Goal: Task Accomplishment & Management: Manage account settings

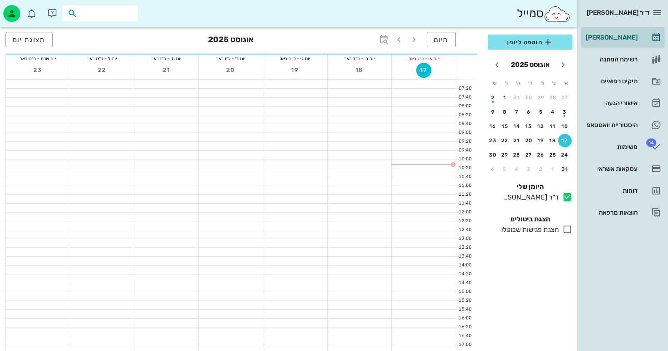
click at [116, 11] on input "text" at bounding box center [106, 13] width 54 height 11
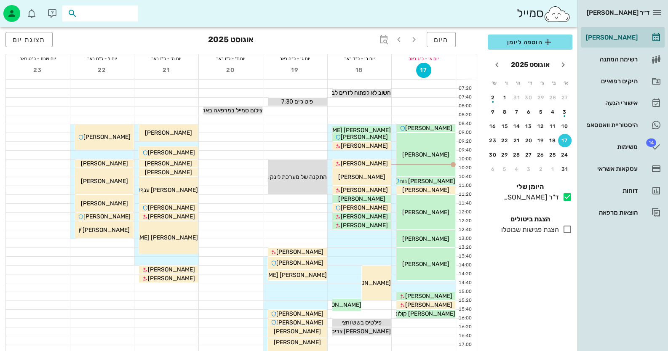
paste input "0506476865"
type input "0506476865"
click at [123, 31] on div "יהודה1 לוי 1 30656086" at bounding box center [85, 35] width 93 height 13
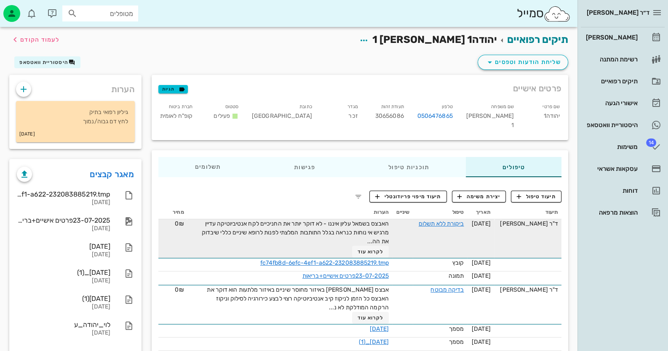
click at [383, 220] on span "האבצס בשמאל עליון איננו - לא דוקר יותר את החניכיים לקח אנטיביוטיקה עדיין מרגיש …" at bounding box center [295, 232] width 187 height 25
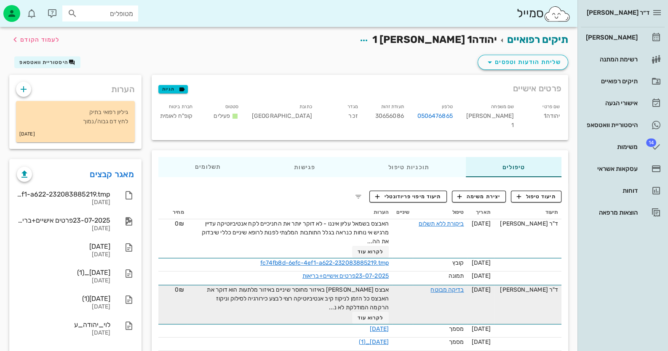
click at [386, 301] on div "אבצס בוקל באיזור מחוסר שיניים באיזור מלתעות הוא דוקר את האבצס כל הזמן לניקוז קי…" at bounding box center [293, 304] width 189 height 38
click at [383, 315] on span "לקרוא עוד" at bounding box center [370, 318] width 26 height 6
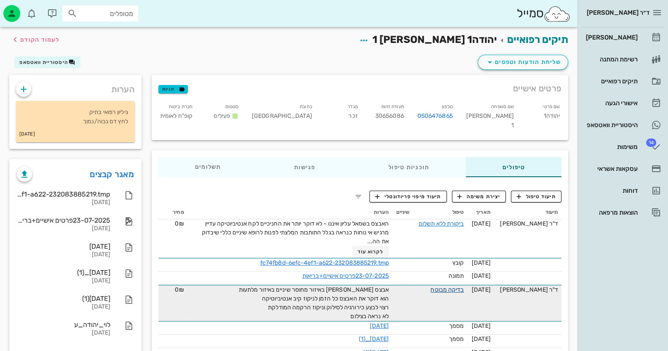
click at [460, 286] on link "בדיקה מבוטח" at bounding box center [446, 289] width 33 height 7
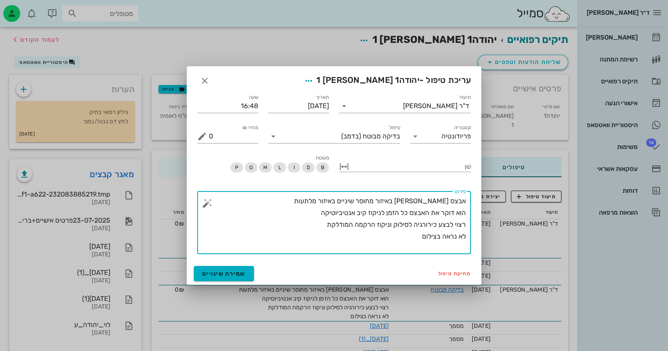
drag, startPoint x: 405, startPoint y: 243, endPoint x: 479, endPoint y: 202, distance: 83.6
click at [479, 202] on div "תיעוד ד"ר חיה מאיר תאריך 21-07-2025 שעה 16:48 קטגוריה פריודונטיה טיפול בדיקה מב…" at bounding box center [334, 175] width 294 height 175
type textarea "אבצס בוקל באיזור מחוסר שיניים באיזור מלתעות הוא דוקר את האבצס כל הזמן לניקוז קי…"
click at [518, 59] on div at bounding box center [334, 175] width 668 height 351
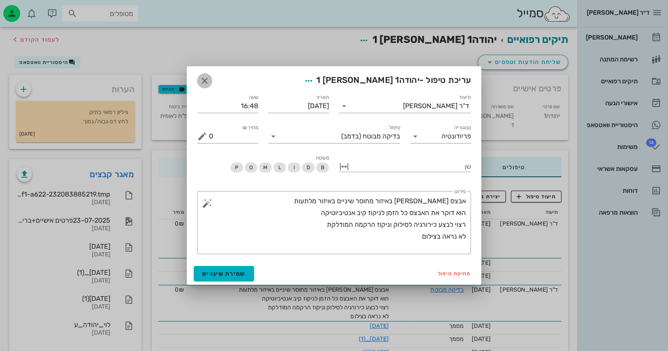
click at [205, 81] on icon "button" at bounding box center [205, 81] width 10 height 10
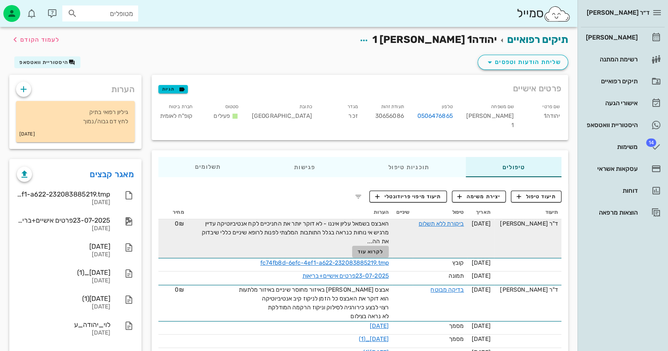
click at [379, 249] on span "לקרוא עוד" at bounding box center [370, 252] width 26 height 6
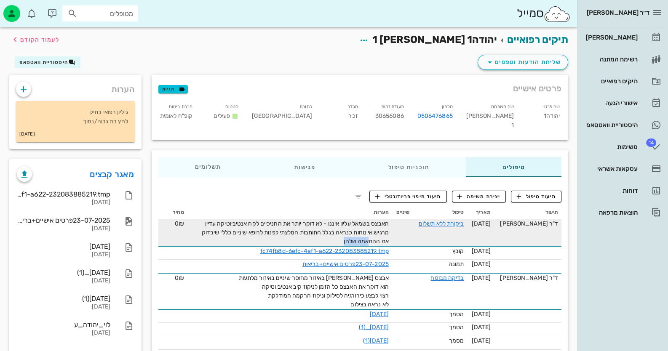
drag, startPoint x: 327, startPoint y: 230, endPoint x: 356, endPoint y: 232, distance: 28.3
click at [356, 232] on div "האבצס בשמאל עליון איננו - לא דוקר יותר את החניכיים לקח אנטיביוטיקה עדיין מרגיש …" at bounding box center [293, 232] width 189 height 27
click at [351, 232] on span "האבצס בשמאל עליון איננו - לא דוקר יותר את החניכיים לקח אנטיביוטיקה עדיין מרגיש …" at bounding box center [295, 232] width 187 height 25
drag, startPoint x: 327, startPoint y: 232, endPoint x: 396, endPoint y: 224, distance: 69.1
click at [392, 224] on td "האבצס בשמאל עליון איננו - לא דוקר יותר את החניכיים לקח אנטיביוטיקה עדיין מרגיש …" at bounding box center [289, 232] width 205 height 27
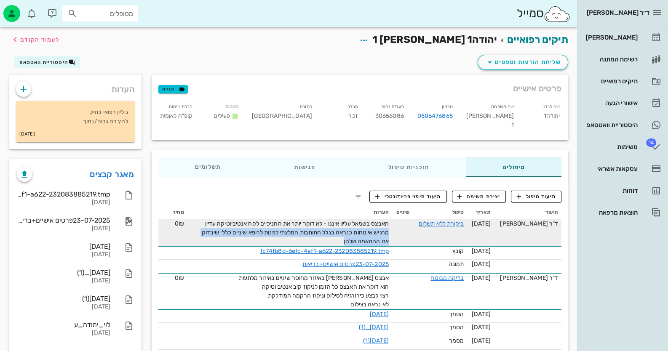
copy span "מרגיש אי נוחות כנראה בגלל התותבות המלצתי לפנות לרופא שיניים כללי שיבדוק את ההתא…"
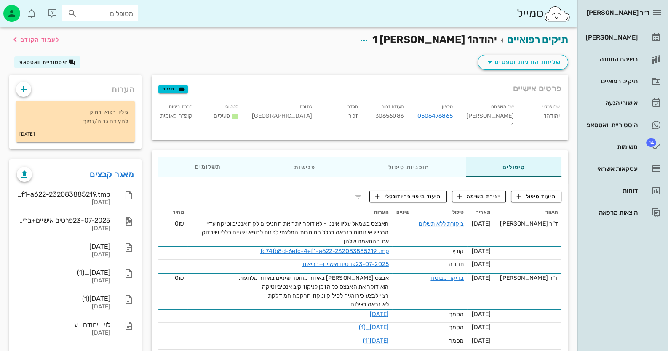
click at [107, 8] on input "מטופלים" at bounding box center [106, 13] width 54 height 11
paste input "0506615903"
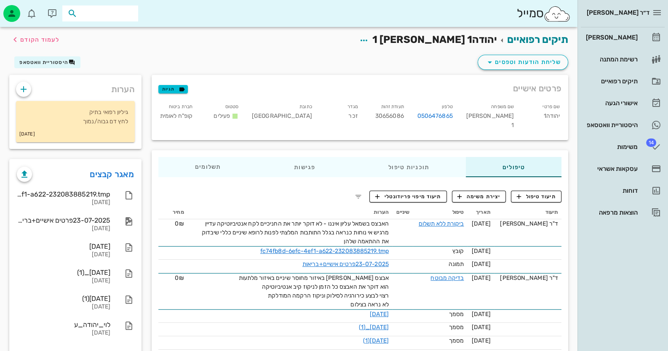
type input "0506615903"
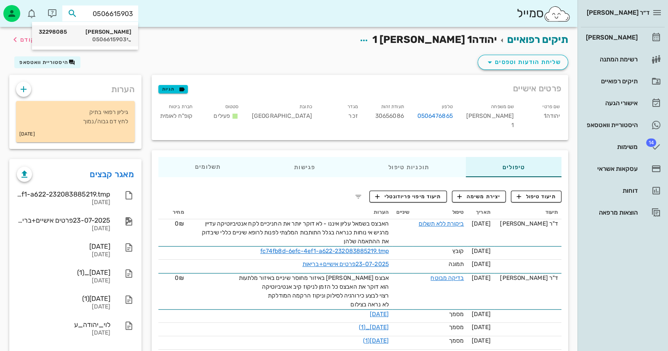
click at [117, 37] on div "0506615903" at bounding box center [85, 39] width 93 height 7
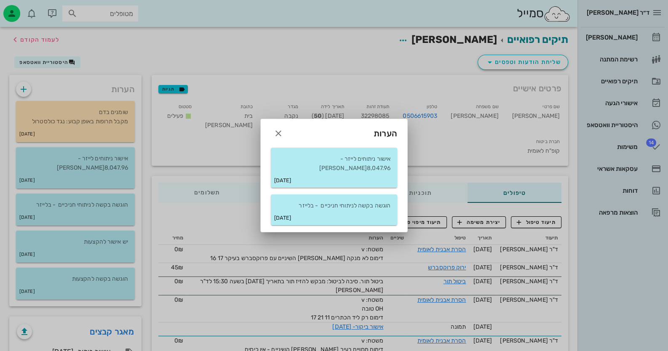
click at [266, 126] on div "הערות" at bounding box center [334, 130] width 146 height 22
click at [278, 138] on icon "button" at bounding box center [278, 133] width 10 height 10
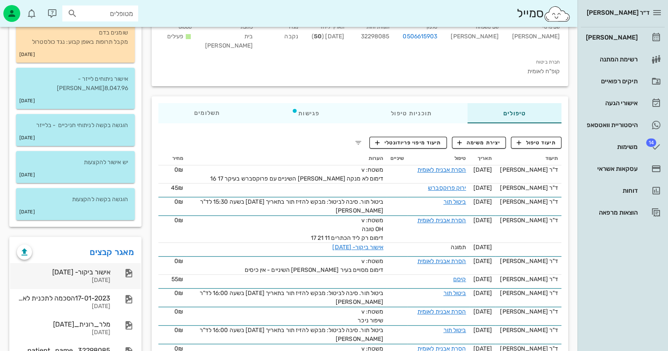
scroll to position [84, 0]
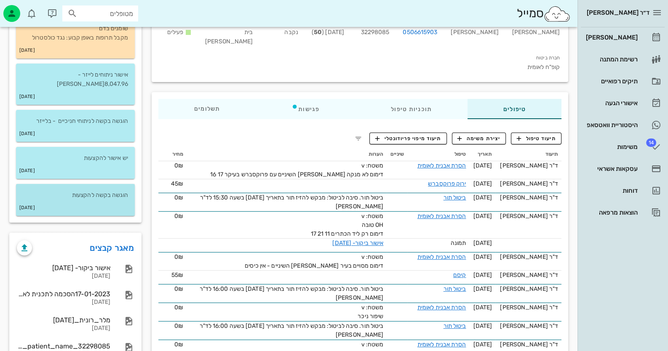
click at [93, 200] on div "29-04-2019" at bounding box center [75, 208] width 119 height 16
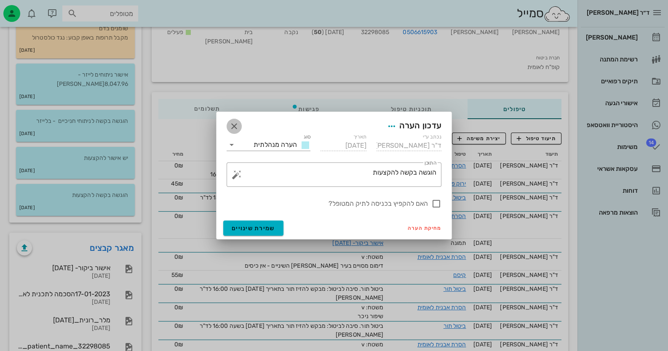
click at [228, 124] on span "button" at bounding box center [233, 126] width 15 height 10
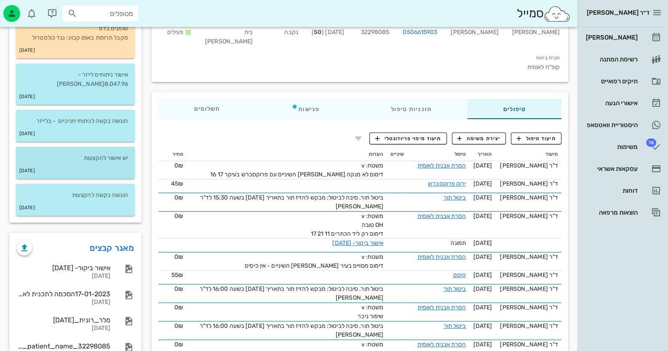
click at [117, 163] on div "02-05-2019" at bounding box center [75, 171] width 119 height 16
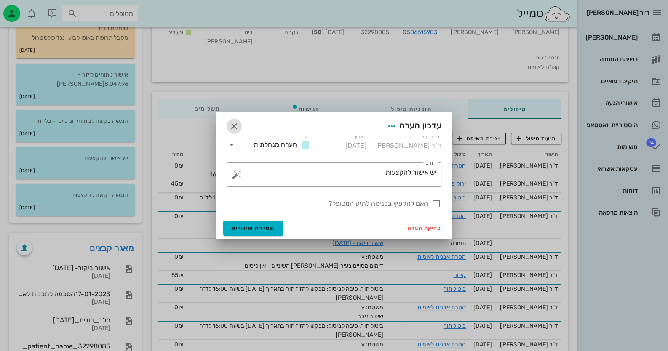
click at [240, 127] on span "button" at bounding box center [233, 126] width 15 height 10
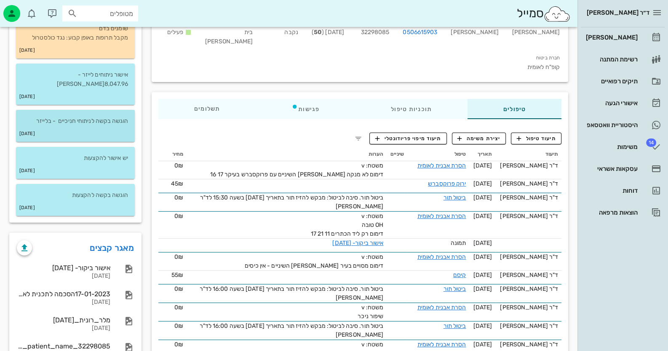
click at [121, 126] on div "13-12-2022" at bounding box center [75, 134] width 119 height 16
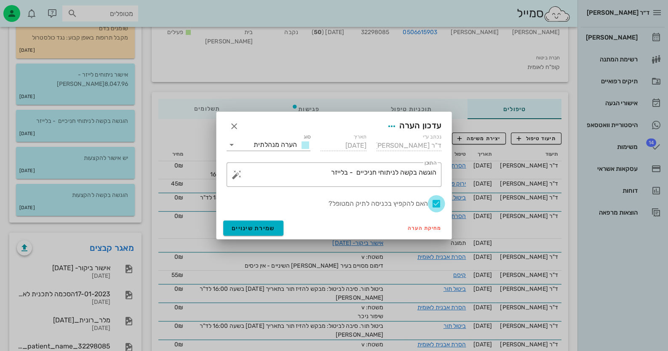
click at [434, 202] on div at bounding box center [436, 204] width 14 height 14
checkbox input "false"
click at [257, 227] on span "שמירת שינויים" at bounding box center [253, 228] width 43 height 7
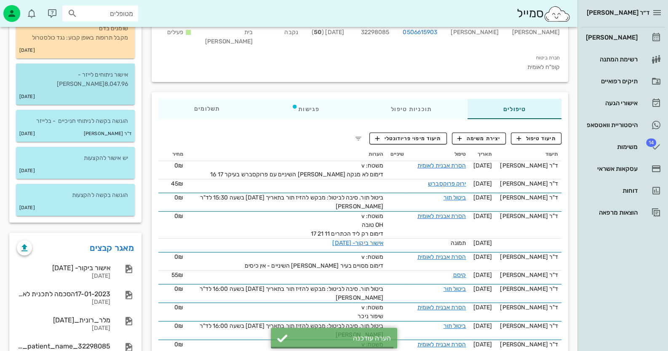
click at [96, 89] on div "18-12-2022" at bounding box center [75, 97] width 119 height 16
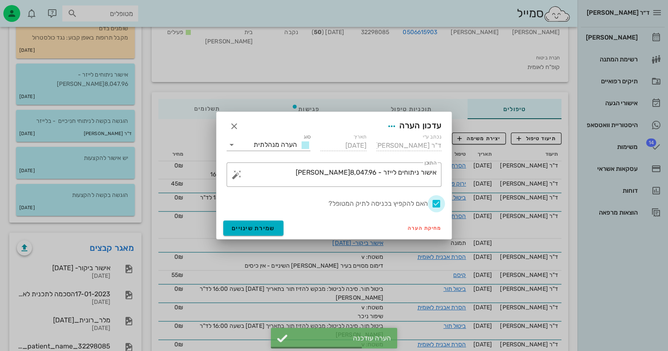
click at [436, 204] on div at bounding box center [436, 204] width 14 height 14
checkbox input "false"
click at [252, 229] on span "שמירת שינויים" at bounding box center [253, 228] width 43 height 7
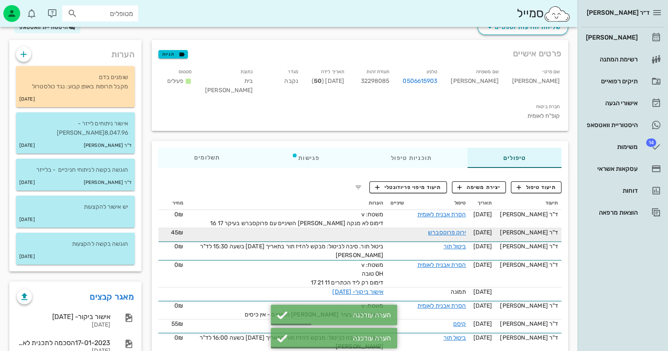
scroll to position [0, 0]
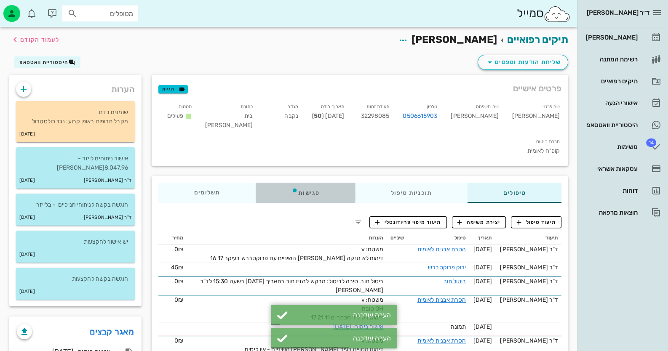
click at [316, 183] on div "פגישות" at bounding box center [305, 193] width 99 height 20
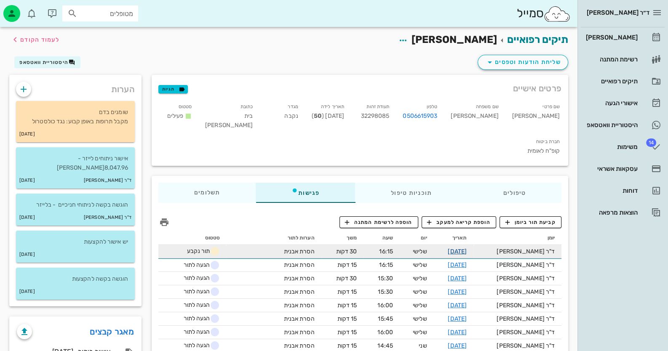
click at [466, 248] on link "02-09-2025" at bounding box center [456, 251] width 19 height 7
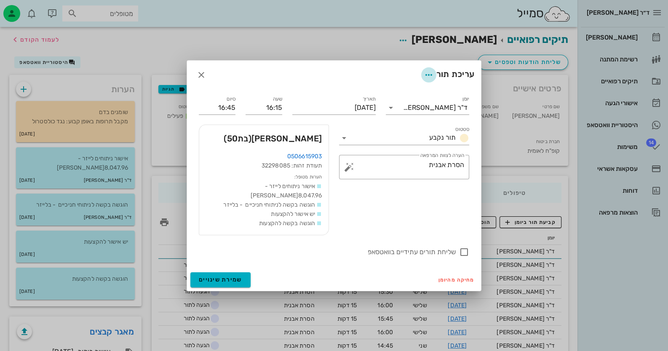
click at [426, 80] on icon "button" at bounding box center [428, 75] width 10 height 10
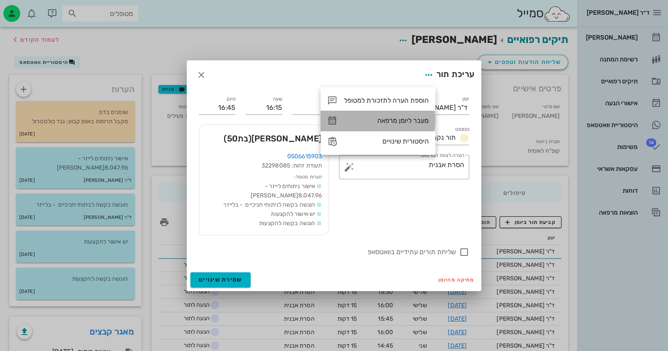
click at [407, 122] on div "מעבר ליומן מרפאה" at bounding box center [386, 121] width 85 height 8
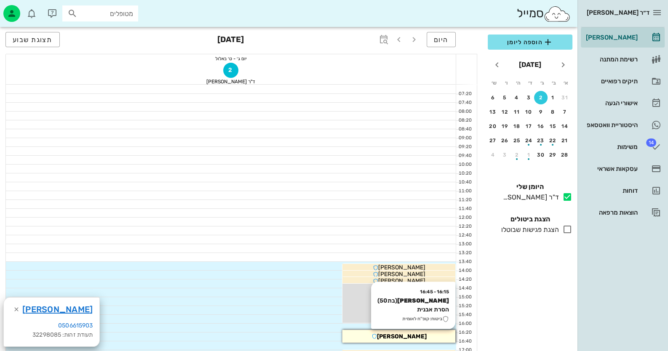
click at [401, 334] on span "[PERSON_NAME]" at bounding box center [402, 336] width 50 height 7
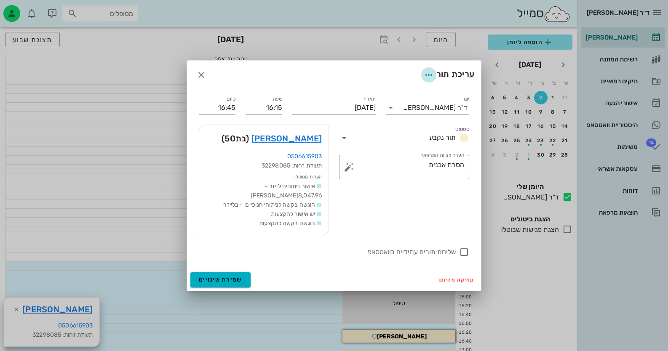
click at [426, 78] on icon "button" at bounding box center [428, 75] width 10 height 10
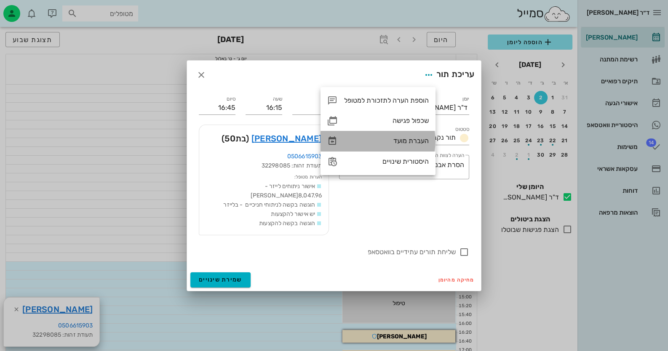
click at [416, 137] on div "העברת מועד" at bounding box center [386, 141] width 85 height 8
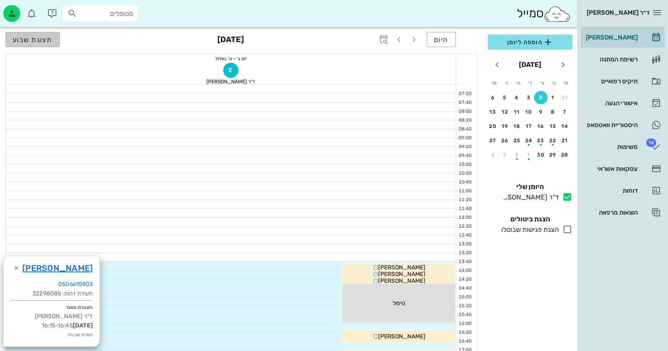
click at [48, 36] on span "תצוגת שבוע" at bounding box center [33, 40] width 40 height 8
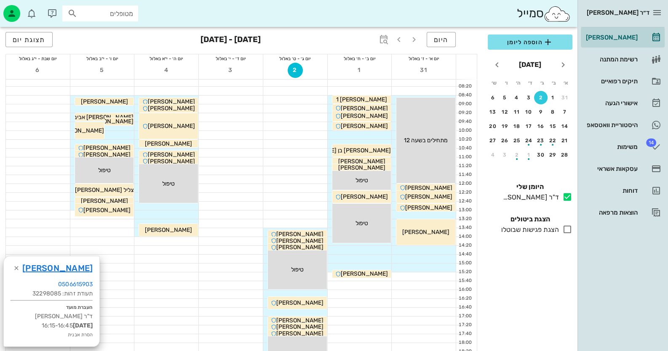
scroll to position [42, 0]
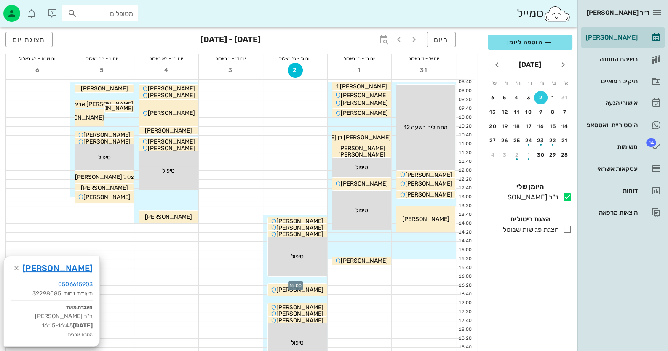
click at [317, 279] on div at bounding box center [295, 281] width 64 height 8
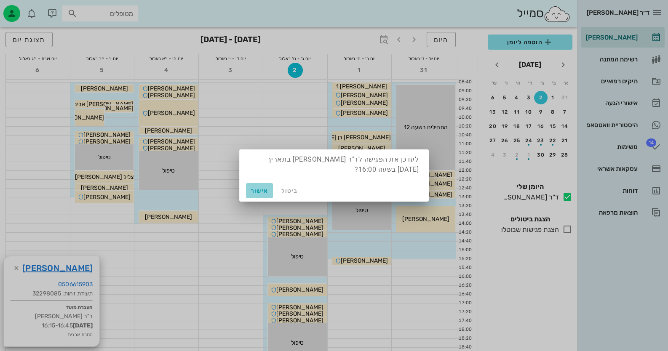
click at [268, 194] on span "אישור" at bounding box center [259, 190] width 20 height 7
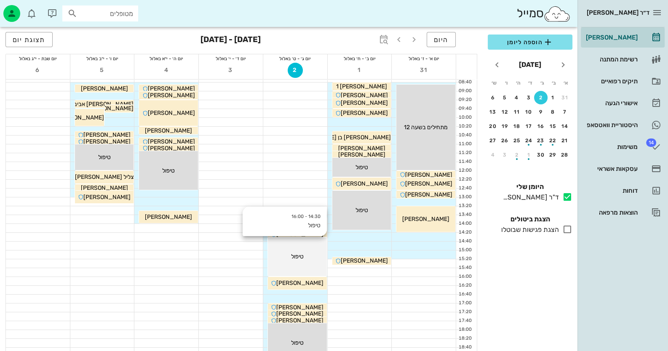
click at [307, 257] on div "טיפול" at bounding box center [297, 256] width 59 height 9
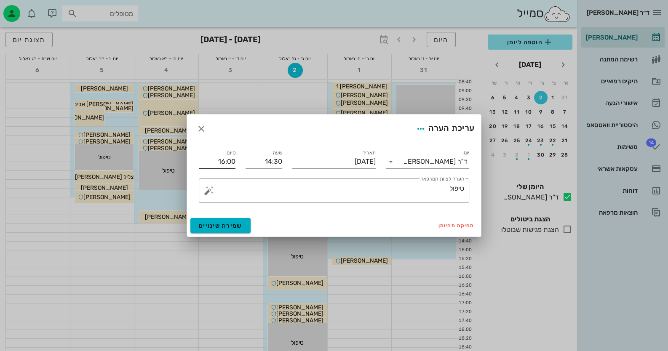
click at [223, 157] on input "16:00" at bounding box center [217, 161] width 37 height 13
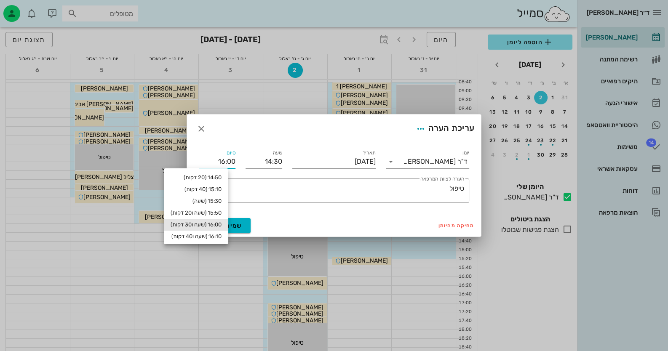
click at [207, 159] on input "16:00" at bounding box center [217, 161] width 37 height 13
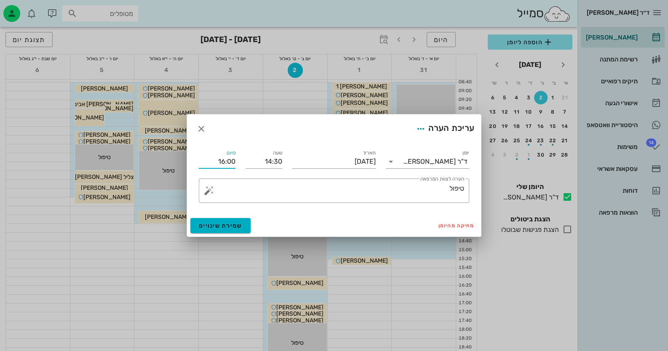
click at [215, 160] on input "16:00" at bounding box center [217, 161] width 37 height 13
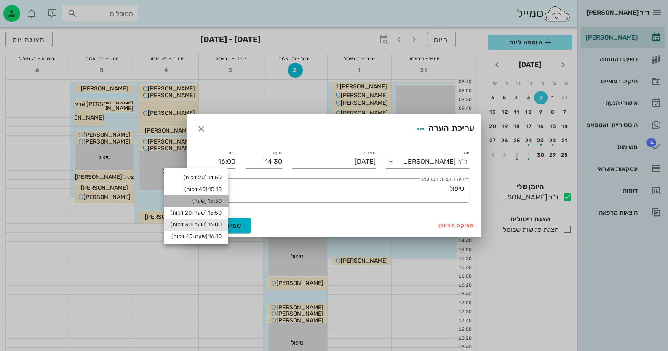
click at [223, 197] on div "15:30 (שעה)" at bounding box center [196, 201] width 64 height 12
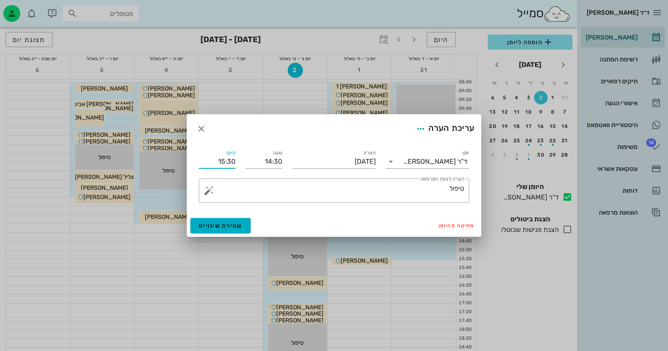
click at [226, 160] on input "15:30" at bounding box center [217, 161] width 37 height 13
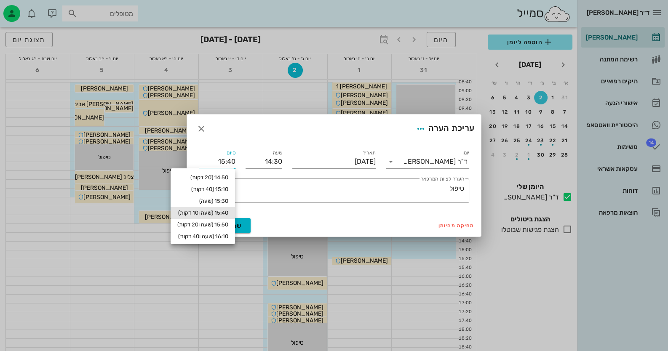
click at [226, 160] on input "15:40" at bounding box center [217, 161] width 37 height 13
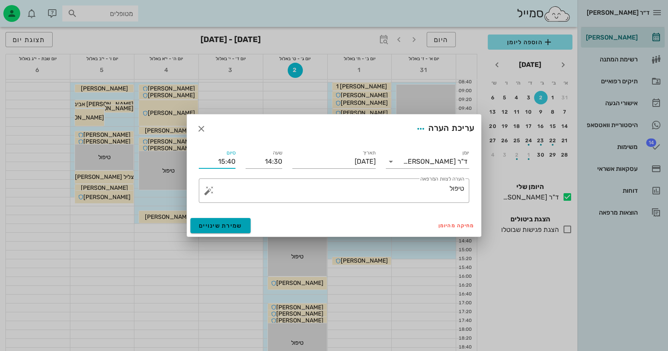
type input "15:40"
click at [229, 223] on span "שמירת שינויים" at bounding box center [220, 225] width 43 height 7
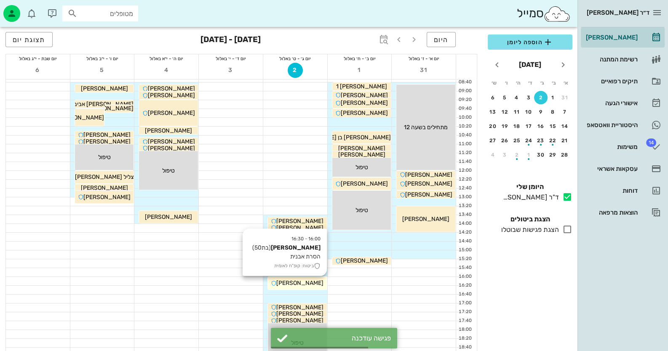
click at [304, 284] on span "[PERSON_NAME]" at bounding box center [299, 282] width 47 height 7
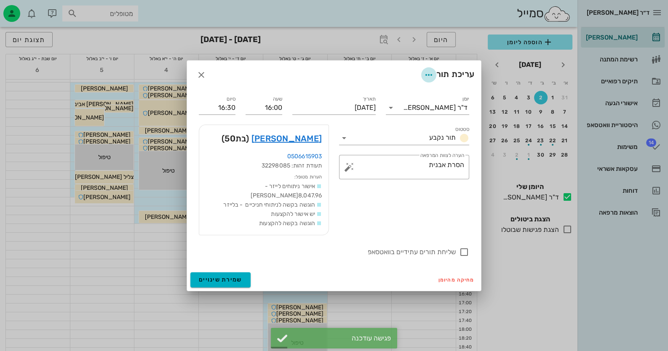
click at [425, 80] on icon "button" at bounding box center [428, 75] width 10 height 10
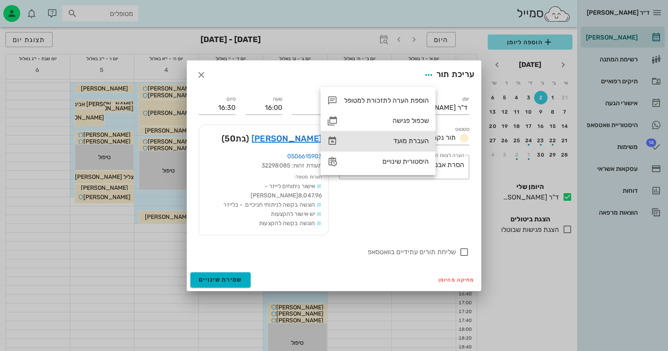
click at [413, 142] on div "העברת מועד" at bounding box center [386, 141] width 85 height 8
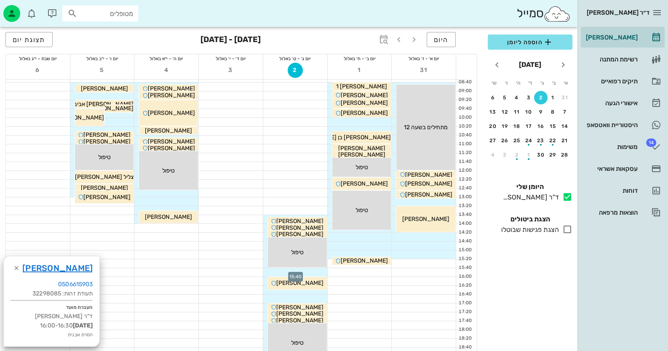
click at [307, 270] on div at bounding box center [295, 272] width 64 height 8
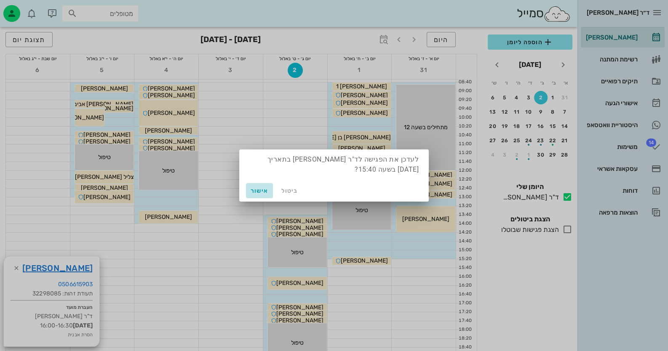
click at [259, 187] on span "אישור" at bounding box center [259, 190] width 20 height 7
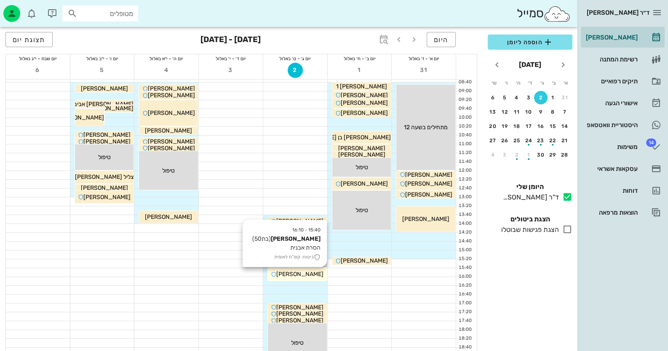
click at [300, 273] on span "[PERSON_NAME]" at bounding box center [299, 274] width 47 height 7
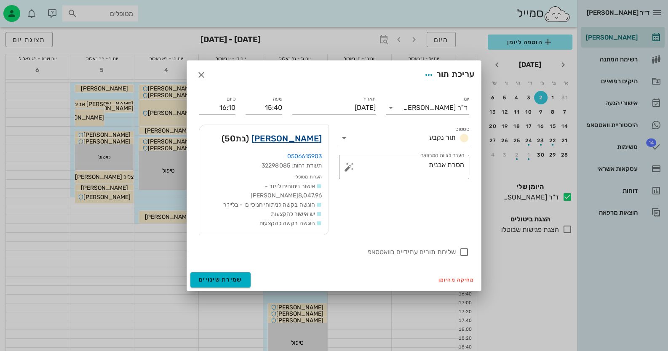
click at [301, 138] on link "רונית מלר אשכנזי" at bounding box center [286, 138] width 70 height 13
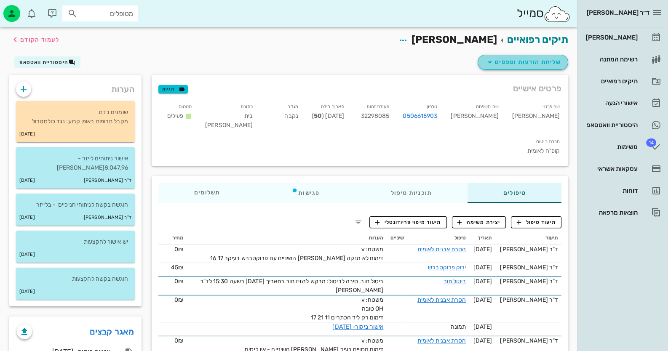
click at [532, 64] on span "שליחת הודעות וטפסים" at bounding box center [522, 62] width 76 height 10
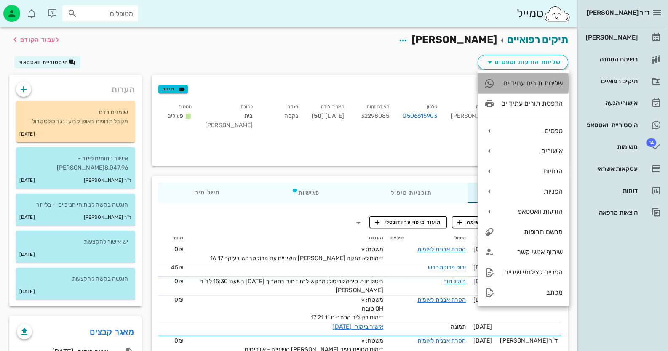
click at [533, 85] on div "שליחת תורים עתידיים" at bounding box center [531, 83] width 61 height 8
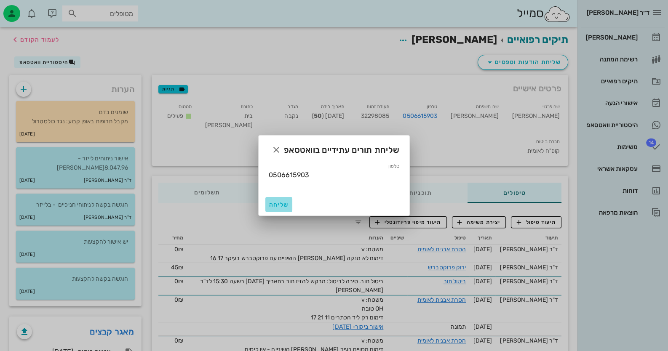
click at [275, 201] on span "שליחה" at bounding box center [279, 204] width 20 height 7
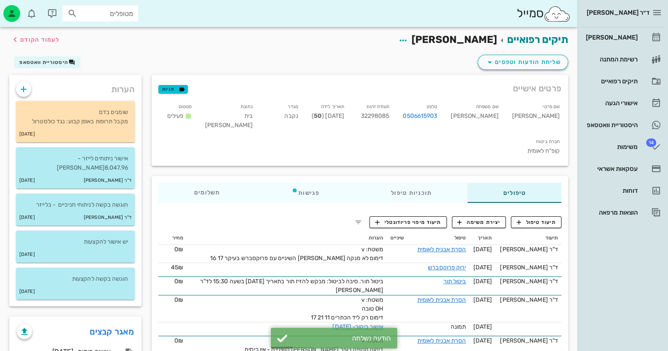
click at [110, 15] on input "מטופלים" at bounding box center [106, 13] width 54 height 11
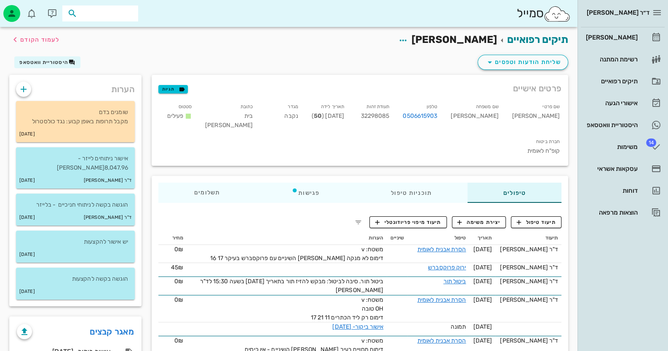
paste input "0526889291"
type input "0526889291"
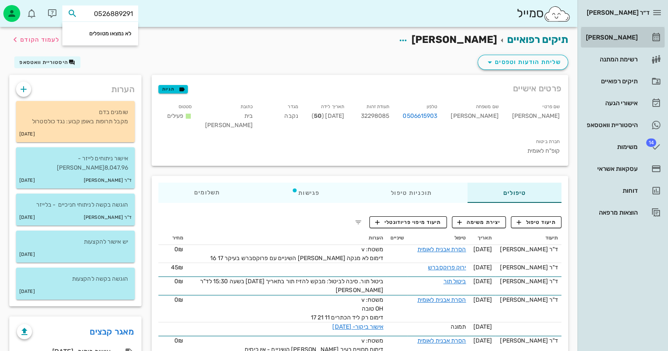
click at [615, 37] on div "[PERSON_NAME]" at bounding box center [610, 37] width 53 height 7
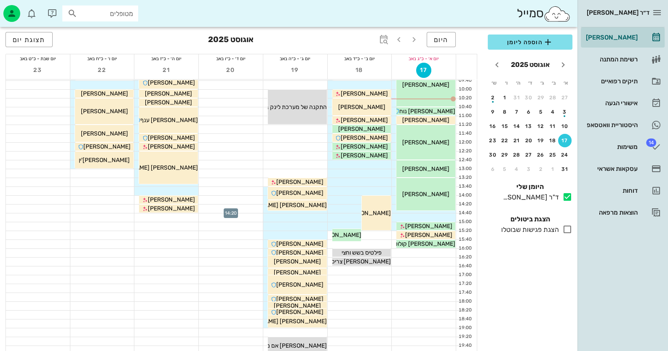
scroll to position [99, 0]
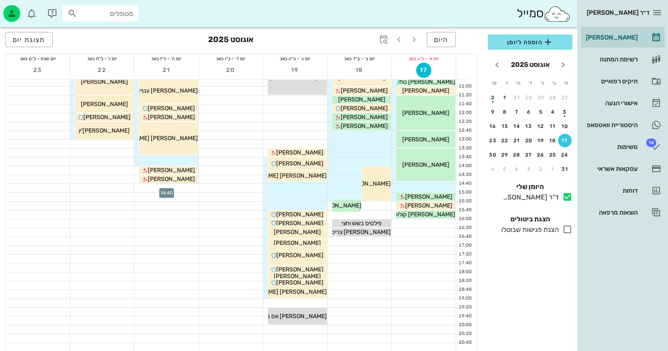
click at [177, 189] on div at bounding box center [166, 188] width 64 height 8
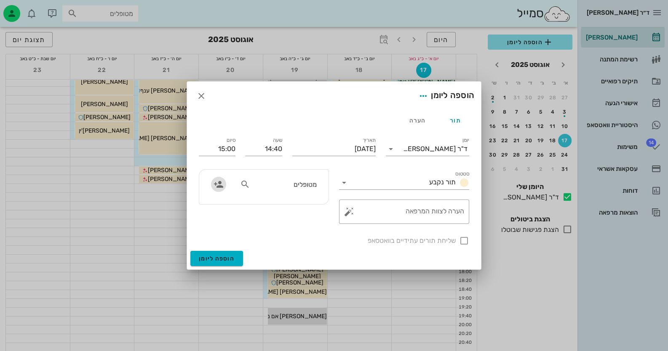
click at [219, 185] on icon "button" at bounding box center [218, 184] width 10 height 10
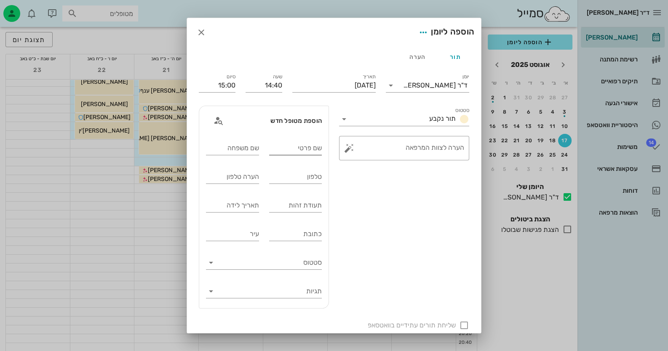
click at [305, 149] on input "שם פרטי" at bounding box center [295, 147] width 53 height 13
type input "אלי"
click at [229, 151] on input "שם משפחה" at bounding box center [232, 147] width 53 height 13
type input "נגר"
click at [314, 181] on input "טלפון" at bounding box center [295, 176] width 53 height 13
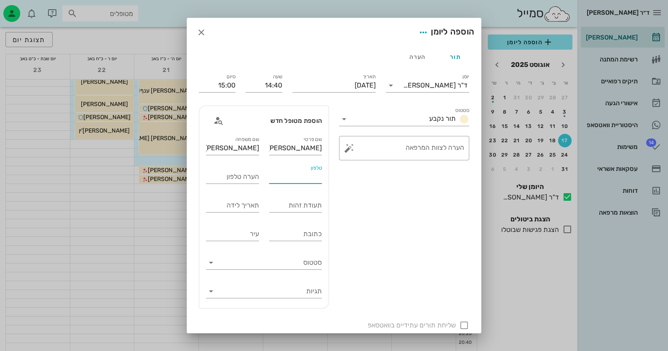
paste input "0526889291"
type input "0526889291"
click at [316, 208] on input "תעודת זהות" at bounding box center [295, 205] width 53 height 13
type input "022306096"
click at [460, 325] on div at bounding box center [464, 325] width 14 height 14
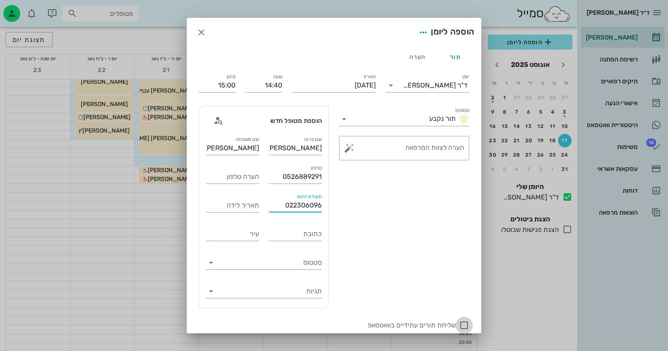
checkbox input "true"
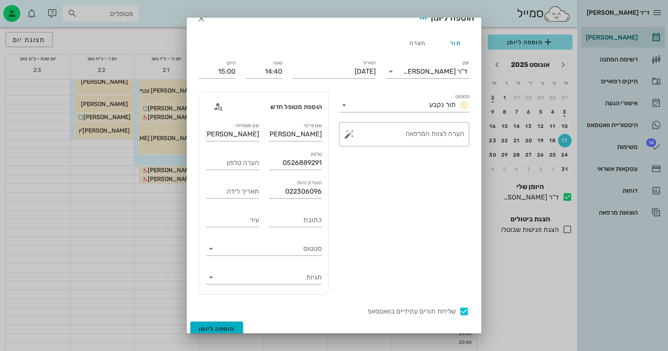
scroll to position [20, 0]
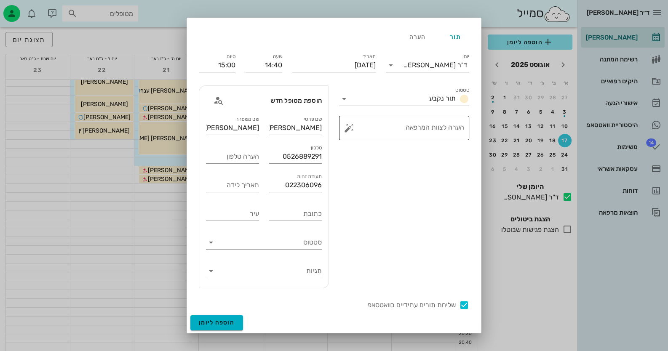
click at [352, 129] on button "button" at bounding box center [349, 128] width 10 height 10
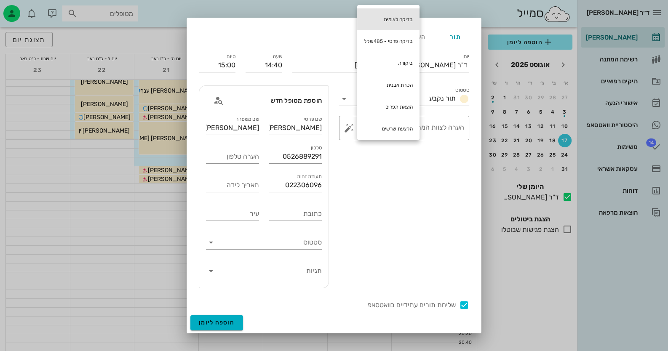
click at [399, 13] on div "בדיקה לאומית" at bounding box center [388, 19] width 62 height 22
type textarea "בדיקה לאומית"
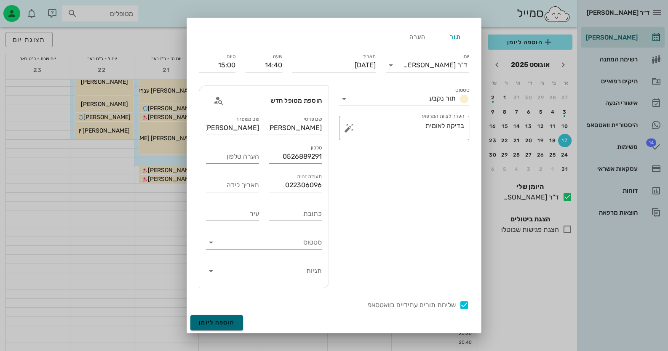
click at [224, 324] on span "הוספה ליומן" at bounding box center [217, 322] width 36 height 7
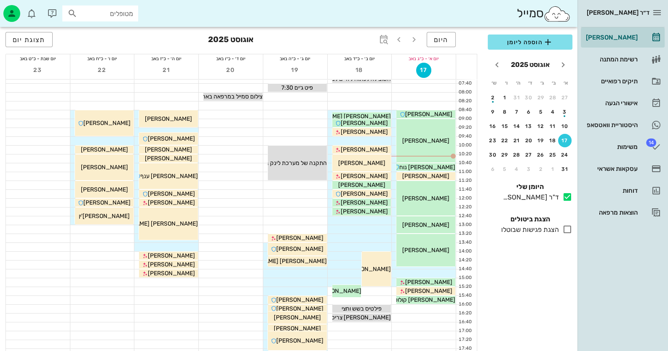
scroll to position [0, 0]
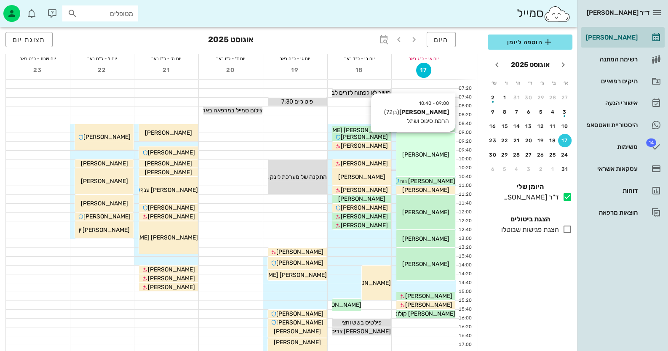
click at [439, 152] on div "[PERSON_NAME]" at bounding box center [425, 154] width 59 height 9
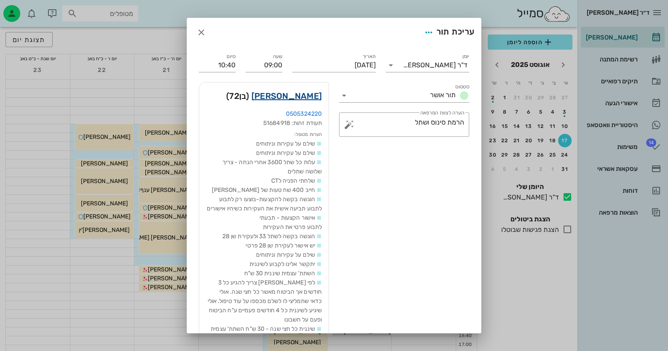
click at [308, 93] on link "[PERSON_NAME]" at bounding box center [286, 95] width 70 height 13
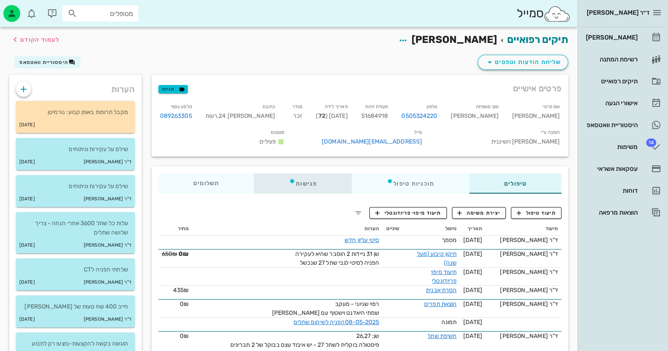
click at [305, 191] on div "פגישות" at bounding box center [303, 183] width 98 height 20
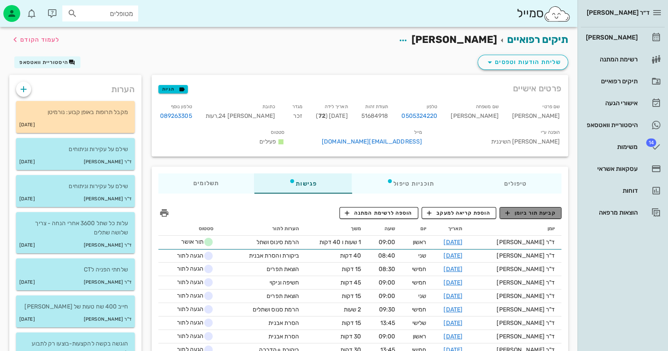
click at [535, 217] on span "קביעת תור ביומן" at bounding box center [530, 213] width 51 height 8
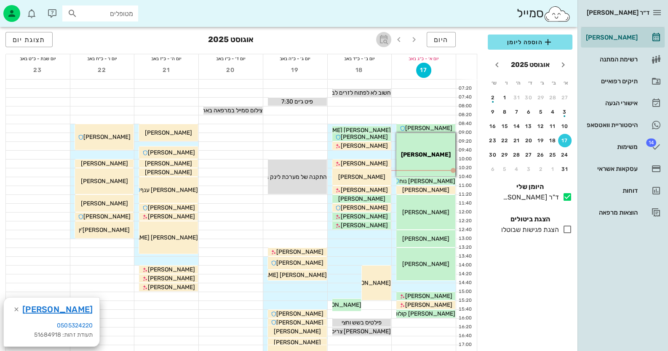
click at [387, 40] on icon "button" at bounding box center [383, 40] width 10 height 10
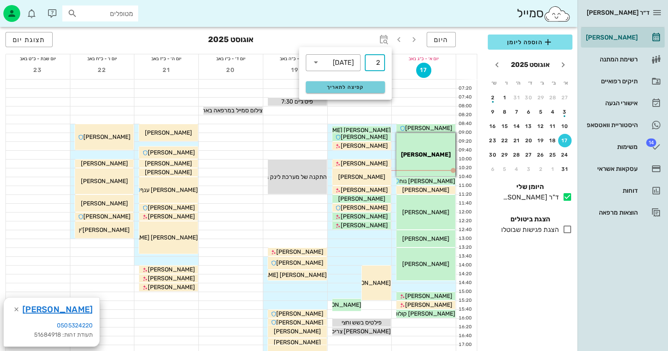
type input "2"
click at [367, 88] on span "קפיצה לתאריך" at bounding box center [345, 87] width 69 height 6
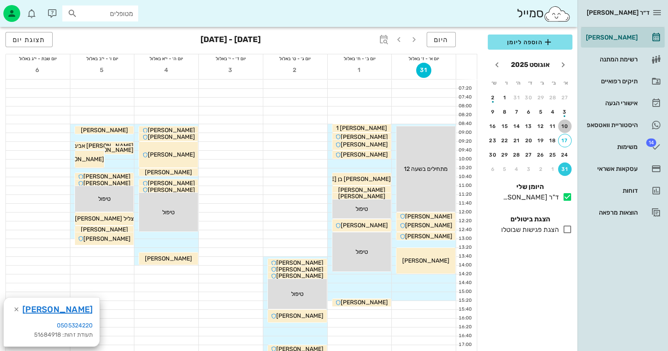
click at [562, 126] on div "10" at bounding box center [564, 126] width 13 height 6
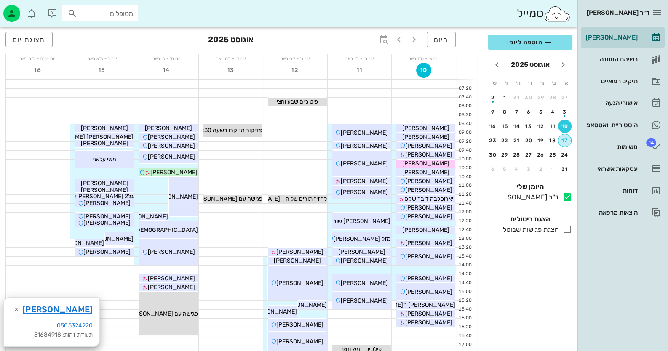
click at [564, 138] on div "17" at bounding box center [564, 141] width 13 height 6
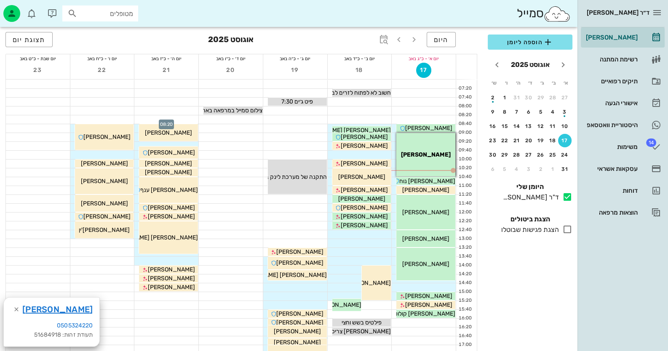
click at [187, 119] on div at bounding box center [166, 119] width 64 height 8
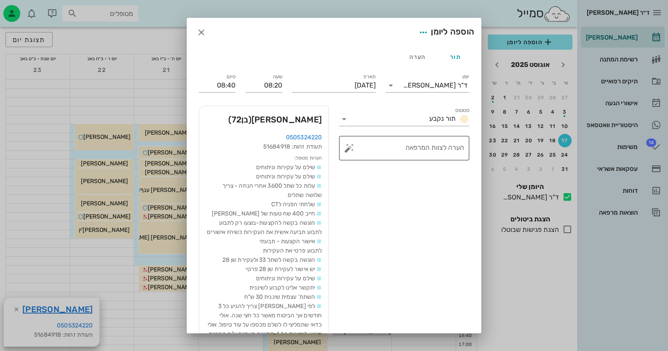
click at [351, 148] on button "button" at bounding box center [349, 148] width 10 height 10
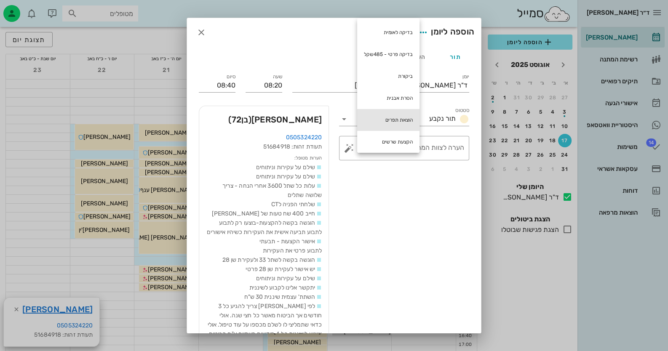
click at [386, 111] on div "הוצאת תפרים" at bounding box center [388, 120] width 62 height 22
type textarea "הוצאת תפרים"
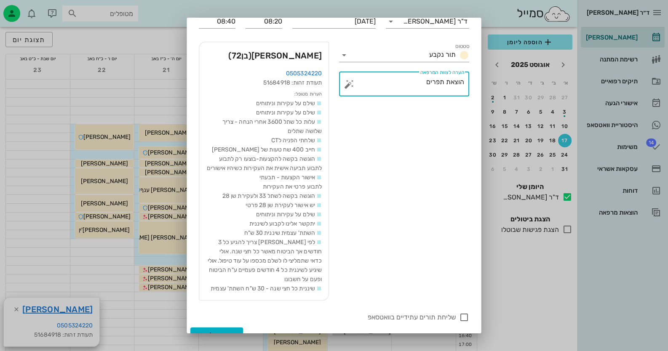
scroll to position [94, 0]
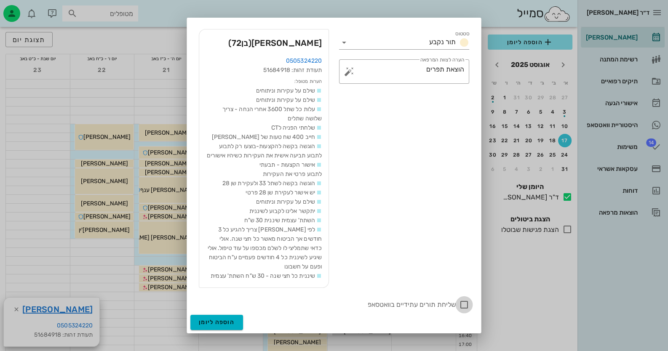
click at [464, 302] on div at bounding box center [464, 305] width 14 height 14
checkbox input "true"
click at [210, 322] on span "הוספה ליומן" at bounding box center [217, 322] width 36 height 7
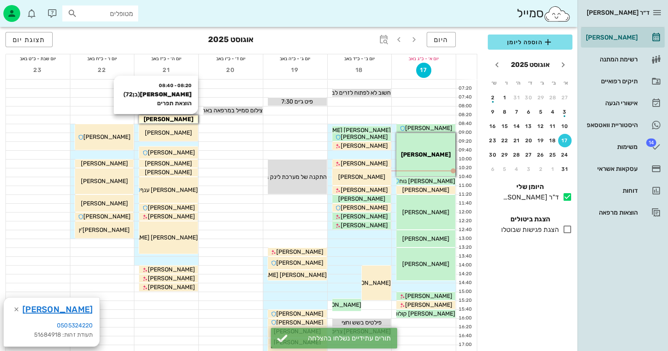
click at [189, 121] on div "[PERSON_NAME]" at bounding box center [168, 119] width 59 height 9
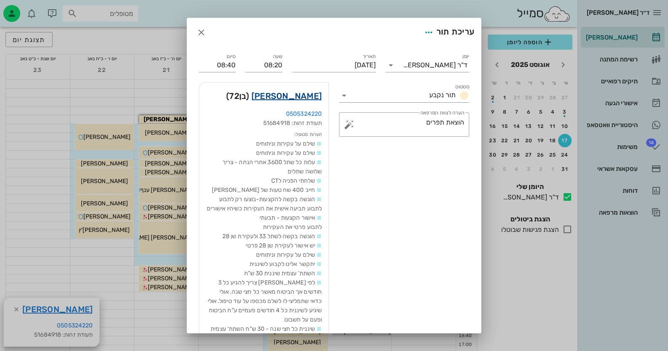
click at [306, 102] on link "[PERSON_NAME]" at bounding box center [286, 95] width 70 height 13
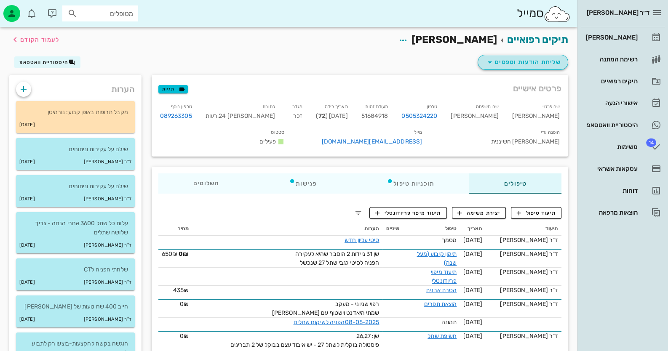
click at [538, 60] on span "שליחת הודעות וטפסים" at bounding box center [522, 62] width 76 height 10
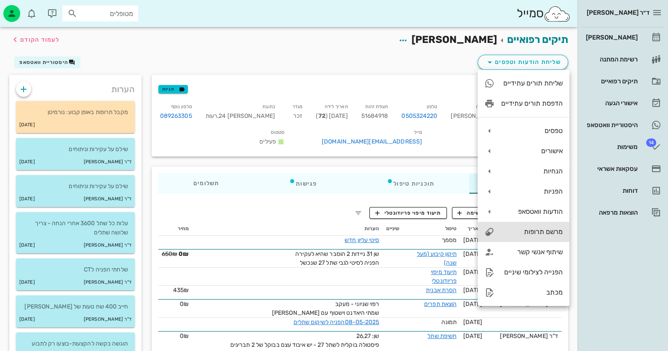
click at [546, 232] on div "מרשם תרופות" at bounding box center [531, 232] width 61 height 8
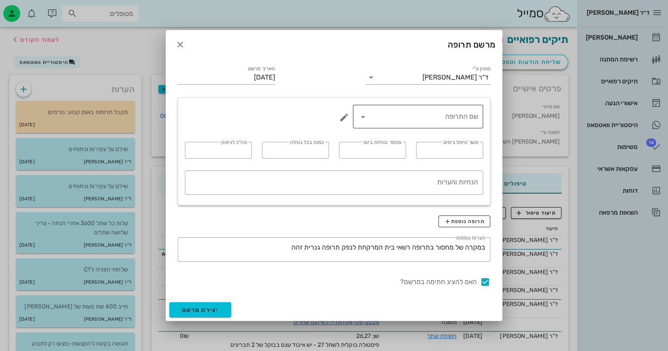
click at [427, 111] on input "שם התרופה" at bounding box center [424, 116] width 108 height 13
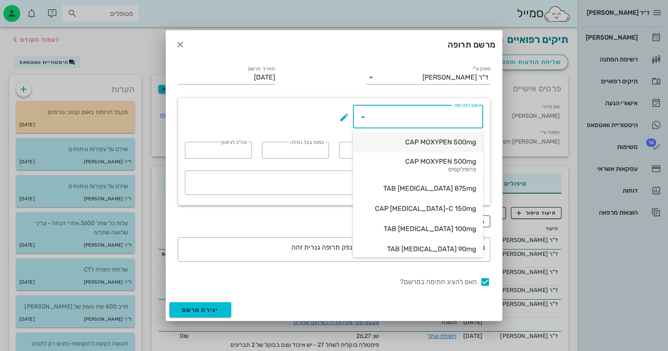
click at [423, 143] on div "CAP MOXYPEN 500mg" at bounding box center [417, 142] width 117 height 8
type input "CAP MOXYPEN 500mg"
type input "5"
type input "3"
type input "1"
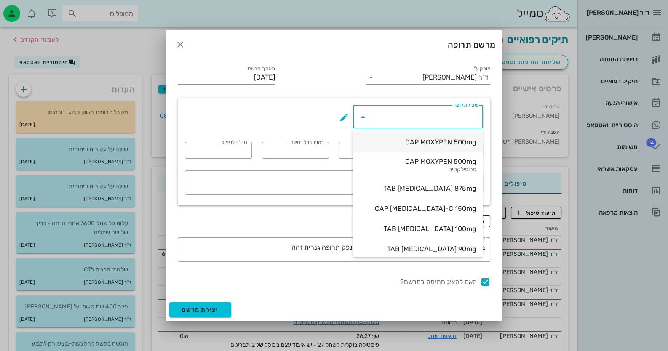
type input "15"
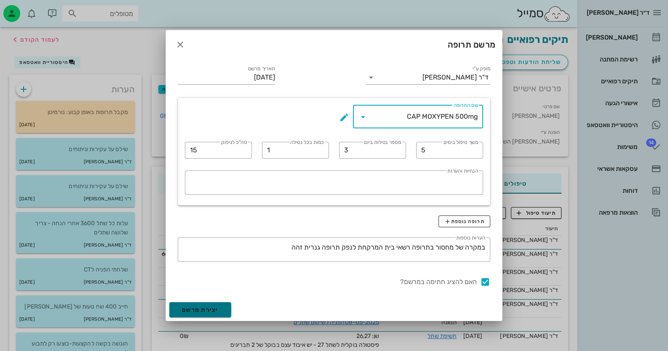
click at [217, 308] on span "יצירת מרשם" at bounding box center [200, 309] width 37 height 7
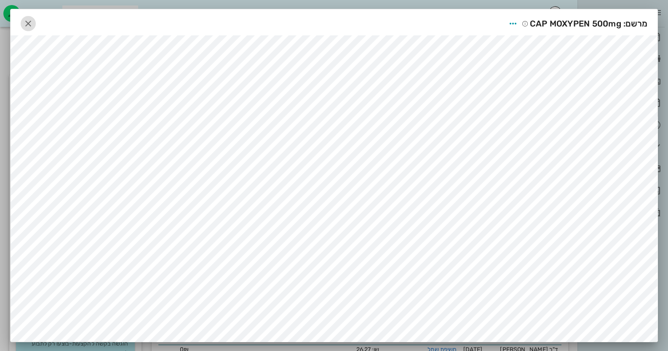
click at [36, 21] on span "button" at bounding box center [28, 24] width 15 height 10
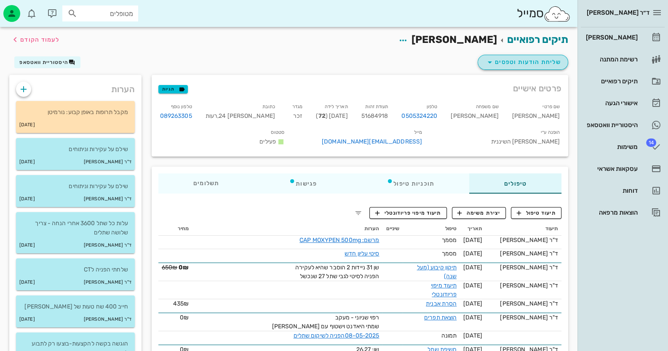
click at [520, 65] on span "שליחת הודעות וטפסים" at bounding box center [522, 62] width 76 height 10
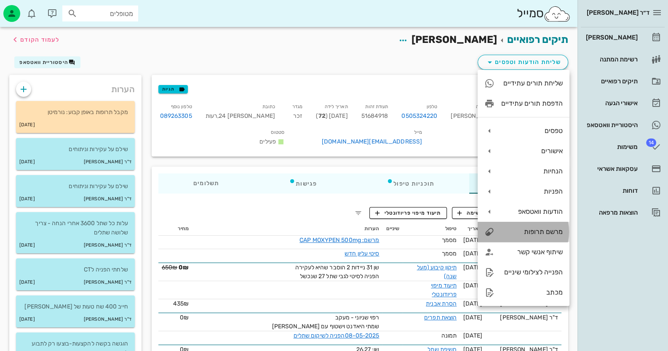
click at [551, 228] on div "מרשם תרופות" at bounding box center [531, 232] width 61 height 8
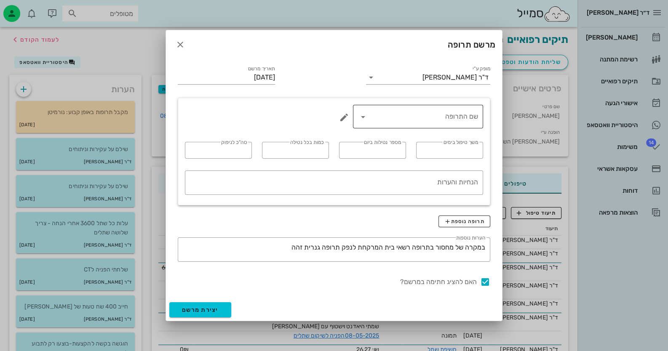
click at [456, 122] on input "שם התרופה" at bounding box center [424, 116] width 108 height 13
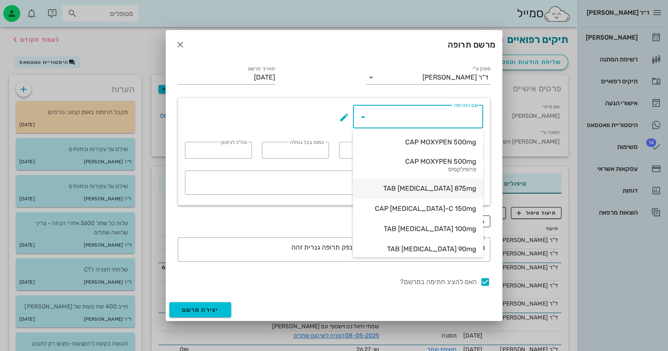
click at [451, 181] on div "TAB AUGMENTIN 875mg" at bounding box center [417, 188] width 117 height 18
type input "TAB AUGMENTIN 875mg"
type input "5"
type input "2"
type input "1"
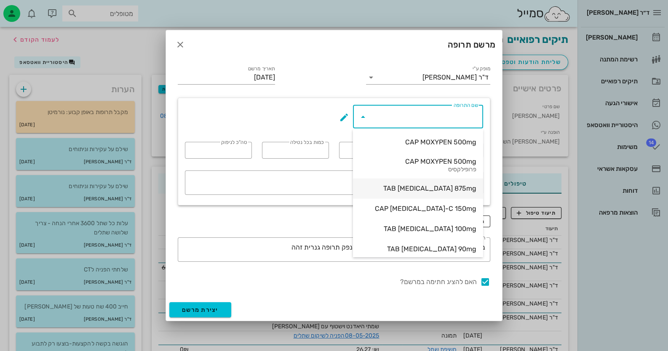
type input "10"
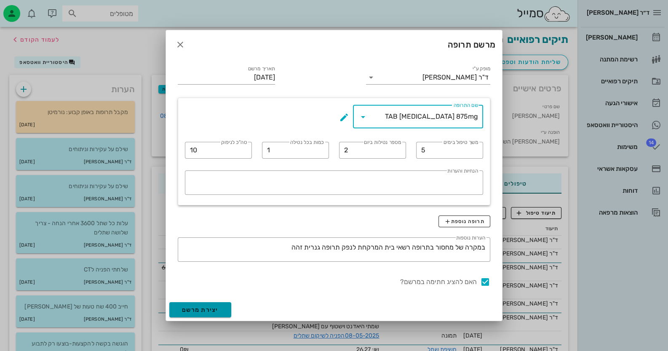
click at [221, 307] on button "יצירת מרשם" at bounding box center [200, 309] width 62 height 15
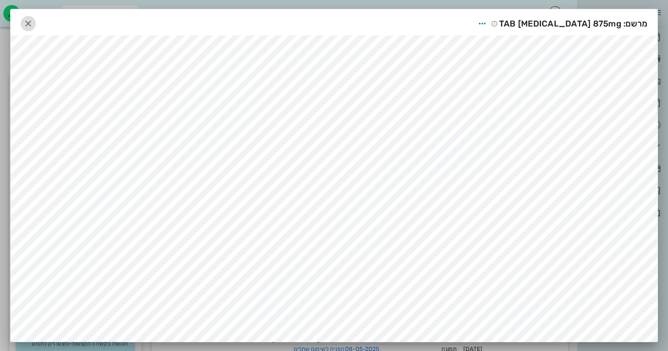
click at [32, 26] on icon "button" at bounding box center [28, 24] width 10 height 10
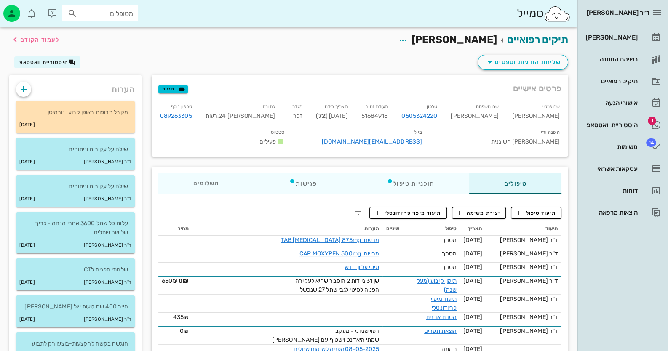
click at [626, 126] on div "היסטוריית וואטסאפ" at bounding box center [610, 125] width 53 height 7
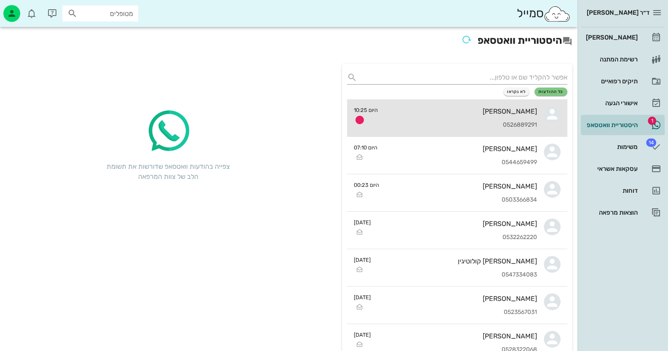
click at [492, 123] on div "0526889291" at bounding box center [460, 125] width 152 height 7
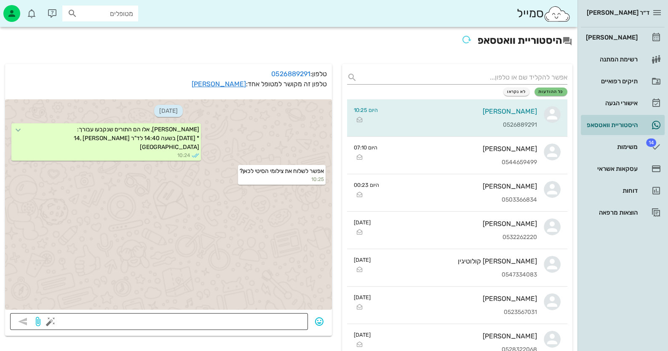
click at [268, 318] on textarea at bounding box center [177, 322] width 250 height 13
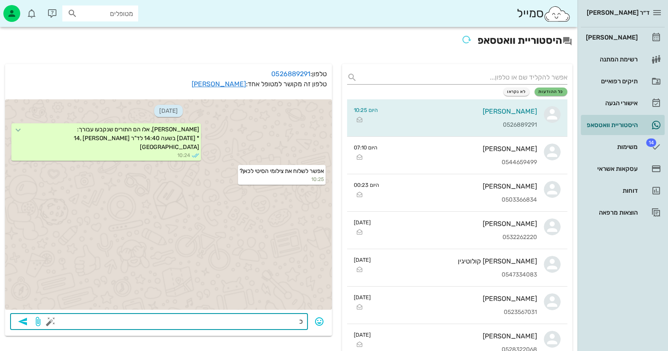
type textarea "כן"
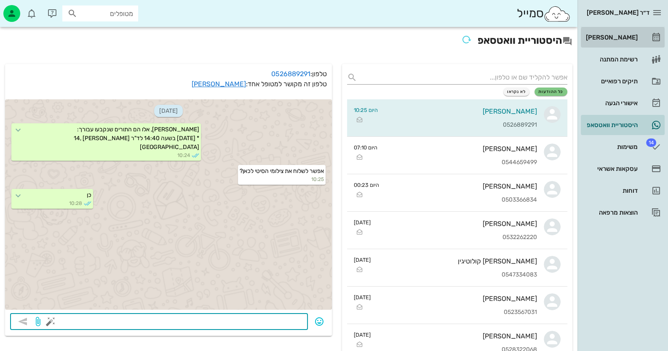
click at [626, 41] on div "[PERSON_NAME]" at bounding box center [610, 37] width 53 height 13
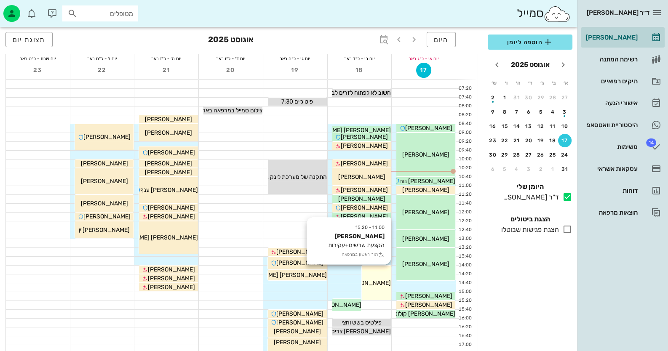
click at [374, 291] on div "14:00 - 15:20 מרדכי קאפח הקצעת שרשים+עקירות תור ראשון במרפאה מרדכי קאפח" at bounding box center [376, 283] width 29 height 35
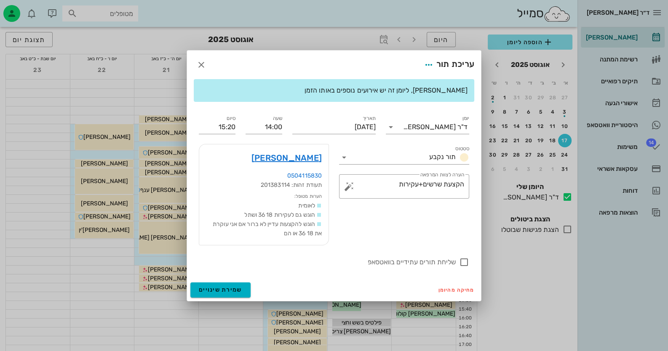
click at [0, 301] on div at bounding box center [334, 175] width 668 height 351
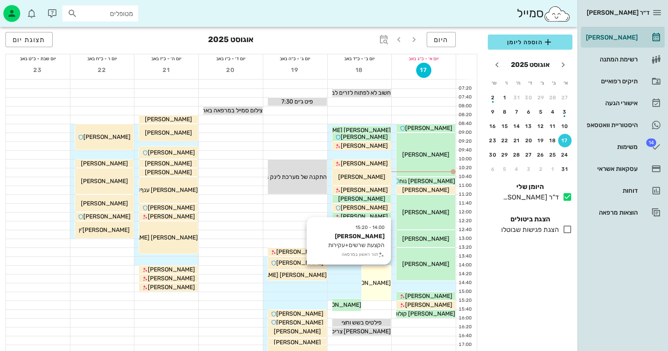
click at [370, 280] on span "[PERSON_NAME]" at bounding box center [366, 282] width 47 height 7
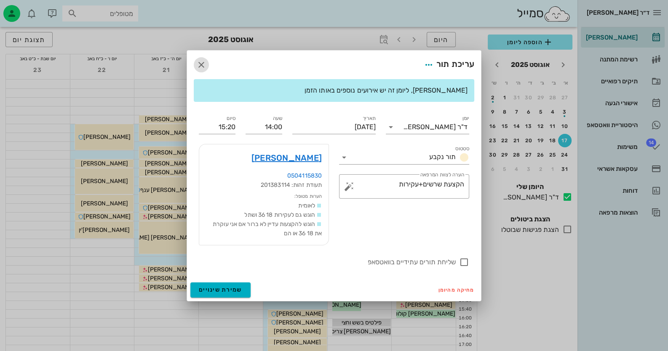
drag, startPoint x: 200, startPoint y: 68, endPoint x: 211, endPoint y: 72, distance: 11.9
click at [200, 69] on icon "button" at bounding box center [201, 65] width 10 height 10
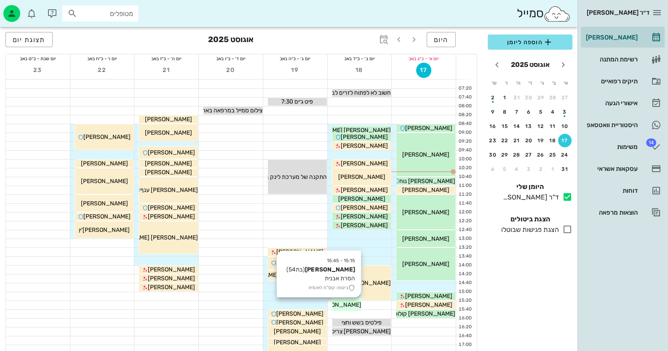
click at [344, 302] on span "[PERSON_NAME]" at bounding box center [337, 304] width 47 height 7
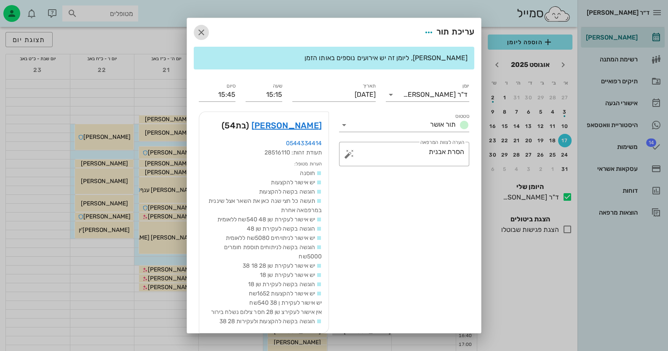
click at [209, 27] on span "button" at bounding box center [201, 32] width 15 height 10
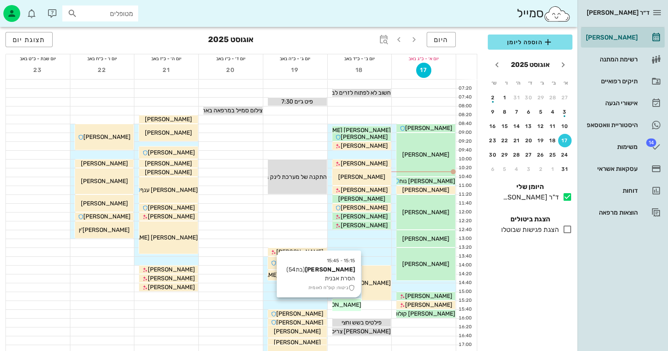
click at [348, 309] on div "[PERSON_NAME]" at bounding box center [346, 305] width 29 height 9
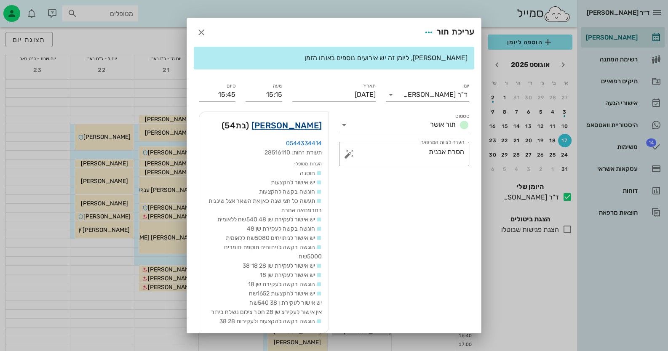
click at [307, 123] on link "דורית צימני" at bounding box center [286, 125] width 70 height 13
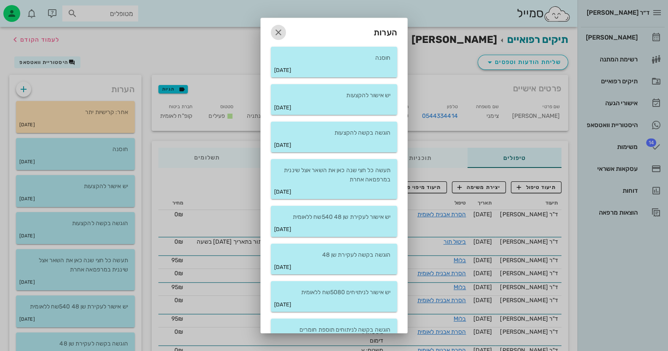
click at [283, 29] on icon "button" at bounding box center [278, 32] width 10 height 10
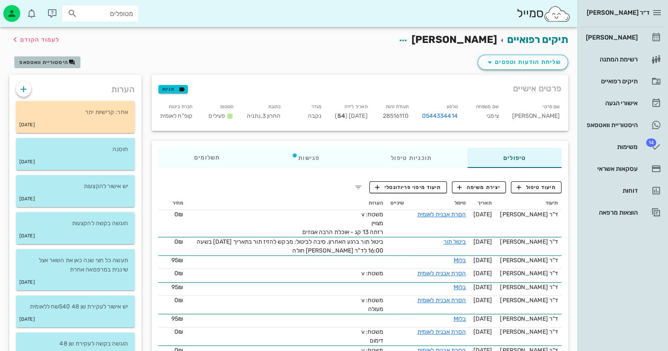
click at [42, 62] on span "היסטוריית וואטסאפ" at bounding box center [43, 62] width 49 height 6
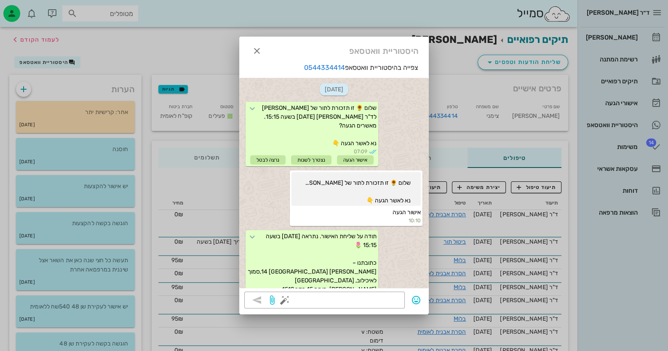
scroll to position [61, 0]
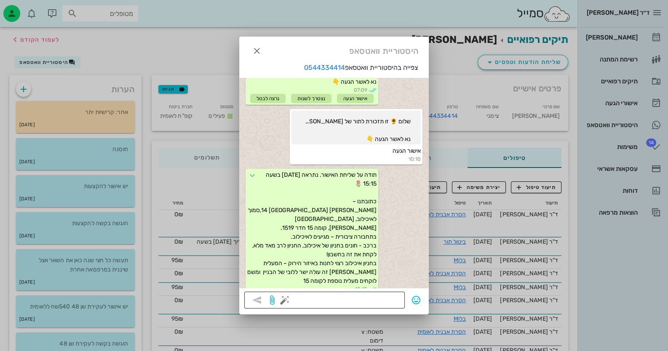
click at [381, 296] on textarea at bounding box center [342, 300] width 113 height 13
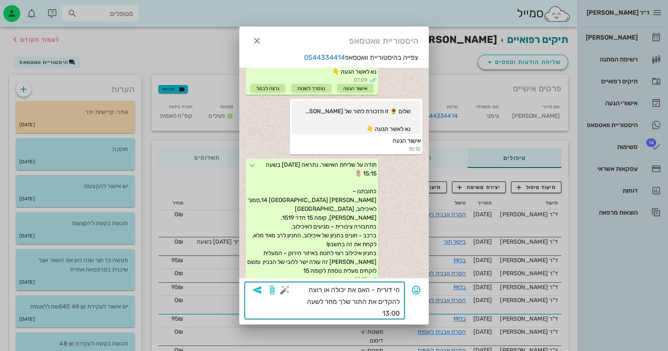
type textarea "הי דורית - האם את יכולה או רוצה להקדים את התור שלך מחר לשעה 13:00?"
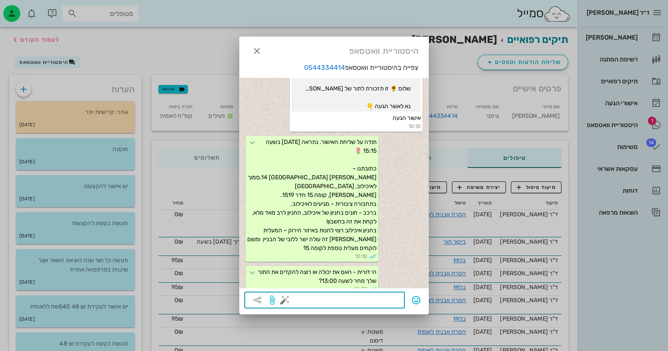
scroll to position [118, 0]
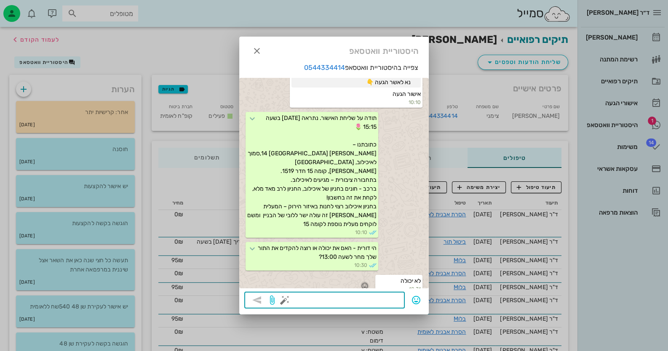
click at [366, 282] on icon "button" at bounding box center [365, 286] width 8 height 8
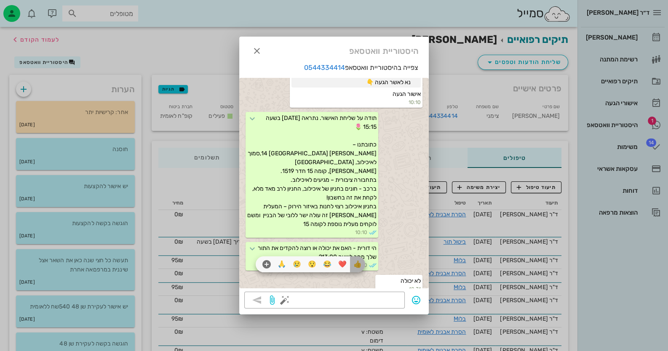
click at [363, 265] on div "👍" at bounding box center [357, 264] width 15 height 16
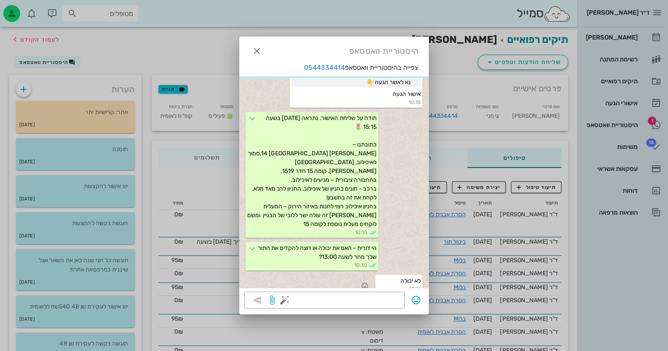
scroll to position [119, 0]
click at [612, 128] on div at bounding box center [334, 175] width 668 height 351
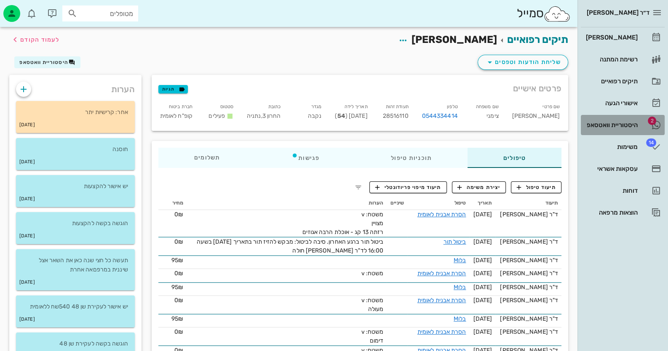
click at [612, 128] on div "היסטוריית וואטסאפ" at bounding box center [610, 124] width 53 height 13
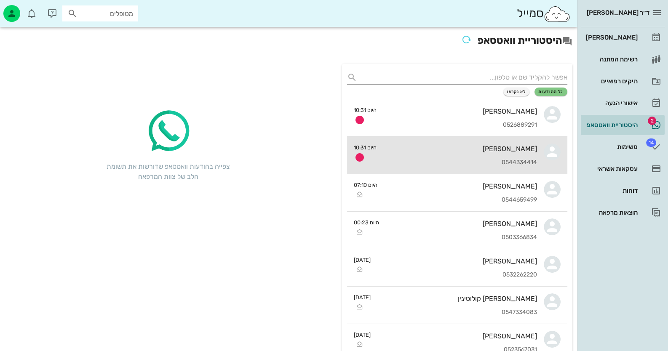
click at [474, 142] on div "דורית צימני 0544334414" at bounding box center [460, 155] width 154 height 37
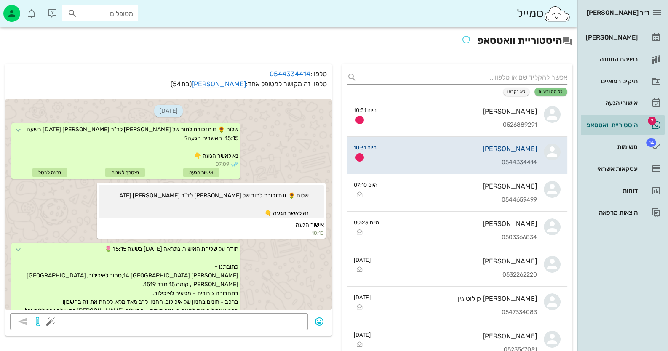
scroll to position [66, 0]
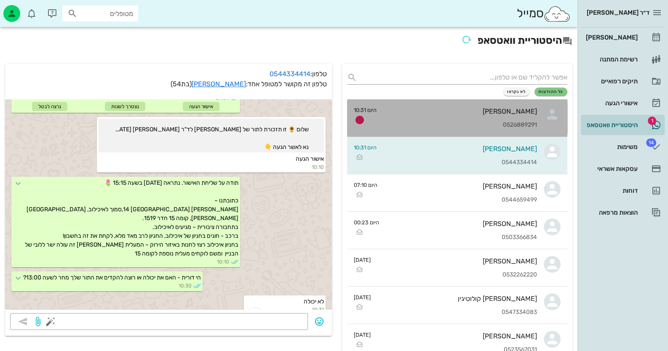
click at [500, 124] on div "0526889291" at bounding box center [460, 125] width 154 height 7
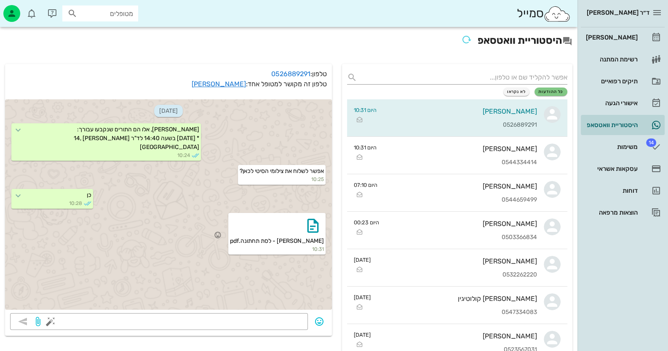
click at [266, 237] on div at bounding box center [277, 226] width 94 height 22
click at [314, 232] on icon "button" at bounding box center [312, 225] width 13 height 13
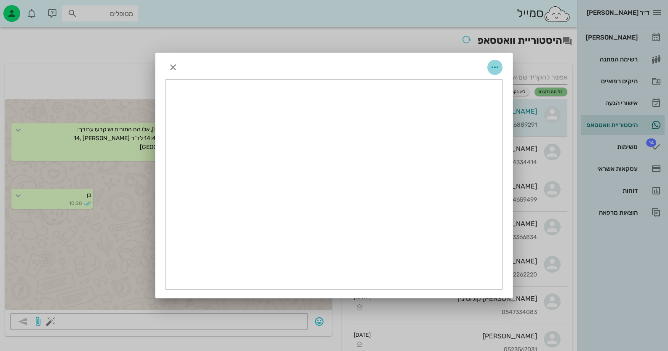
click at [497, 63] on icon "button" at bounding box center [495, 67] width 10 height 10
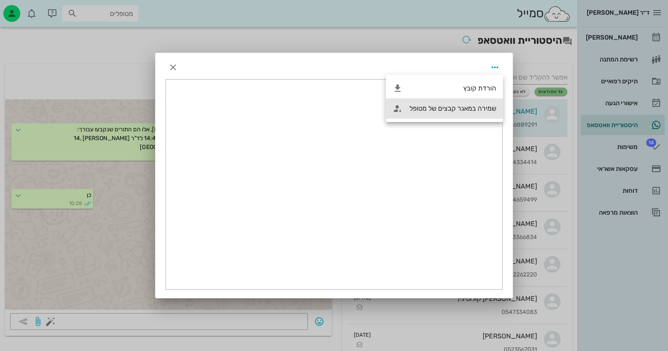
click at [474, 105] on div "שמירה במאגר קבצים של מטופל" at bounding box center [452, 108] width 87 height 8
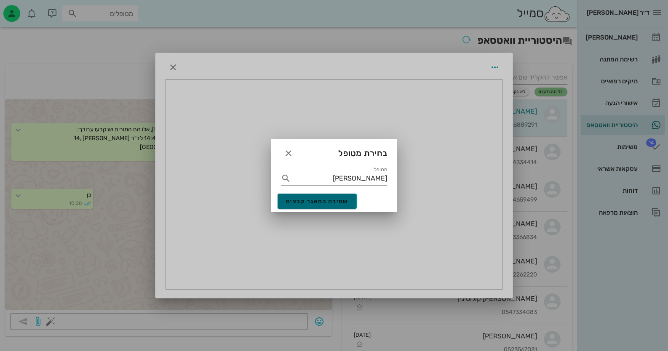
click at [291, 200] on span "שמירה במאגר קבצים" at bounding box center [317, 201] width 62 height 7
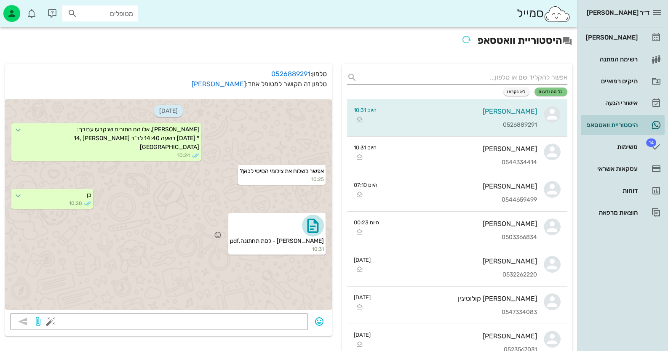
click at [306, 232] on icon "button" at bounding box center [312, 225] width 13 height 13
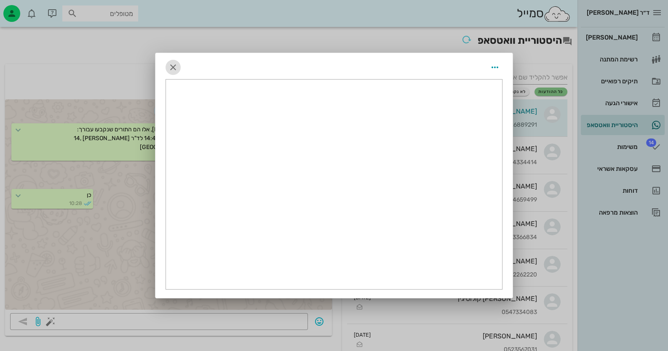
click at [176, 68] on icon "button" at bounding box center [173, 67] width 10 height 10
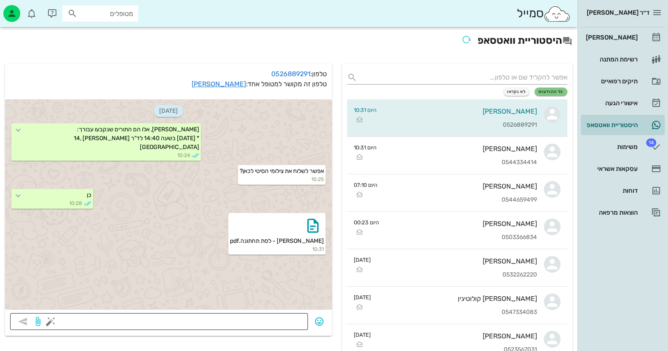
click at [285, 325] on textarea at bounding box center [177, 322] width 250 height 13
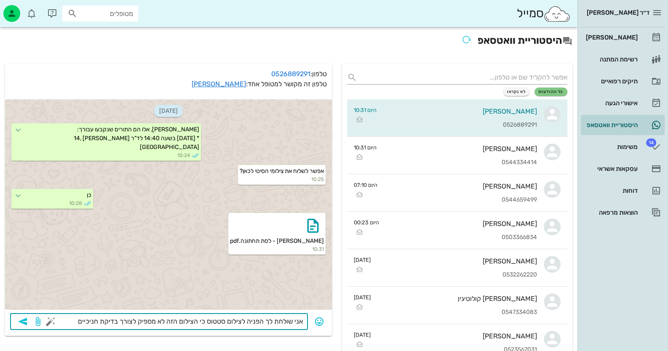
type textarea "אני שולחת לך הפניה לצילום סטטוס כי הצילום הזה לא מספיק לצורך בדיקת חניכיים."
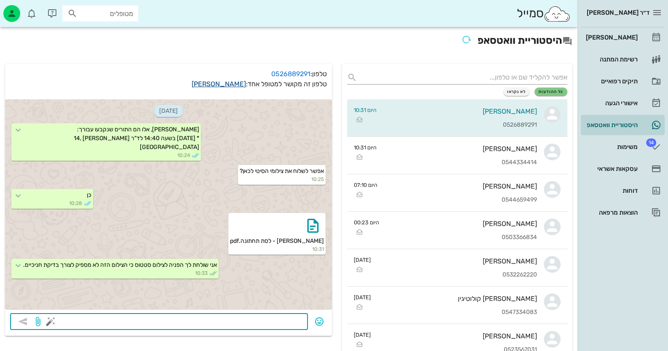
click at [237, 84] on link "[PERSON_NAME]" at bounding box center [219, 84] width 54 height 8
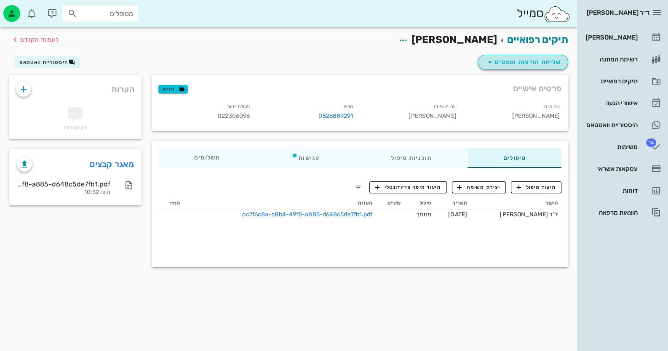
click at [531, 67] on span "שליחת הודעות וטפסים" at bounding box center [522, 62] width 76 height 10
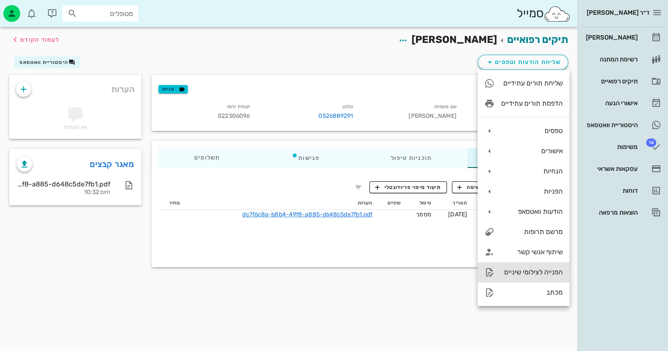
click at [545, 272] on div "הפנייה לצילומי שיניים" at bounding box center [531, 272] width 61 height 8
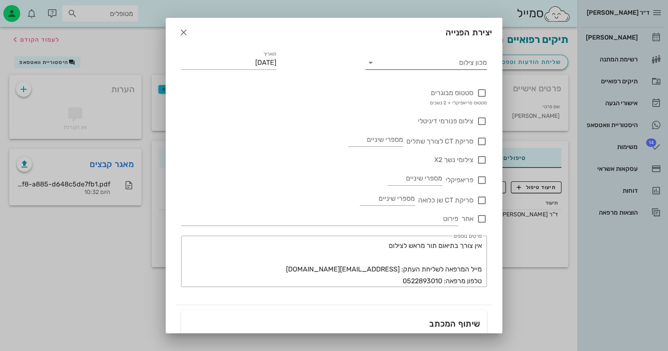
click at [465, 67] on input "מכון צילום" at bounding box center [433, 62] width 108 height 13
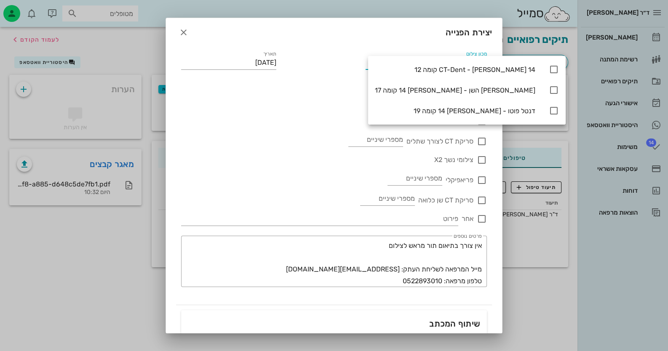
click at [465, 67] on div "CT-Dent - ויצמן 14 קומה 12" at bounding box center [466, 69] width 197 height 21
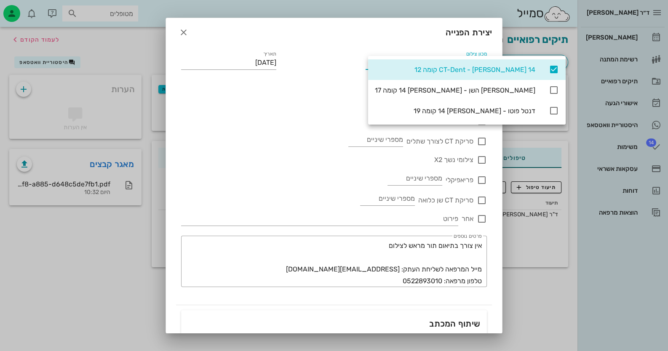
click at [548, 70] on icon at bounding box center [553, 69] width 10 height 10
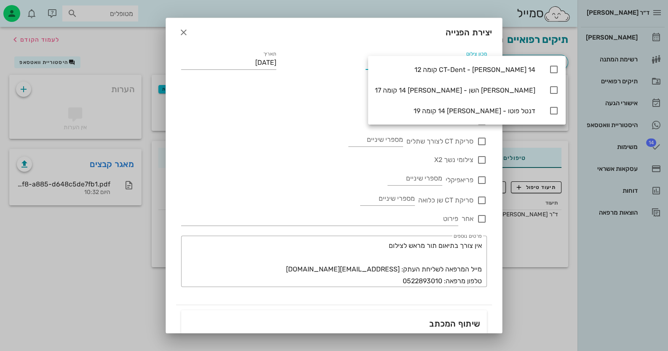
click at [285, 157] on div "צילומי נשך X2" at bounding box center [334, 155] width 306 height 19
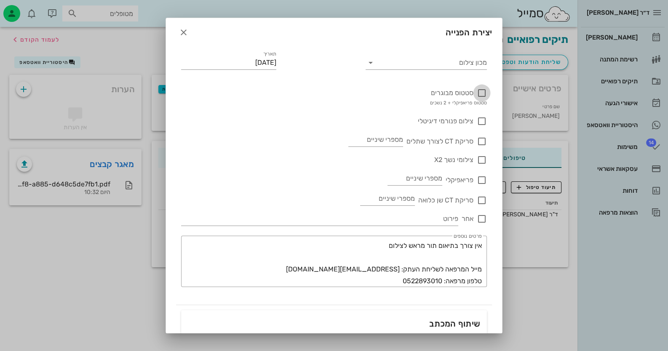
click at [483, 92] on div at bounding box center [481, 93] width 14 height 14
checkbox input "true"
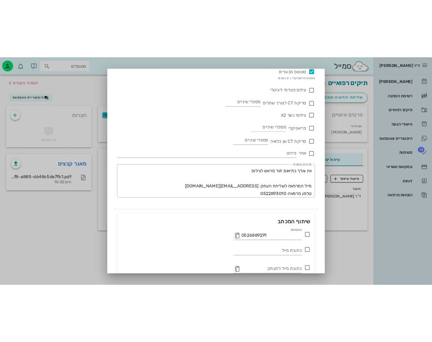
scroll to position [112, 0]
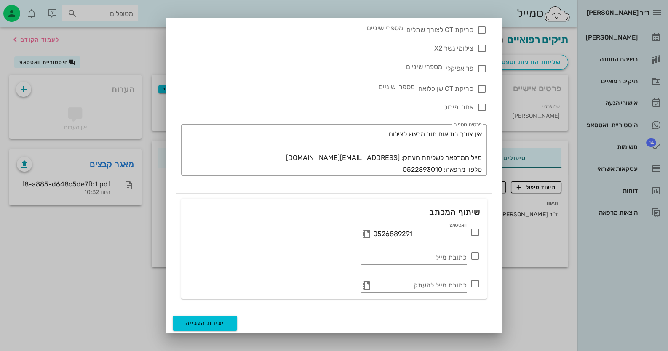
click at [474, 233] on icon at bounding box center [475, 232] width 10 height 10
click at [224, 320] on span "יצירת הפנייה" at bounding box center [204, 322] width 39 height 7
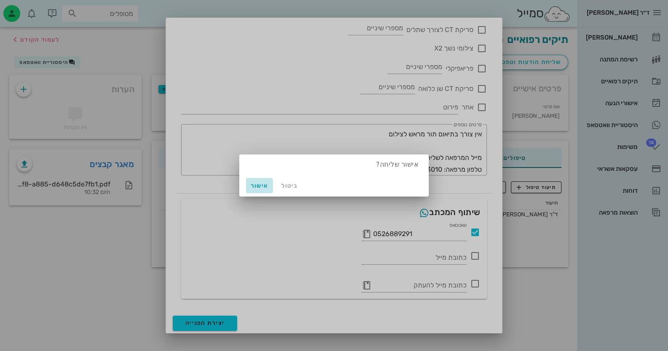
click at [261, 184] on span "אישור" at bounding box center [259, 185] width 20 height 7
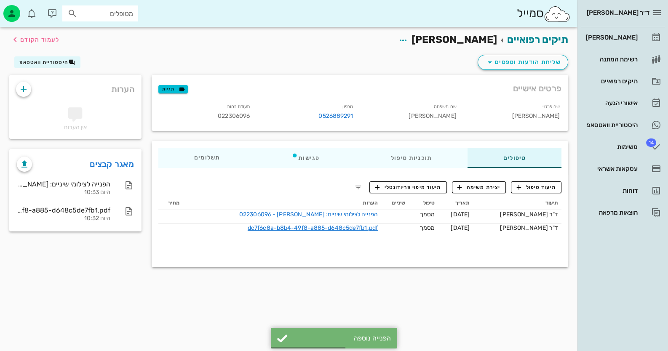
click at [218, 115] on span "022306096" at bounding box center [234, 115] width 32 height 7
click at [238, 117] on span "022306096" at bounding box center [234, 115] width 32 height 7
copy span "022306096"
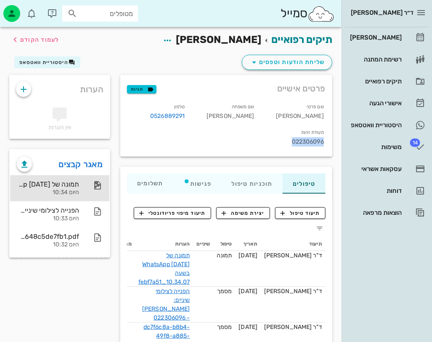
click at [64, 182] on div "תמונה של WhatsApp 2025-08-17 בשעה 10.34.07_febf7a51" at bounding box center [48, 184] width 62 height 8
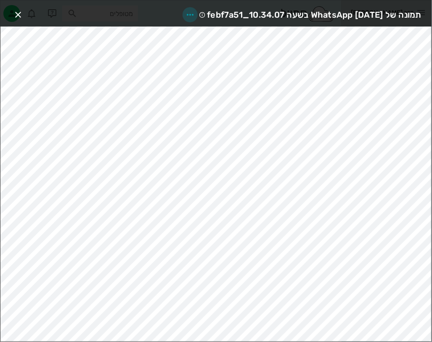
click at [185, 14] on icon "button" at bounding box center [190, 15] width 10 height 10
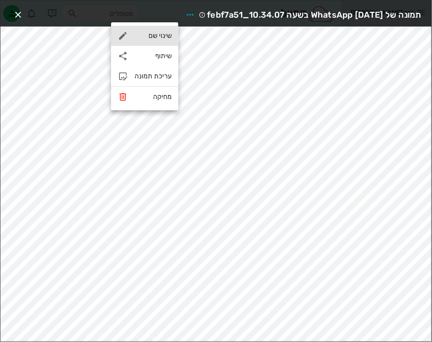
click at [162, 36] on div "שינוי שם" at bounding box center [153, 36] width 37 height 8
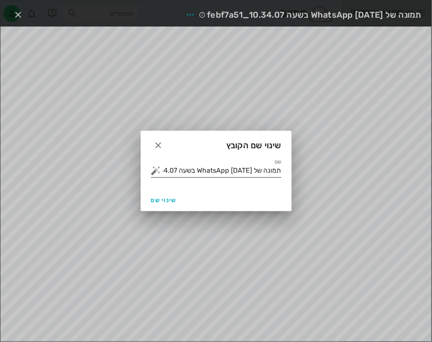
click at [206, 172] on input "תמונה של WhatsApp 2025-08-17 בשעה 10.34.07_febf7a51" at bounding box center [222, 170] width 119 height 13
click at [154, 174] on button "button" at bounding box center [156, 170] width 10 height 10
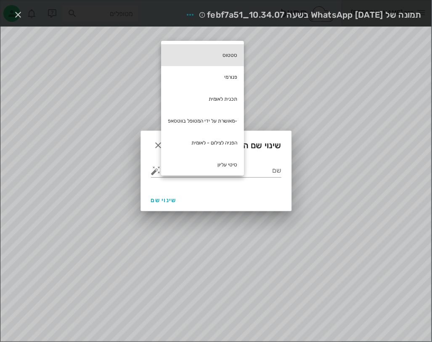
click at [228, 55] on div "סטטוס" at bounding box center [202, 55] width 83 height 22
type input "סטטוס"
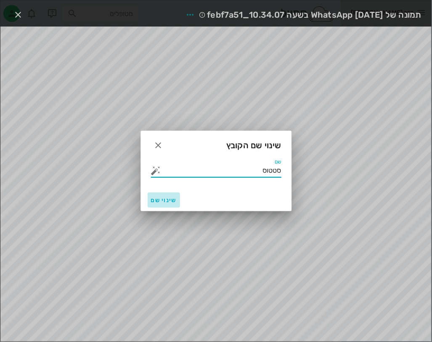
click at [171, 205] on button "שינוי שם" at bounding box center [164, 199] width 32 height 15
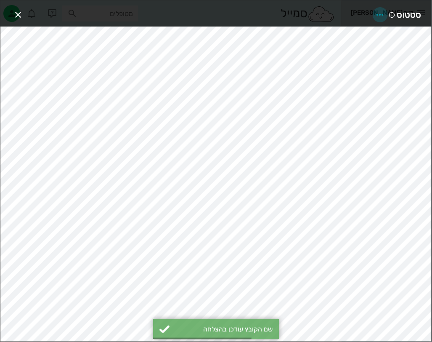
click at [380, 11] on icon "button" at bounding box center [380, 15] width 10 height 10
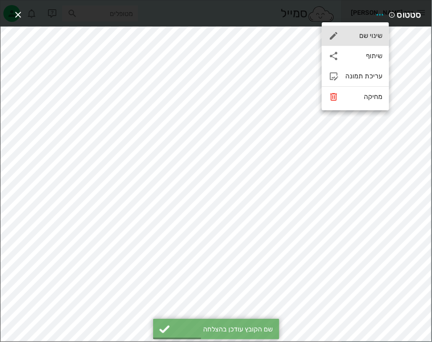
click at [368, 38] on div "שינוי שם" at bounding box center [364, 36] width 37 height 8
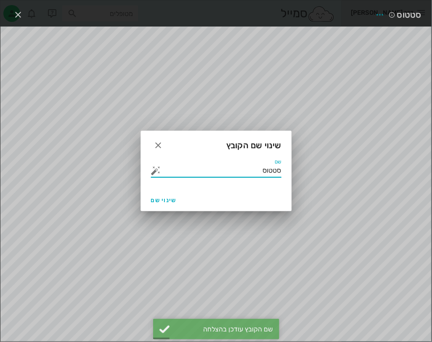
drag, startPoint x: 251, startPoint y: 172, endPoint x: 339, endPoint y: 169, distance: 88.0
click at [339, 169] on div "ד״ר חיה מאיר יומן מרפאה רשימת המתנה תיקים רפואיים אישורי הגעה היסטוריית וואטסאפ…" at bounding box center [216, 173] width 432 height 347
click at [158, 173] on button "button" at bounding box center [156, 170] width 10 height 10
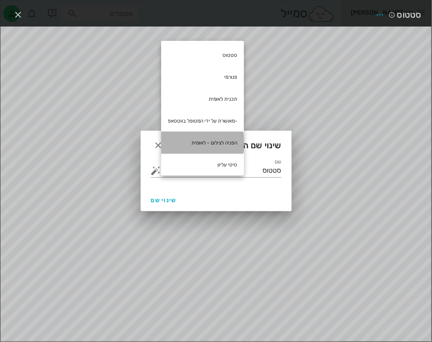
click at [204, 141] on div "הפניה לצילום - לאומית" at bounding box center [202, 143] width 83 height 22
type input "הפניה לצילום - לאומית סטטוס"
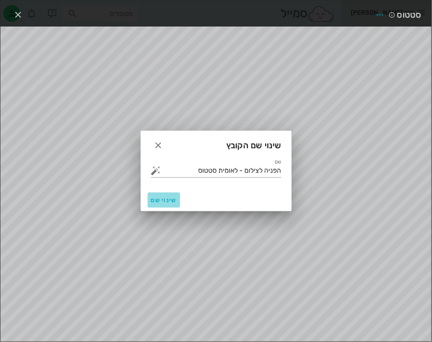
click at [154, 200] on span "שינוי שם" at bounding box center [164, 200] width 26 height 7
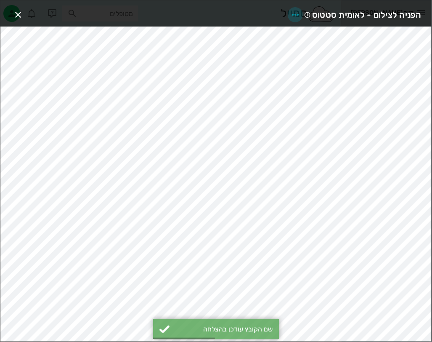
click at [294, 17] on icon "button" at bounding box center [295, 15] width 10 height 10
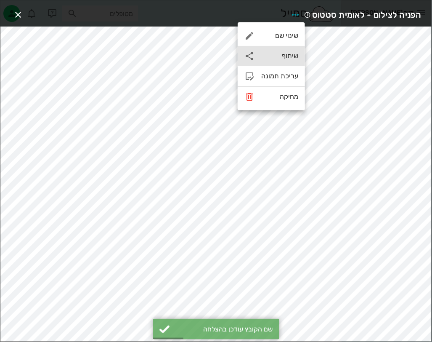
click at [292, 51] on div "שיתוף" at bounding box center [271, 56] width 67 height 20
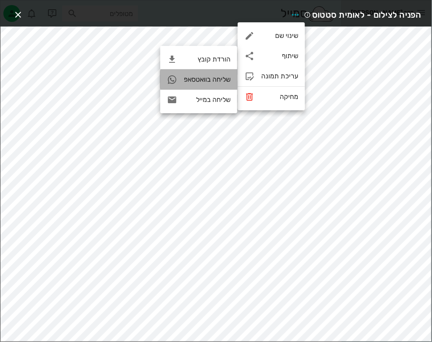
click at [220, 80] on div "שליחה בוואטסאפ" at bounding box center [207, 79] width 47 height 8
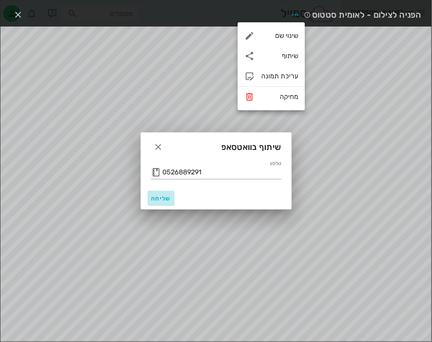
click at [160, 197] on span "שליחה" at bounding box center [161, 198] width 20 height 7
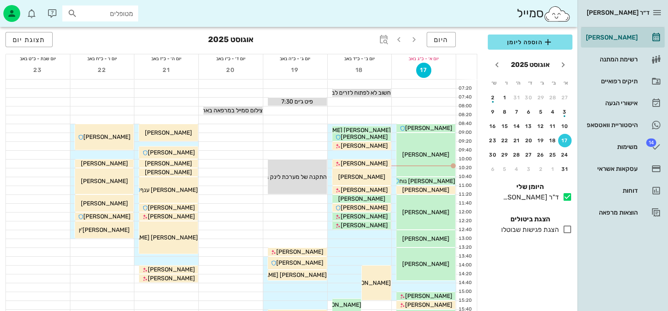
click at [128, 16] on input "מטופלים" at bounding box center [106, 13] width 54 height 11
type input "לוי"
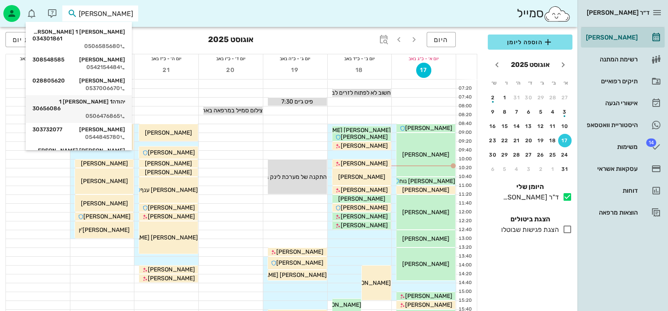
click at [101, 98] on div "יהודה1 לוי 1 30656086" at bounding box center [78, 104] width 93 height 13
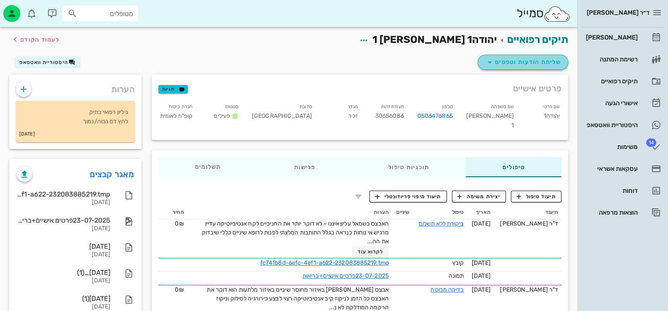
click at [542, 63] on span "שליחת הודעות וטפסים" at bounding box center [522, 62] width 76 height 10
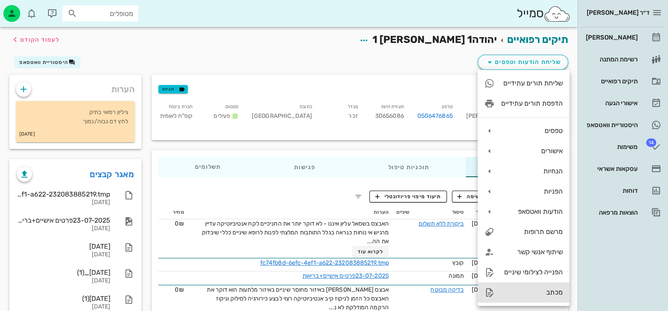
click at [545, 293] on div "מכתב" at bounding box center [531, 292] width 61 height 8
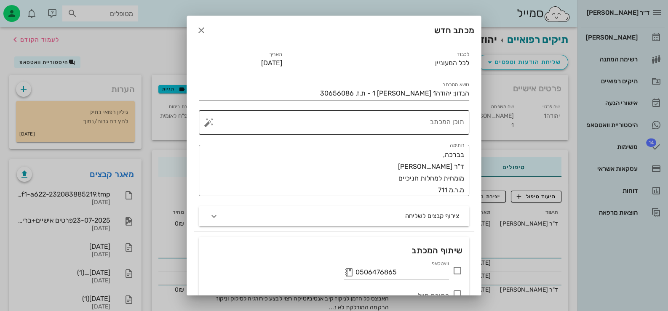
click at [434, 122] on textarea "תוכן המכתב" at bounding box center [336, 124] width 253 height 20
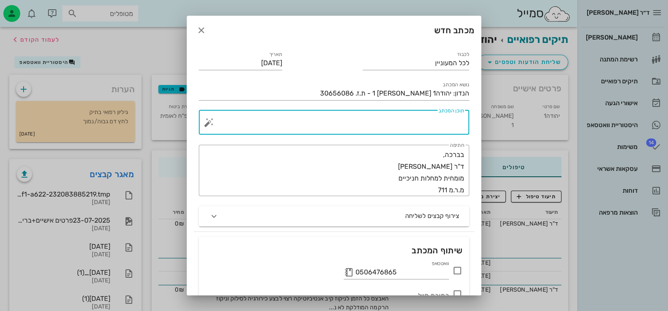
paste textarea "אבצס בוקל באיזור מחוסר שיניים באיזור מלתעות הוא דוקר את האבצס כל הזמן לניקוז קי…"
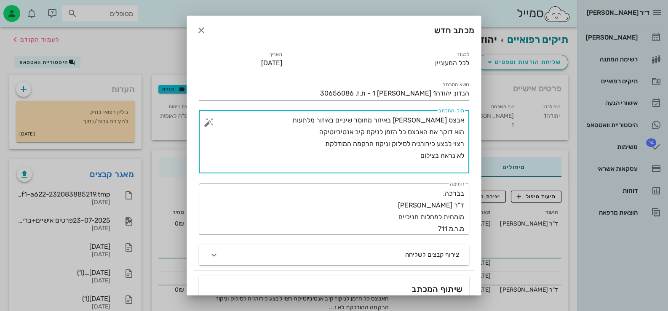
click at [446, 120] on textarea "אבצס בוקל באיזור מחוסר שיניים באיזור מלתעות הוא דוקר את האבצס כל הזמן לניקוז קי…" at bounding box center [336, 143] width 253 height 59
click at [446, 121] on textarea "אבצס בוקל באיזור מחוסר שיניים באיזור מלתעות הוא דוקר את האבצס כל הזמן לניקוז קי…" at bounding box center [336, 143] width 253 height 59
click at [367, 132] on textarea "אבצס בבוקל באיזור מחוסר שיניים באיזור מלתעות הוא דוקר את האבצס כל הזמן לניקוז ק…" at bounding box center [336, 143] width 253 height 59
click at [359, 132] on textarea "אבצס בבוקל באיזור מחוסר שיניים באיזור מלתעות הוא דוקר את האבצס כל הזמן לניקוז. …" at bounding box center [336, 143] width 253 height 59
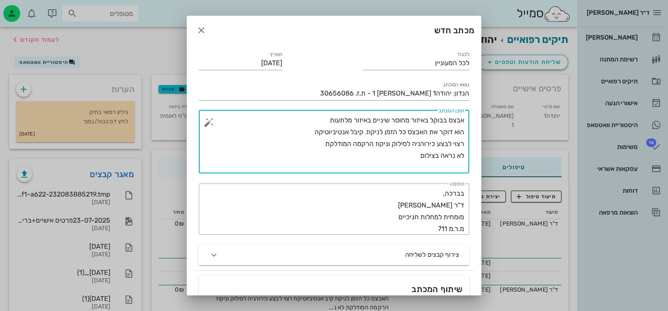
click at [310, 130] on textarea "אבצס בבוקל באיזור מחוסר שיניים באיזור מלתעות הוא דוקר את האבצס כל הזמן לניקוז. …" at bounding box center [336, 143] width 253 height 59
click at [327, 144] on textarea "אבצס בבוקל באיזור מחוסר שיניים באיזור מלתעות הוא דוקר את האבצס כל הזמן לניקוז. …" at bounding box center [336, 143] width 253 height 59
drag, startPoint x: 363, startPoint y: 133, endPoint x: 282, endPoint y: 132, distance: 80.8
click at [282, 132] on textarea "אבצס בבוקל באיזור מחוסר שיניים באיזור מלתעות הוא דוקר את האבצס כל הזמן לניקוז. …" at bounding box center [336, 143] width 253 height 59
drag, startPoint x: 463, startPoint y: 154, endPoint x: 419, endPoint y: 155, distance: 44.2
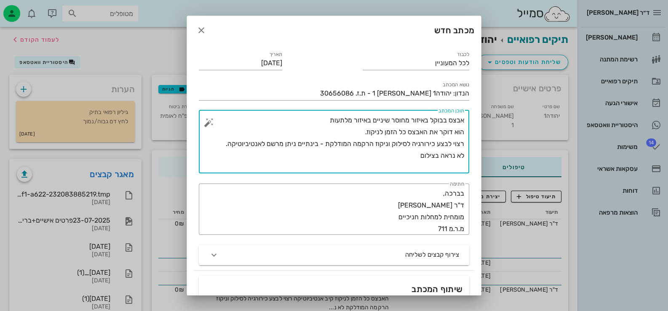
click at [419, 155] on div "​ תוכן המכתב אבצס בבוקל באיזור מחוסר שיניים באיזור מלתעות הוא דוקר את האבצס כל …" at bounding box center [334, 141] width 270 height 63
drag, startPoint x: 419, startPoint y: 155, endPoint x: 478, endPoint y: 158, distance: 59.0
click at [478, 158] on div "לכבוד לכל המעוניין תאריך 17-08-2025 נושא המכתב הנדון: יהודה1 לוי 1 - ת.ז. 30656…" at bounding box center [334, 216] width 294 height 343
click at [318, 117] on textarea "אבצס בבוקל באיזור מחוסר שיניים באיזור מלתעות הוא דוקר את האבצס כל הזמן לניקוז. …" at bounding box center [336, 143] width 253 height 59
paste textarea "לא נראה בצילום"
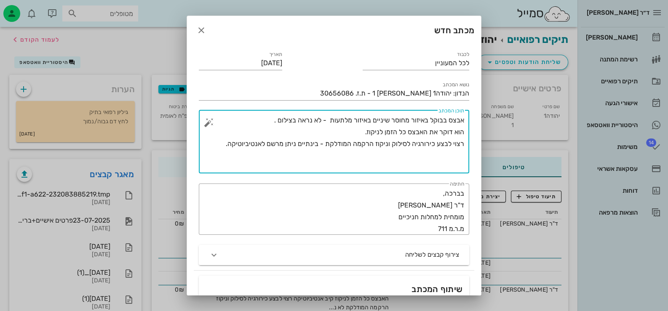
click at [453, 163] on textarea "אבצס בבוקל באיזור מחוסר שיניים באיזור מלתעות - לא נראה בצילום . הוא דוקר את האב…" at bounding box center [336, 143] width 253 height 59
click at [461, 157] on textarea "אבצס בבוקל באיזור מחוסר שיניים באיזור מלתעות - לא נראה בצילום . הוא דוקר את האב…" at bounding box center [336, 143] width 253 height 59
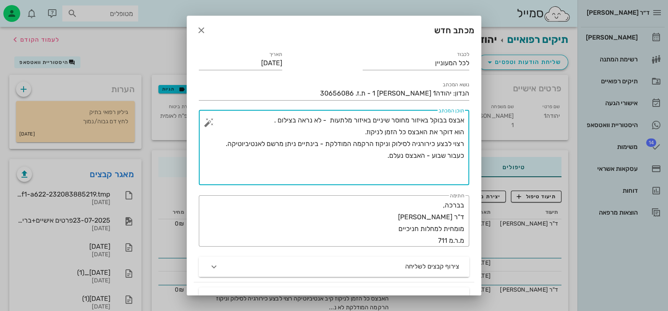
paste textarea "מרגיש אי נוחות כנראה בגלל התותבות המלצתי לפנות לרופא שיניים כללי שיבדוק את ההתא…"
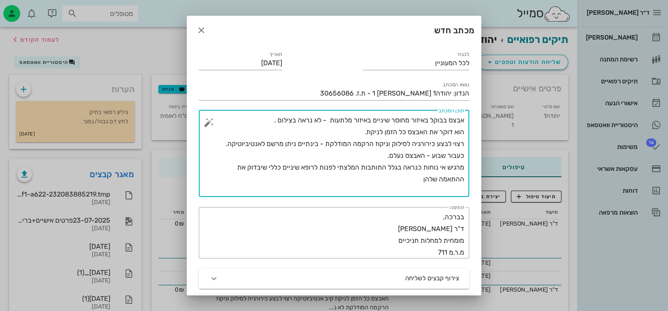
click at [461, 168] on textarea "אבצס בבוקל באיזור מחוסר שיניים באיזור מלתעות - לא נראה בצילום . הוא דוקר את האב…" at bounding box center [336, 155] width 253 height 83
click at [463, 171] on textarea "אבצס בבוקל באיזור מחוסר שיניים באיזור מלתעות - לא נראה בצילום . הוא דוקר את האב…" at bounding box center [336, 155] width 253 height 83
click at [392, 178] on textarea "אבצס בבוקל באיזור מחוסר שיניים באיזור מלתעות - לא נראה בצילום . הוא דוקר את האב…" at bounding box center [336, 155] width 253 height 83
click at [463, 132] on textarea "אבצס בבוקל באיזור מחוסר שיניים באיזור מלתעות - לא נראה בצילום . הוא דוקר את האב…" at bounding box center [336, 155] width 253 height 83
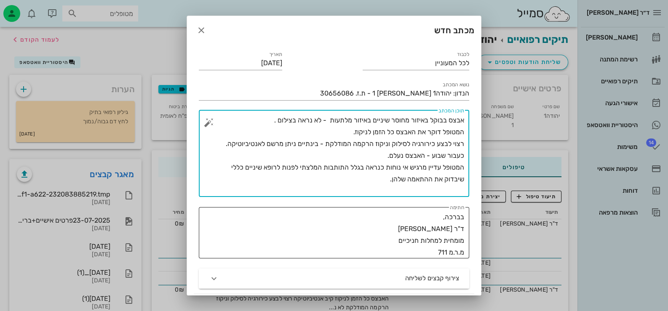
scroll to position [42, 0]
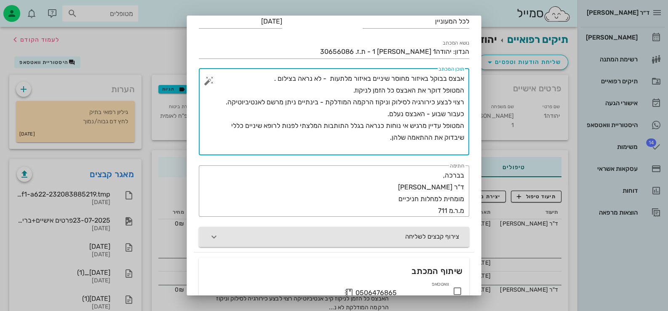
click at [379, 235] on button "צירוף קבצים לשליחה" at bounding box center [334, 237] width 270 height 20
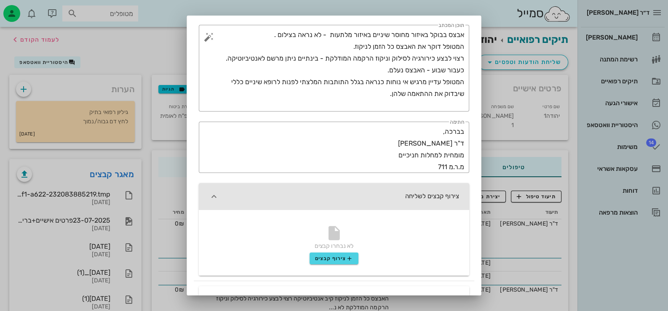
scroll to position [168, 0]
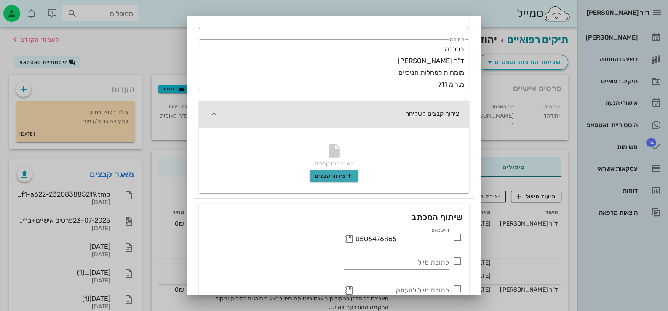
click at [338, 175] on span "צירוף קבצים" at bounding box center [334, 176] width 38 height 7
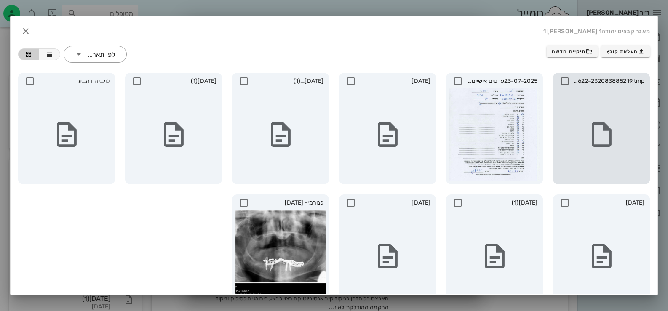
click at [642, 106] on div at bounding box center [601, 134] width 90 height 93
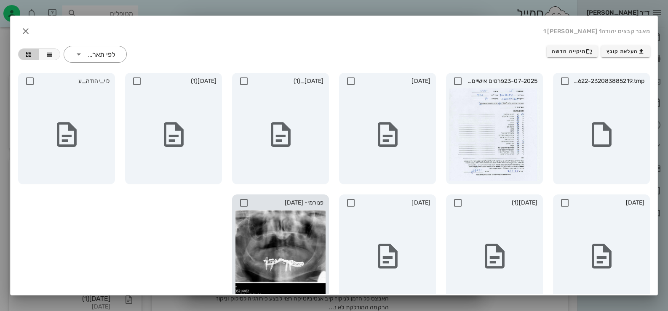
click at [246, 202] on icon at bounding box center [244, 203] width 10 height 10
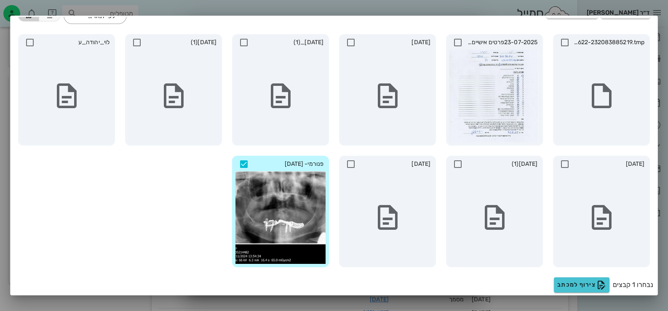
scroll to position [84, 0]
click at [571, 288] on span "צירוף למכתב" at bounding box center [581, 285] width 49 height 10
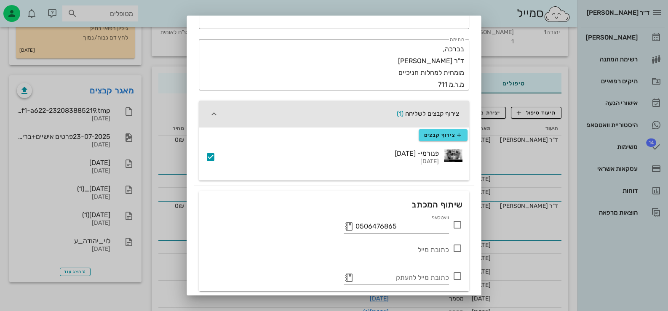
click at [457, 225] on icon at bounding box center [457, 225] width 10 height 10
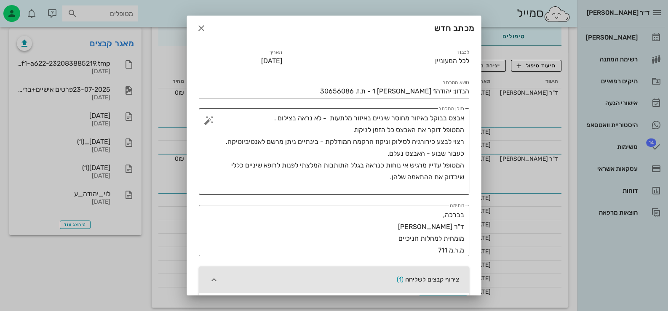
scroll to position [0, 0]
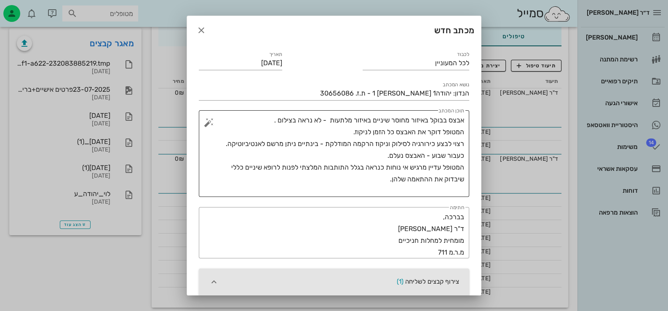
click at [463, 118] on textarea "אבצס בבוקל באיזור מחוסר שיניים באיזור מלתעות - לא נראה בצילום . המטופל דוקר את …" at bounding box center [336, 155] width 253 height 83
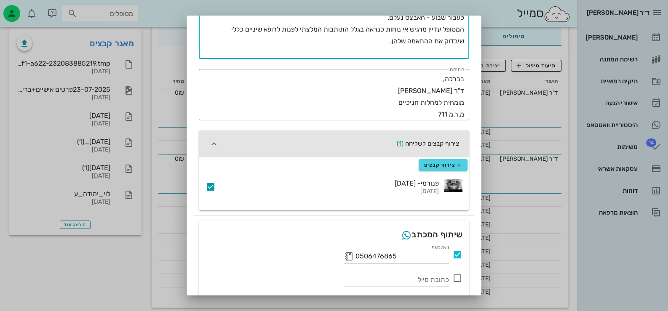
scroll to position [197, 0]
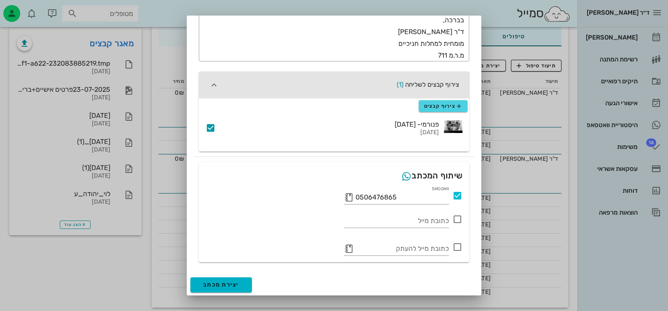
type textarea "21.7.2025 - אבצס בבוקל באיזור מחוסר שיניים באיזור מלתעות - לא נראה בצילום . המט…"
click at [216, 278] on button "יצירת מכתב" at bounding box center [220, 284] width 61 height 15
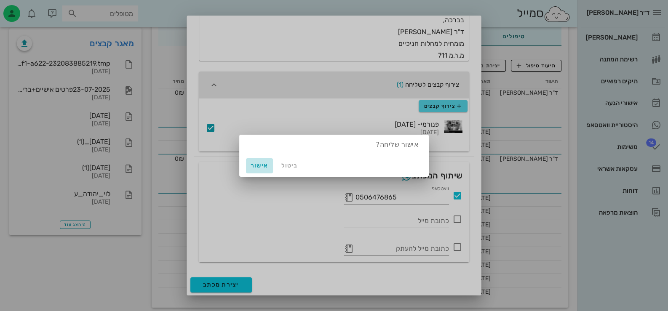
click at [255, 165] on span "אישור" at bounding box center [259, 165] width 20 height 7
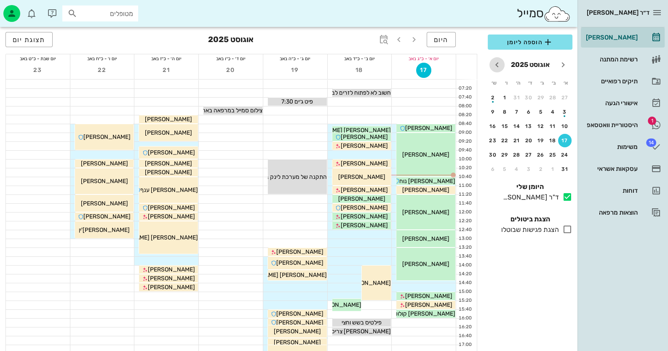
click at [432, 64] on span "חודש הבא" at bounding box center [496, 65] width 15 height 10
click at [432, 98] on div "3" at bounding box center [528, 98] width 13 height 6
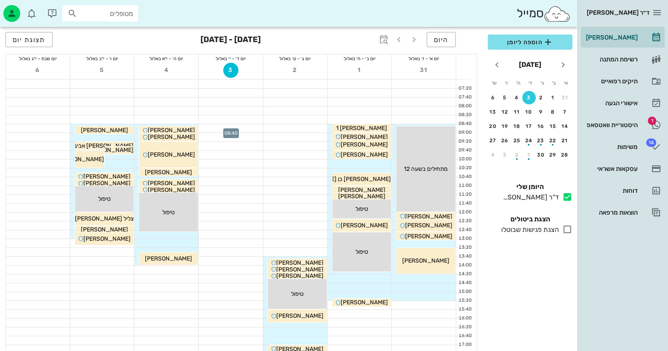
click at [255, 128] on div at bounding box center [231, 128] width 64 height 8
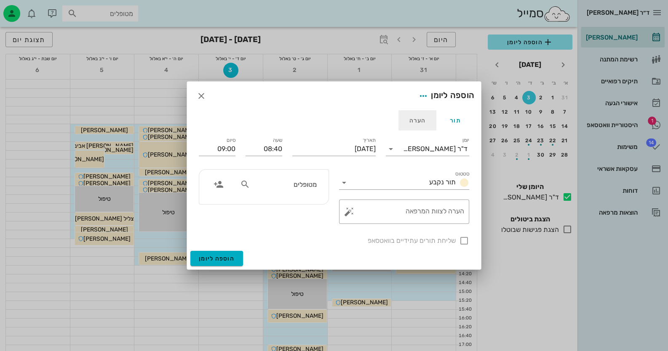
click at [417, 123] on div "הערה" at bounding box center [417, 120] width 38 height 20
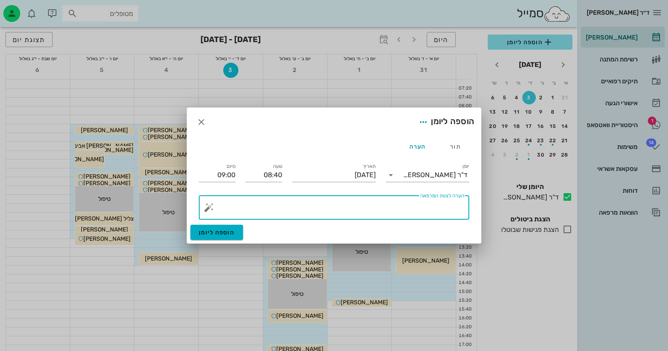
click at [432, 207] on textarea "הערה לצוות המרפאה" at bounding box center [336, 210] width 253 height 20
type textarea "מניקור בתשע וחצי"
click at [234, 234] on span "הוספה ליומן" at bounding box center [217, 232] width 36 height 7
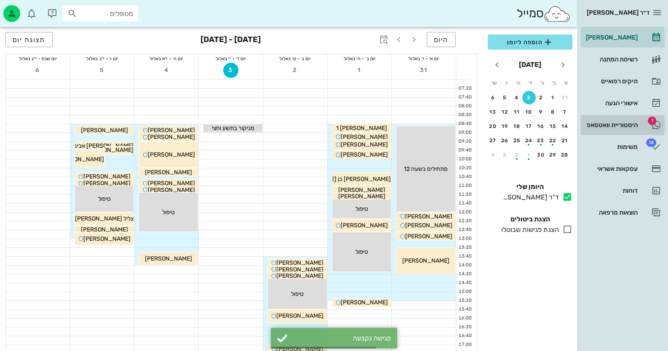
click at [432, 124] on div "היסטוריית וואטסאפ" at bounding box center [610, 125] width 53 height 7
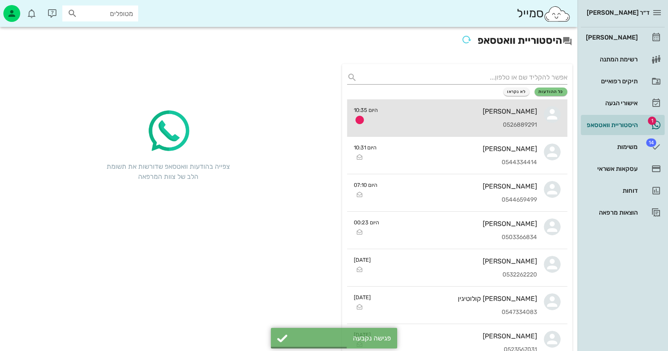
click at [432, 123] on div "0526889291" at bounding box center [460, 125] width 152 height 7
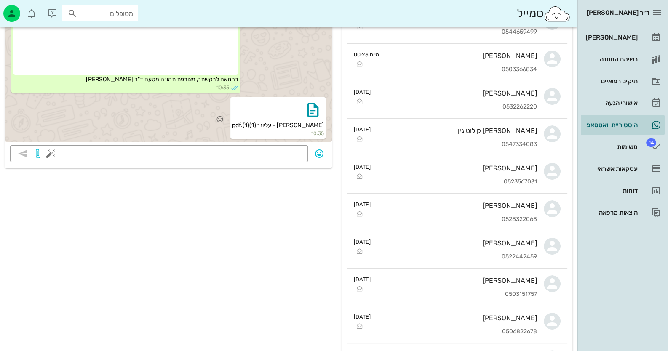
scroll to position [168, 0]
click at [240, 153] on textarea at bounding box center [177, 154] width 250 height 13
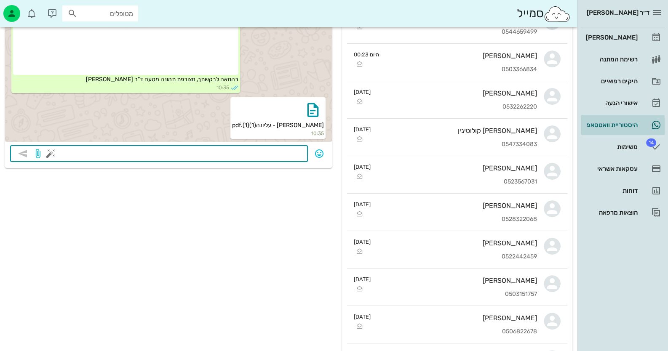
paste textarea "מצורפת הפניה לצילום, מכון הצילום [PERSON_NAME] השן- אין צורך לתאם תור מראש לציל…"
type textarea "מצורפת הפניה לצילום, מכון הצילום [PERSON_NAME] השן- אין צורך לתאם תור מראש לציל…"
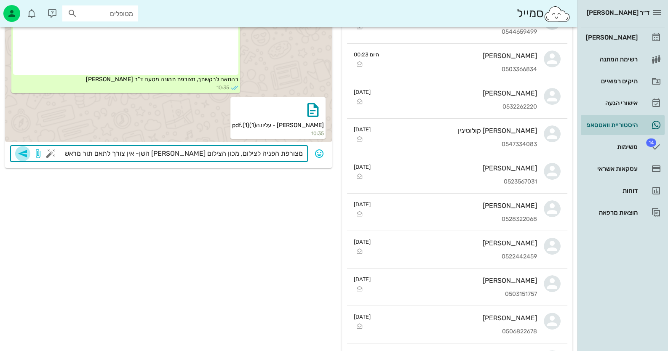
click at [20, 150] on icon "button" at bounding box center [23, 154] width 10 height 10
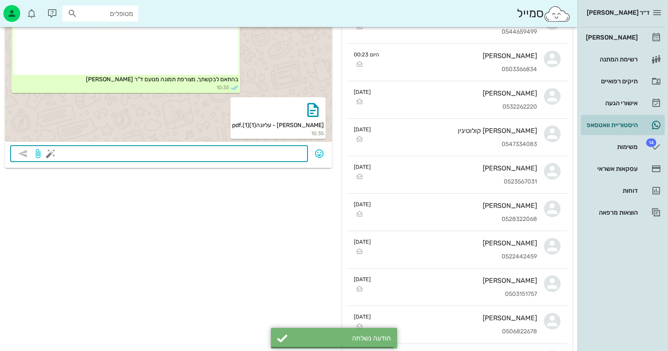
scroll to position [202, 0]
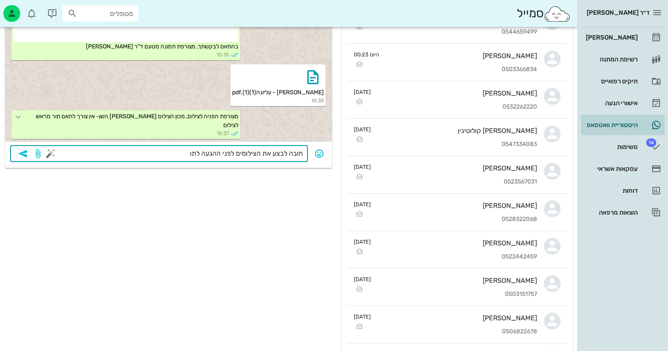
type textarea "חובה לבצע את הצילומים לפני ההגעה לתור"
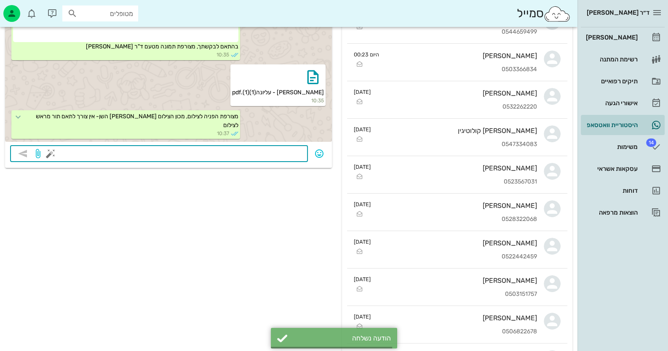
scroll to position [226, 0]
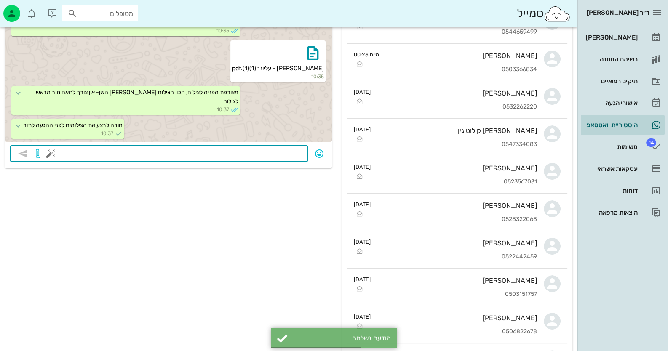
type textarea "ס"
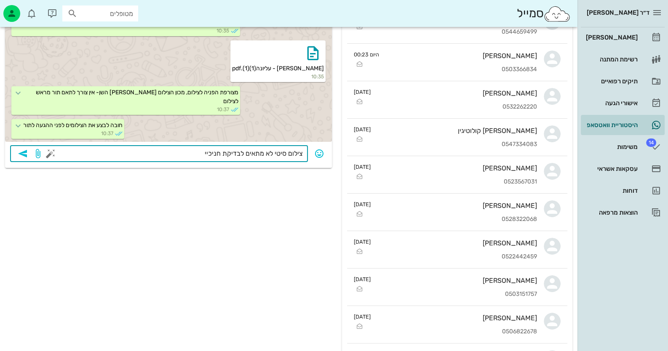
type textarea "צילום סיטי לא מתאים לבדיקת חניכיים"
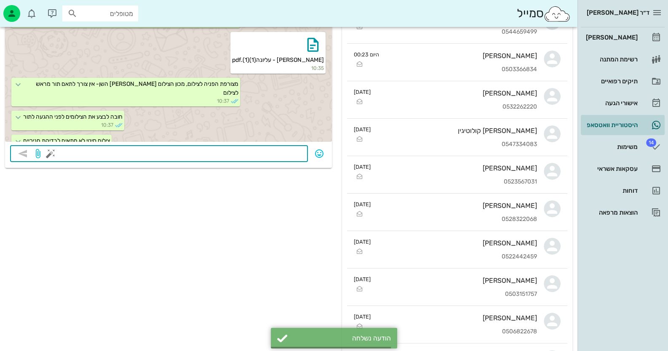
scroll to position [250, 0]
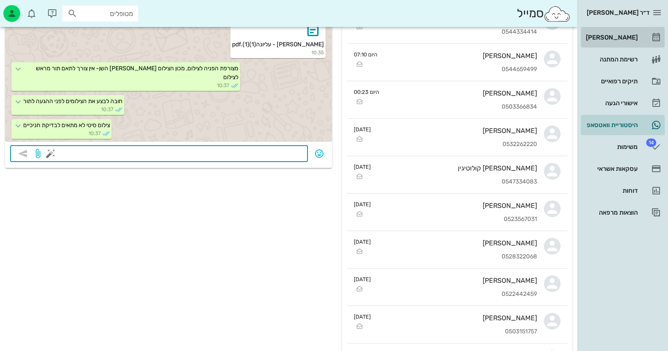
click at [432, 41] on div "[PERSON_NAME]" at bounding box center [610, 37] width 53 height 13
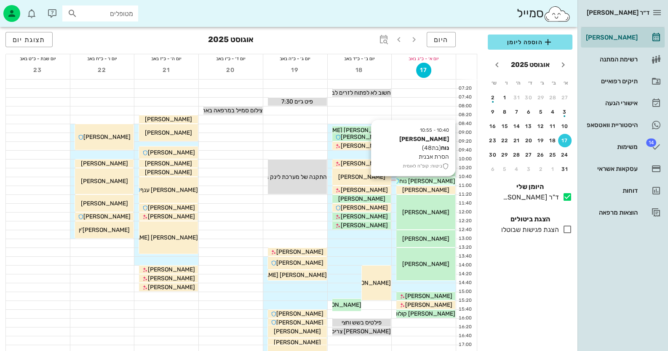
click at [430, 181] on span "[PERSON_NAME] נוח" at bounding box center [427, 181] width 56 height 7
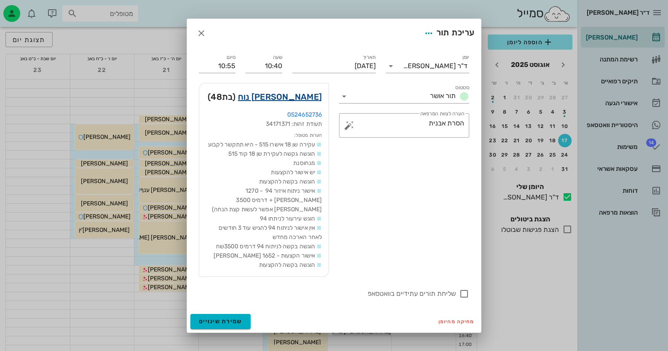
click at [307, 104] on link "[PERSON_NAME] נוח" at bounding box center [280, 96] width 84 height 13
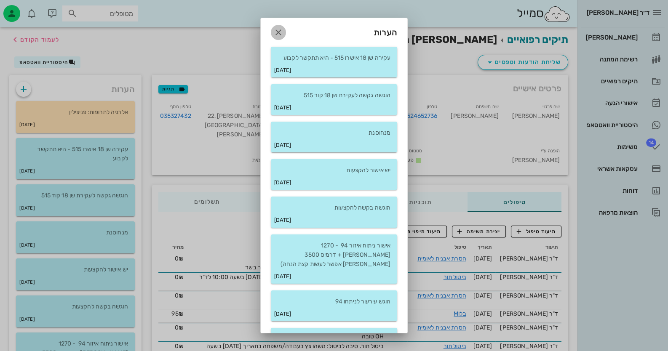
click at [282, 35] on icon "button" at bounding box center [278, 32] width 10 height 10
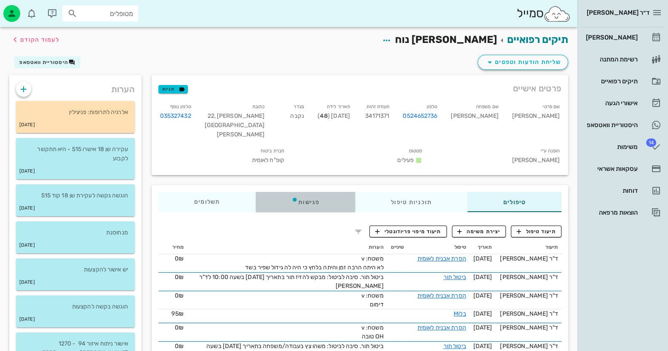
click at [309, 192] on div "פגישות" at bounding box center [305, 202] width 99 height 20
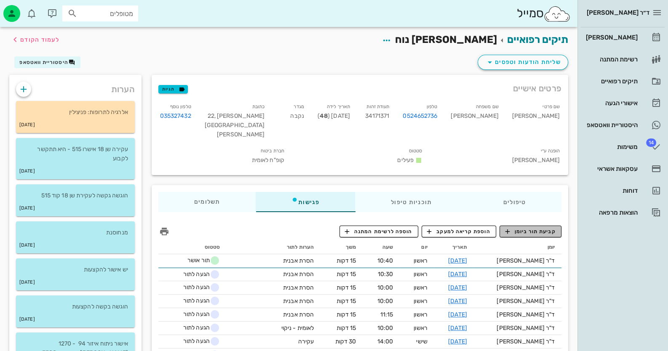
click at [432, 228] on span "קביעת תור ביומן" at bounding box center [530, 232] width 51 height 8
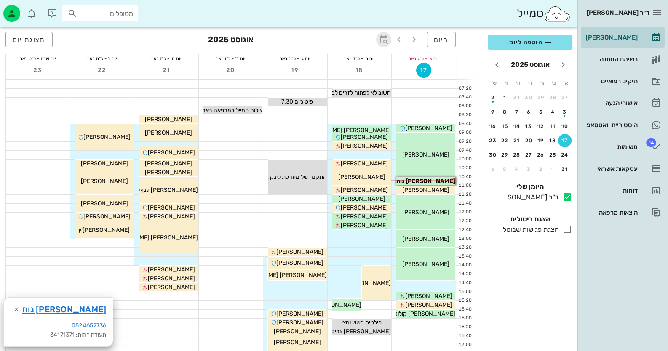
click at [384, 36] on icon "button" at bounding box center [383, 40] width 10 height 10
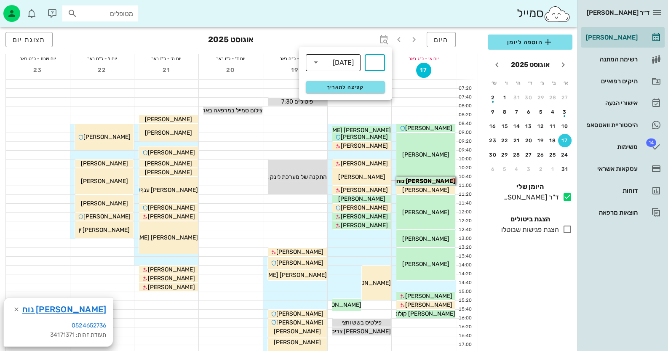
click at [345, 63] on div "[DATE]" at bounding box center [343, 63] width 21 height 8
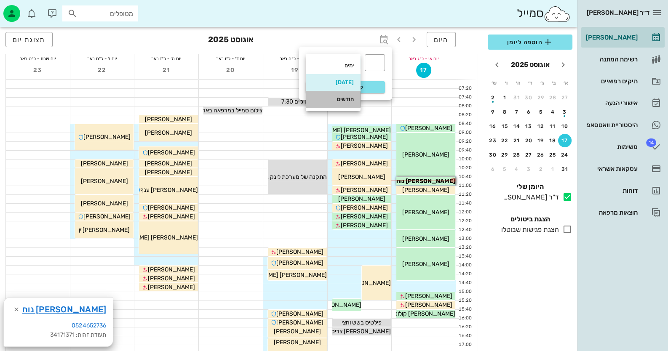
drag, startPoint x: 346, startPoint y: 96, endPoint x: 365, endPoint y: 65, distance: 36.9
click at [346, 96] on div "חודשים" at bounding box center [332, 99] width 41 height 13
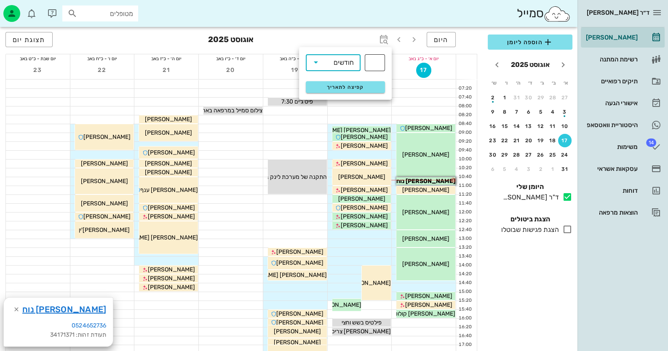
click at [376, 60] on input "text" at bounding box center [375, 62] width 10 height 13
type input "6"
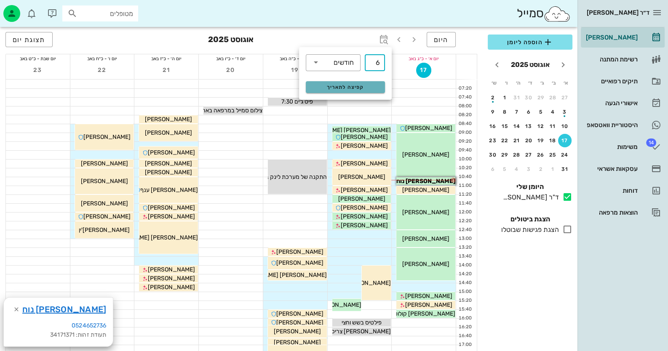
click at [365, 86] on span "קפיצה לתאריך" at bounding box center [345, 87] width 69 height 6
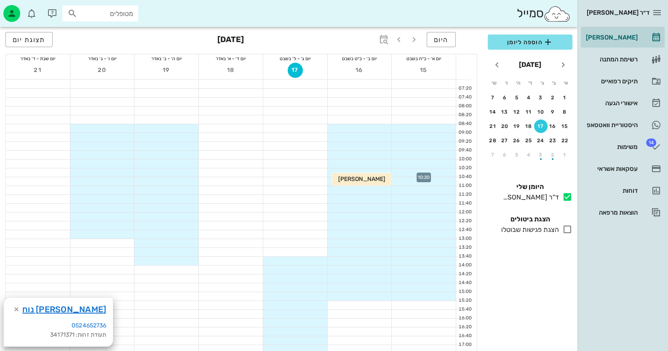
click at [432, 172] on div at bounding box center [423, 172] width 64 height 8
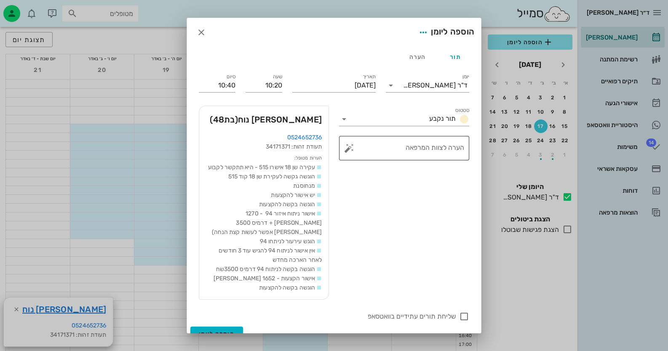
click at [352, 149] on button "button" at bounding box center [349, 148] width 10 height 10
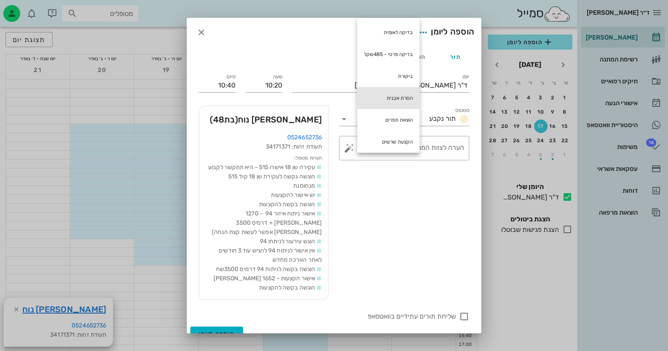
click at [415, 98] on div "הסרת אבנית" at bounding box center [388, 98] width 62 height 22
type textarea "הסרת אבנית"
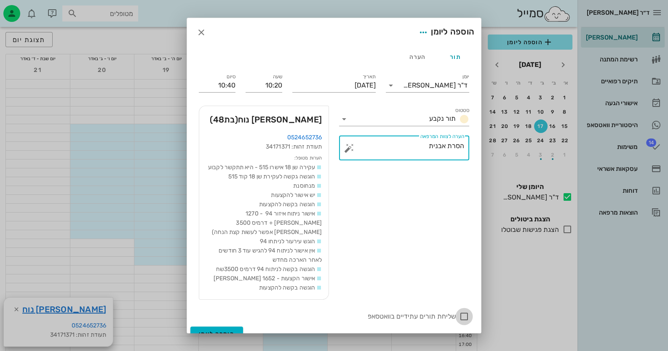
click at [432, 319] on div at bounding box center [464, 316] width 14 height 14
checkbox input "true"
click at [215, 330] on span "הוספה ליומן" at bounding box center [217, 333] width 36 height 7
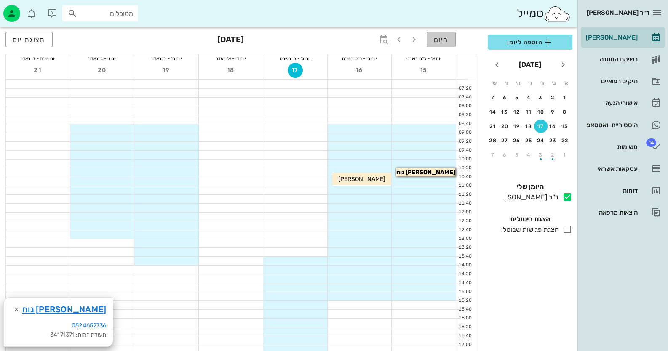
click at [432, 42] on span "היום" at bounding box center [441, 40] width 15 height 8
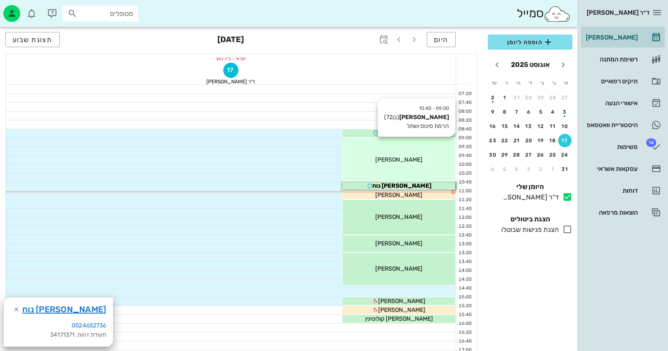
click at [407, 138] on div "[PERSON_NAME]" at bounding box center [398, 133] width 113 height 9
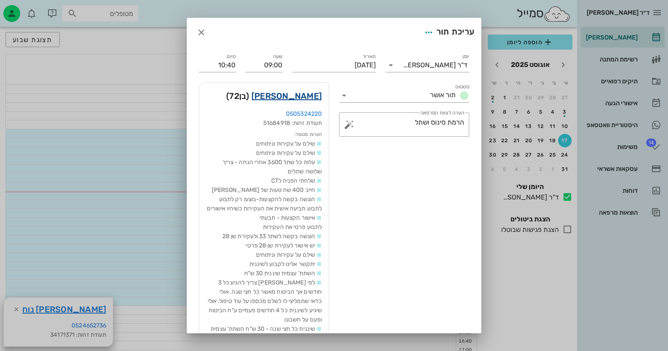
click at [312, 98] on link "[PERSON_NAME]" at bounding box center [286, 95] width 70 height 13
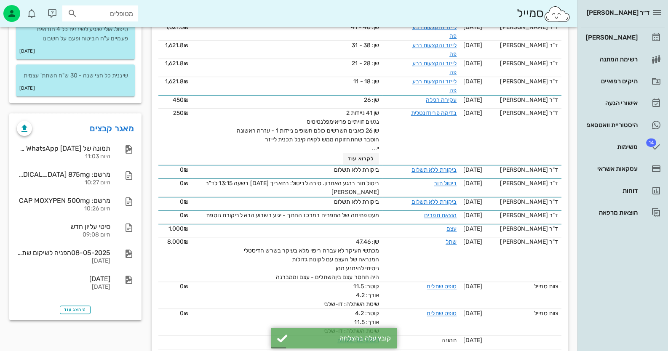
scroll to position [631, 0]
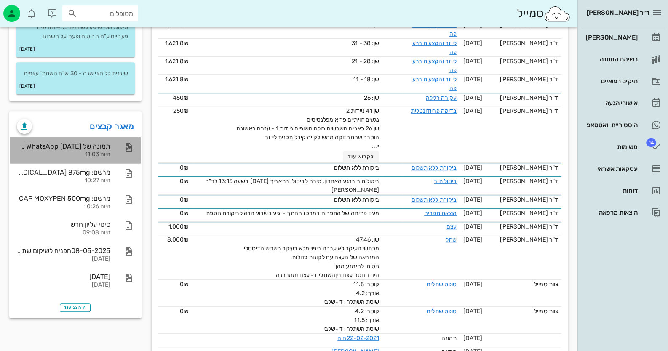
click at [109, 158] on div "היום 11:03" at bounding box center [63, 154] width 93 height 7
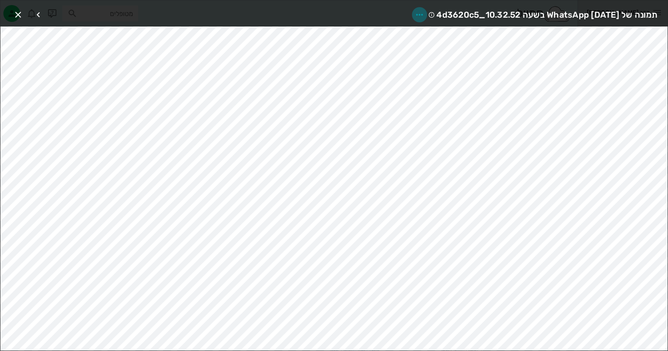
click at [414, 13] on icon "button" at bounding box center [419, 15] width 10 height 10
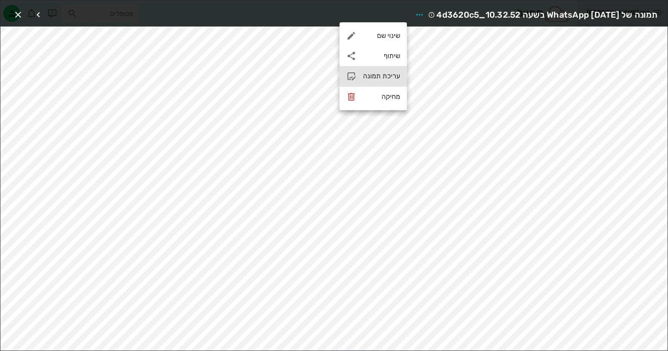
click at [389, 68] on div "עריכת תמונה" at bounding box center [372, 76] width 67 height 20
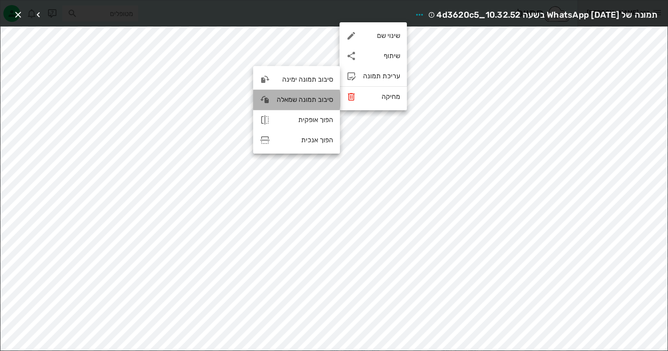
click at [298, 98] on div "סיבוב תמונה שמאלה" at bounding box center [305, 100] width 56 height 8
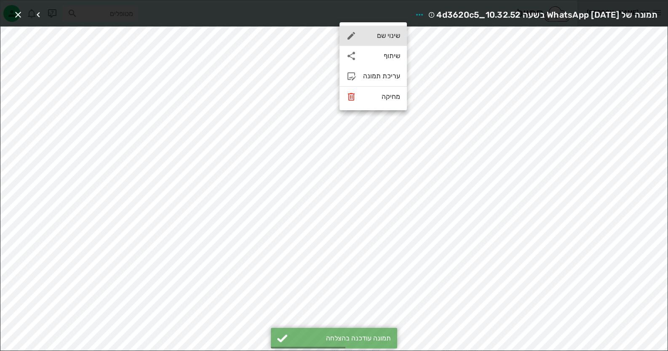
click at [385, 37] on div "שינוי שם" at bounding box center [381, 36] width 37 height 8
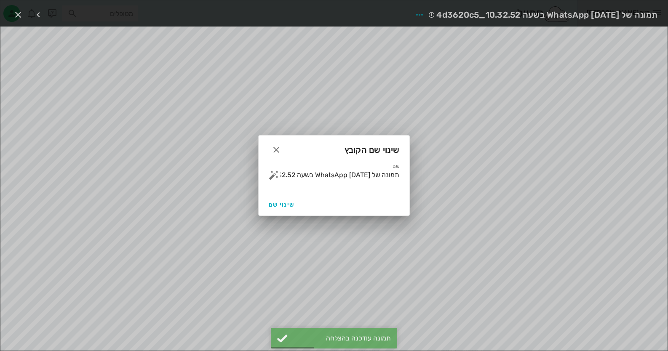
click at [369, 181] on input "תמונה של WhatsApp [DATE] בשעה 10.32.52_4d3620c5" at bounding box center [339, 174] width 119 height 13
click at [369, 179] on input "תמונה של WhatsApp [DATE] בשעה 10.32.52_4d3620c5" at bounding box center [339, 174] width 119 height 13
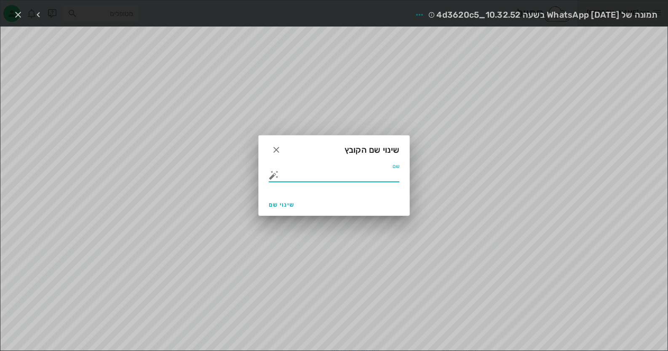
click at [272, 176] on button "button" at bounding box center [274, 175] width 10 height 10
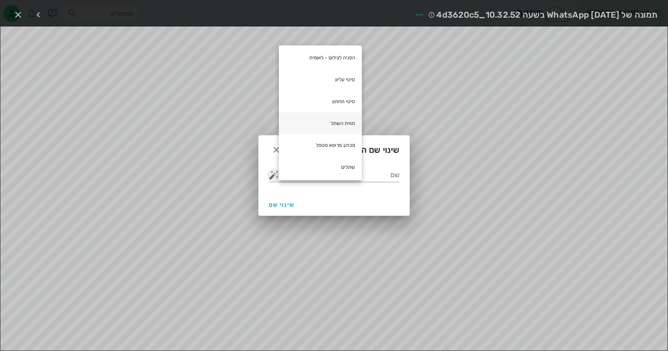
scroll to position [91, 0]
click at [336, 122] on div "תווית השתל" at bounding box center [320, 123] width 83 height 22
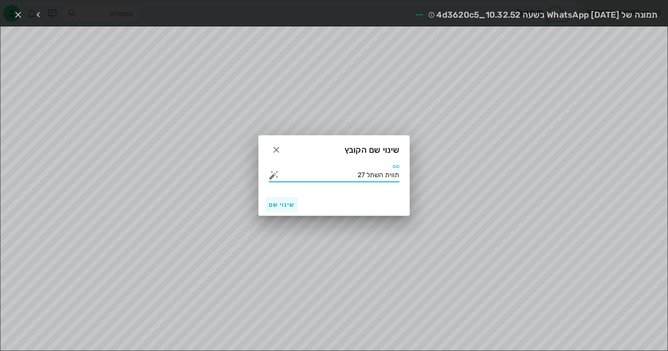
type input "תווית השתל 27"
click at [291, 206] on span "שינוי שם" at bounding box center [282, 204] width 26 height 7
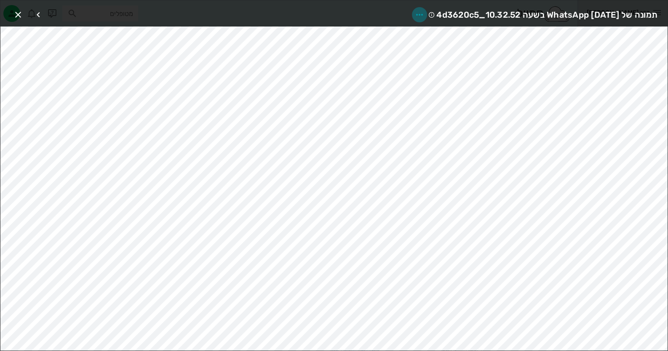
click at [414, 13] on icon "button" at bounding box center [419, 15] width 10 height 10
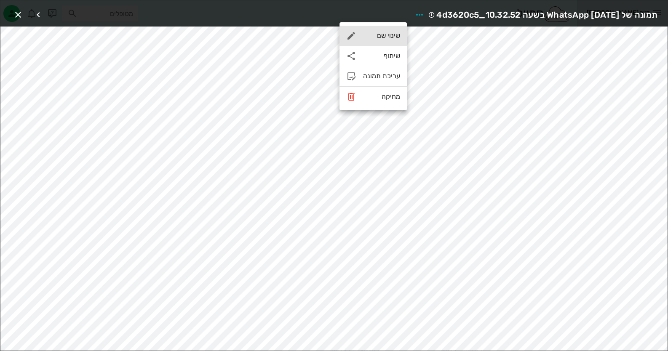
click at [388, 38] on div "שינוי שם" at bounding box center [381, 36] width 37 height 8
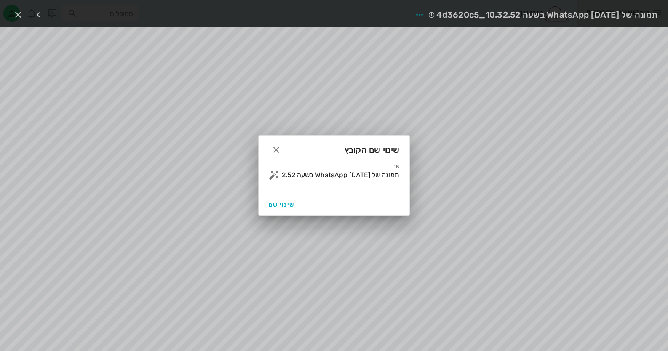
click at [362, 174] on input "תמונה של WhatsApp [DATE] בשעה 10.32.52_4d3620c5" at bounding box center [339, 174] width 119 height 13
click at [274, 176] on button "button" at bounding box center [274, 175] width 10 height 10
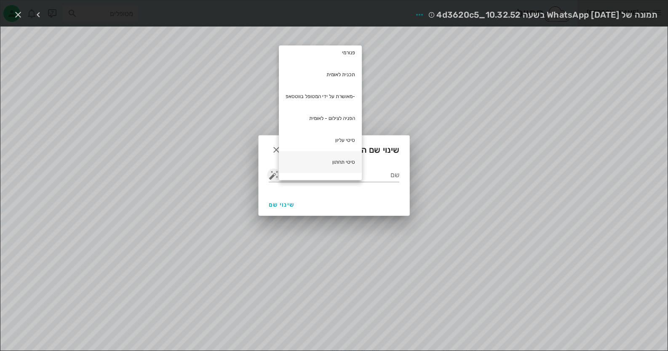
scroll to position [84, 0]
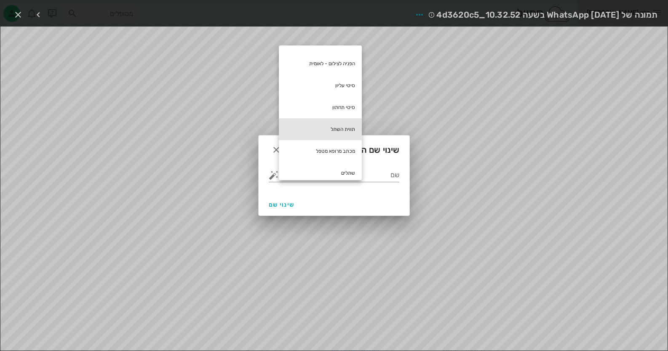
click at [324, 132] on div "תווית השתל" at bounding box center [320, 129] width 83 height 22
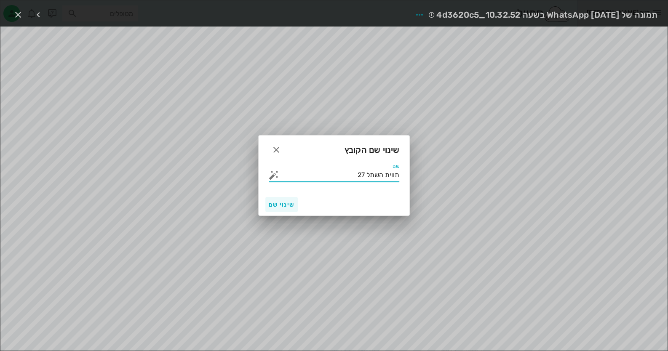
type input "תווית השתל 27"
click at [292, 200] on button "שינוי שם" at bounding box center [281, 204] width 32 height 15
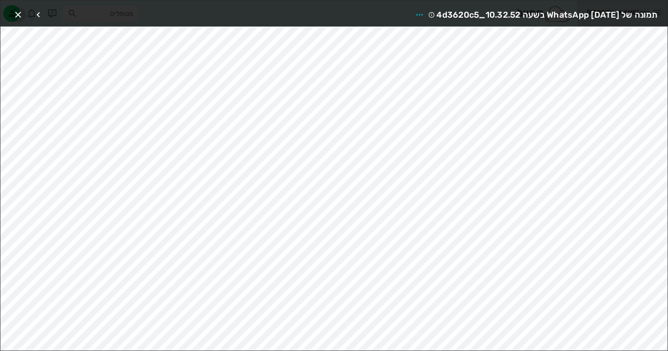
click at [16, 14] on icon "button" at bounding box center [18, 15] width 10 height 10
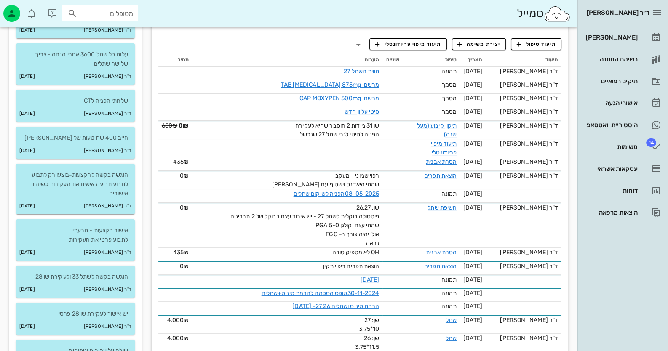
scroll to position [168, 0]
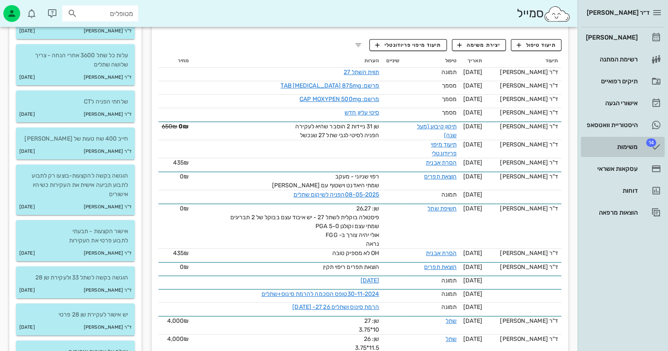
click at [432, 149] on div "משימות" at bounding box center [610, 147] width 53 height 7
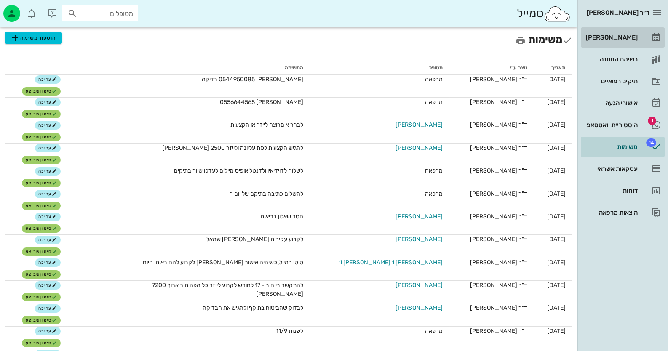
click at [432, 36] on div "[PERSON_NAME]" at bounding box center [610, 37] width 53 height 7
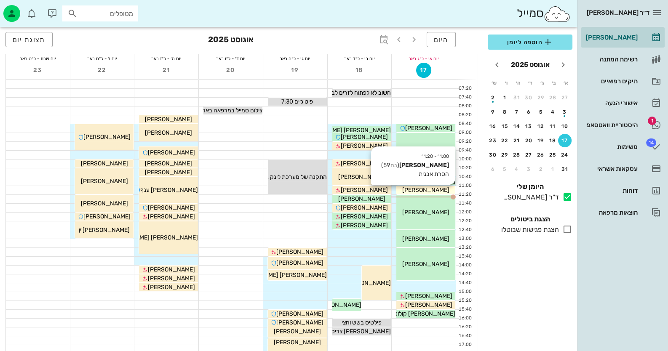
click at [432, 188] on span "[PERSON_NAME]" at bounding box center [425, 189] width 47 height 7
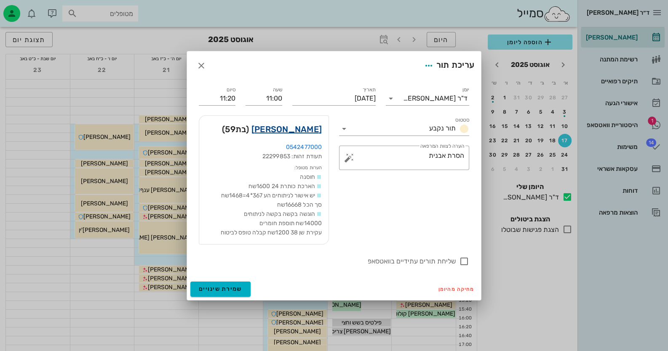
click at [311, 130] on link "[PERSON_NAME]" at bounding box center [286, 128] width 70 height 13
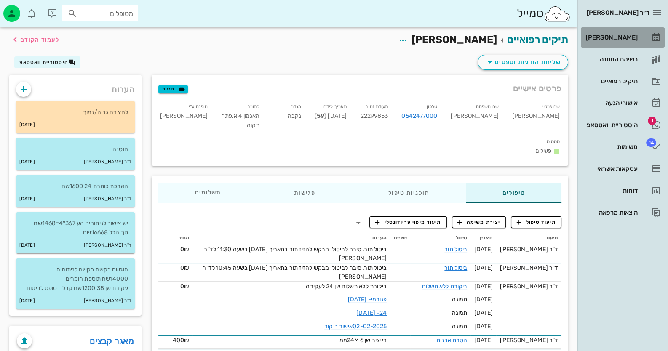
click at [432, 35] on link "[PERSON_NAME]" at bounding box center [622, 37] width 84 height 20
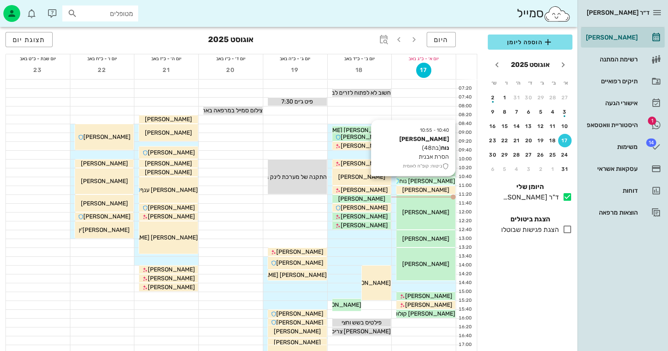
click at [432, 185] on div "10:40 - 10:55 [PERSON_NAME] נוח (בת 48 ) הסרת אבנית ביטוח: קופ"ח לאומית [PERSON…" at bounding box center [426, 181] width 60 height 8
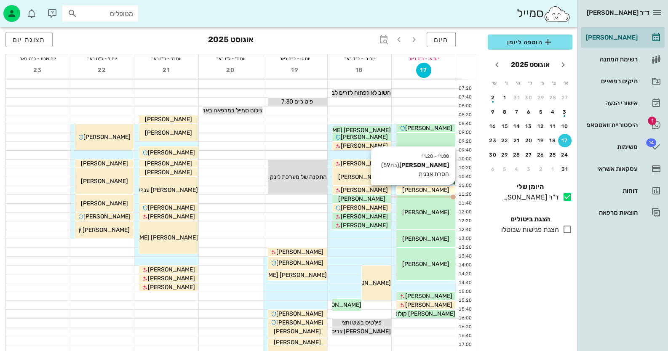
click at [432, 189] on span "[PERSON_NAME]" at bounding box center [425, 189] width 47 height 7
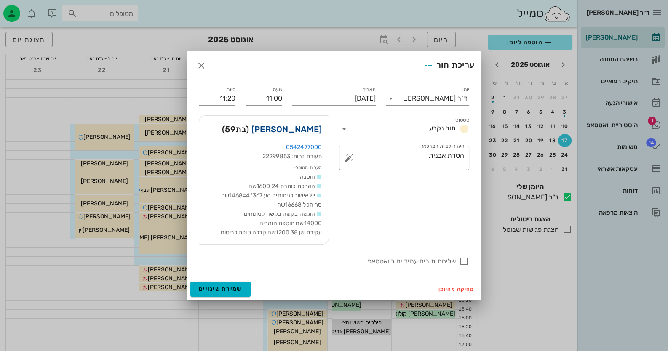
click at [306, 129] on link "[PERSON_NAME]" at bounding box center [286, 128] width 70 height 13
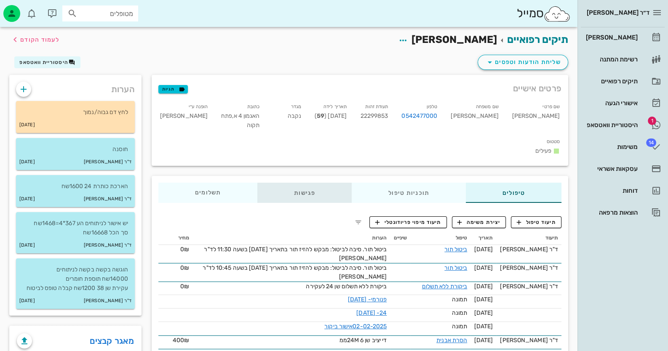
click at [311, 183] on div "פגישות" at bounding box center [304, 193] width 94 height 20
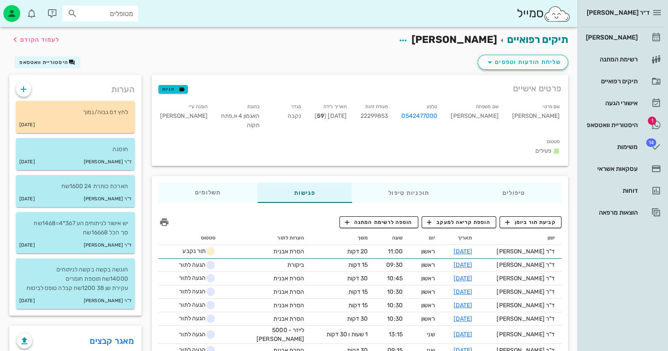
click at [432, 218] on span "קביעת תור ביומן" at bounding box center [530, 222] width 51 height 8
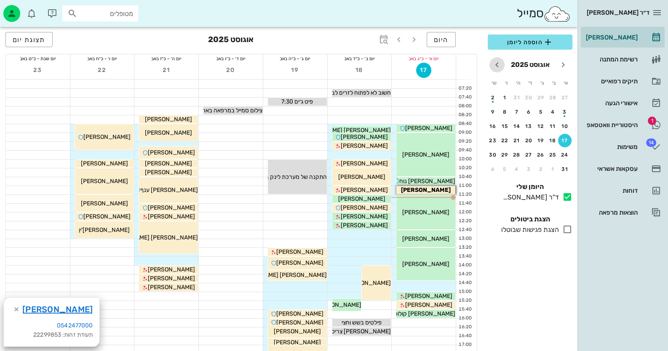
click at [432, 59] on button "חודש הבא" at bounding box center [496, 64] width 15 height 15
click at [432, 112] on div "7" at bounding box center [564, 112] width 13 height 6
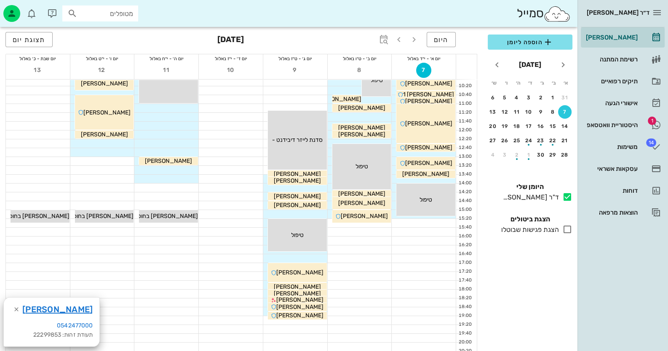
scroll to position [84, 0]
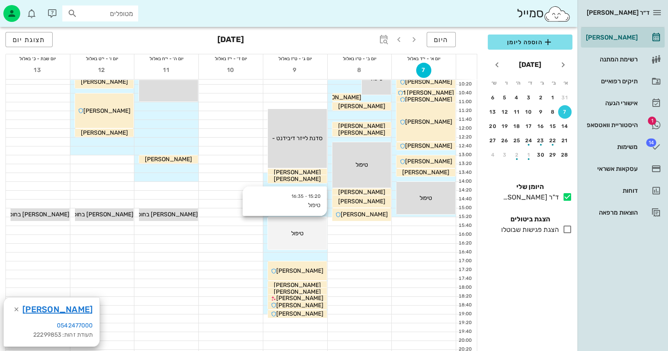
click at [402, 50] on span "טיפול" at bounding box center [425, 46] width 47 height 7
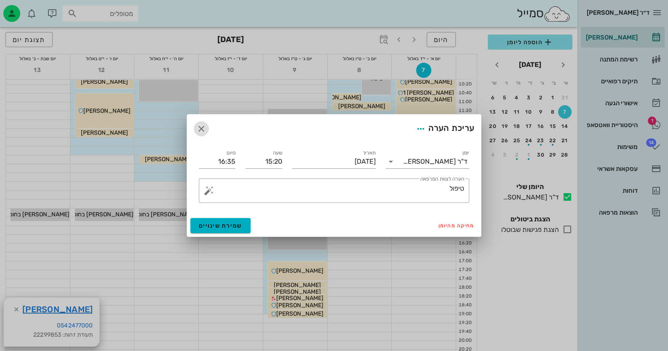
click at [201, 126] on icon "button" at bounding box center [201, 129] width 10 height 10
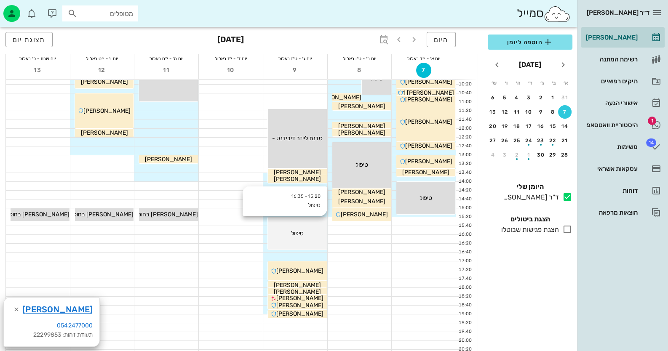
click at [396, 51] on div "טיפול" at bounding box center [425, 46] width 59 height 9
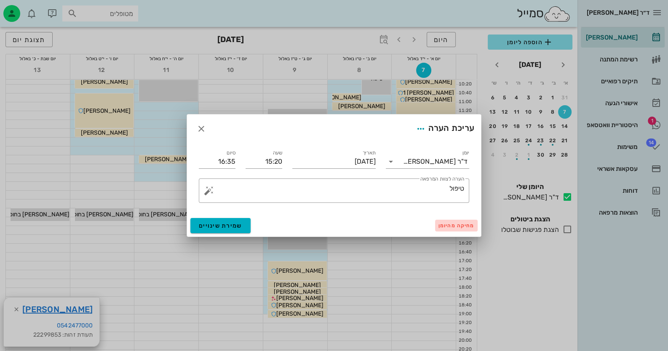
click at [432, 224] on span "מחיקה מהיומן" at bounding box center [456, 226] width 36 height 6
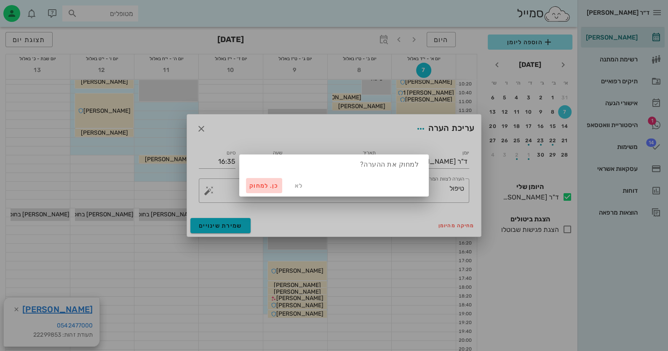
click at [259, 182] on span "כן. למחוק" at bounding box center [263, 185] width 29 height 7
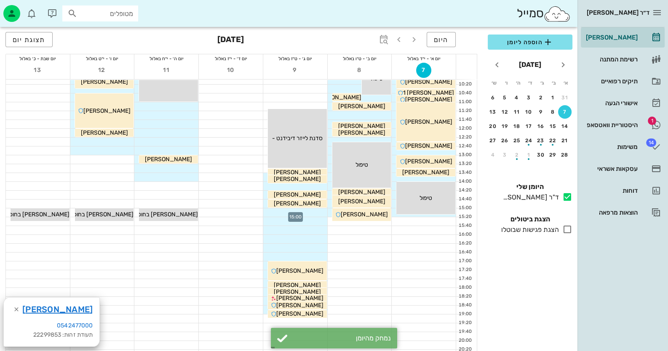
click at [314, 210] on div at bounding box center [295, 212] width 64 height 8
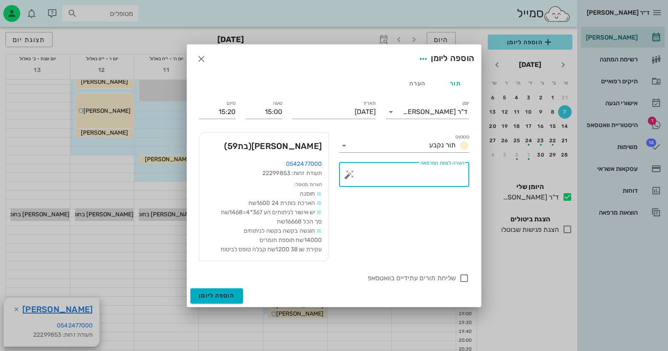
click at [418, 186] on textarea "הערה לצוות המרפאה" at bounding box center [407, 177] width 113 height 20
type textarea "ניתוחים במספר מוקדים 16.46.37"
click at [215, 106] on input "15:20" at bounding box center [217, 111] width 37 height 13
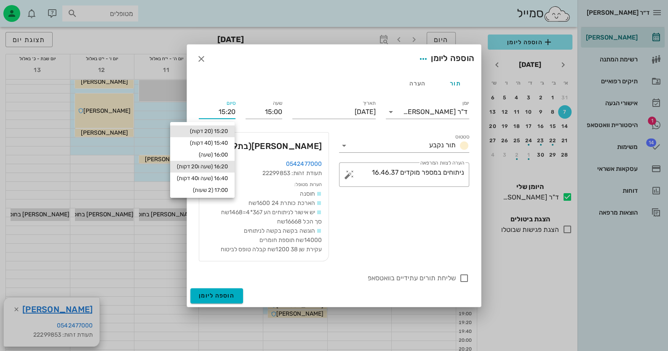
click at [218, 172] on div "16:20 (שעה ו20 דקות)" at bounding box center [202, 167] width 64 height 12
type input "16:20"
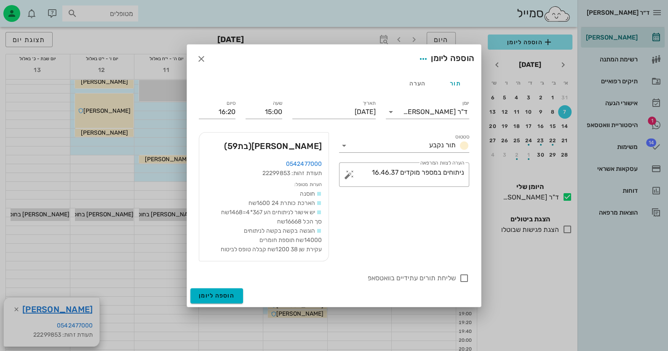
click at [432, 277] on div "שליחת תורים עתידיים בוואטסאפ" at bounding box center [334, 278] width 270 height 10
checkbox input "true"
click at [218, 286] on div "שליחת תורים עתידיים בוואטסאפ" at bounding box center [334, 277] width 280 height 22
click at [219, 298] on span "הוספה ליומן" at bounding box center [217, 295] width 36 height 7
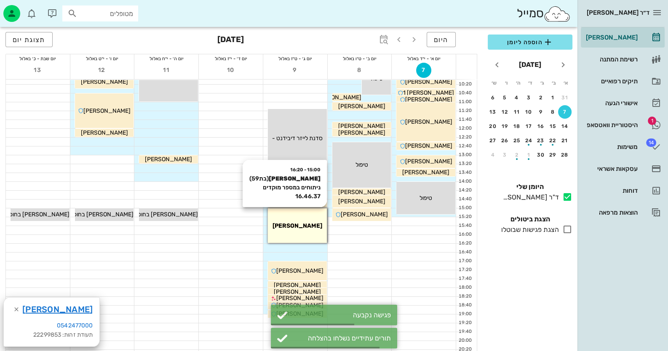
click at [303, 239] on div "15:00 - 16:20 [PERSON_NAME] (בת 59 ) ניתוחים במספר מוקדים 16.46.37 [PERSON_NAME]" at bounding box center [297, 225] width 59 height 35
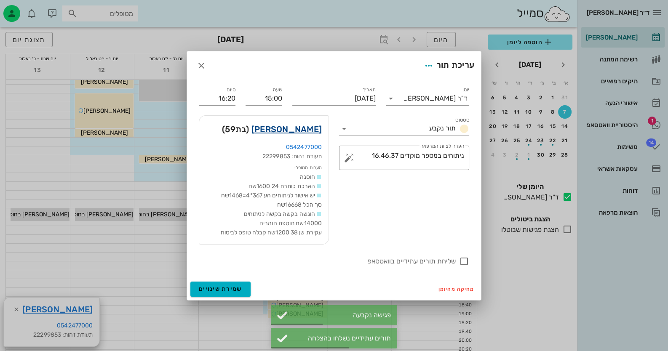
click at [315, 133] on link "[PERSON_NAME]" at bounding box center [286, 128] width 70 height 13
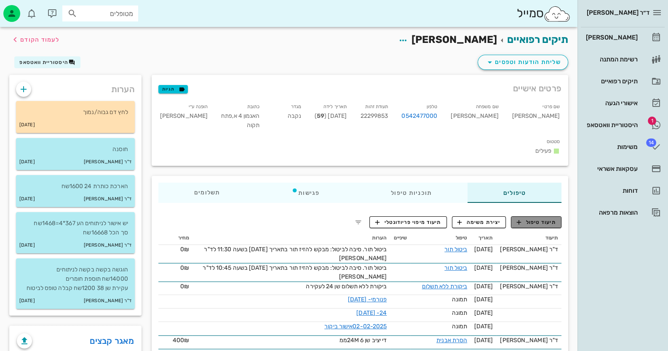
click at [432, 218] on span "תיעוד טיפול" at bounding box center [535, 222] width 39 height 8
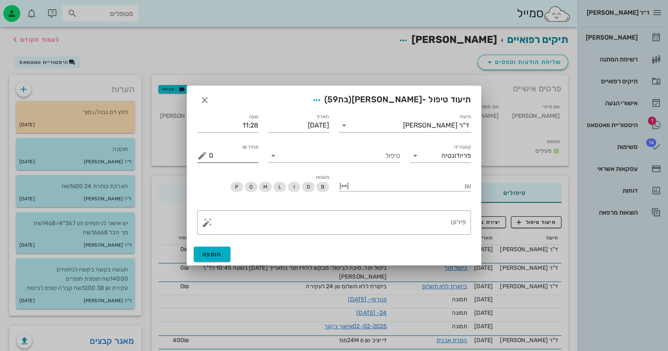
click at [241, 157] on input "0" at bounding box center [233, 155] width 49 height 13
click at [299, 154] on input "טיפול" at bounding box center [340, 155] width 120 height 13
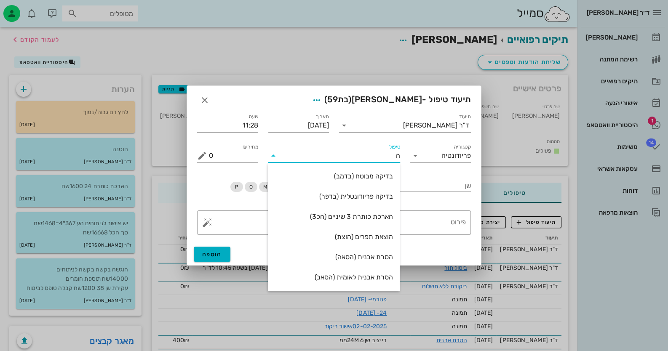
type input "[PERSON_NAME]"
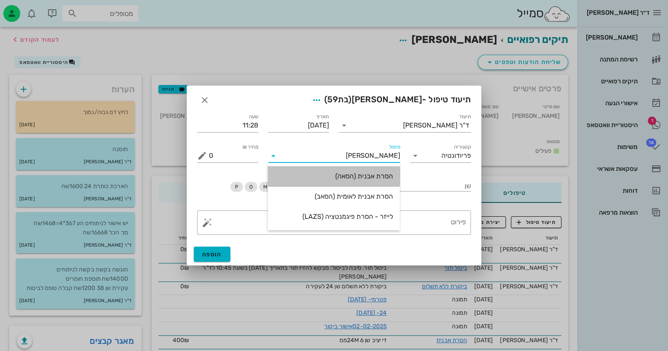
click at [365, 170] on div "הסרת אבנית (הסאה)" at bounding box center [333, 176] width 118 height 18
type input "435"
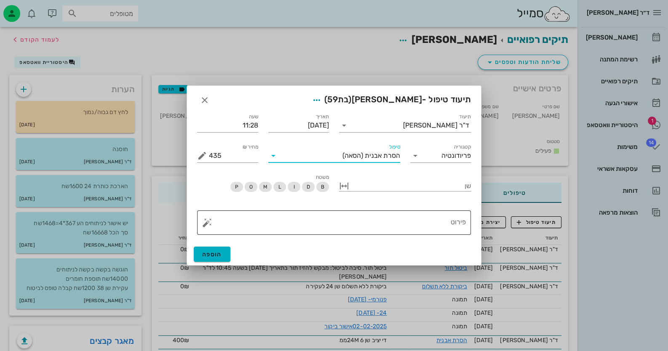
click at [208, 224] on button "button" at bounding box center [207, 223] width 10 height 10
click at [222, 254] on button "הוספה" at bounding box center [212, 254] width 37 height 15
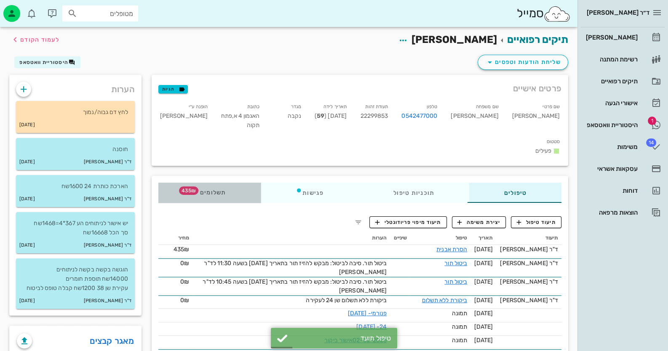
click at [204, 190] on span "תשלומים 435₪" at bounding box center [209, 193] width 33 height 6
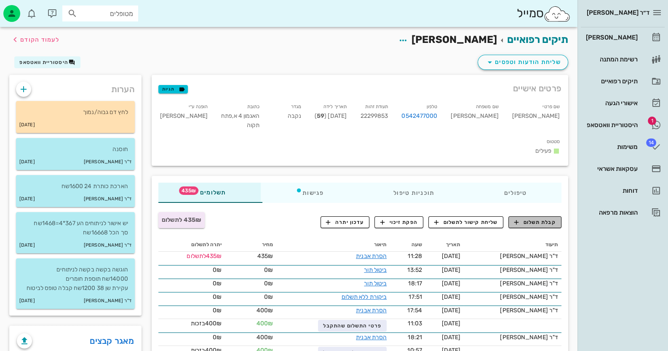
click at [432, 216] on button "קבלת תשלום" at bounding box center [534, 222] width 53 height 12
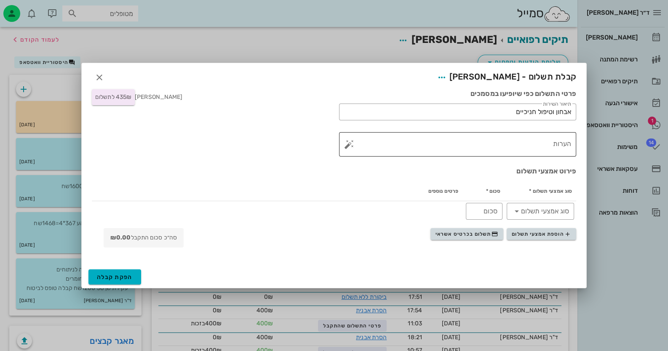
click at [432, 145] on textarea "הערות" at bounding box center [461, 146] width 220 height 20
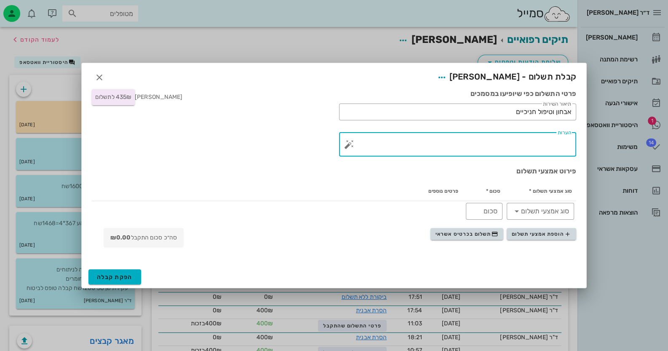
click at [349, 141] on button "button" at bounding box center [349, 144] width 10 height 10
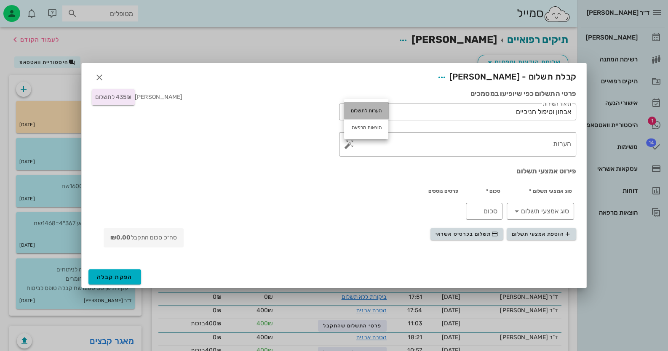
click at [372, 116] on div "הערות לתשלום" at bounding box center [366, 110] width 44 height 17
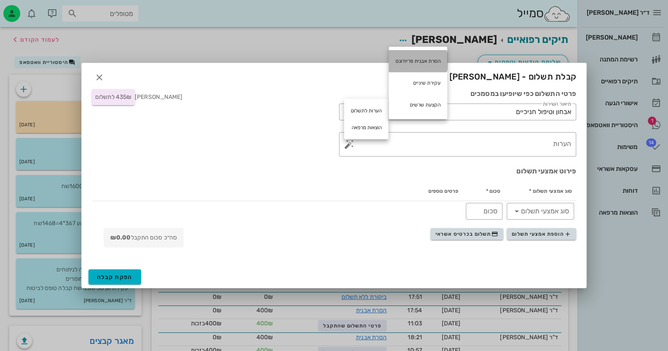
click at [405, 64] on div "הסרת אבנית פריודונט" at bounding box center [418, 61] width 59 height 22
type textarea "הסרת אבנית פריודונט"
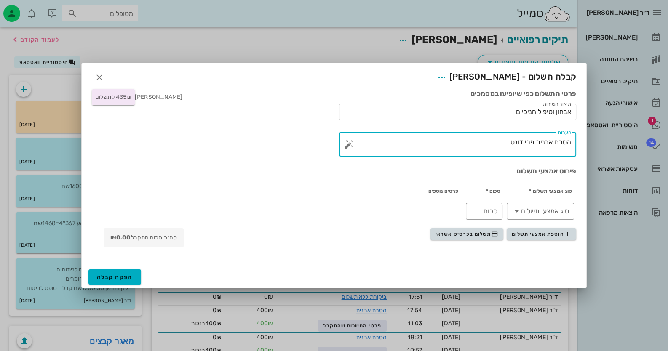
drag, startPoint x: 499, startPoint y: 140, endPoint x: 575, endPoint y: 141, distance: 76.2
click at [432, 141] on div "​ הערות הסרת אבנית פריודונט" at bounding box center [457, 144] width 237 height 24
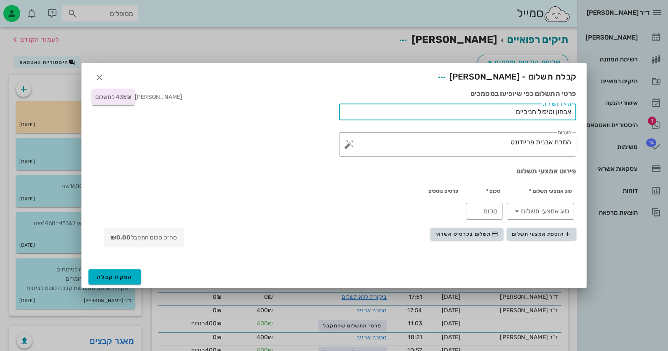
drag, startPoint x: 514, startPoint y: 112, endPoint x: 603, endPoint y: 112, distance: 89.7
paste input "סרת אבנית פריודונט"
type input "הסרת אבנית פריודונט"
click at [432, 232] on icon "button" at bounding box center [494, 234] width 7 height 7
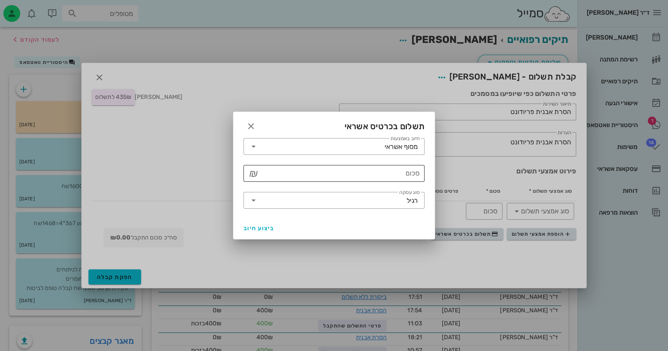
click at [358, 173] on input "סכום" at bounding box center [339, 173] width 159 height 13
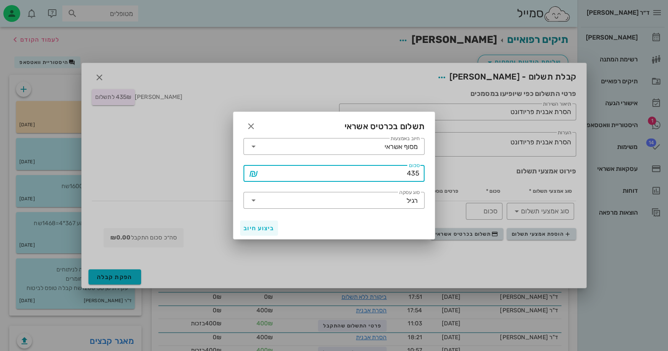
type input "435"
click at [247, 229] on span "ביצוע חיוב" at bounding box center [258, 228] width 31 height 7
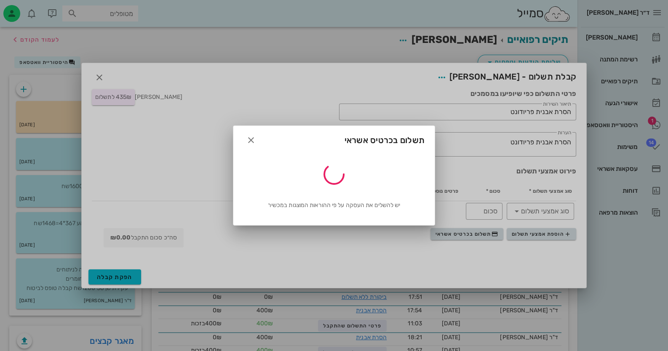
type input "435"
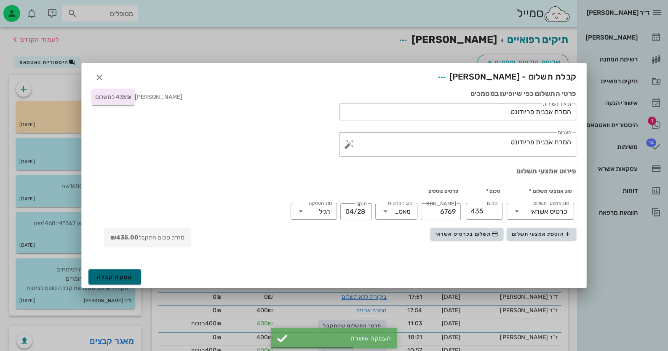
click at [129, 277] on span "הפקת קבלה" at bounding box center [115, 277] width 36 height 7
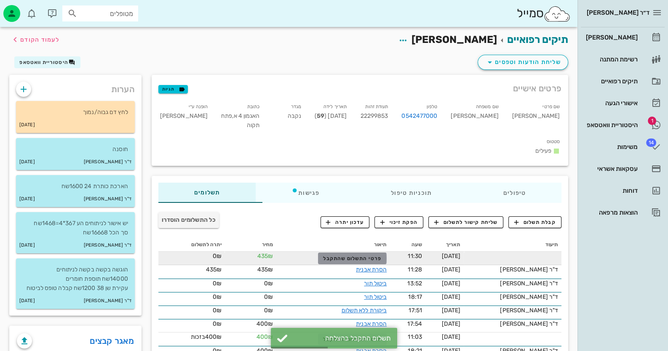
click at [381, 256] on span "פרטי התשלום שהתקבל" at bounding box center [352, 259] width 58 height 6
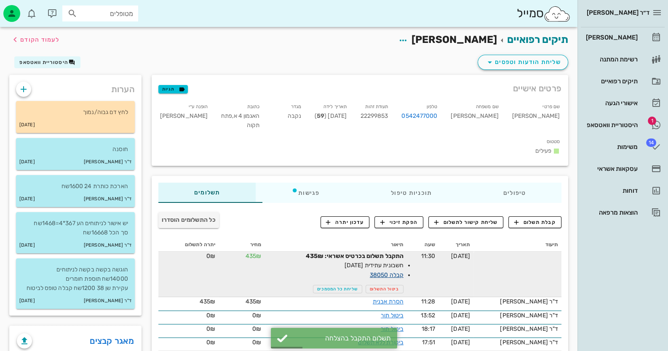
click at [403, 272] on link "קבלה 38050" at bounding box center [387, 275] width 34 height 7
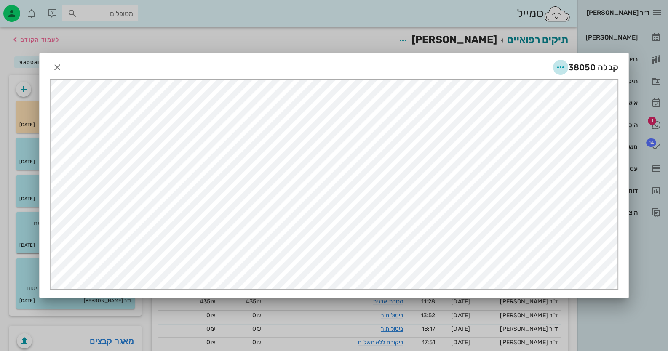
click at [432, 71] on icon "button" at bounding box center [560, 67] width 10 height 10
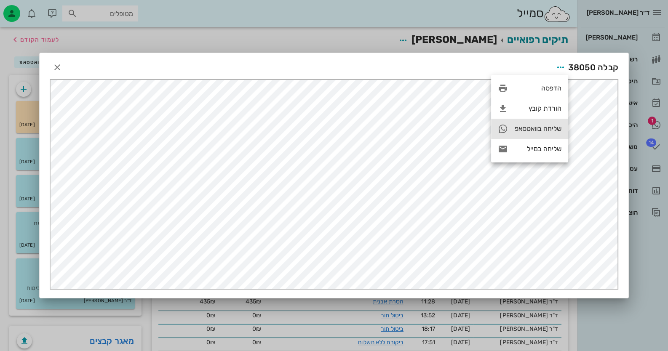
click at [432, 123] on div "שליחה בוואטסאפ" at bounding box center [529, 129] width 77 height 20
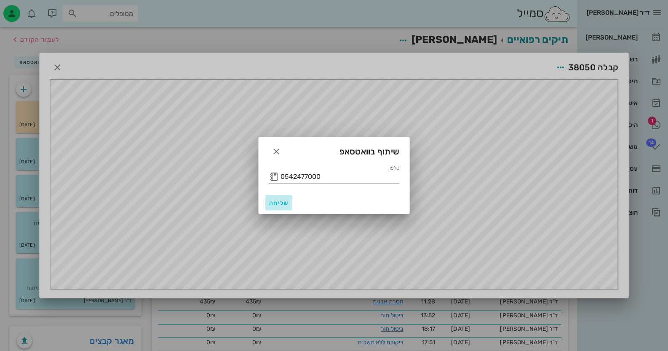
click at [280, 206] on button "שליחה" at bounding box center [278, 202] width 27 height 15
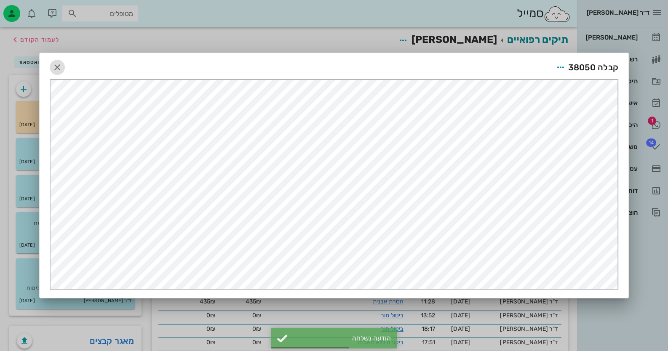
click at [53, 64] on icon "button" at bounding box center [57, 67] width 10 height 10
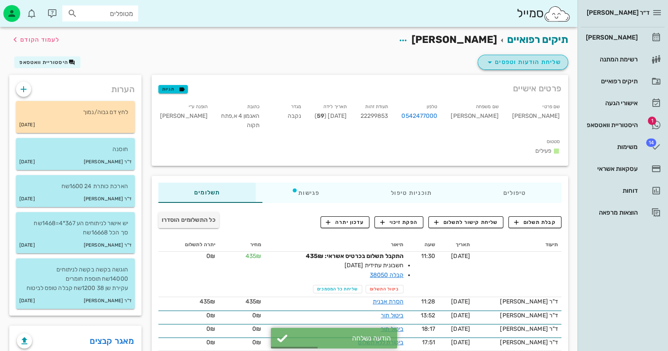
click at [432, 63] on span "שליחת הודעות וטפסים" at bounding box center [522, 62] width 76 height 10
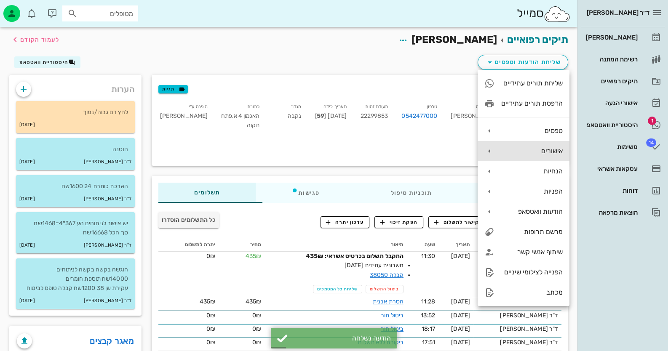
click at [432, 151] on div "אישורים" at bounding box center [531, 151] width 61 height 8
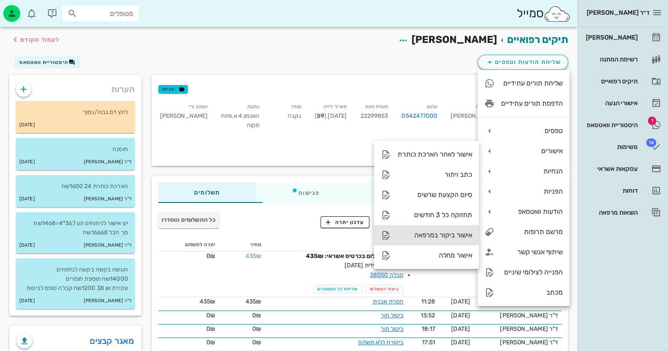
click at [432, 236] on div "אישור ביקור במרפאה" at bounding box center [434, 235] width 75 height 8
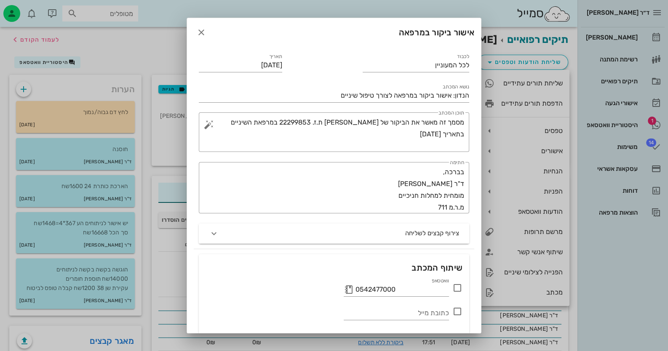
click at [432, 290] on icon at bounding box center [457, 288] width 10 height 10
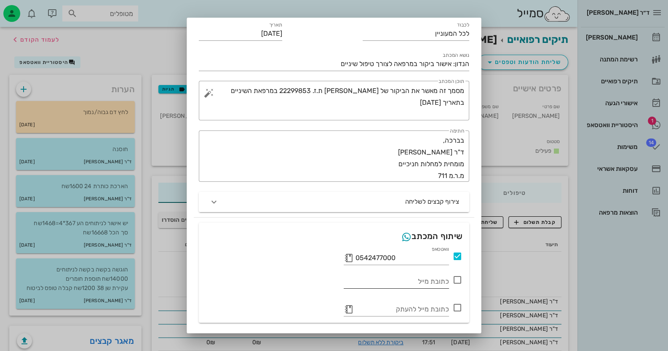
scroll to position [54, 0]
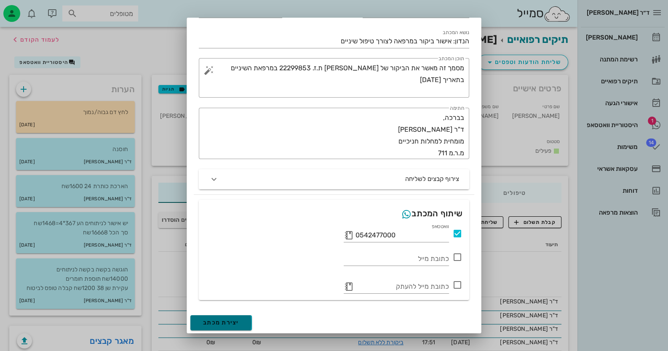
click at [225, 327] on button "יצירת מכתב" at bounding box center [220, 322] width 61 height 15
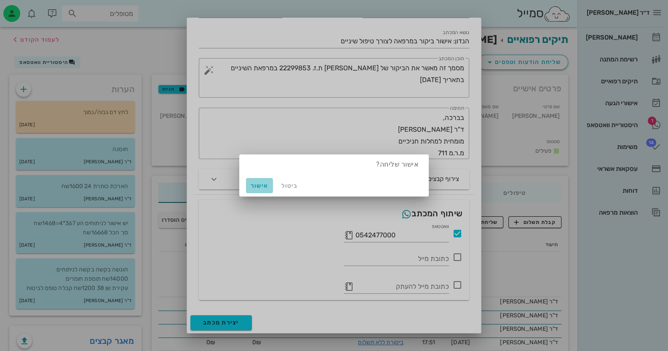
click at [257, 186] on span "אישור" at bounding box center [259, 185] width 20 height 7
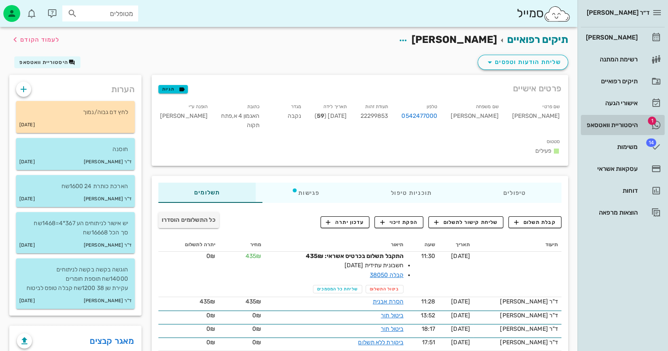
click at [432, 129] on div "היסטוריית וואטסאפ" at bounding box center [610, 124] width 53 height 13
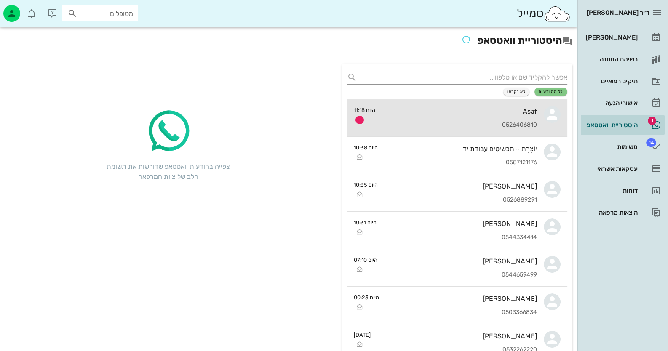
click at [432, 110] on div "Asaf" at bounding box center [459, 111] width 155 height 8
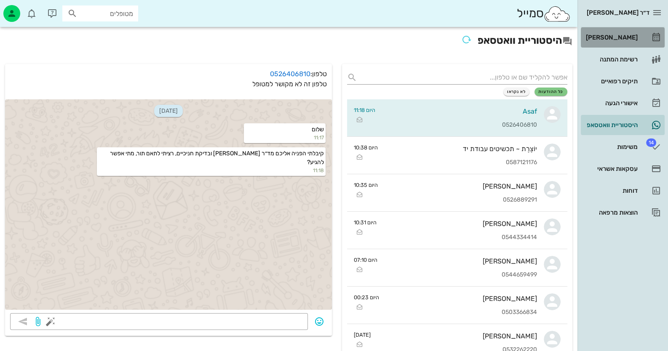
click at [432, 41] on div "[PERSON_NAME]" at bounding box center [610, 37] width 53 height 13
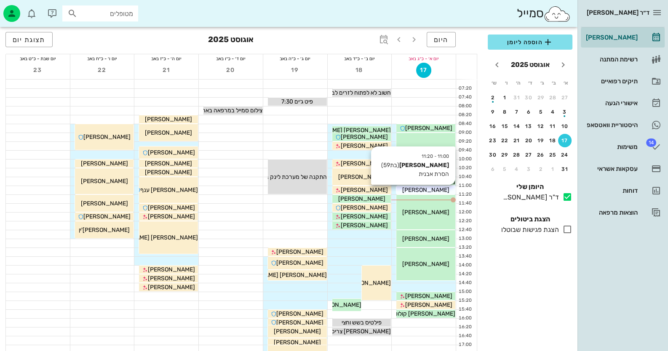
click at [432, 192] on span "[PERSON_NAME]" at bounding box center [425, 189] width 47 height 7
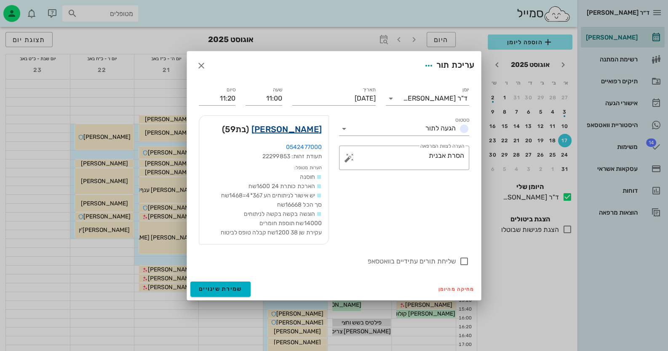
click at [307, 132] on link "[PERSON_NAME]" at bounding box center [286, 128] width 70 height 13
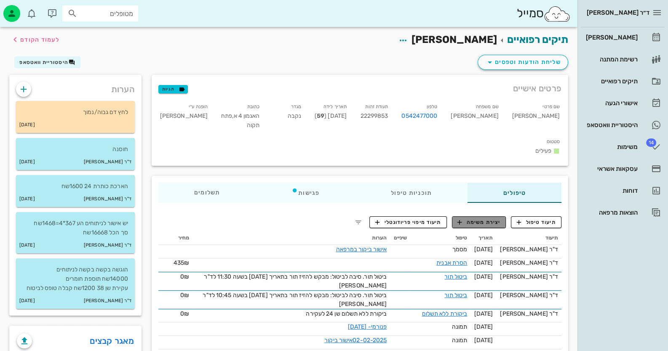
click at [432, 218] on span "יצירת משימה" at bounding box center [478, 222] width 43 height 8
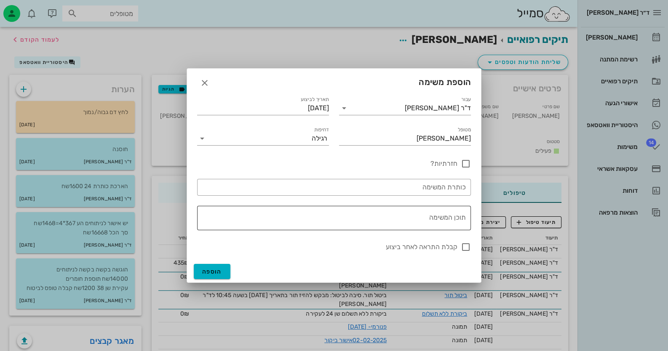
click at [431, 224] on textarea "תוכן המשימה" at bounding box center [332, 220] width 267 height 20
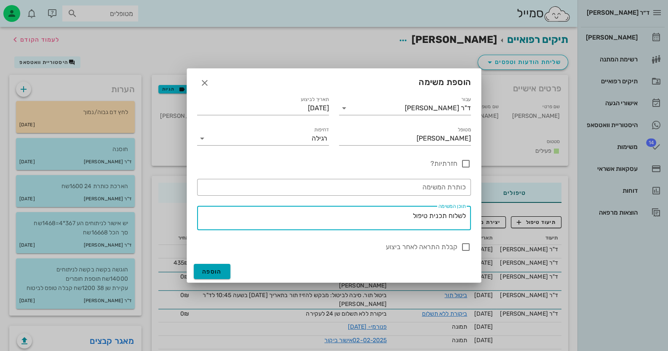
type textarea "לשלוח תכנית טיפול"
click at [209, 267] on button "הוספה" at bounding box center [212, 271] width 37 height 15
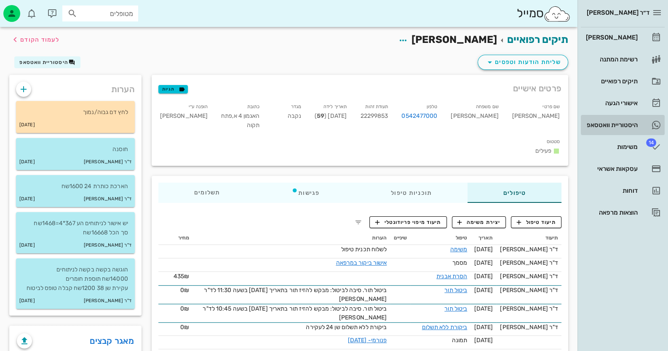
click at [432, 128] on div "היסטוריית וואטסאפ" at bounding box center [610, 124] width 53 height 13
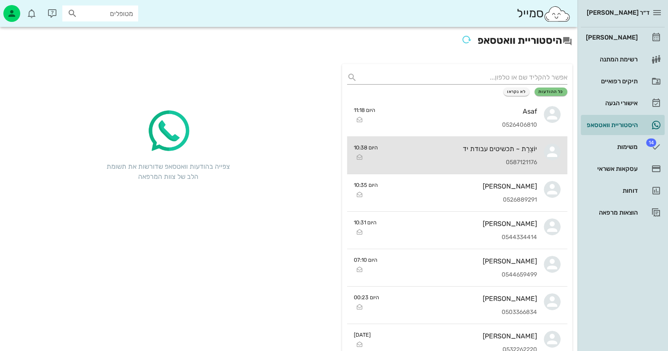
click at [432, 158] on div "יוֹצֶרֶת ~ תכשיטים עבודת יד 0587121176" at bounding box center [460, 155] width 152 height 37
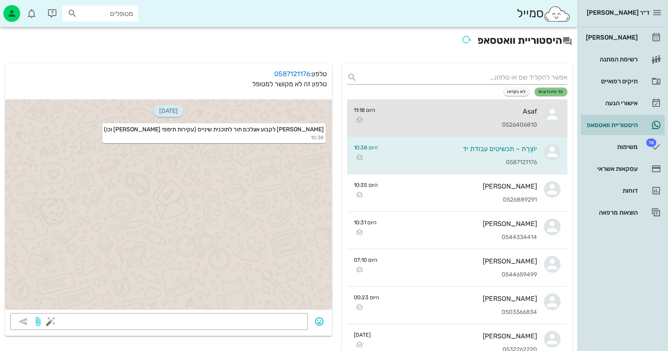
click at [432, 106] on div "Asaf 0526406810" at bounding box center [459, 117] width 155 height 37
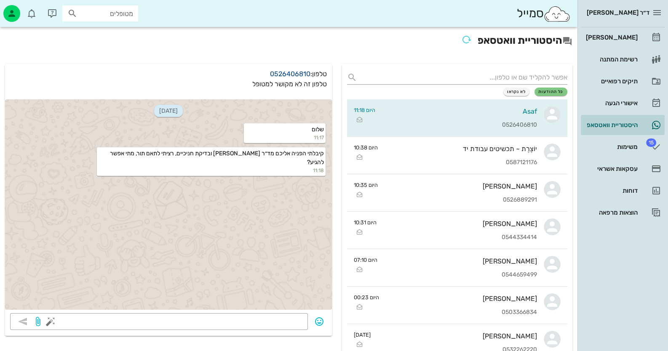
click at [287, 72] on link "0526406810" at bounding box center [290, 74] width 40 height 8
click at [432, 35] on div "[PERSON_NAME]" at bounding box center [610, 37] width 53 height 7
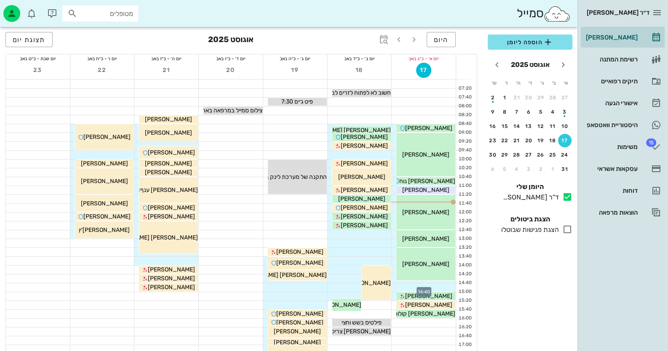
click at [432, 285] on div at bounding box center [423, 287] width 64 height 8
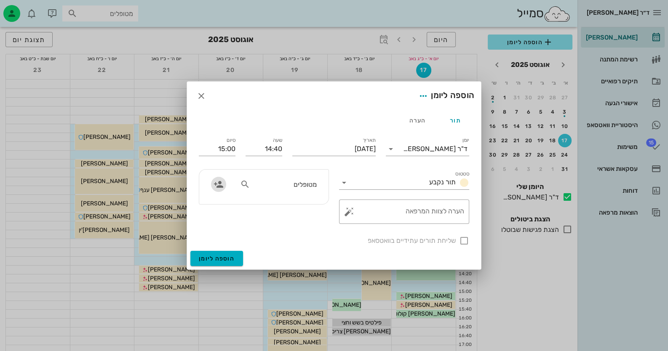
click at [216, 184] on icon "button" at bounding box center [218, 184] width 10 height 10
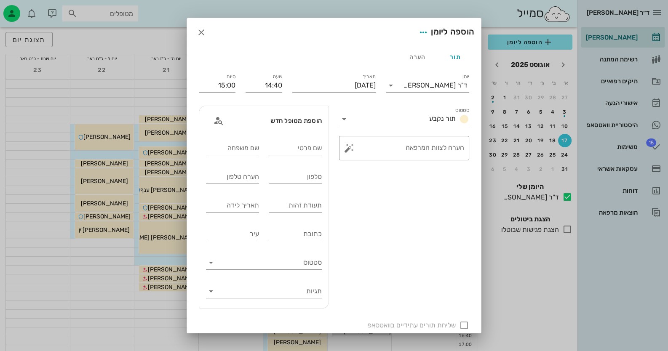
click at [313, 149] on input "שם פרטי" at bounding box center [295, 147] width 53 height 13
type input "[PERSON_NAME]"
click at [253, 150] on input "שם משפחה" at bounding box center [232, 147] width 53 height 13
type input "[PERSON_NAME]"
click at [302, 178] on input "טלפון" at bounding box center [295, 176] width 53 height 13
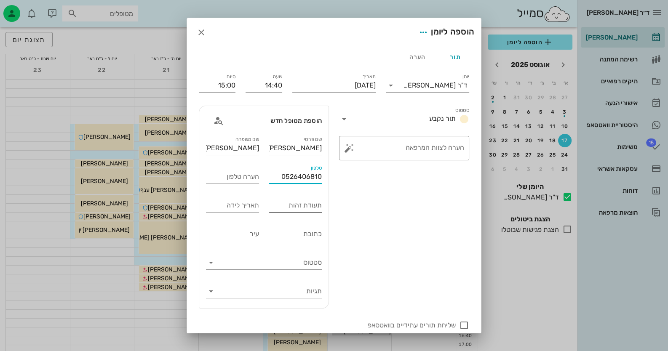
type input "0526406810"
click at [293, 206] on input "תעודת זהות" at bounding box center [295, 205] width 53 height 13
type input "026511410"
click at [354, 151] on button "button" at bounding box center [349, 148] width 10 height 10
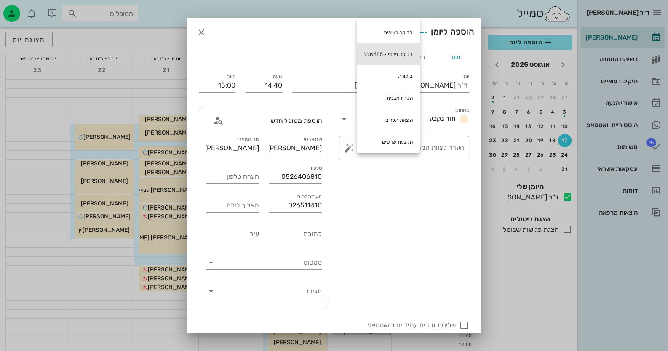
click at [392, 48] on div "בדיקה פרטי - 485שקל" at bounding box center [388, 54] width 62 height 22
type textarea "בדיקה פרטי - 485שקל"
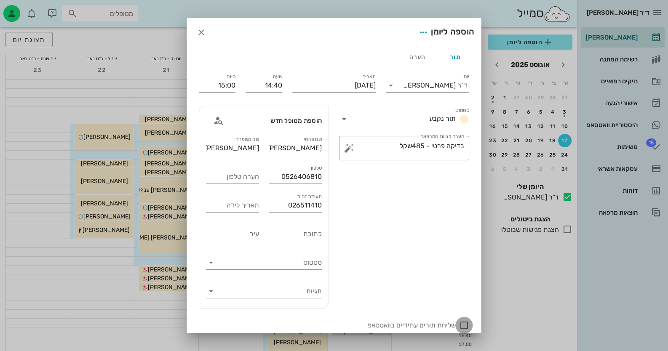
click at [432, 323] on div at bounding box center [464, 325] width 14 height 14
checkbox input "true"
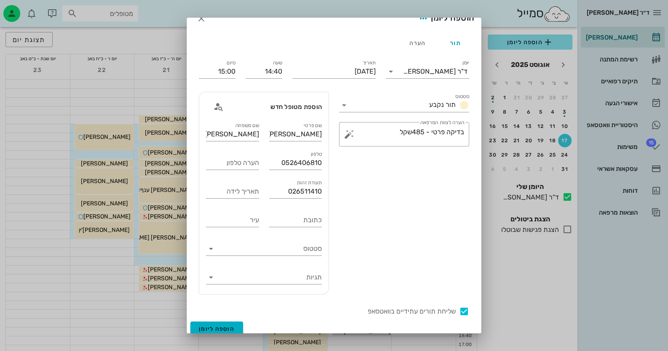
scroll to position [20, 0]
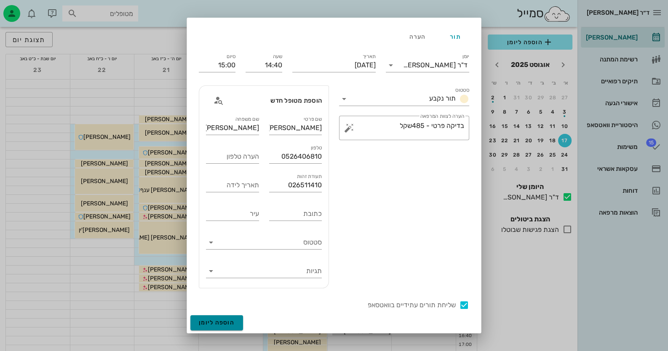
click at [234, 322] on span "הוספה ליומן" at bounding box center [217, 322] width 36 height 7
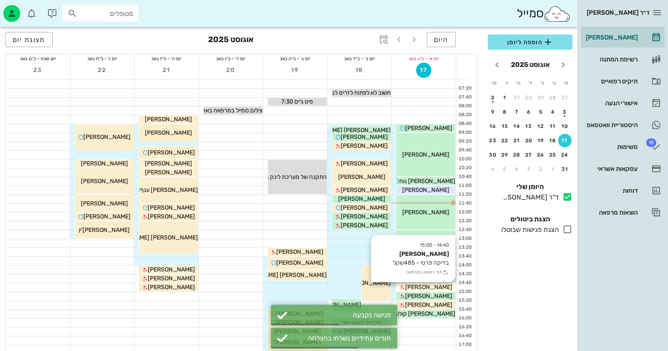
click at [432, 287] on div "[PERSON_NAME]" at bounding box center [425, 287] width 59 height 9
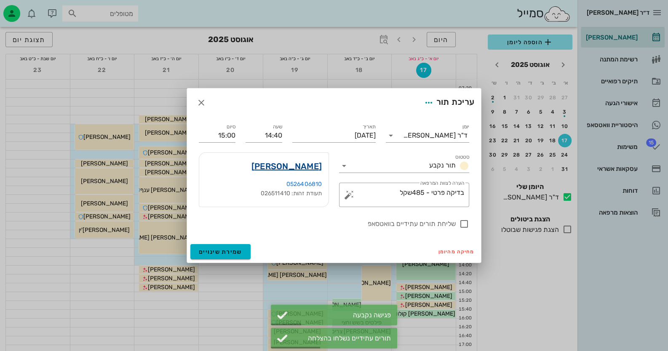
click at [312, 164] on link "[PERSON_NAME]" at bounding box center [286, 166] width 70 height 13
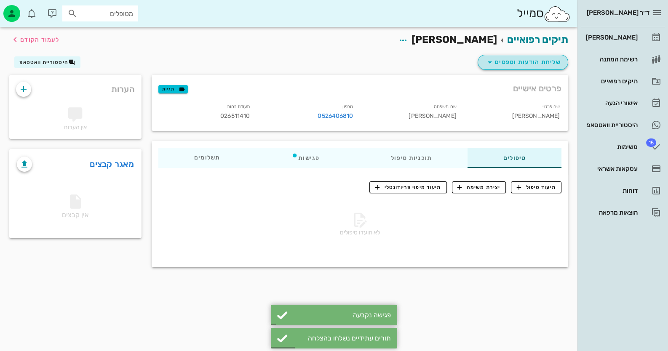
click at [432, 62] on span "שליחת הודעות וטפסים" at bounding box center [522, 62] width 76 height 10
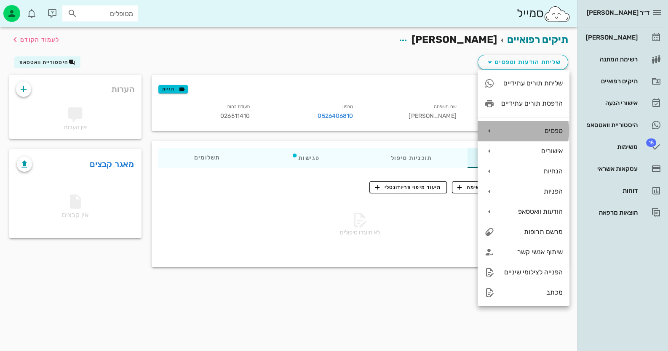
click at [432, 127] on div "טפסים" at bounding box center [531, 131] width 61 height 8
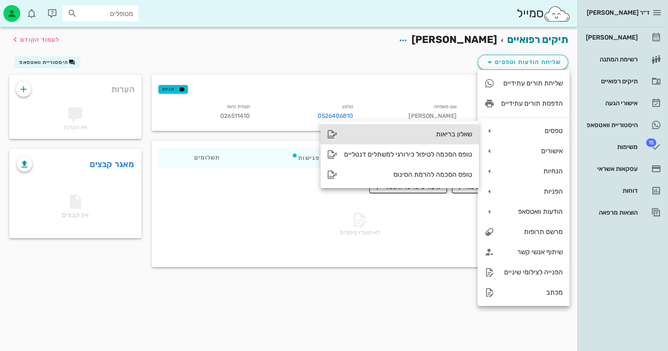
click at [432, 138] on div "שאלון בריאות" at bounding box center [399, 134] width 158 height 20
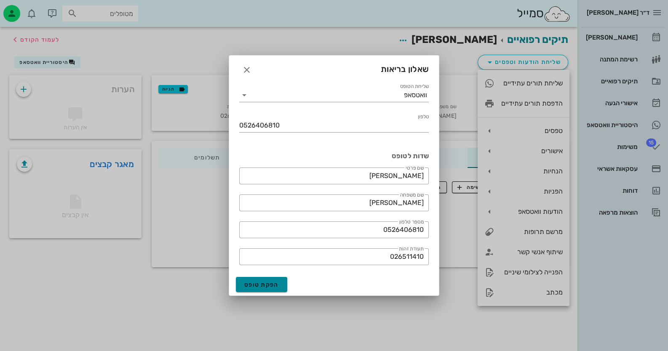
click at [279, 281] on button "הפקת טופס" at bounding box center [261, 284] width 51 height 15
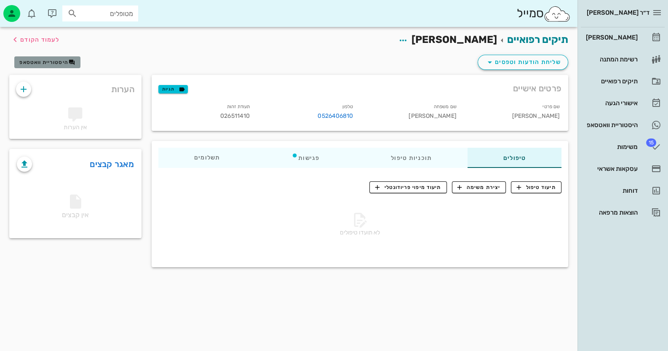
click at [55, 67] on button "היסטוריית וואטסאפ" at bounding box center [47, 62] width 66 height 12
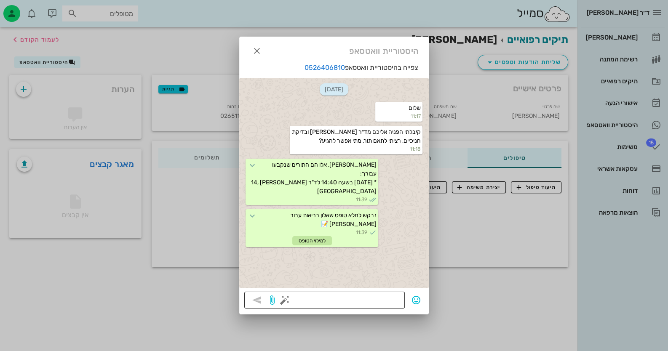
click at [255, 301] on div at bounding box center [270, 301] width 42 height 13
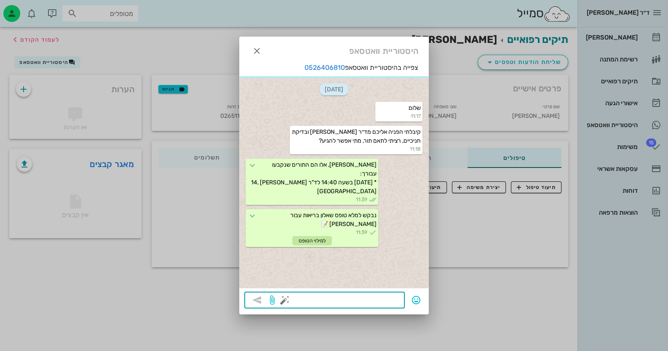
click at [284, 301] on button "button" at bounding box center [284, 300] width 10 height 10
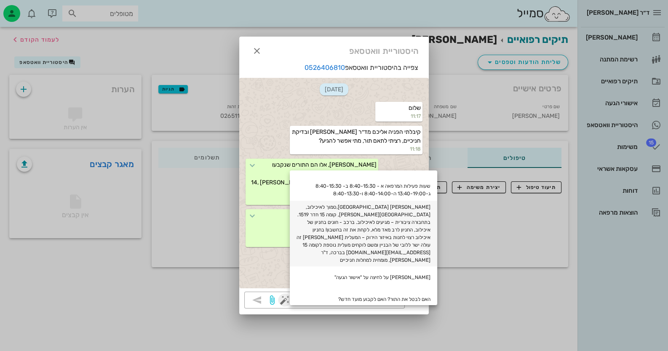
scroll to position [111, 0]
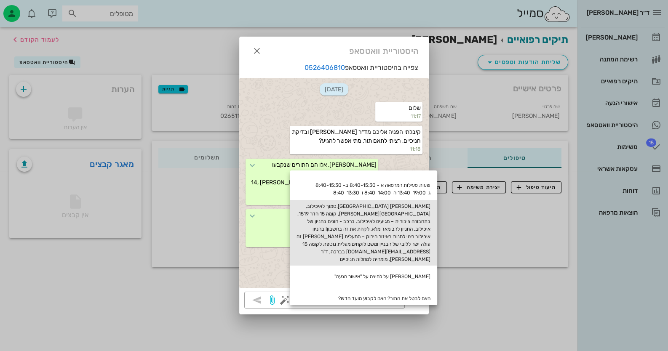
click at [381, 205] on div "[PERSON_NAME] [GEOGRAPHIC_DATA],סמוך לאיכילוב, [GEOGRAPHIC_DATA][PERSON_NAME], …" at bounding box center [363, 233] width 147 height 66
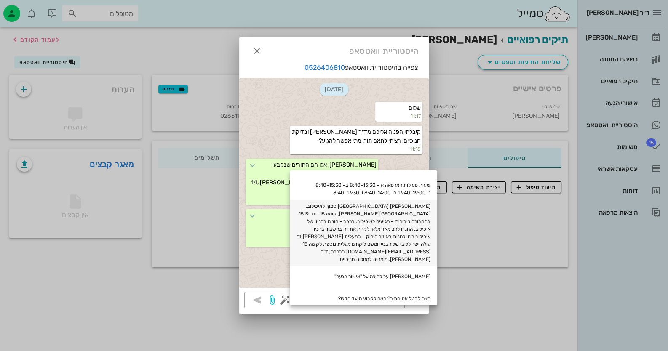
type textarea "[PERSON_NAME] [GEOGRAPHIC_DATA],סמוך לאיכילוב, [GEOGRAPHIC_DATA][PERSON_NAME], …"
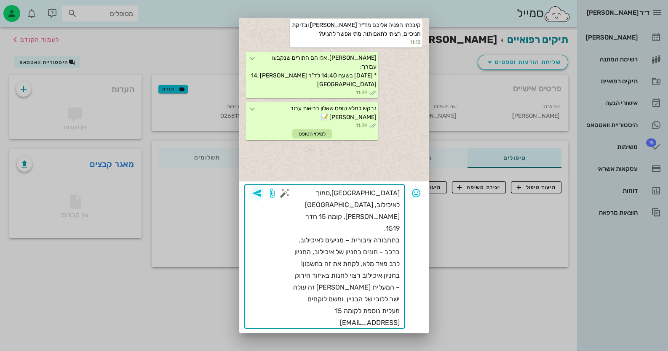
click at [261, 189] on icon "button" at bounding box center [257, 193] width 10 height 10
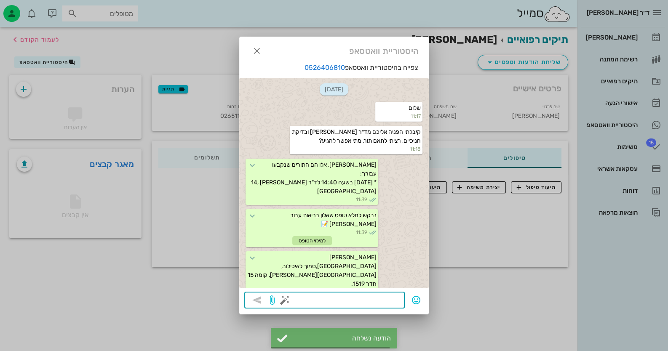
scroll to position [65, 0]
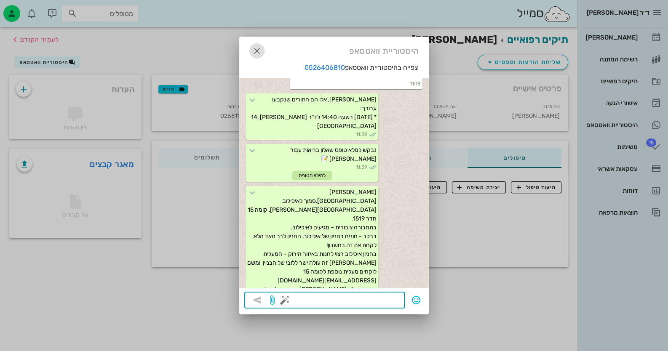
click at [254, 51] on icon "button" at bounding box center [257, 51] width 10 height 10
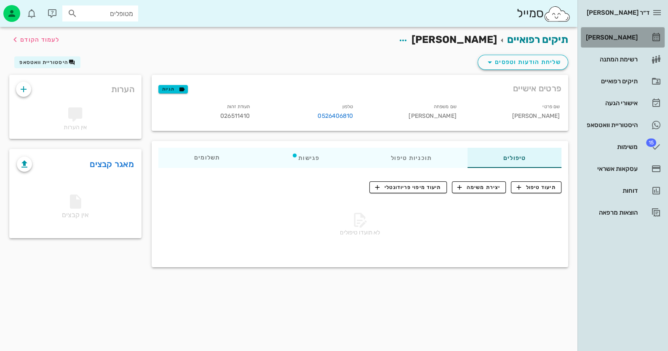
click at [432, 43] on link "[PERSON_NAME]" at bounding box center [622, 37] width 84 height 20
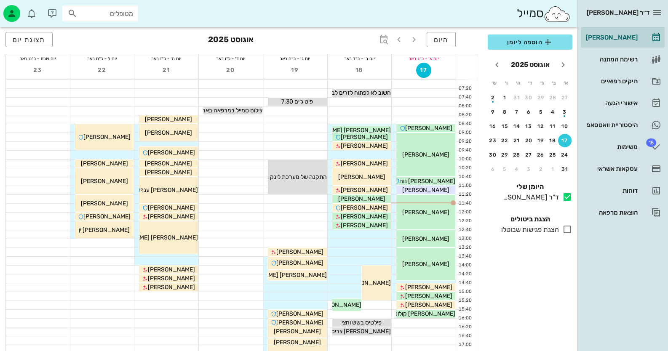
click at [432, 216] on div "[PERSON_NAME]" at bounding box center [425, 212] width 59 height 9
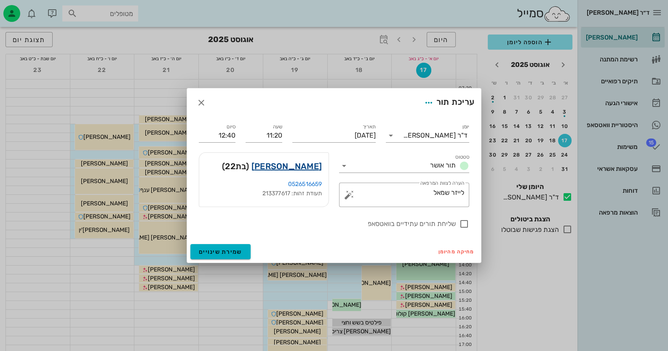
click at [299, 167] on link "[PERSON_NAME]" at bounding box center [286, 166] width 70 height 13
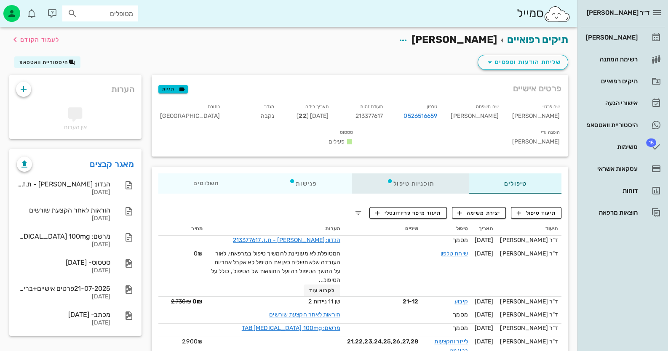
click at [419, 173] on div "תוכניות טיפול" at bounding box center [409, 183] width 117 height 20
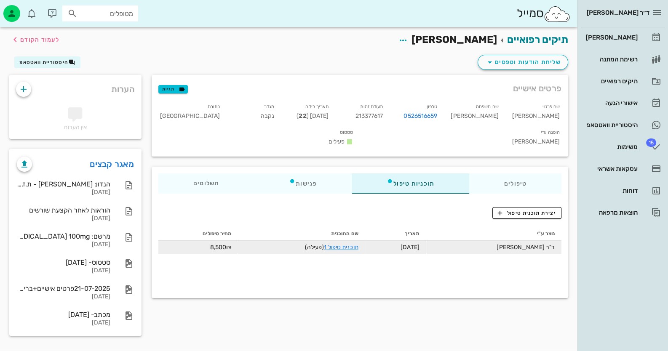
click at [361, 241] on td "תוכנית טיפול 1 (פעילה)" at bounding box center [301, 247] width 127 height 13
click at [358, 244] on link "תוכנית טיפול 1" at bounding box center [341, 247] width 34 height 7
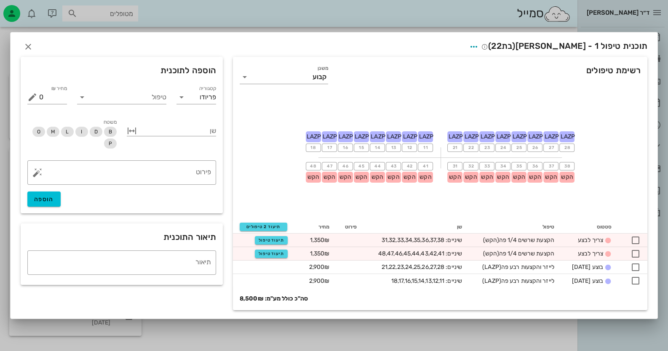
click at [349, 337] on div at bounding box center [334, 175] width 668 height 351
click at [32, 45] on icon "button" at bounding box center [28, 47] width 10 height 10
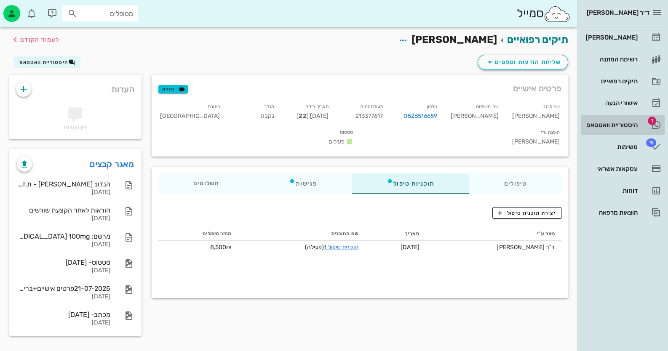
click at [432, 126] on div "היסטוריית וואטסאפ" at bounding box center [610, 125] width 53 height 7
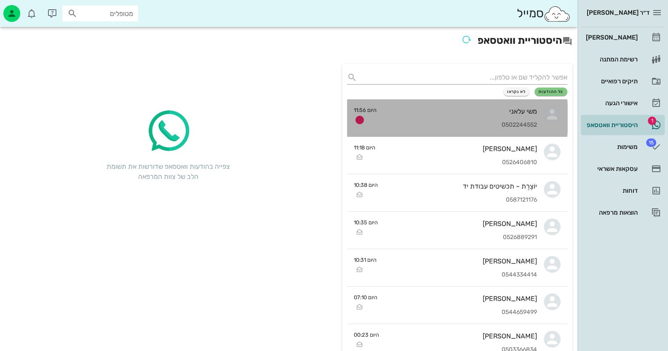
click at [421, 106] on div "משי עלאני 0502244552" at bounding box center [460, 117] width 154 height 37
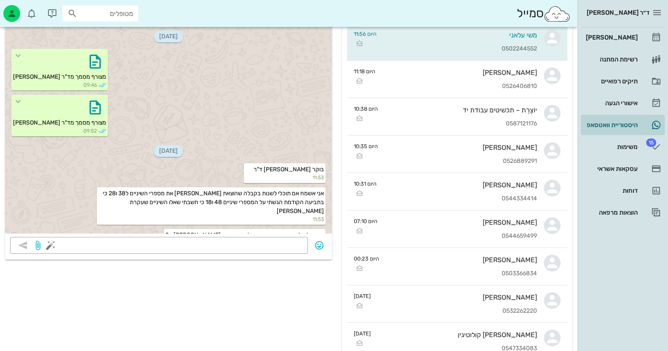
scroll to position [84, 0]
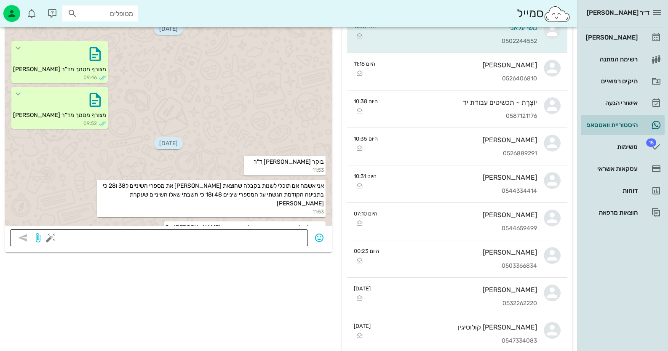
click at [236, 243] on textarea at bounding box center [177, 238] width 250 height 13
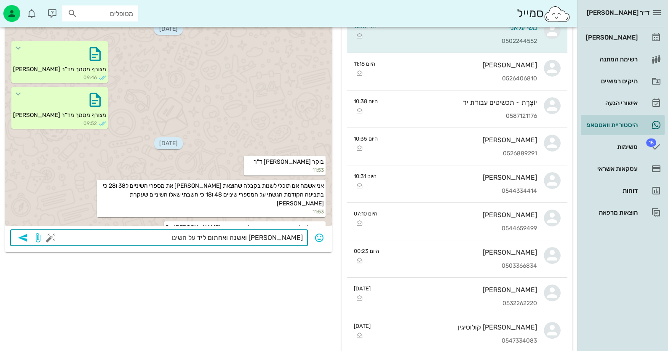
type textarea "[PERSON_NAME] ואשנה ואחתום ליד על השינוי"
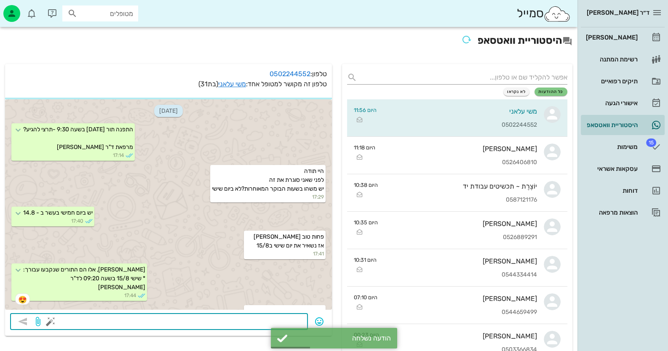
scroll to position [488, 0]
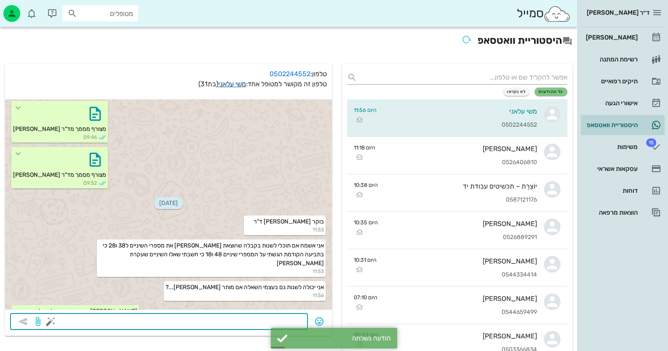
click at [221, 85] on link "משי עלאני" at bounding box center [232, 84] width 28 height 8
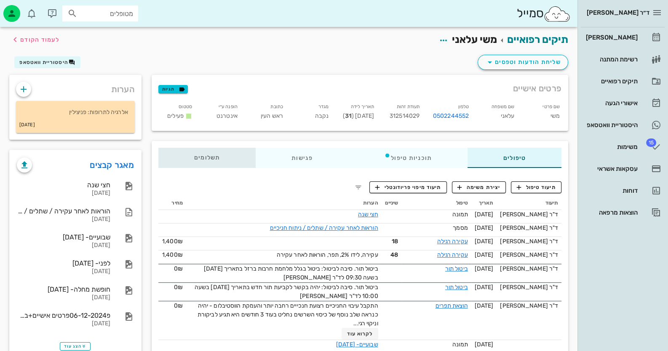
click at [200, 151] on div "תשלומים 0₪" at bounding box center [206, 158] width 97 height 20
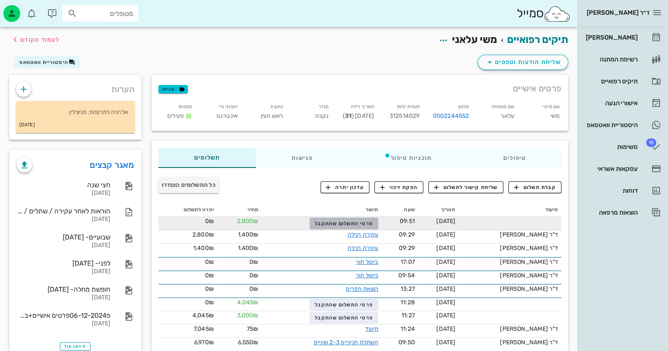
click at [373, 224] on span "פרטי התשלום שהתקבל" at bounding box center [343, 224] width 58 height 6
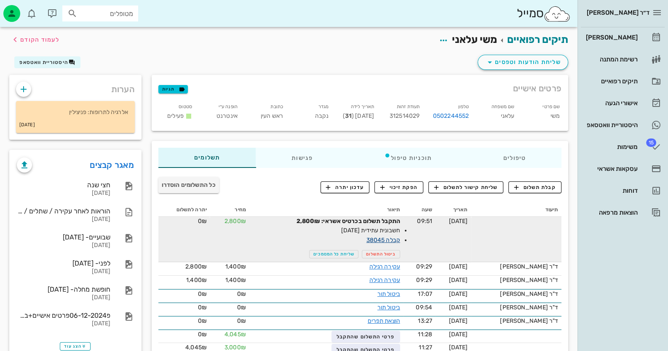
click at [398, 240] on link "קבלה 38045" at bounding box center [383, 240] width 34 height 7
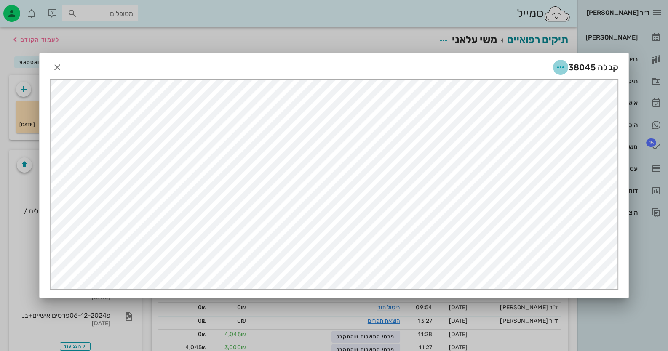
click at [432, 67] on icon "button" at bounding box center [560, 67] width 10 height 10
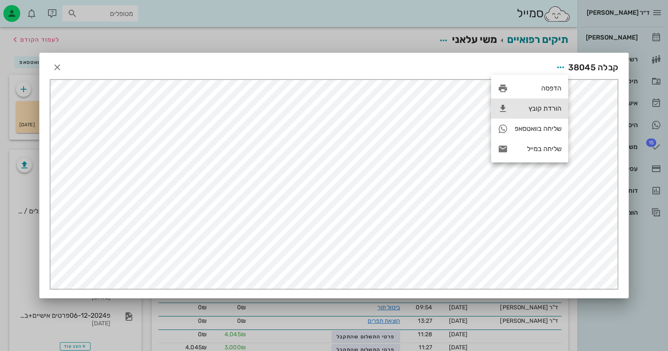
click at [432, 105] on div "הורדת קובץ" at bounding box center [537, 108] width 47 height 8
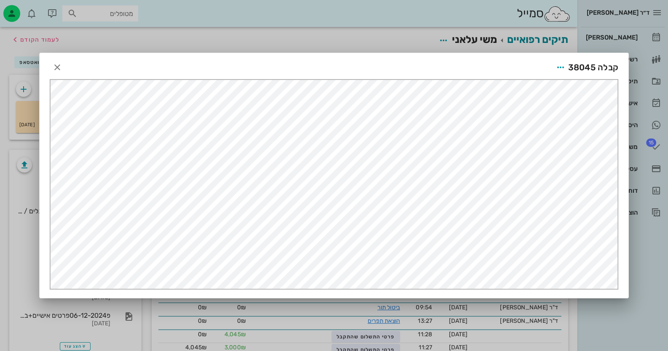
click at [432, 68] on span "קבלה 38045" at bounding box center [593, 67] width 51 height 13
click at [432, 69] on icon "button" at bounding box center [560, 67] width 10 height 10
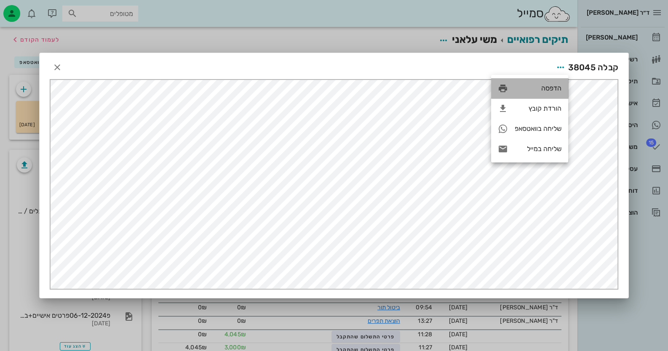
click at [432, 89] on div "הדפסה" at bounding box center [537, 88] width 47 height 8
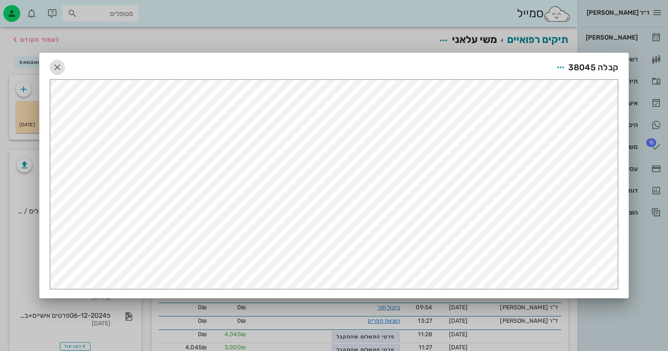
click at [60, 64] on icon "button" at bounding box center [57, 67] width 10 height 10
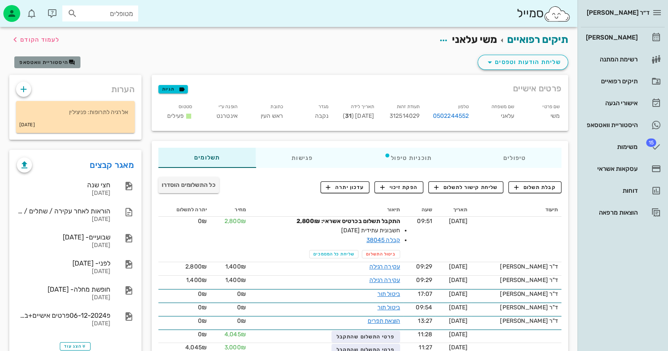
click at [55, 57] on button "היסטוריית וואטסאפ" at bounding box center [47, 62] width 66 height 12
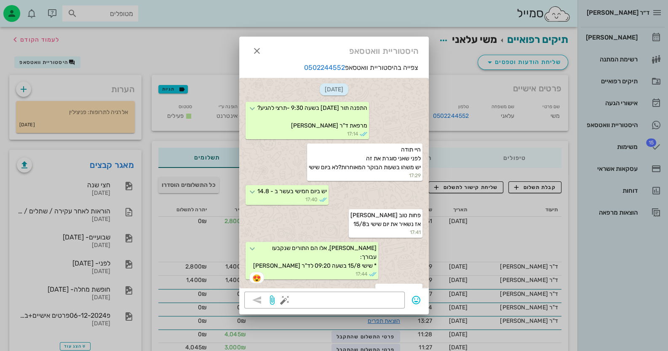
scroll to position [559, 0]
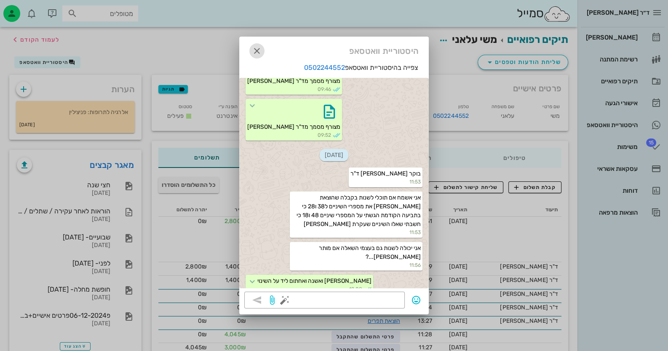
click at [255, 50] on icon "button" at bounding box center [257, 51] width 10 height 10
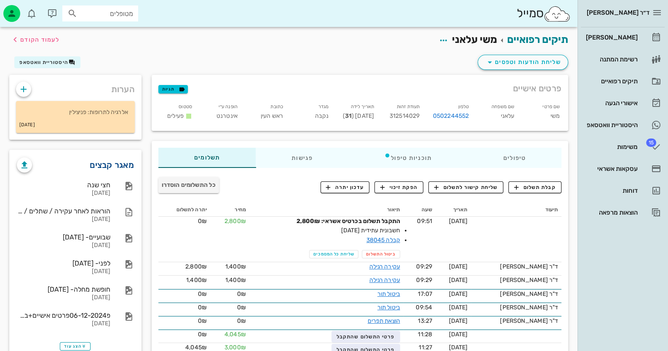
click at [97, 167] on link "מאגר קבצים" at bounding box center [112, 164] width 44 height 13
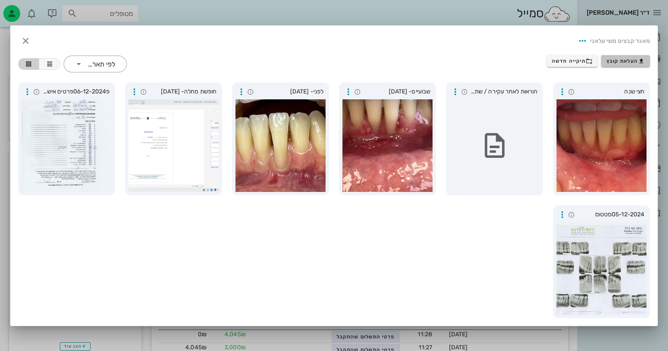
click at [432, 62] on icon "button" at bounding box center [641, 61] width 7 height 7
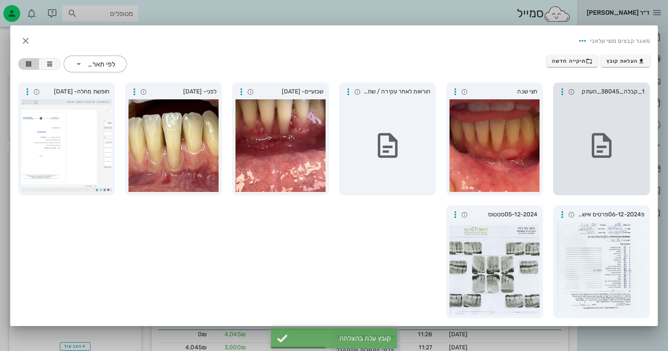
click at [432, 119] on div at bounding box center [601, 145] width 90 height 93
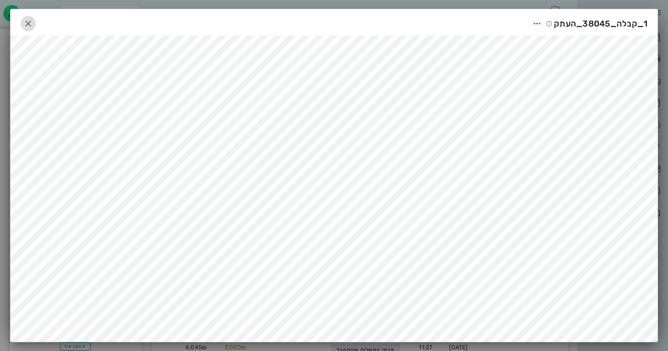
click at [33, 24] on icon "button" at bounding box center [28, 24] width 10 height 10
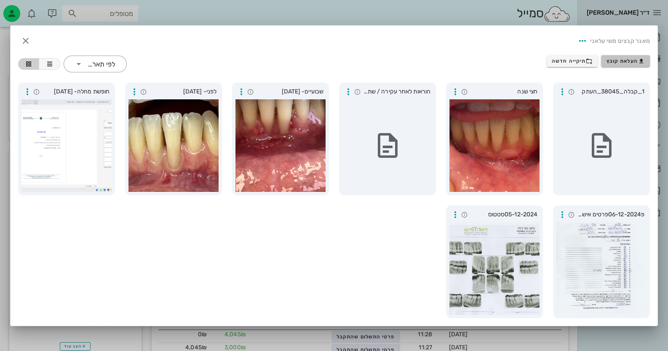
click at [432, 62] on span "העלאת קובץ" at bounding box center [625, 61] width 38 height 7
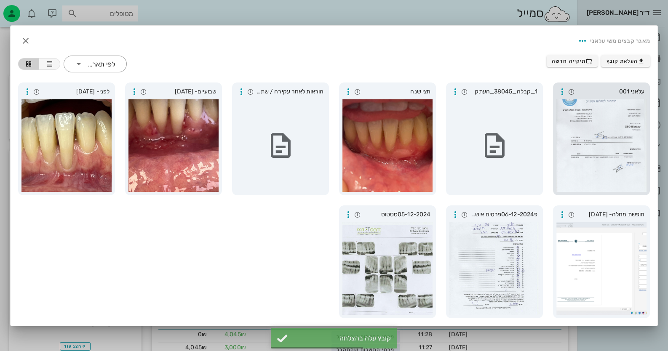
click at [432, 108] on div at bounding box center [601, 145] width 90 height 93
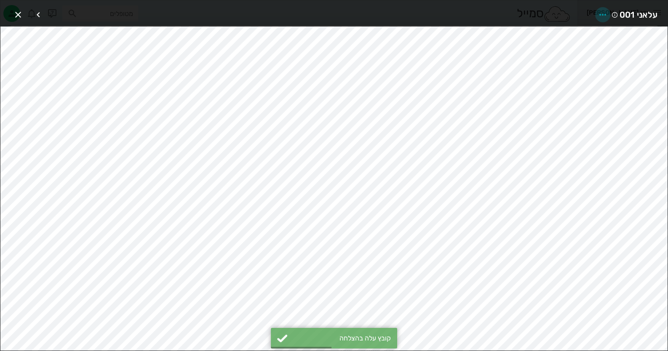
click at [432, 14] on span "button" at bounding box center [602, 15] width 15 height 10
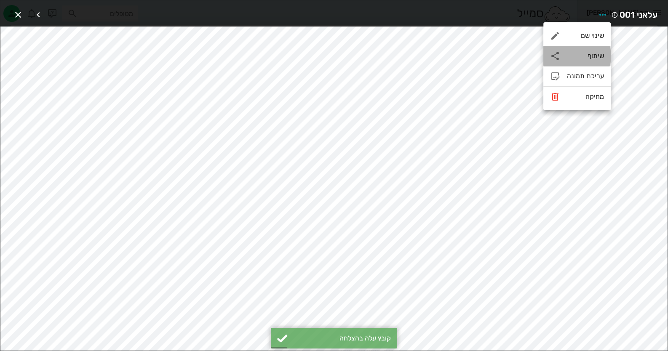
click at [432, 49] on div "שיתוף" at bounding box center [576, 56] width 67 height 20
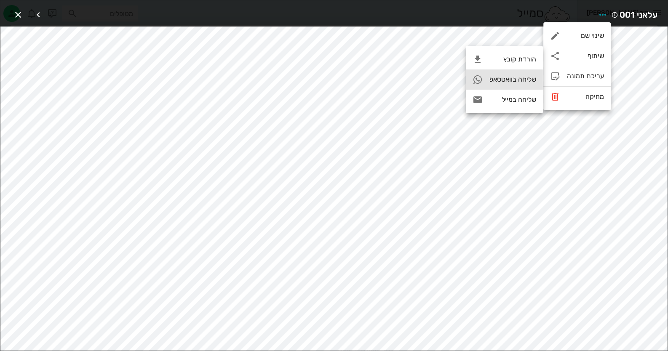
click at [432, 80] on div "שליחה בוואטסאפ" at bounding box center [512, 79] width 47 height 8
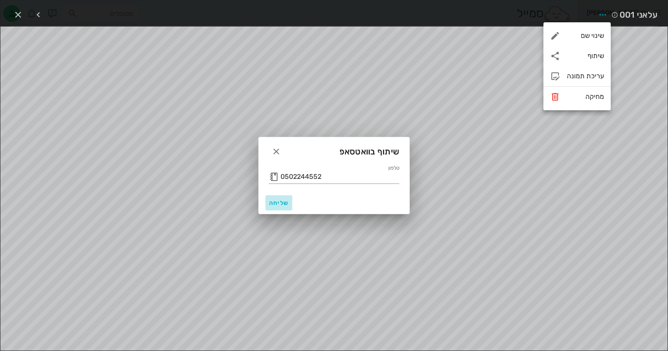
click at [278, 204] on span "שליחה" at bounding box center [279, 203] width 20 height 7
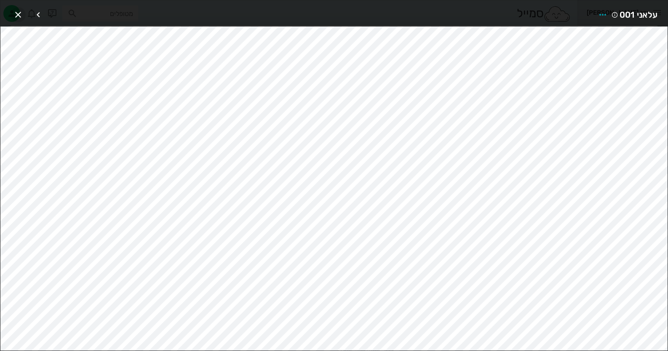
click at [17, 12] on icon "button" at bounding box center [18, 15] width 10 height 10
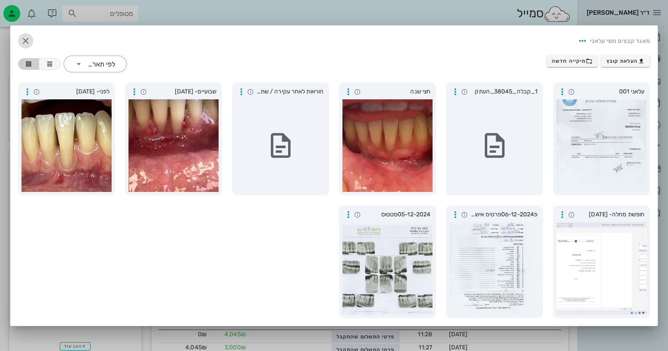
click at [28, 40] on icon "button" at bounding box center [26, 41] width 10 height 10
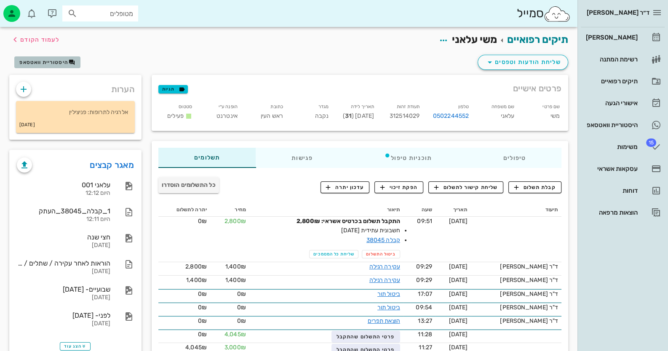
click at [48, 62] on span "היסטוריית וואטסאפ" at bounding box center [43, 62] width 49 height 6
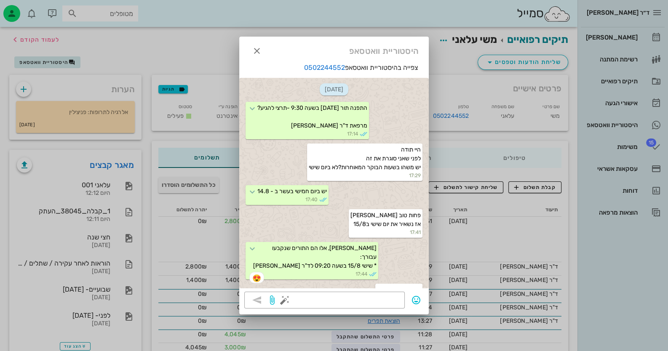
scroll to position [665, 0]
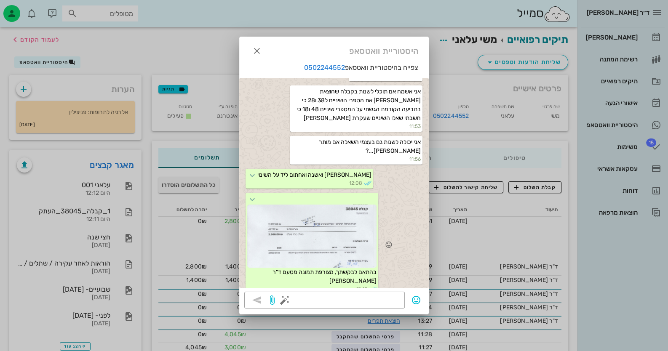
click at [367, 215] on div at bounding box center [311, 236] width 129 height 63
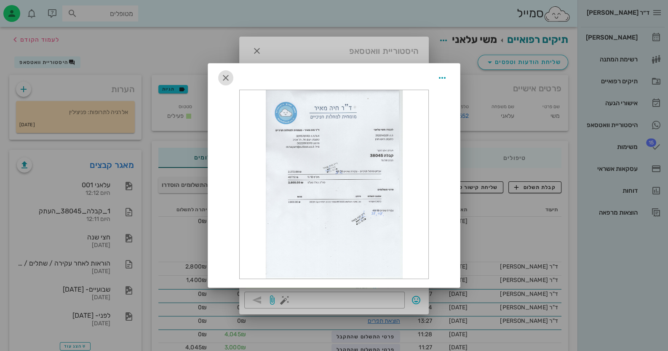
click at [223, 74] on icon "button" at bounding box center [226, 78] width 10 height 10
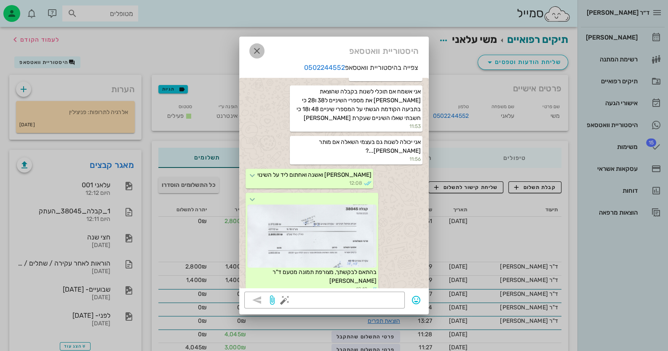
click at [263, 53] on span "button" at bounding box center [256, 51] width 15 height 10
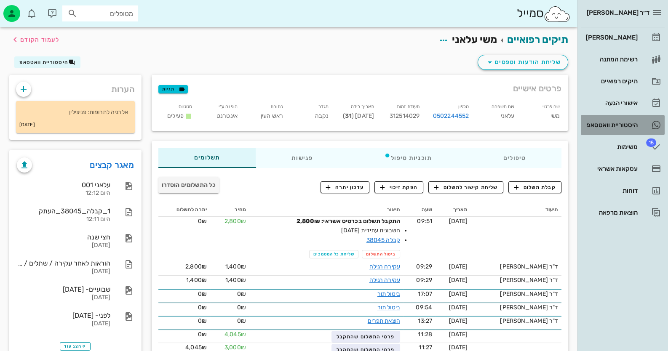
click at [432, 127] on div "היסטוריית וואטסאפ" at bounding box center [610, 125] width 53 height 7
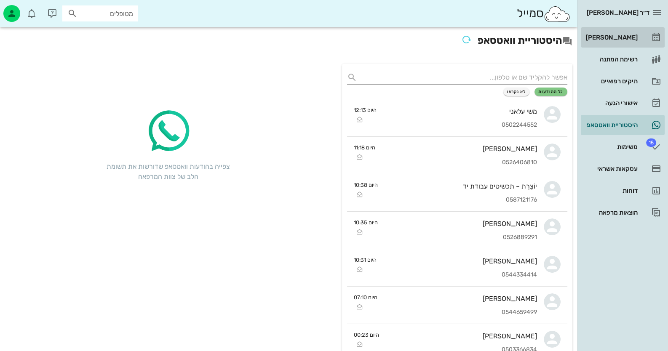
click at [432, 32] on div "[PERSON_NAME]" at bounding box center [610, 37] width 53 height 13
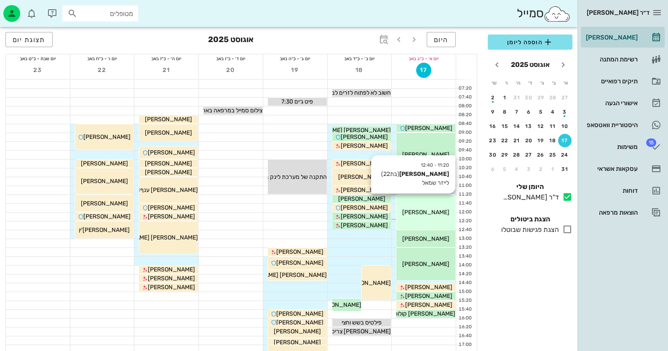
click at [420, 208] on div "[PERSON_NAME]" at bounding box center [425, 212] width 59 height 9
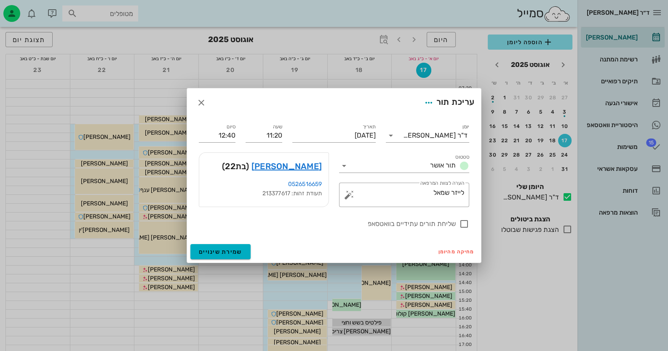
click at [322, 164] on div "[PERSON_NAME] (בת 22 )" at bounding box center [263, 166] width 129 height 27
click at [311, 168] on link "[PERSON_NAME]" at bounding box center [286, 166] width 70 height 13
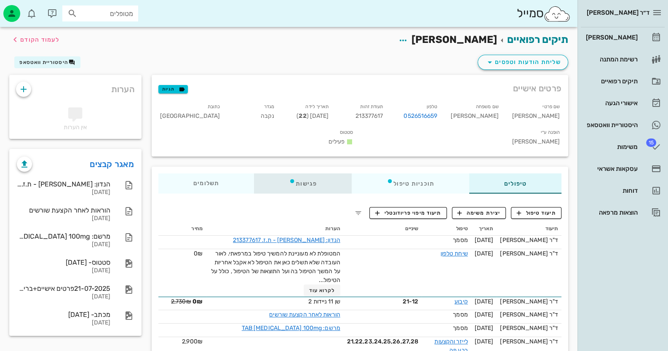
click at [309, 173] on div "פגישות" at bounding box center [303, 183] width 98 height 20
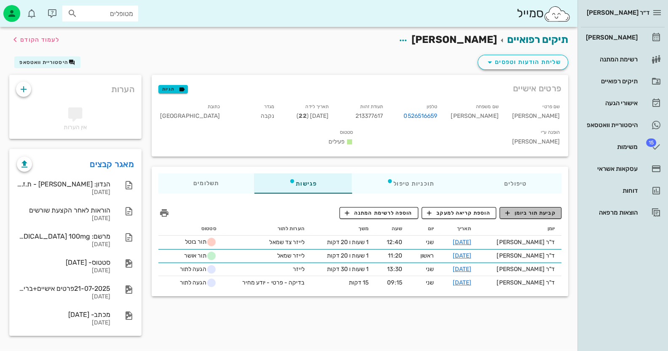
click at [432, 207] on button "קביעת תור ביומן" at bounding box center [530, 213] width 62 height 12
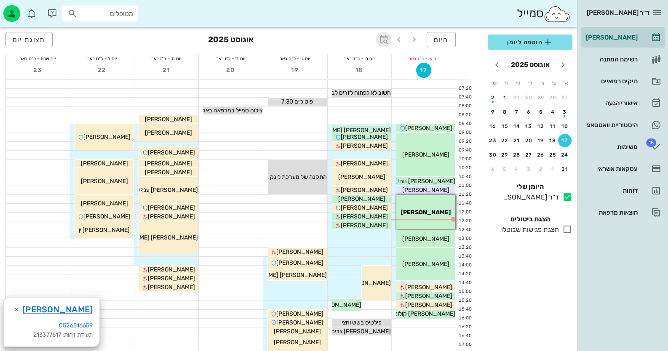
click at [386, 40] on icon "button" at bounding box center [383, 40] width 10 height 10
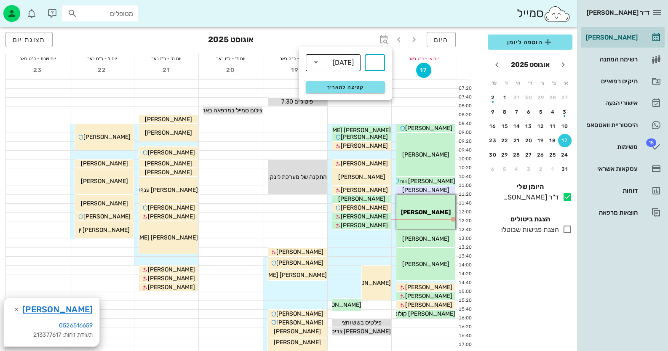
click at [337, 65] on div "[DATE]" at bounding box center [343, 63] width 21 height 8
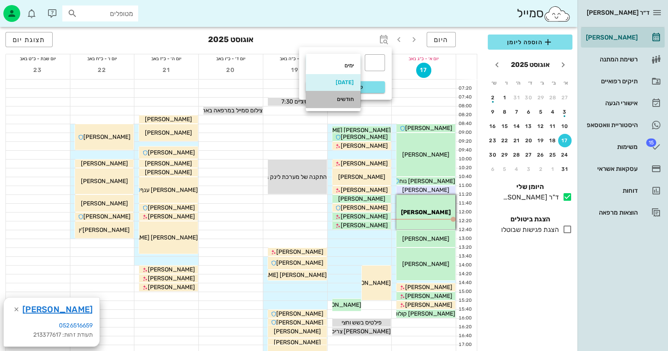
click at [343, 99] on div "חודשים" at bounding box center [332, 99] width 41 height 7
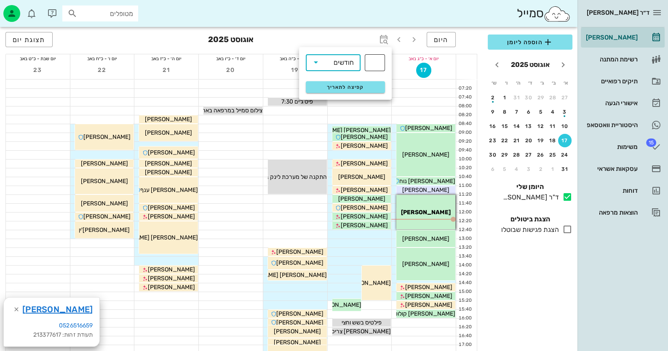
click at [378, 67] on input "text" at bounding box center [375, 62] width 10 height 13
type input "3"
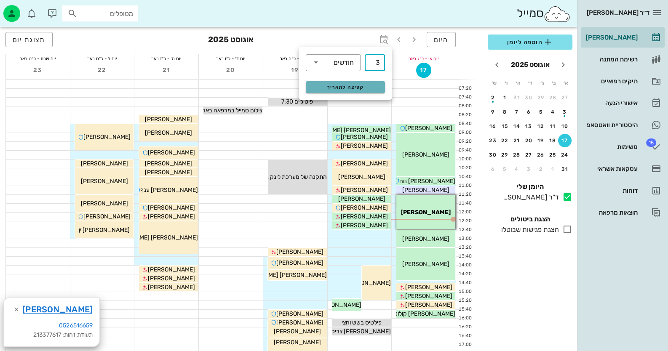
click at [341, 85] on span "קפיצה לתאריך" at bounding box center [345, 87] width 69 height 6
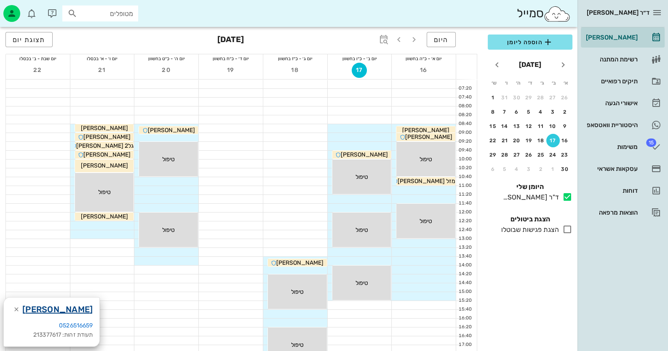
click at [56, 311] on link "[PERSON_NAME]" at bounding box center [57, 309] width 70 height 13
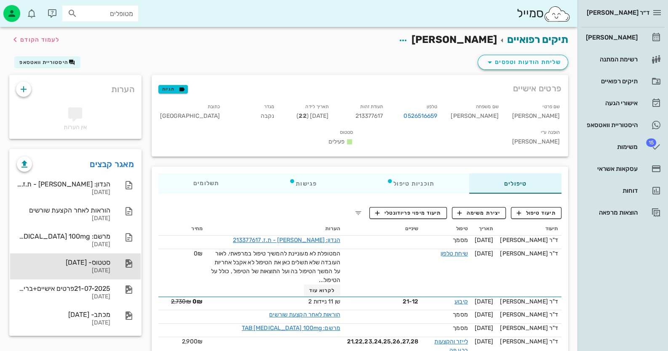
click at [102, 269] on div "[DATE]" at bounding box center [63, 270] width 93 height 7
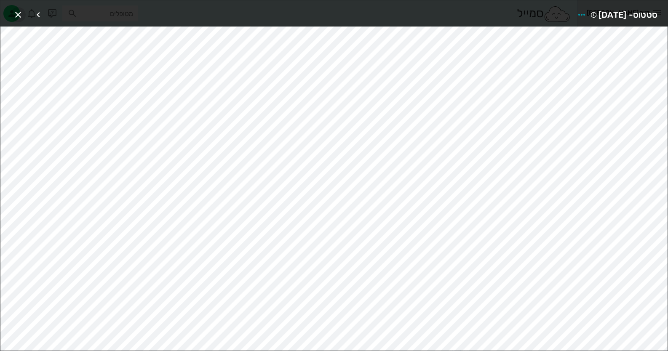
click at [17, 14] on icon "button" at bounding box center [18, 15] width 10 height 10
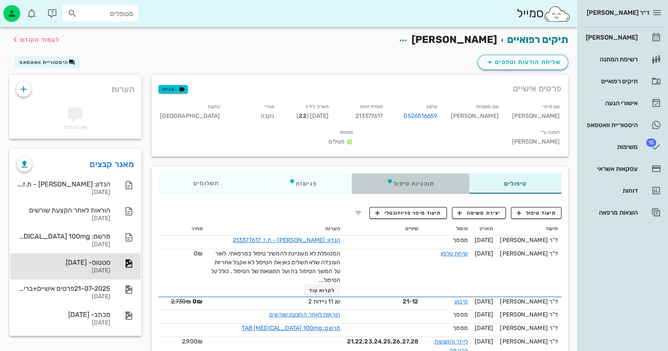
click at [431, 173] on div "תוכניות טיפול" at bounding box center [409, 183] width 117 height 20
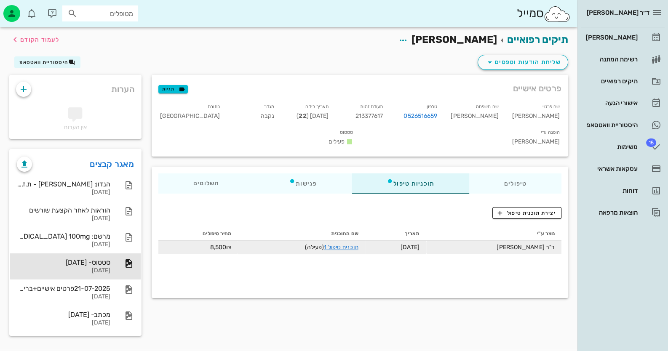
click at [350, 241] on td "תוכנית טיפול 1 (פעילה)" at bounding box center [301, 247] width 127 height 13
click at [352, 244] on link "תוכנית טיפול 1" at bounding box center [341, 247] width 34 height 7
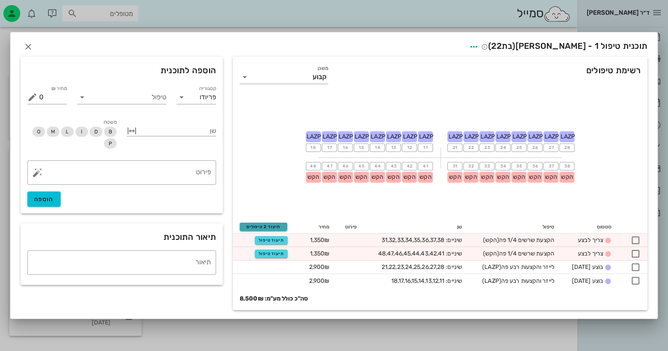
click at [270, 225] on span "תיעוד 2 טיפולים" at bounding box center [263, 226] width 40 height 5
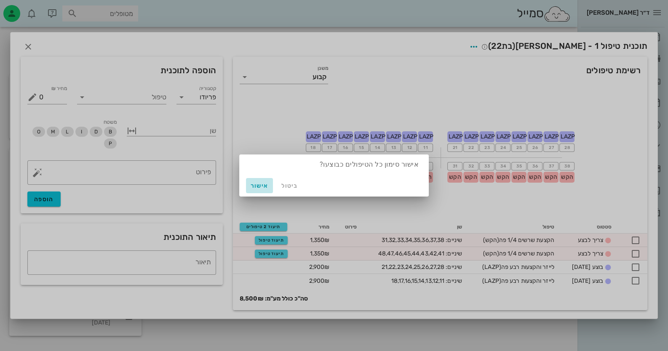
click at [258, 188] on span "אישור" at bounding box center [259, 185] width 20 height 7
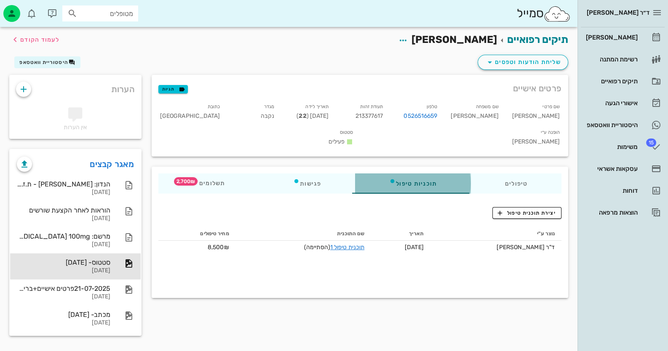
click at [413, 173] on div "תוכניות טיפול" at bounding box center [413, 183] width 116 height 20
click at [375, 173] on div "תוכניות טיפול" at bounding box center [413, 183] width 116 height 20
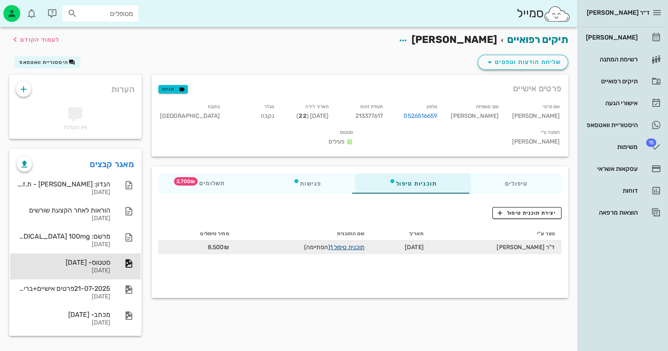
click at [364, 244] on link "תוכנית טיפול 1" at bounding box center [347, 247] width 34 height 7
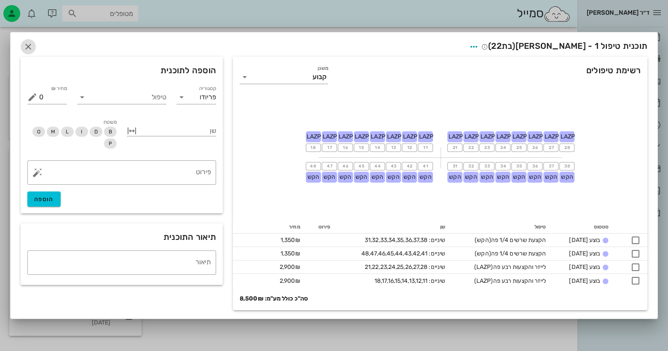
click at [31, 45] on icon "button" at bounding box center [28, 47] width 10 height 10
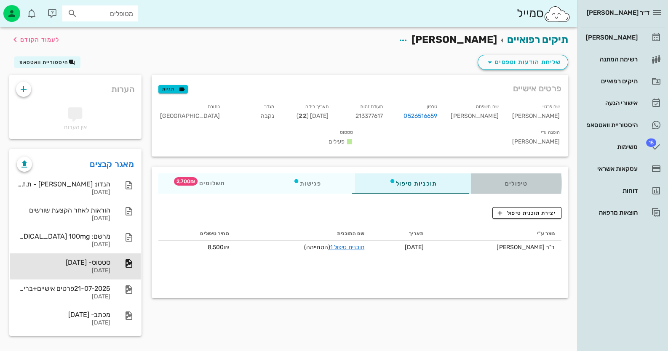
click at [432, 173] on div "טיפולים" at bounding box center [516, 183] width 91 height 20
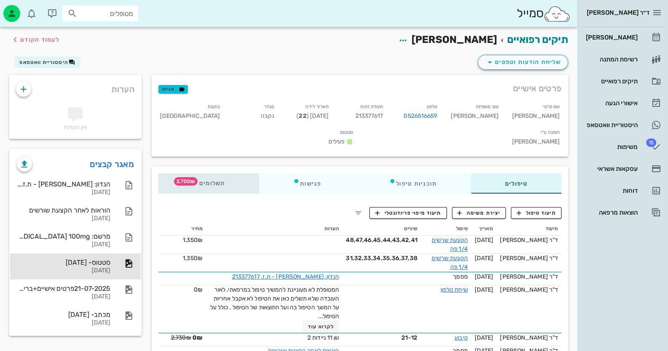
click at [189, 177] on span "2,700₪" at bounding box center [186, 181] width 24 height 8
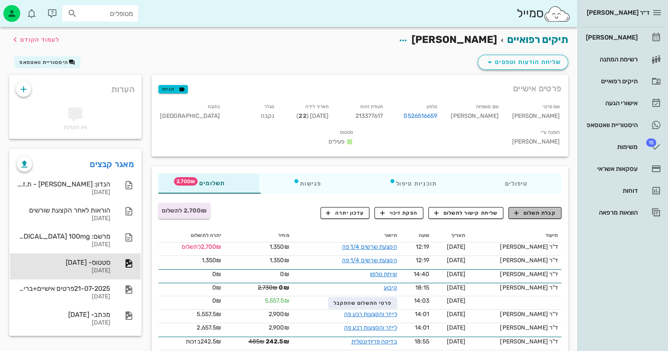
click at [432, 209] on span "קבלת תשלום" at bounding box center [535, 213] width 42 height 8
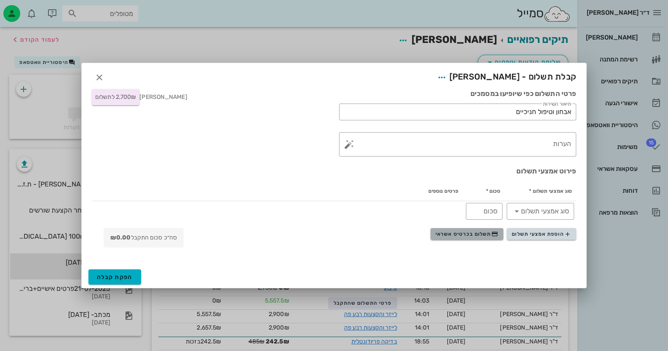
click at [432, 232] on span "תשלום בכרטיס אשראי" at bounding box center [466, 234] width 62 height 7
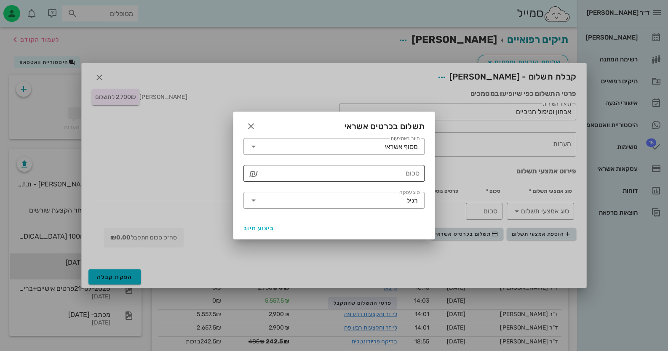
click at [394, 176] on input "סכום" at bounding box center [339, 173] width 159 height 13
type input "2700"
click at [399, 195] on input "סוג עסקה" at bounding box center [333, 200] width 146 height 13
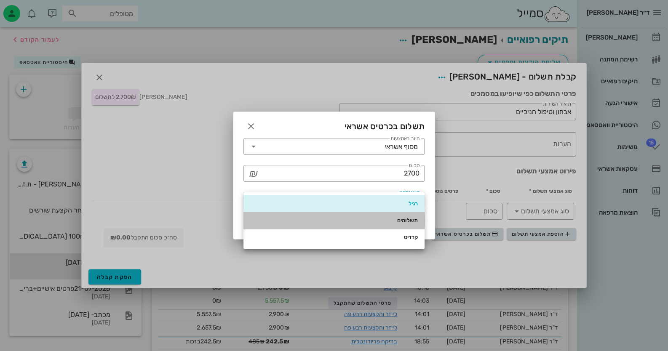
click at [402, 216] on div "תשלומים" at bounding box center [334, 220] width 168 height 13
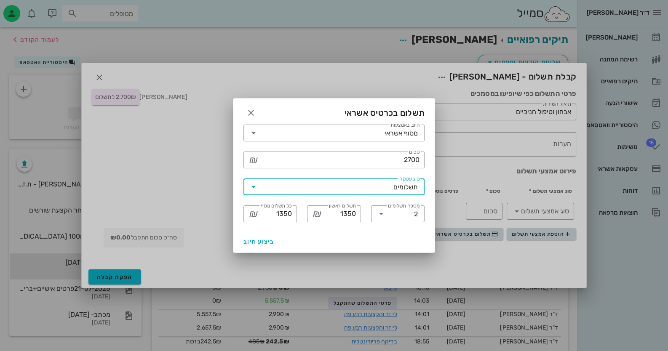
click at [403, 216] on input "מספר תשלומים" at bounding box center [401, 213] width 26 height 13
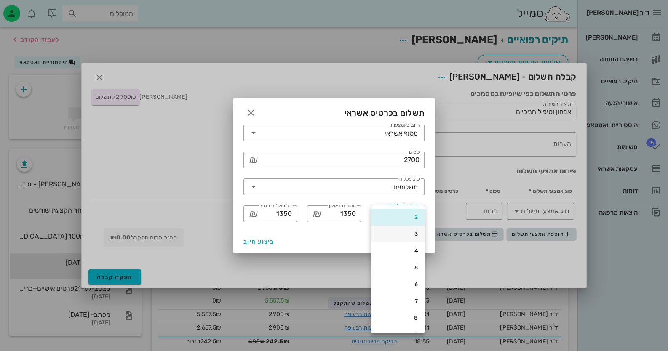
click at [417, 236] on div "3" at bounding box center [398, 234] width 40 height 7
type input "900"
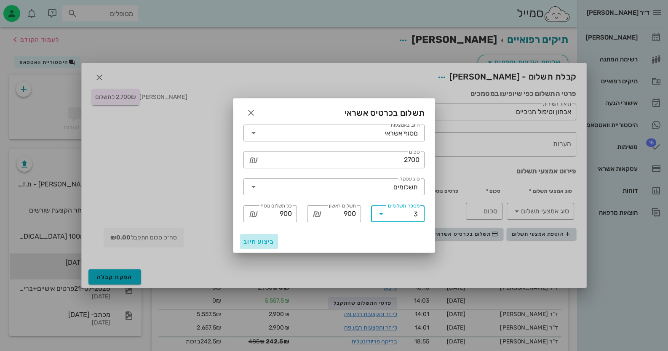
click at [248, 243] on span "ביצוע חיוב" at bounding box center [258, 241] width 31 height 7
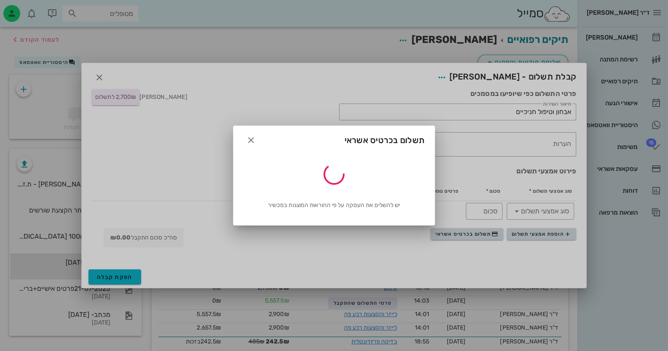
type input "2700"
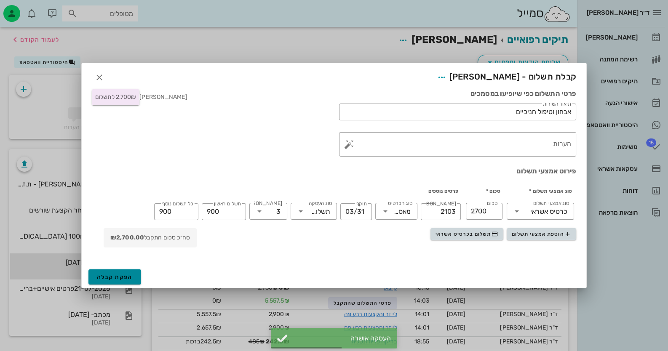
click at [93, 279] on button "הפקת קבלה" at bounding box center [114, 276] width 53 height 15
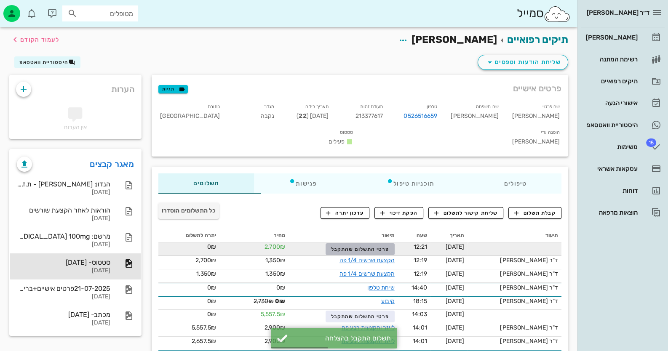
click at [381, 246] on span "פרטי התשלום שהתקבל" at bounding box center [360, 249] width 58 height 6
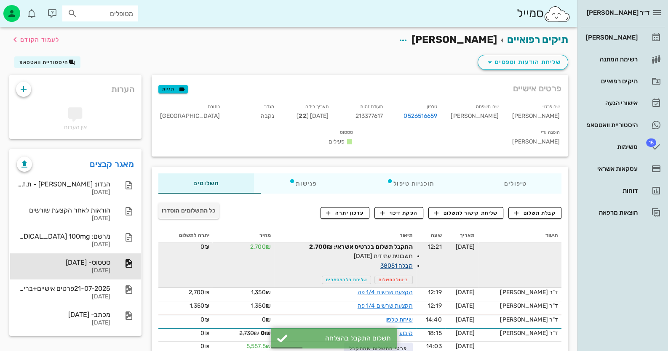
click at [398, 262] on link "קבלה 38051" at bounding box center [396, 265] width 32 height 7
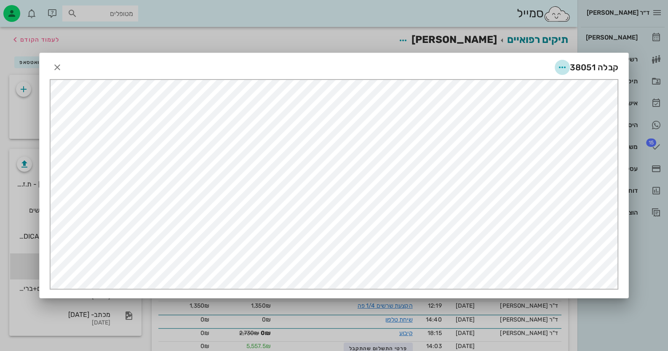
click at [432, 67] on icon "button" at bounding box center [562, 67] width 10 height 10
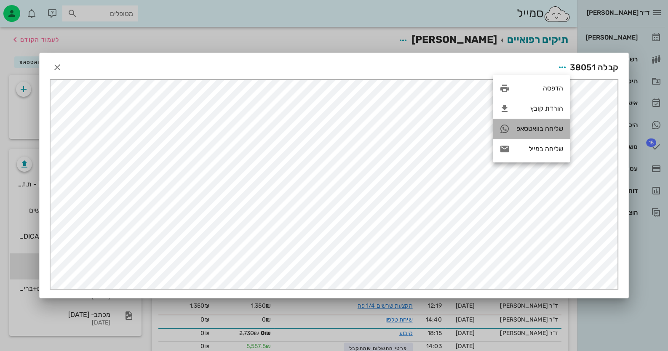
click at [432, 133] on div "שליחה בוואטסאפ" at bounding box center [539, 129] width 47 height 8
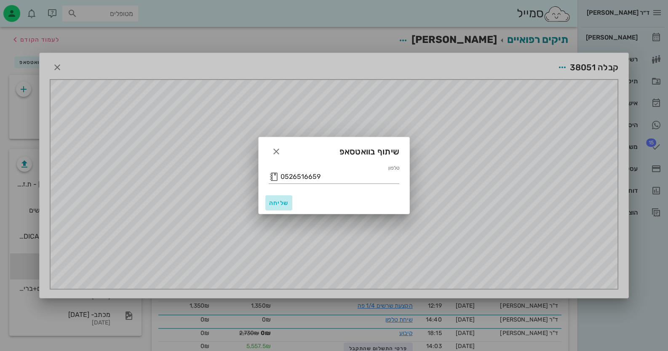
click at [284, 204] on span "שליחה" at bounding box center [279, 203] width 20 height 7
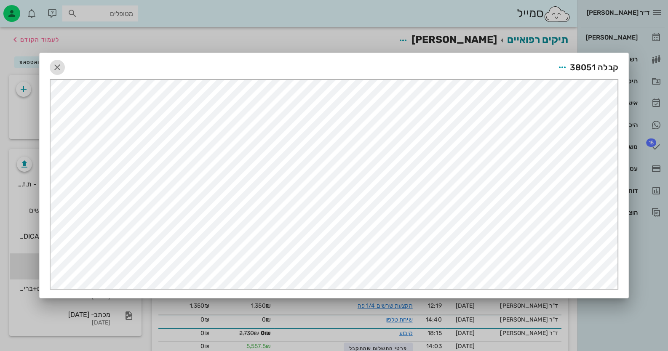
click at [59, 66] on icon "button" at bounding box center [57, 67] width 10 height 10
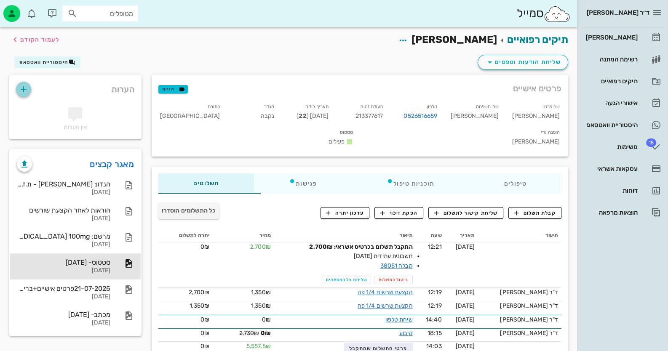
click at [25, 90] on icon "button" at bounding box center [24, 89] width 10 height 10
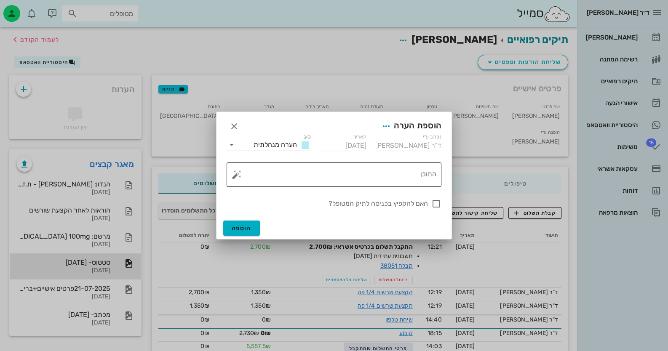
click at [348, 178] on textarea "התוכן" at bounding box center [337, 177] width 198 height 20
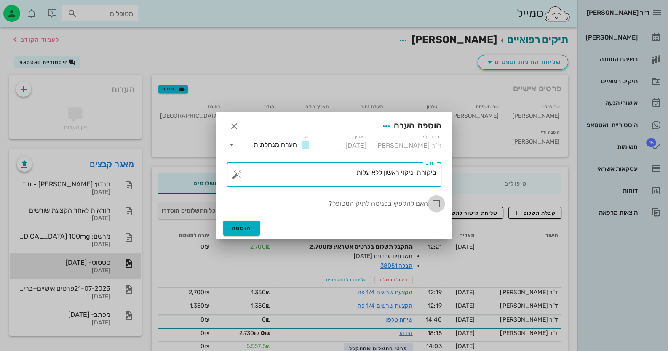
type textarea "ביקורת וניקוי ראשון ללא עלות"
click at [432, 205] on div at bounding box center [436, 204] width 14 height 14
checkbox input "true"
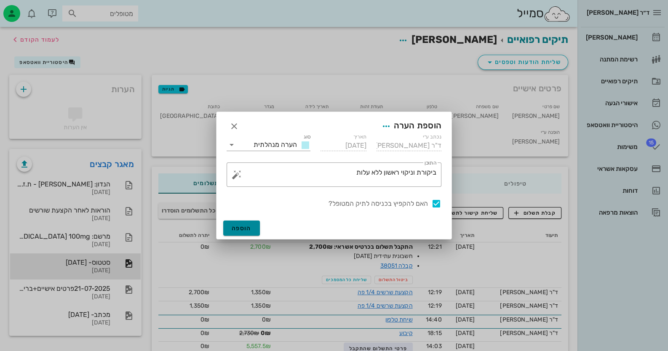
click at [237, 225] on span "הוספה" at bounding box center [242, 228] width 20 height 7
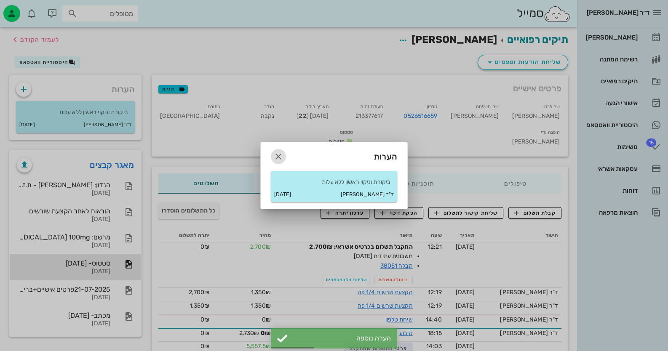
click at [282, 158] on icon "button" at bounding box center [278, 157] width 10 height 10
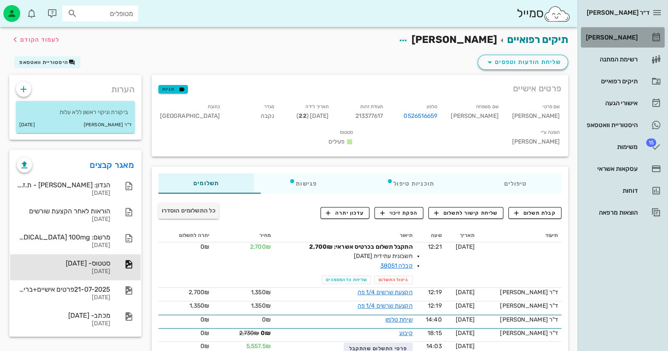
click at [432, 37] on div "[PERSON_NAME]" at bounding box center [610, 37] width 53 height 7
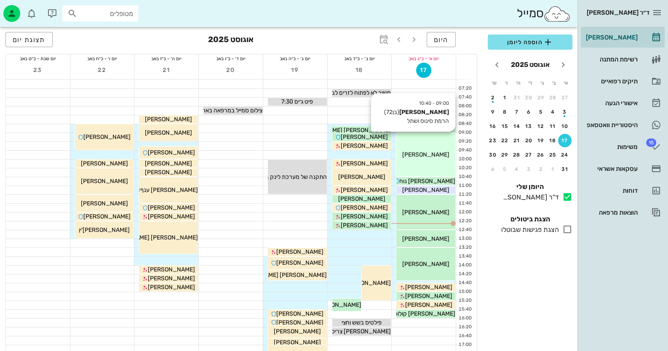
click at [432, 149] on div "09:00 - 10:40 [PERSON_NAME] (בן 72 ) הרמת סינוס ושתל [PERSON_NAME]" at bounding box center [425, 154] width 59 height 43
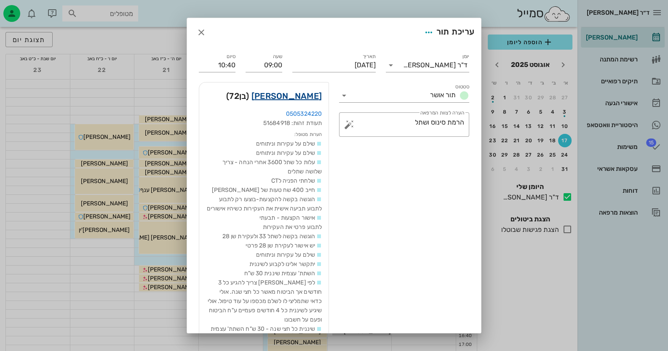
click at [317, 99] on link "[PERSON_NAME]" at bounding box center [286, 95] width 70 height 13
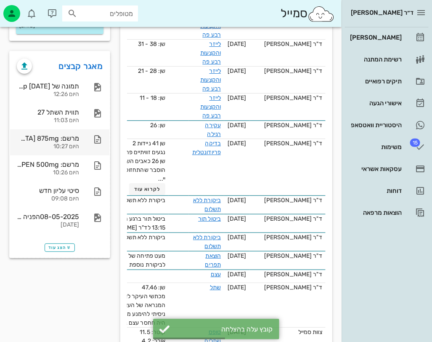
scroll to position [757, 0]
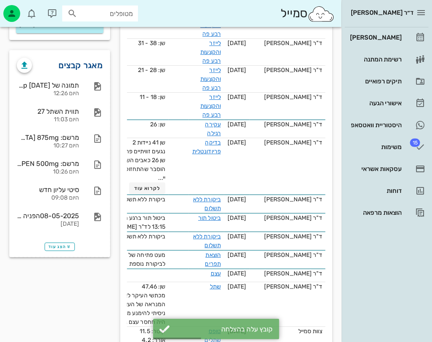
click at [85, 59] on link "מאגר קבצים" at bounding box center [81, 65] width 44 height 13
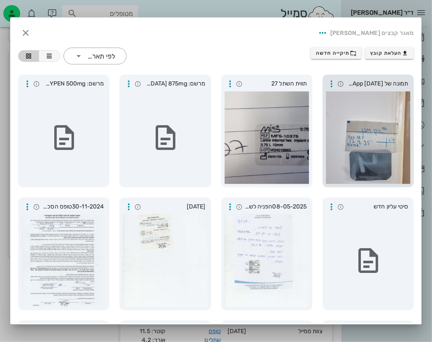
click at [363, 81] on span "תמונה של WhatsApp [DATE] בשעה [DATE]_e1ab9107" at bounding box center [378, 83] width 62 height 9
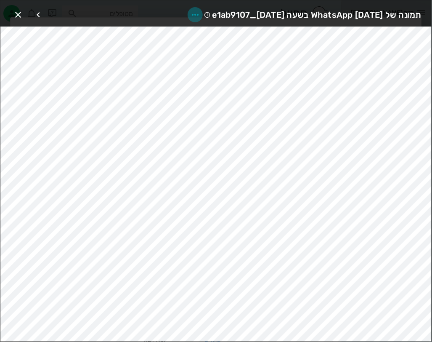
click at [190, 11] on icon "button" at bounding box center [195, 15] width 10 height 10
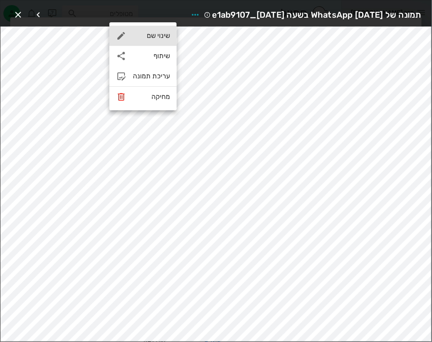
click at [159, 35] on div "שינוי שם" at bounding box center [151, 36] width 37 height 8
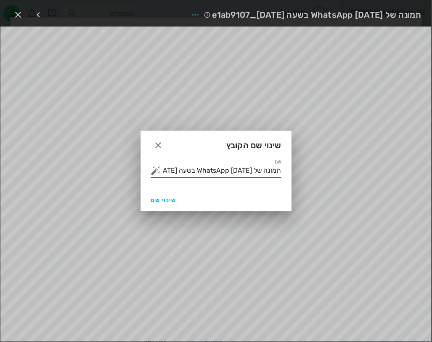
click at [188, 174] on input "תמונה של WhatsApp [DATE] בשעה [DATE]_e1ab9107" at bounding box center [222, 170] width 119 height 13
click at [159, 173] on button "button" at bounding box center [156, 170] width 10 height 10
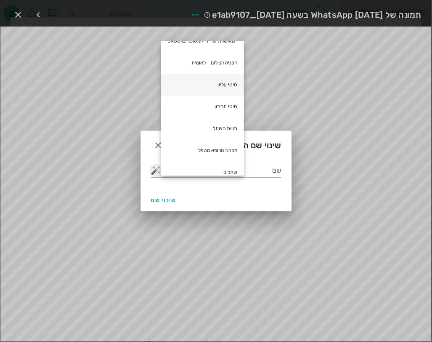
scroll to position [84, 0]
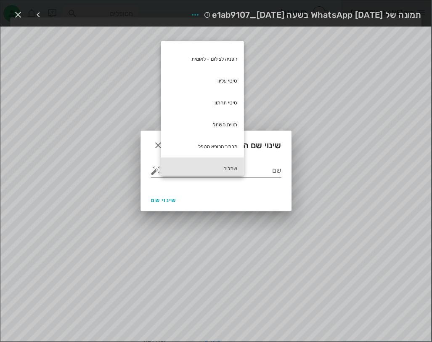
click at [196, 162] on div "שתלים" at bounding box center [202, 168] width 83 height 22
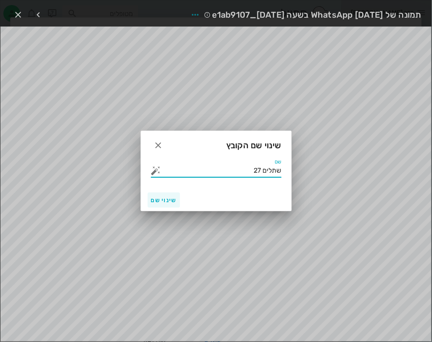
type input "שתלים 27"
click at [168, 205] on button "שינוי שם" at bounding box center [164, 199] width 32 height 15
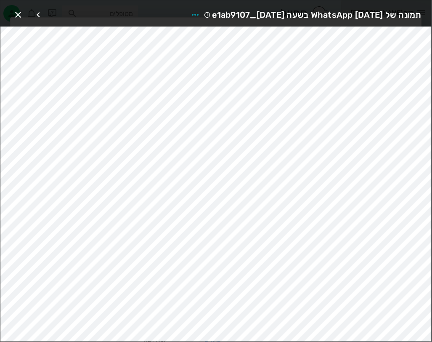
scroll to position [753, 0]
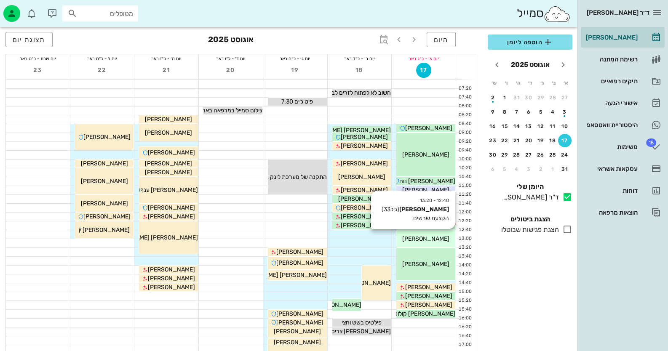
click at [420, 241] on span "[PERSON_NAME]" at bounding box center [425, 238] width 47 height 7
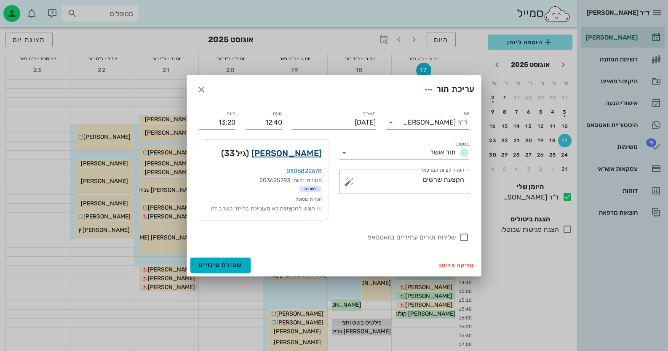
click at [294, 151] on link "קשתי ספיר" at bounding box center [286, 152] width 70 height 13
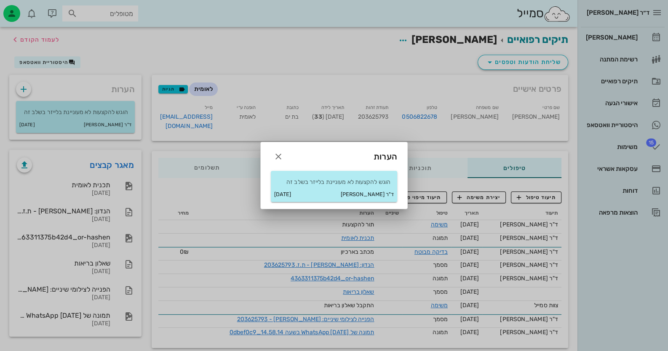
click at [93, 190] on div at bounding box center [334, 175] width 668 height 351
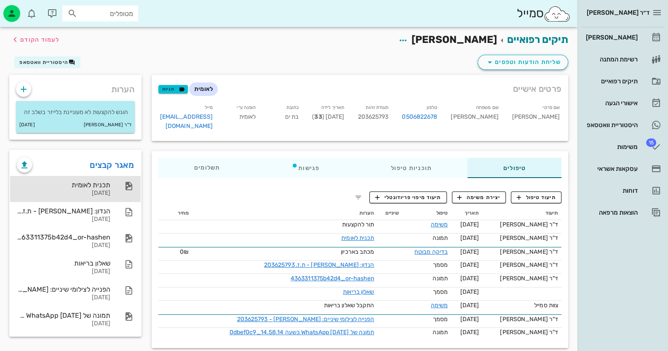
click at [93, 190] on div "[DATE]" at bounding box center [63, 193] width 93 height 7
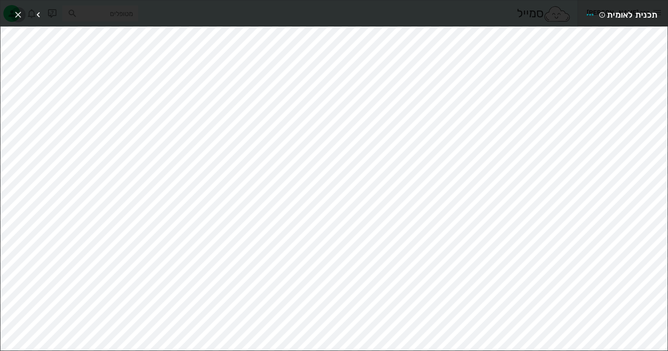
click at [13, 12] on icon "button" at bounding box center [18, 15] width 10 height 10
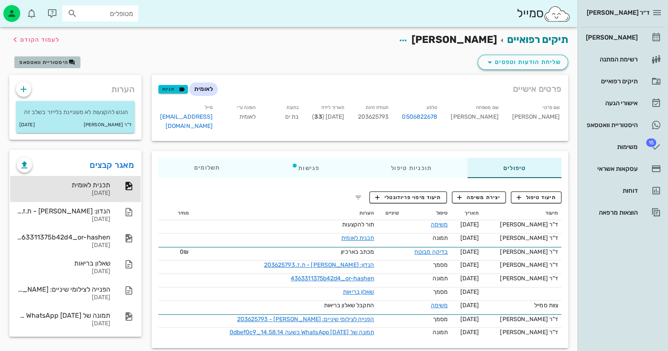
click at [53, 62] on span "היסטוריית וואטסאפ" at bounding box center [43, 62] width 49 height 6
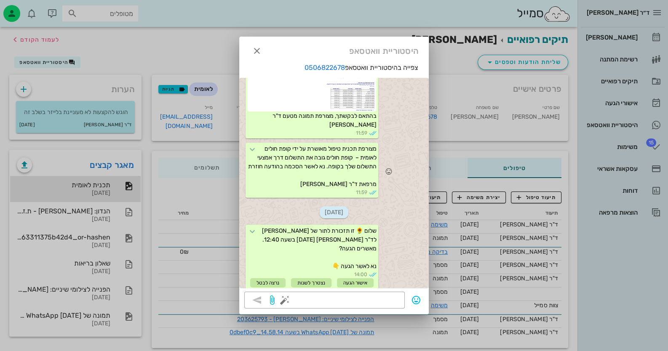
scroll to position [763, 0]
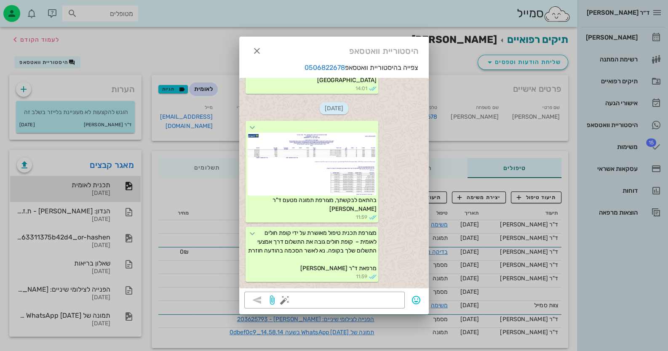
click at [80, 179] on div at bounding box center [334, 175] width 668 height 351
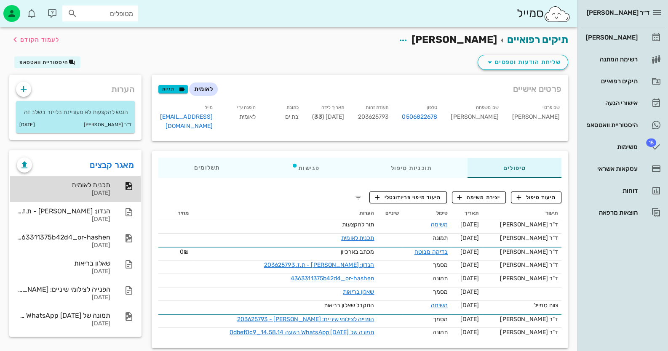
click at [99, 191] on div "[DATE]" at bounding box center [63, 193] width 93 height 7
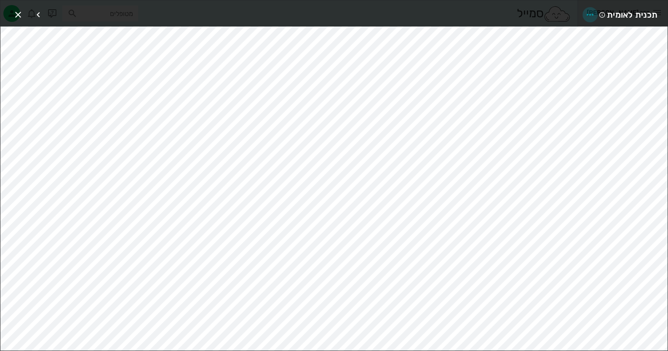
click at [432, 13] on icon "button" at bounding box center [590, 15] width 10 height 10
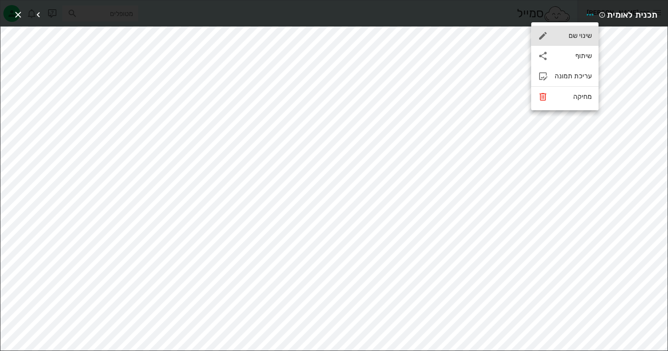
click at [432, 41] on div "שינוי שם" at bounding box center [564, 36] width 67 height 20
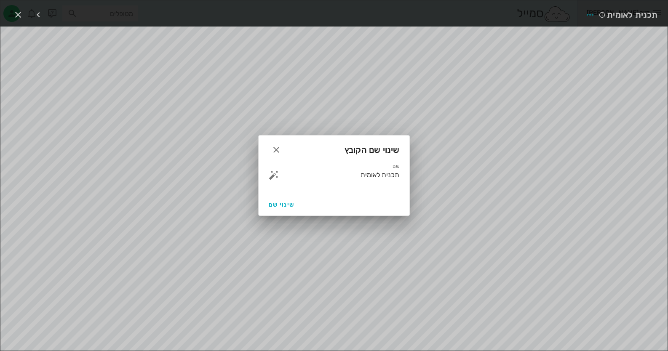
click at [269, 176] on button "button" at bounding box center [274, 175] width 10 height 10
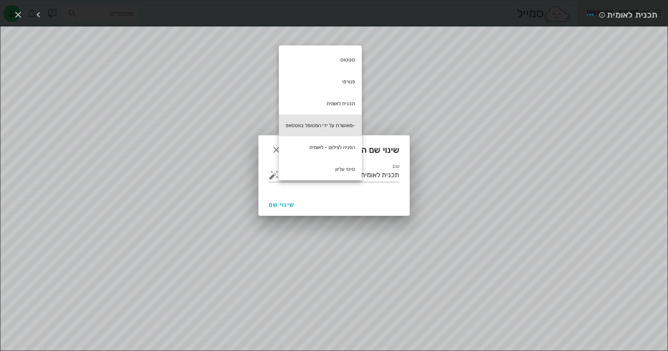
click at [351, 122] on div "-מאושרת על ידי המטופל בווטסאפ" at bounding box center [320, 125] width 83 height 22
type input "תכנית לאומית -מאושרת על ידי המטופל בווטסאפ"
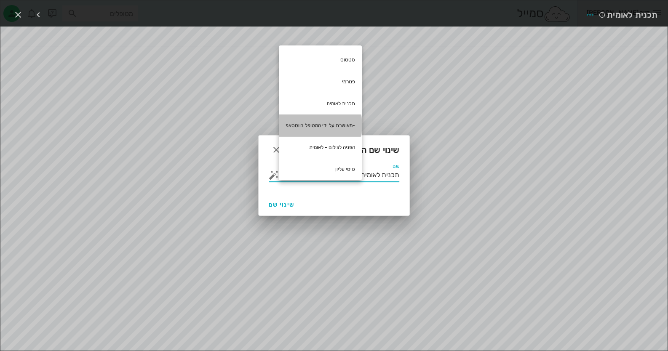
scroll to position [0, -12]
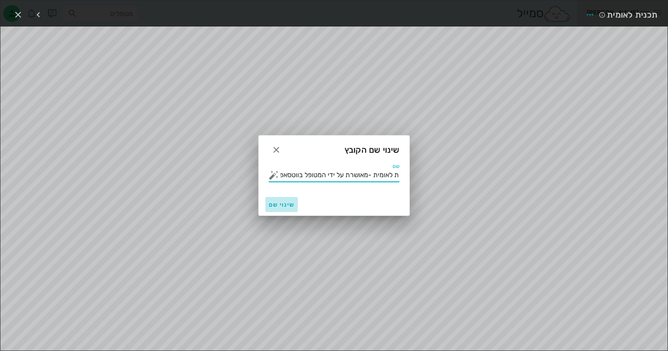
click at [279, 205] on span "שינוי שם" at bounding box center [282, 204] width 26 height 7
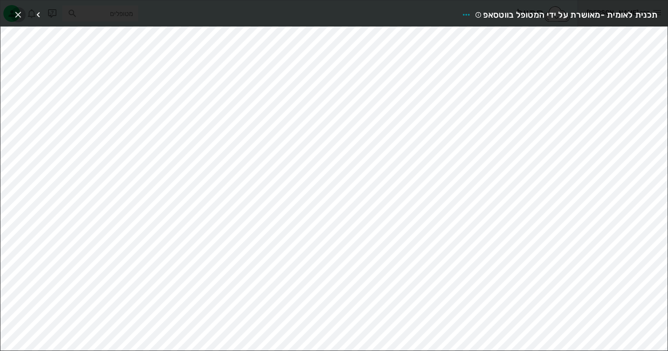
click at [18, 15] on icon "button" at bounding box center [18, 15] width 10 height 10
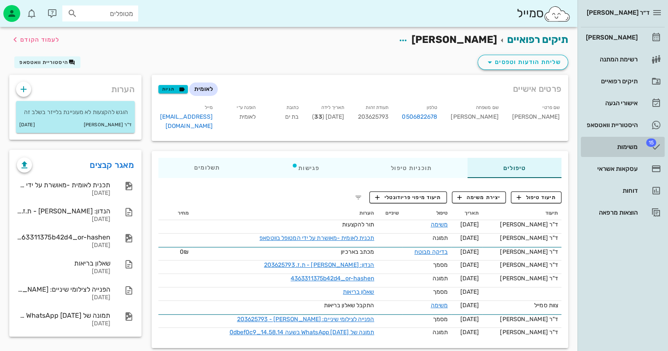
click at [432, 141] on div "משימות" at bounding box center [610, 146] width 53 height 13
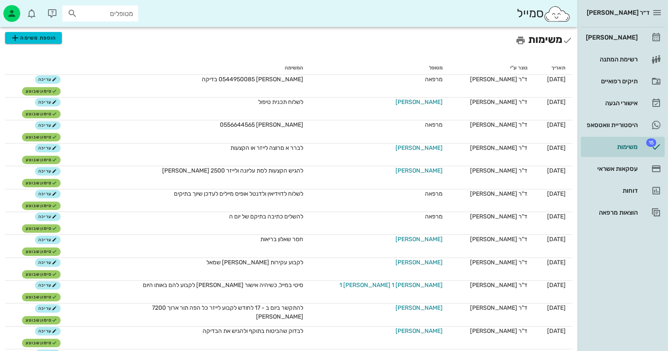
click at [432, 282] on div "ד״ר חיה מאיר יומן מרפאה רשימת המתנה תיקים רפואיים אישורי הגעה היסטוריית וואטסאפ…" at bounding box center [622, 175] width 91 height 351
click at [432, 151] on link "15 משימות" at bounding box center [622, 147] width 84 height 20
click at [432, 35] on div "[PERSON_NAME]" at bounding box center [610, 37] width 53 height 7
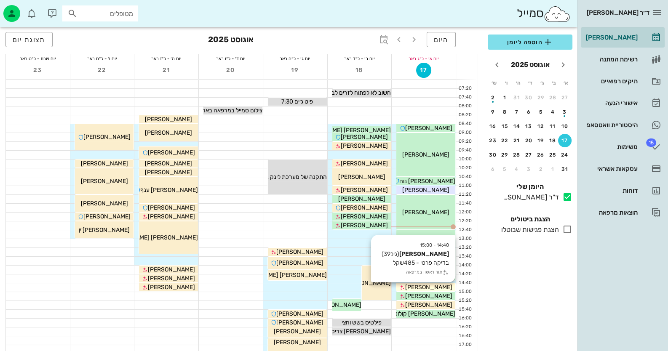
click at [432, 287] on div "[PERSON_NAME]" at bounding box center [425, 287] width 59 height 9
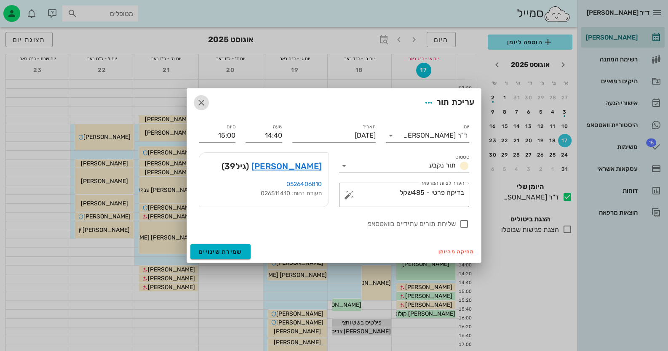
click at [202, 103] on icon "button" at bounding box center [201, 103] width 10 height 10
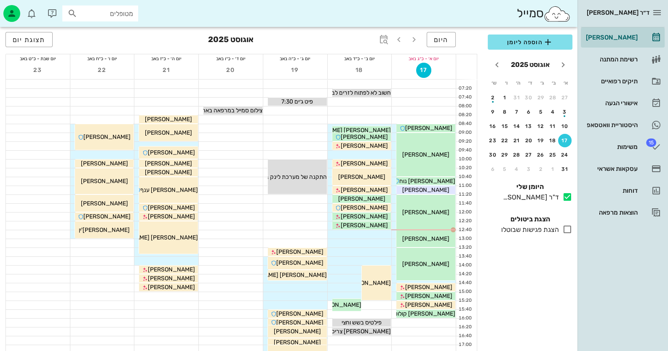
click at [130, 14] on input "מטופלים" at bounding box center [106, 13] width 54 height 11
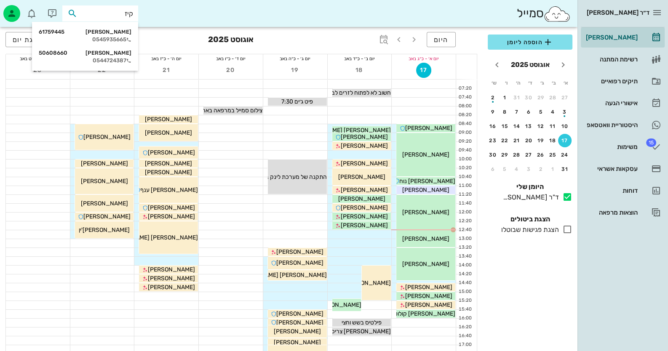
type input "קיזל"
click at [117, 33] on div "חיה קיזל 61759445" at bounding box center [85, 32] width 93 height 7
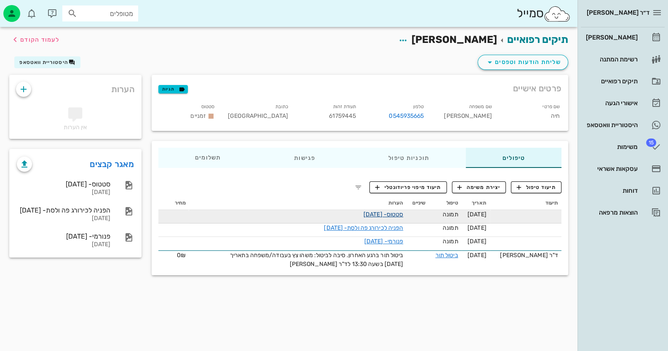
click at [402, 213] on link "סטטוס- 03-03-2025" at bounding box center [383, 214] width 40 height 7
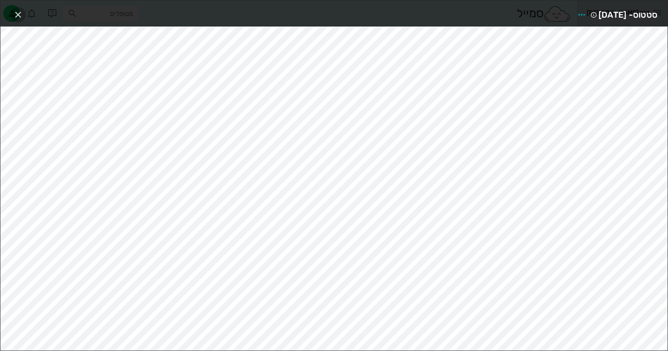
click at [23, 14] on span "button" at bounding box center [18, 15] width 15 height 10
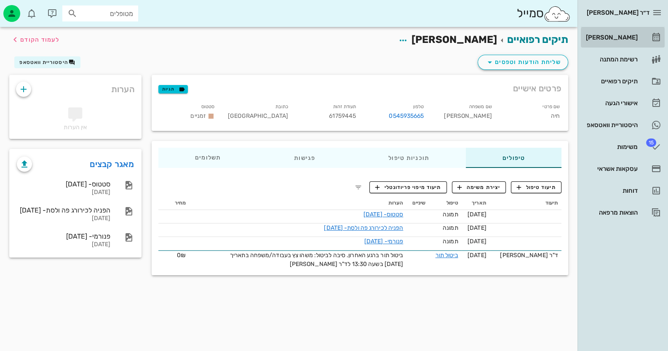
click at [432, 38] on div "[PERSON_NAME]" at bounding box center [610, 37] width 53 height 7
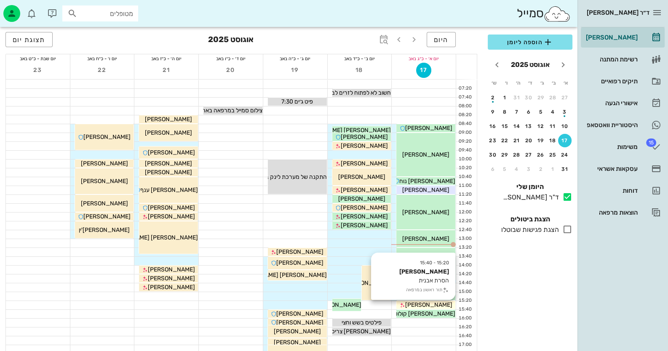
click at [432, 301] on span "[PERSON_NAME]" at bounding box center [428, 304] width 47 height 7
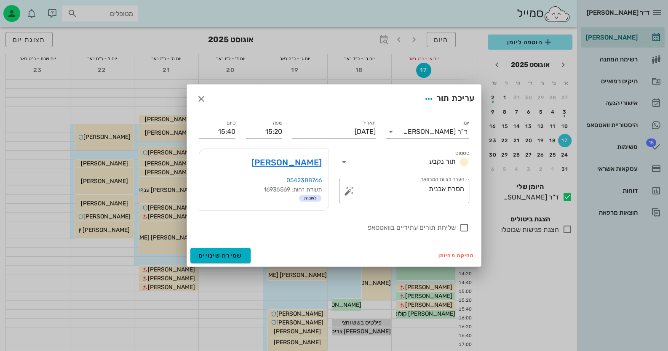
click at [345, 164] on icon at bounding box center [344, 162] width 10 height 10
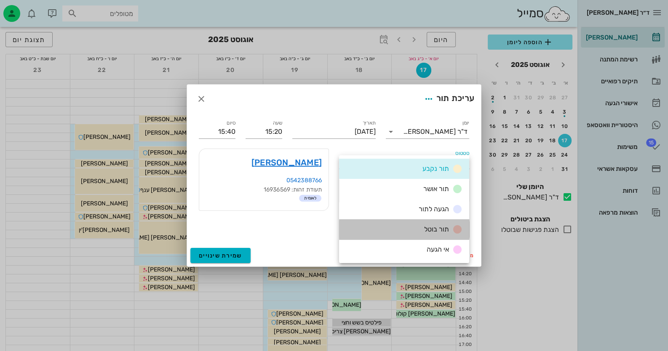
click at [432, 227] on span "תור בוטל" at bounding box center [436, 229] width 25 height 8
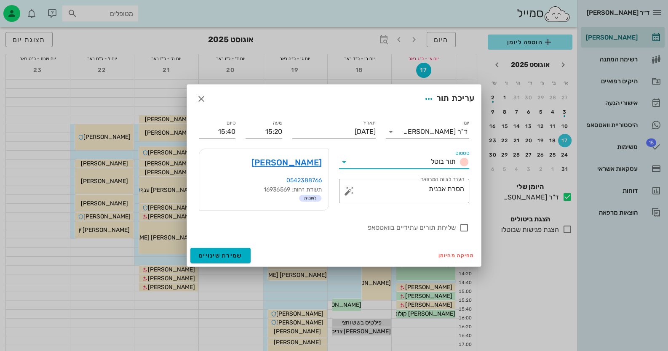
click at [346, 160] on icon at bounding box center [344, 162] width 10 height 10
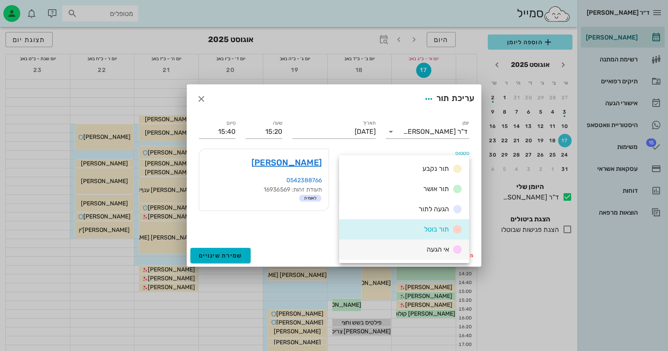
click at [432, 254] on div "אי הגעה" at bounding box center [442, 250] width 39 height 11
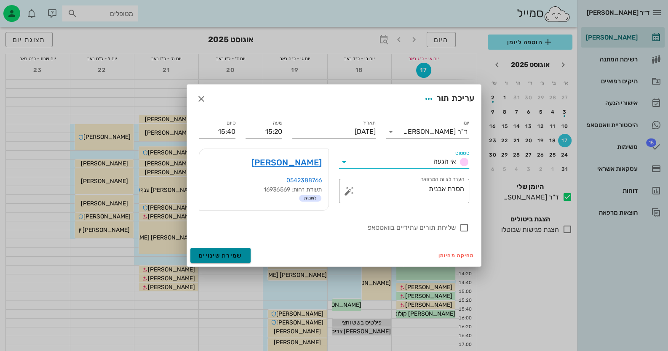
click at [227, 252] on span "שמירת שינויים" at bounding box center [220, 255] width 43 height 7
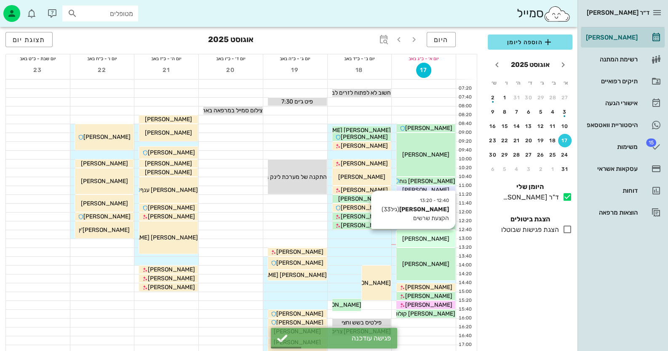
click at [432, 234] on div "[PERSON_NAME]" at bounding box center [425, 238] width 59 height 9
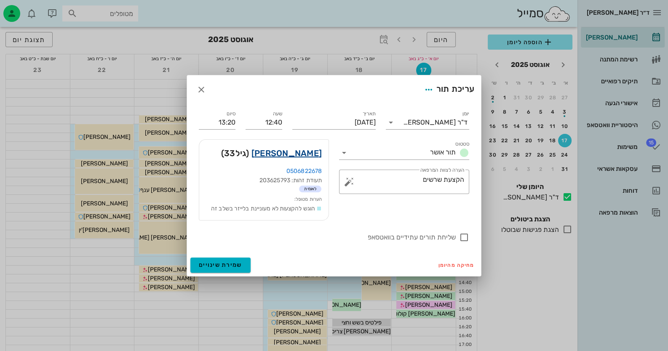
click at [309, 152] on link "קשתי ספיר" at bounding box center [286, 152] width 70 height 13
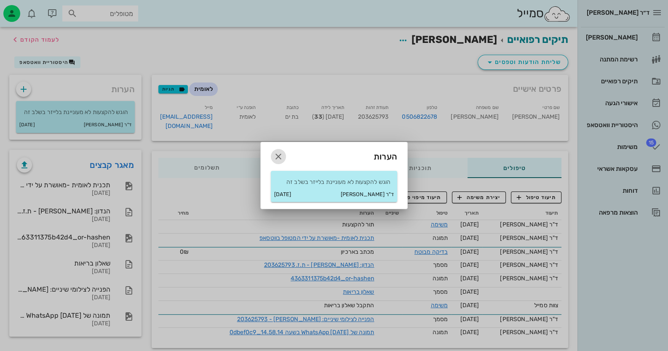
click at [279, 151] on button "button" at bounding box center [278, 156] width 15 height 15
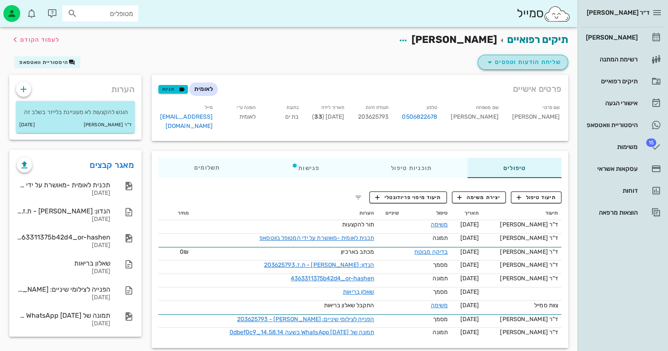
click at [432, 63] on span "שליחת הודעות וטפסים" at bounding box center [522, 62] width 76 height 10
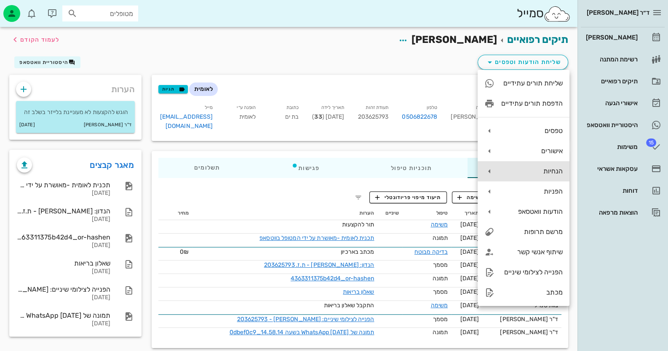
click at [432, 169] on div "הנחיות" at bounding box center [531, 171] width 61 height 8
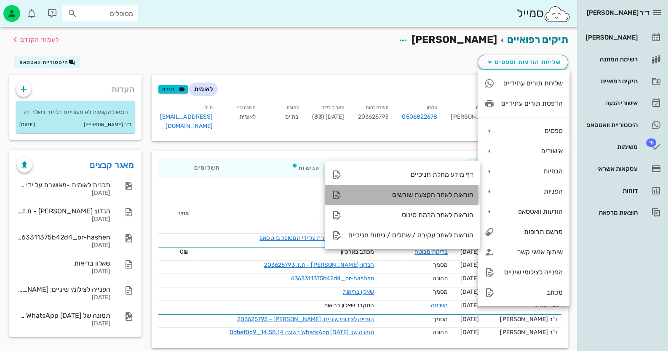
click at [432, 202] on div "הוראות לאחר הקצעת שורשים" at bounding box center [402, 195] width 155 height 20
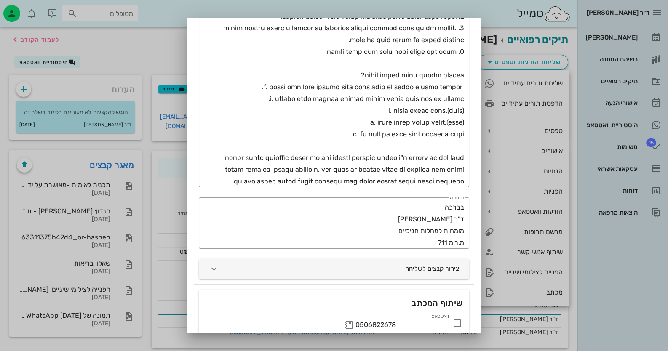
scroll to position [384, 0]
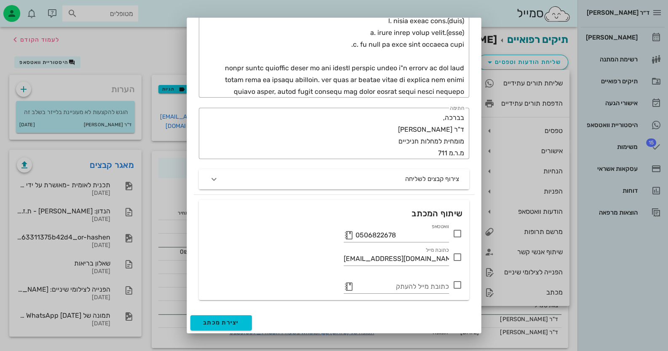
click at [432, 234] on icon at bounding box center [457, 234] width 10 height 10
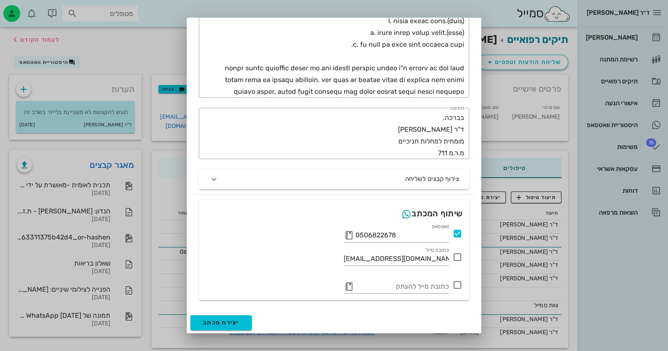
click at [250, 314] on div "יצירת מכתב" at bounding box center [334, 323] width 294 height 22
click at [249, 315] on button "יצירת מכתב" at bounding box center [220, 322] width 61 height 15
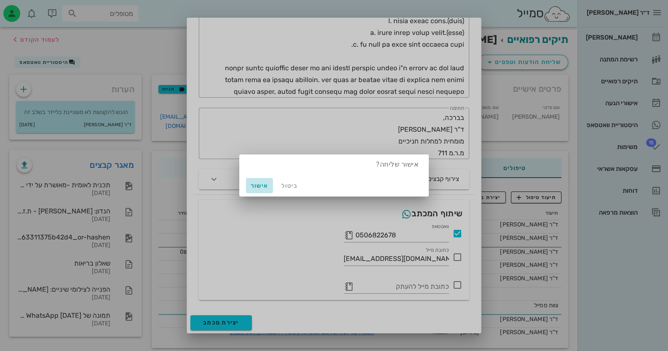
click at [264, 187] on span "אישור" at bounding box center [259, 185] width 20 height 7
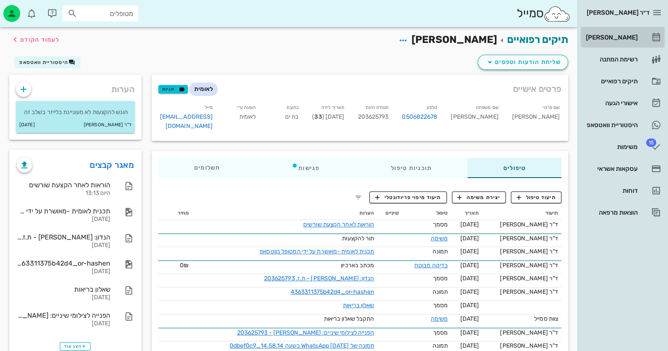
click at [432, 40] on div "[PERSON_NAME]" at bounding box center [610, 37] width 53 height 7
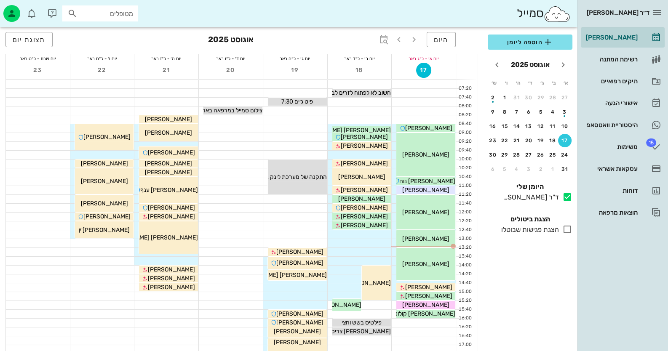
click at [103, 15] on input "מטופלים" at bounding box center [106, 13] width 54 height 11
click at [432, 126] on div "היסטוריית וואטסאפ" at bounding box center [610, 125] width 53 height 7
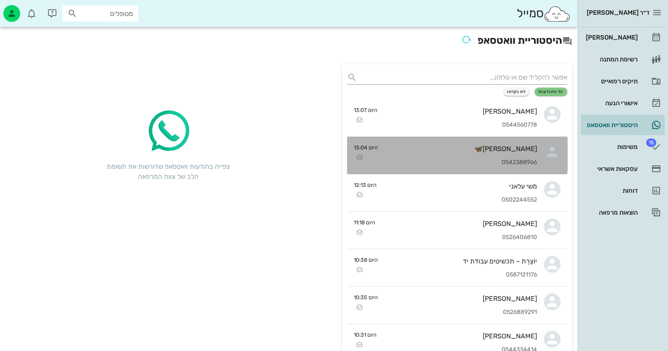
click at [432, 154] on div "Eti Eliav🦋 0542388966" at bounding box center [460, 155] width 152 height 37
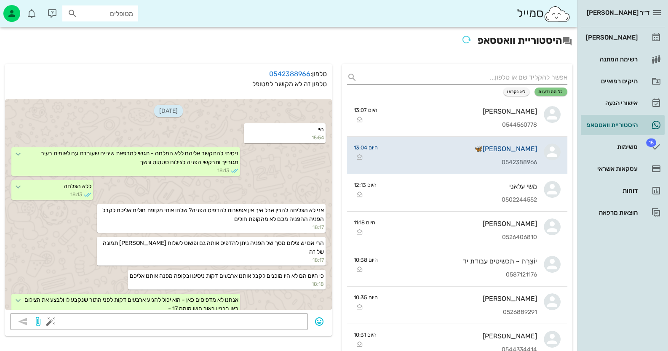
scroll to position [125, 0]
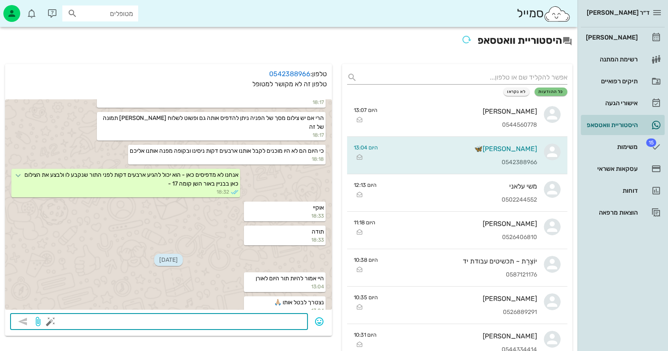
click at [235, 321] on textarea at bounding box center [177, 322] width 250 height 13
type textarea "אוקי - תהיו בקשר לקביעת מועד חלופי"
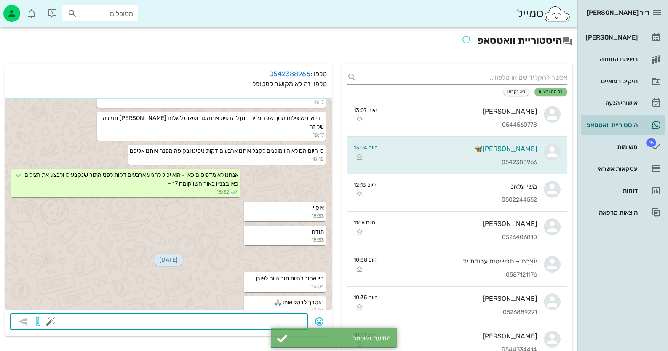
scroll to position [149, 0]
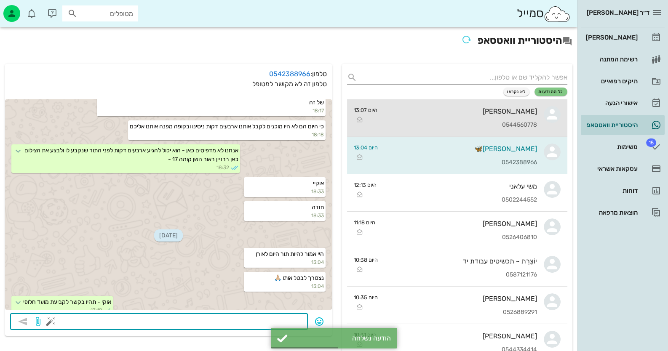
click at [432, 109] on div "[PERSON_NAME]" at bounding box center [460, 111] width 153 height 8
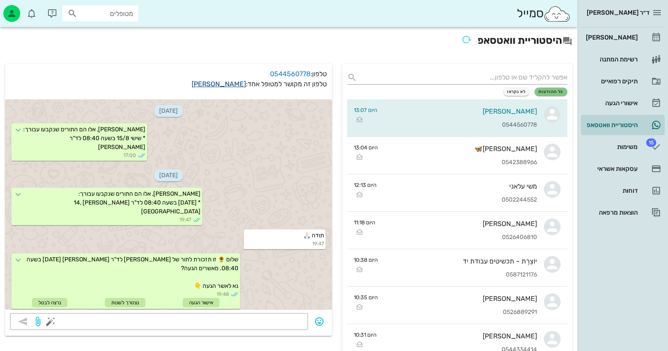
click at [235, 82] on link "לבנת רמון" at bounding box center [219, 84] width 54 height 8
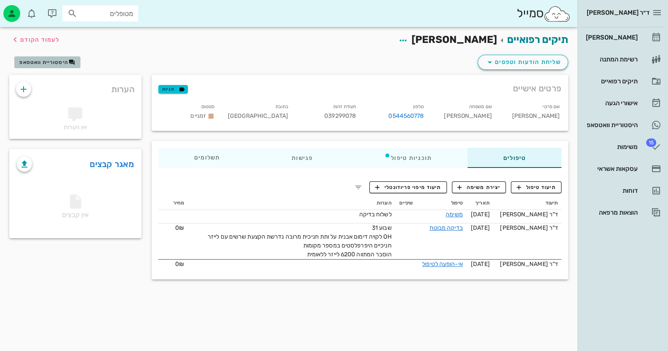
click at [60, 67] on button "היסטוריית וואטסאפ" at bounding box center [47, 62] width 66 height 12
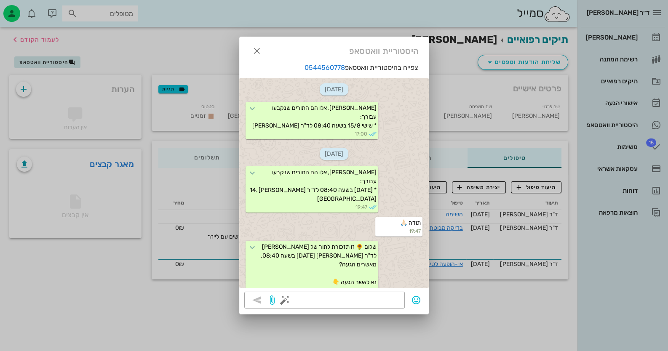
scroll to position [384, 0]
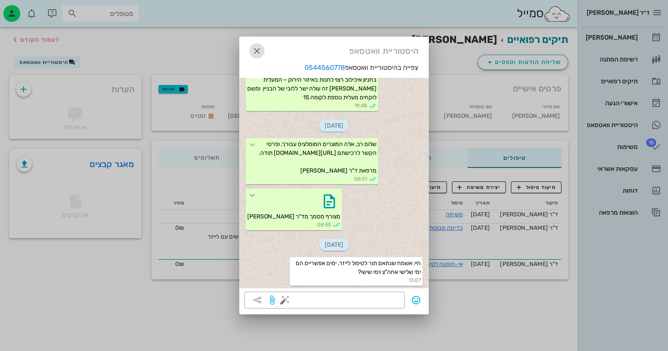
click at [253, 53] on icon "button" at bounding box center [257, 51] width 10 height 10
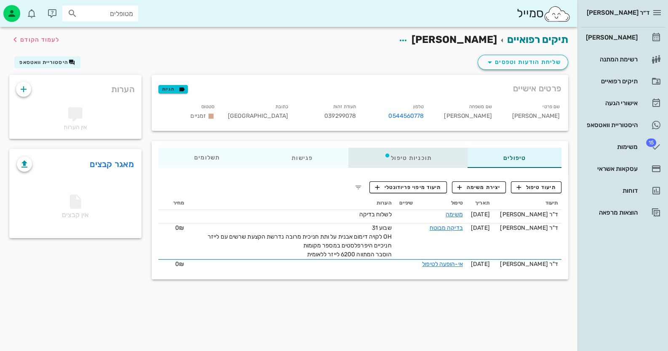
click at [428, 158] on div "תוכניות טיפול" at bounding box center [407, 158] width 119 height 20
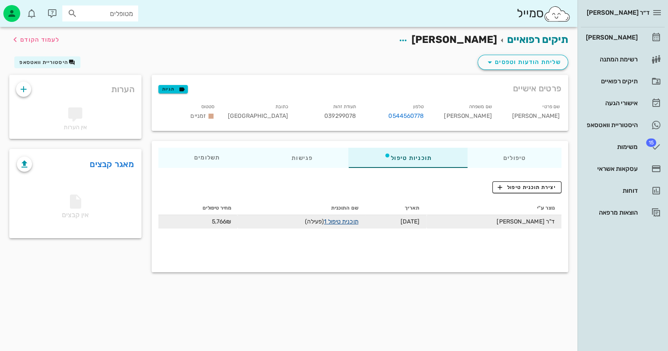
click at [358, 222] on link "תוכנית טיפול 1" at bounding box center [341, 221] width 34 height 7
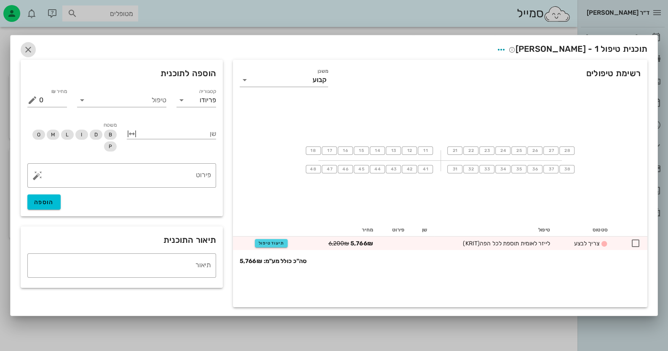
click at [34, 49] on span "button" at bounding box center [28, 50] width 15 height 10
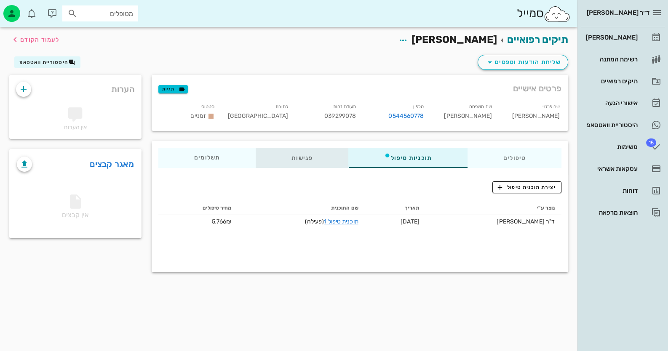
click at [295, 153] on div "פגישות" at bounding box center [302, 158] width 93 height 20
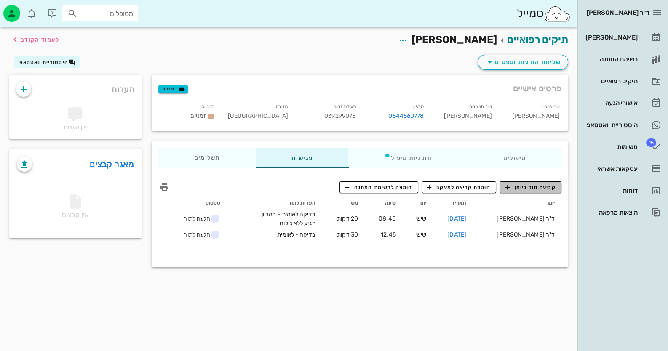
click at [432, 185] on span "קביעת תור ביומן" at bounding box center [530, 188] width 51 height 8
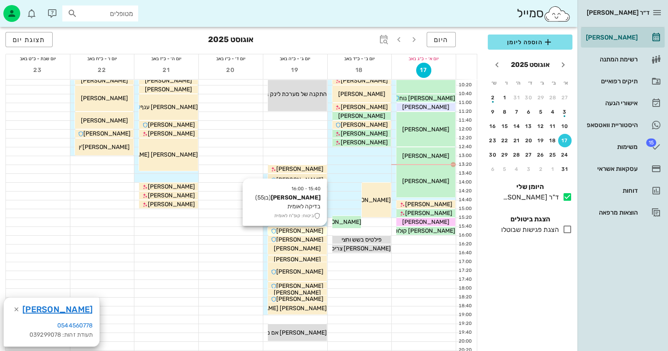
scroll to position [84, 0]
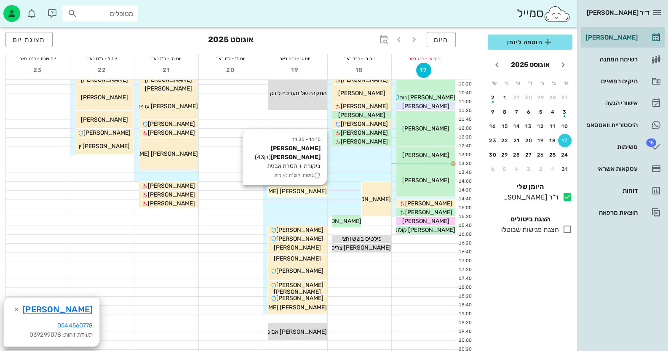
click at [332, 13] on div "[PERSON_NAME] [PERSON_NAME]" at bounding box center [361, 9] width 59 height 9
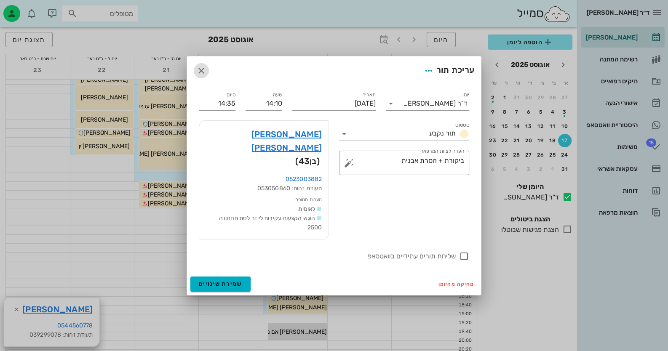
click at [201, 76] on icon "button" at bounding box center [201, 71] width 10 height 10
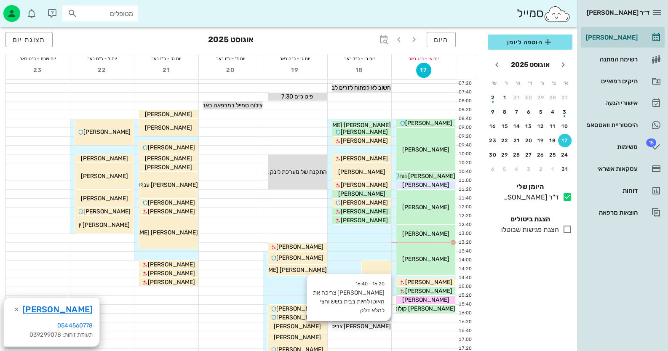
scroll to position [0, 0]
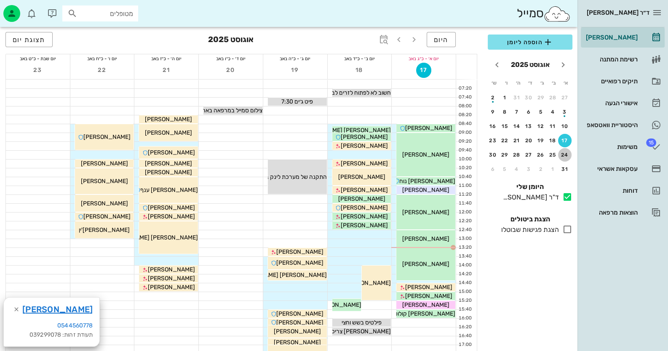
click at [432, 155] on div "24" at bounding box center [564, 155] width 13 height 6
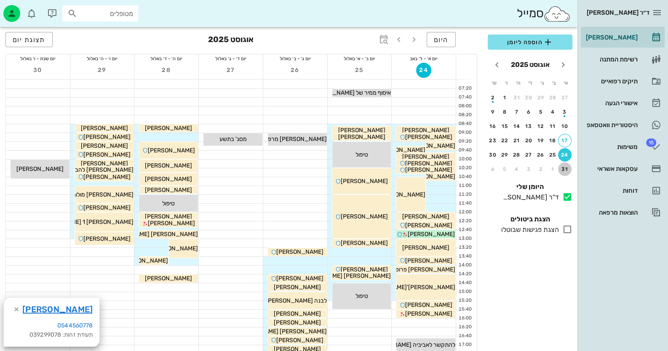
click at [432, 168] on div "31" at bounding box center [564, 169] width 13 height 6
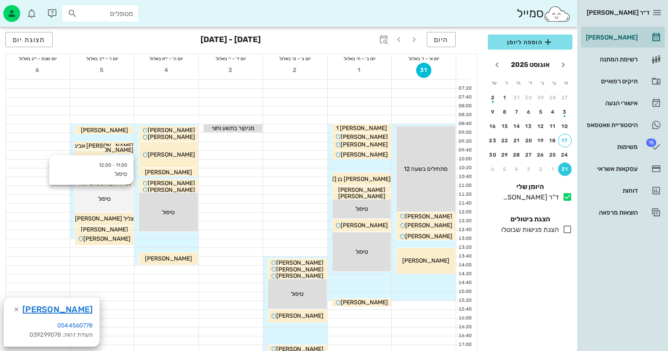
click at [404, 173] on span "טיפול" at bounding box center [426, 168] width 44 height 7
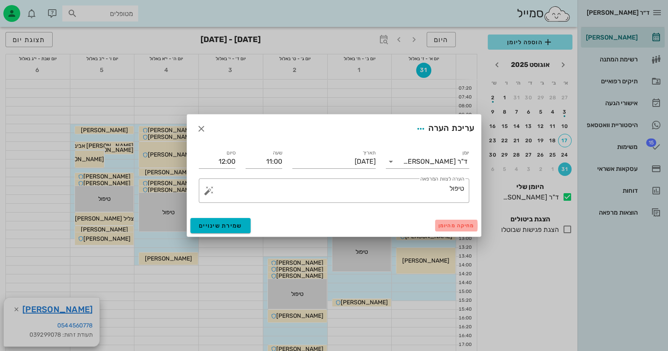
click at [432, 224] on span "מחיקה מהיומן" at bounding box center [456, 226] width 36 height 6
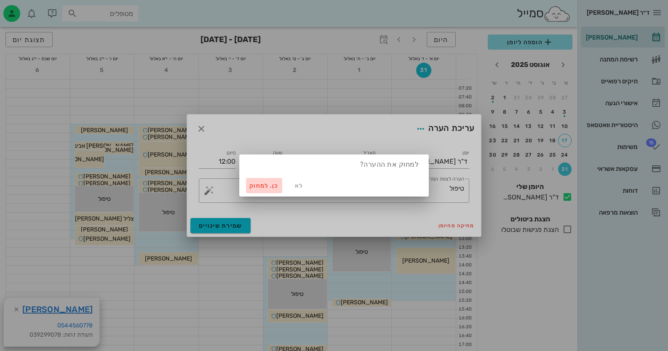
click at [267, 184] on span "כן. למחוק" at bounding box center [263, 185] width 29 height 7
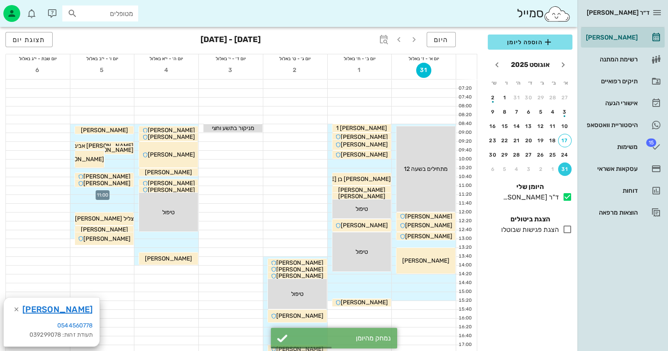
click at [127, 190] on div at bounding box center [102, 190] width 64 height 8
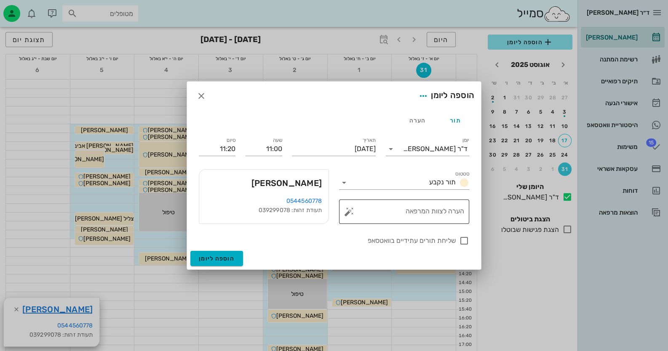
click at [351, 213] on button "button" at bounding box center [349, 212] width 10 height 10
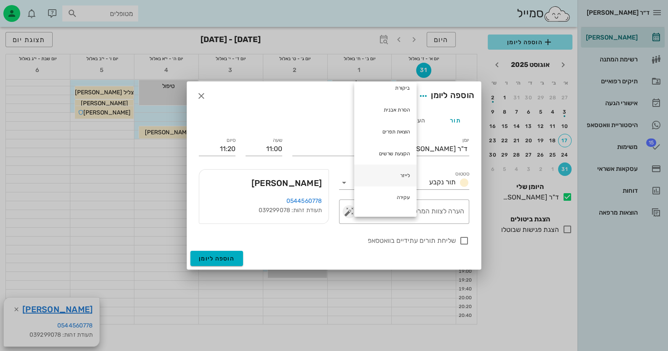
scroll to position [52, 0]
click at [394, 168] on div "לייזר" at bounding box center [385, 176] width 62 height 22
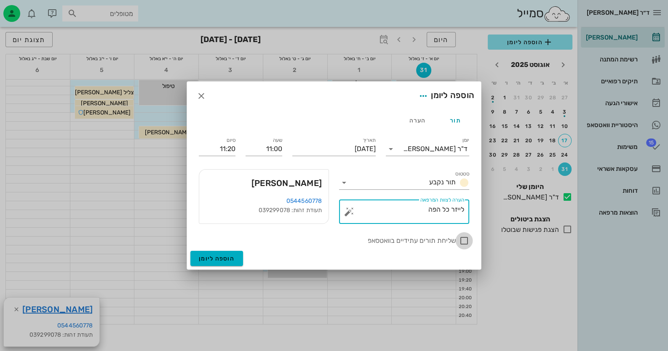
type textarea "לייזר כל הפה"
click at [432, 240] on div at bounding box center [464, 241] width 14 height 14
checkbox input "true"
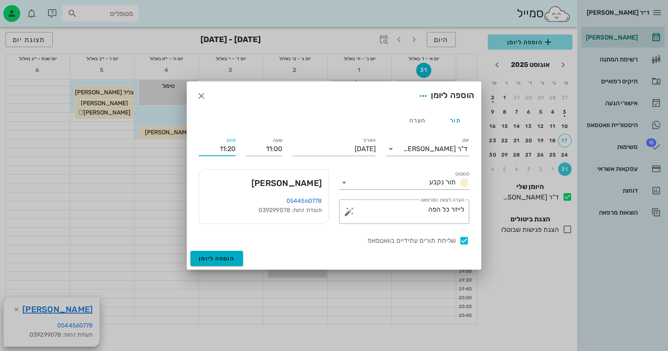
drag, startPoint x: 216, startPoint y: 147, endPoint x: 220, endPoint y: 146, distance: 4.3
click at [217, 147] on input "11:20" at bounding box center [217, 148] width 37 height 13
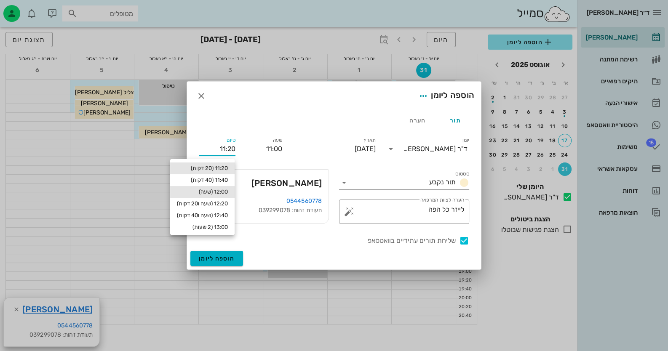
click at [219, 194] on div "12:00 (שעה)" at bounding box center [202, 192] width 51 height 7
type input "12:00"
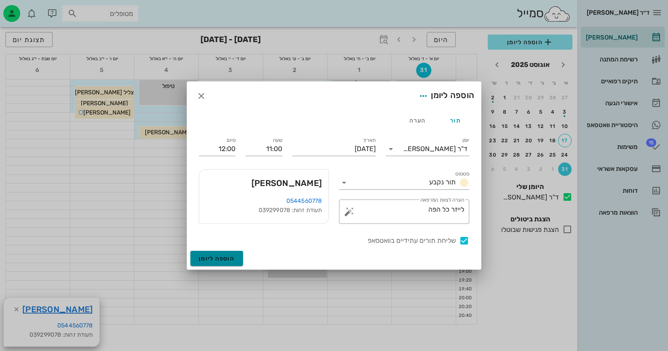
click at [228, 255] on span "הוספה ליומן" at bounding box center [217, 258] width 36 height 7
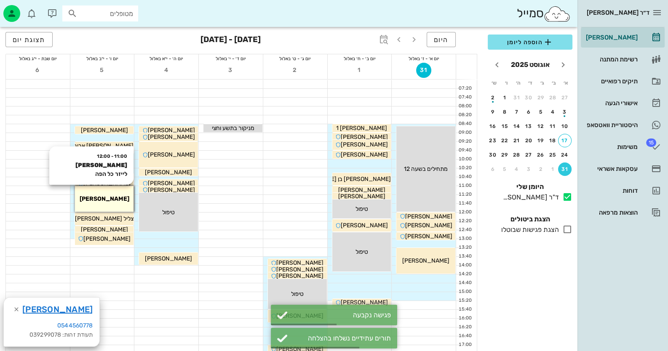
scroll to position [0, 0]
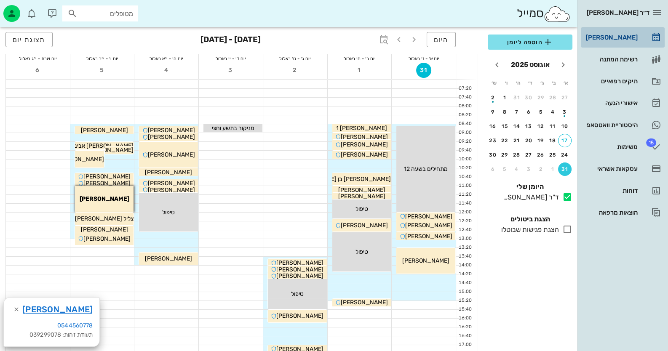
click at [432, 44] on div "[PERSON_NAME]" at bounding box center [610, 37] width 53 height 13
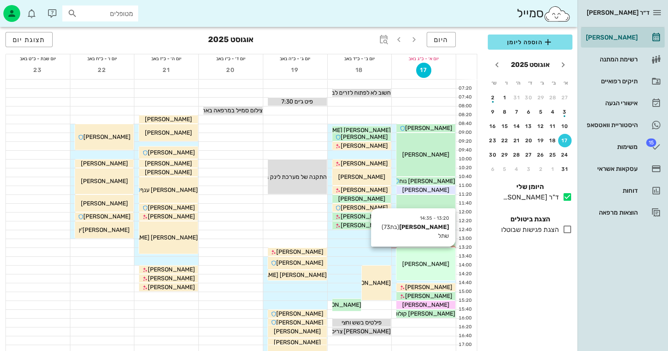
click at [432, 261] on div "[PERSON_NAME]" at bounding box center [425, 264] width 59 height 9
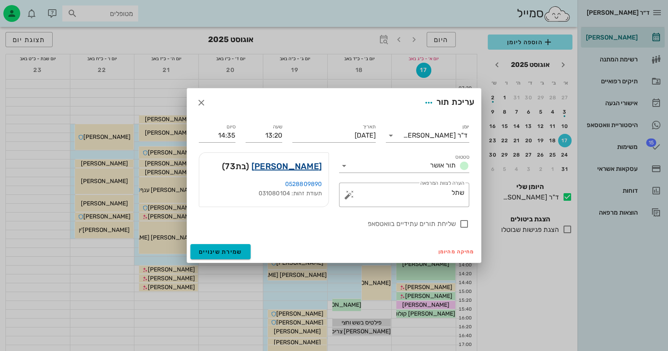
click at [310, 169] on link "ליאת גורן" at bounding box center [286, 166] width 70 height 13
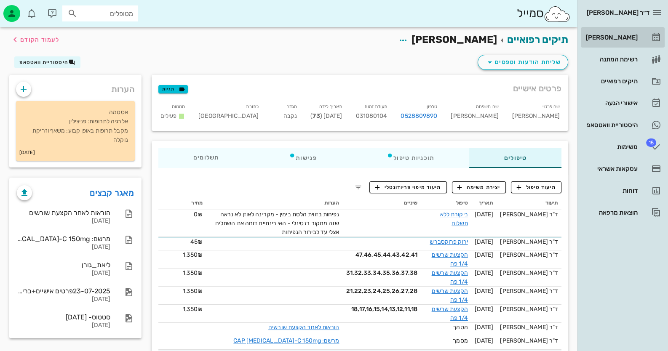
click at [432, 31] on div "[PERSON_NAME]" at bounding box center [610, 37] width 53 height 13
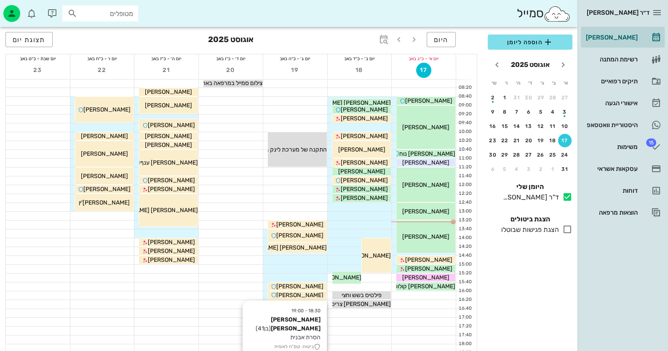
scroll to position [84, 0]
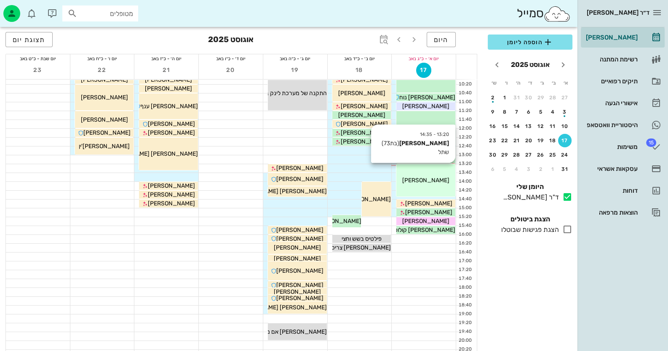
click at [432, 178] on span "[PERSON_NAME]" at bounding box center [425, 180] width 47 height 7
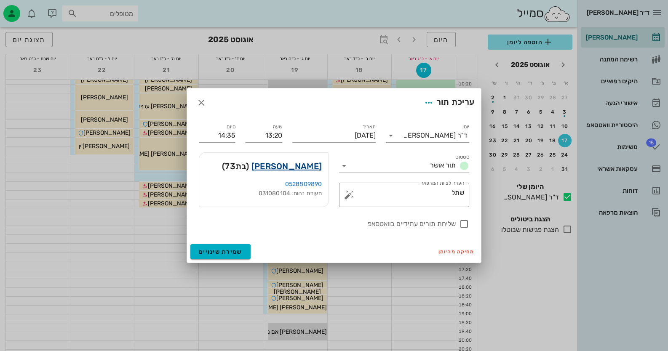
click at [316, 166] on link "ליאת גורן" at bounding box center [286, 166] width 70 height 13
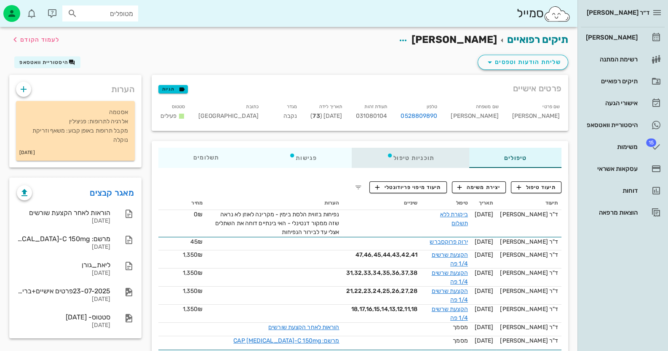
click at [390, 159] on div "תוכניות טיפול" at bounding box center [409, 158] width 117 height 20
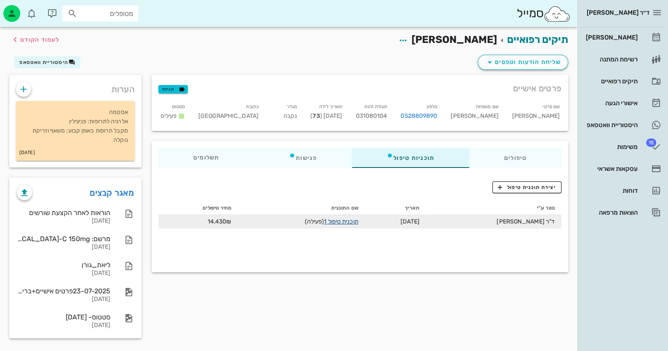
click at [358, 220] on link "תוכנית טיפול 1" at bounding box center [341, 221] width 34 height 7
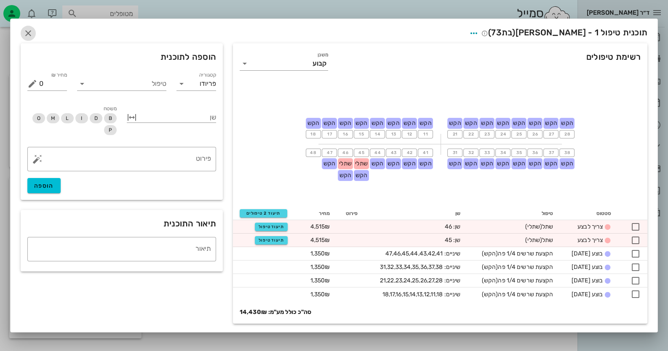
click at [31, 34] on icon "button" at bounding box center [28, 33] width 10 height 10
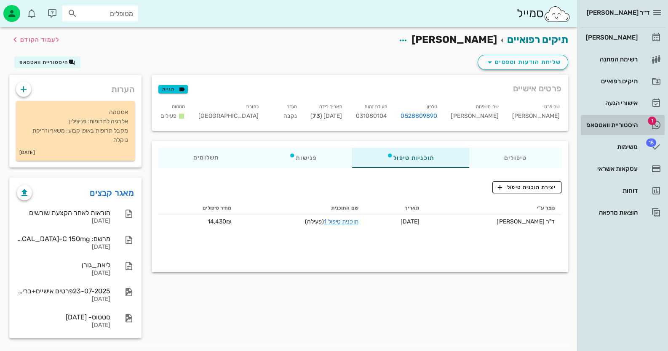
click at [432, 122] on div "היסטוריית וואטסאפ" at bounding box center [610, 125] width 53 height 7
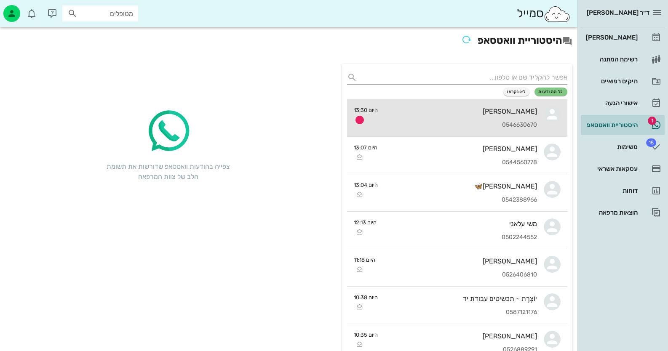
click at [403, 133] on div "טלי הלין 0546630670" at bounding box center [460, 117] width 152 height 37
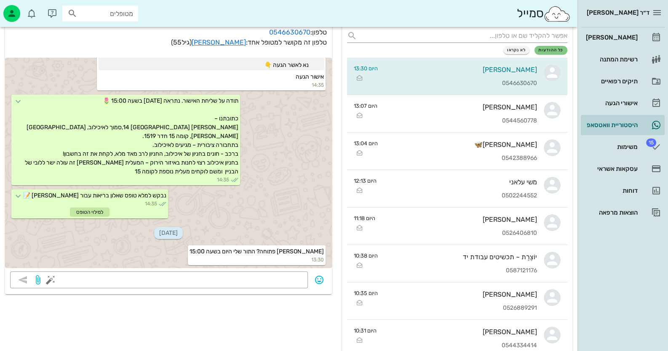
scroll to position [42, 0]
click at [254, 275] on textarea at bounding box center [177, 280] width 250 height 13
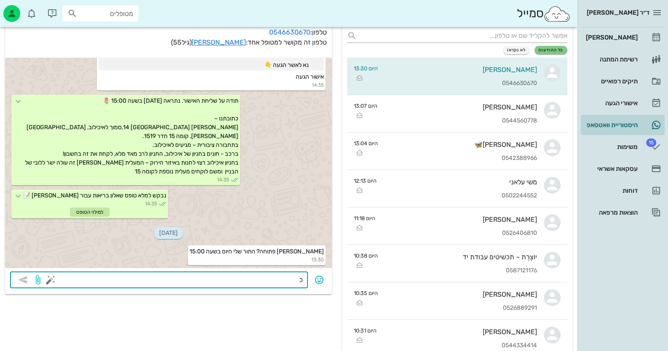
type textarea "כן"
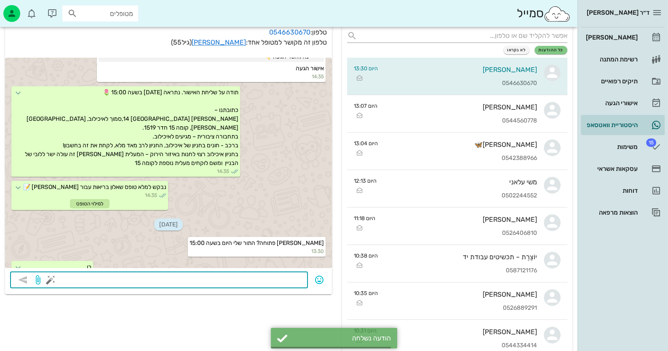
scroll to position [181, 0]
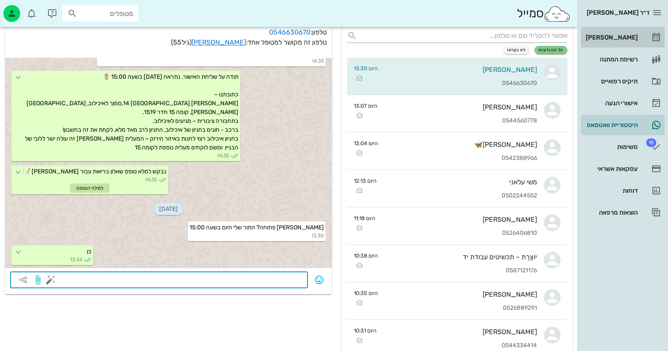
click at [432, 40] on div "[PERSON_NAME]" at bounding box center [610, 37] width 53 height 7
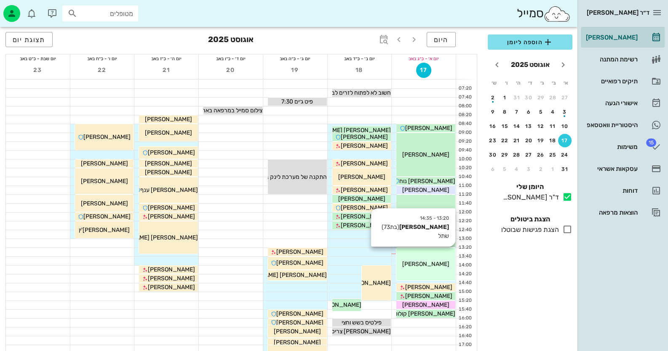
click at [432, 261] on div "[PERSON_NAME]" at bounding box center [425, 264] width 59 height 9
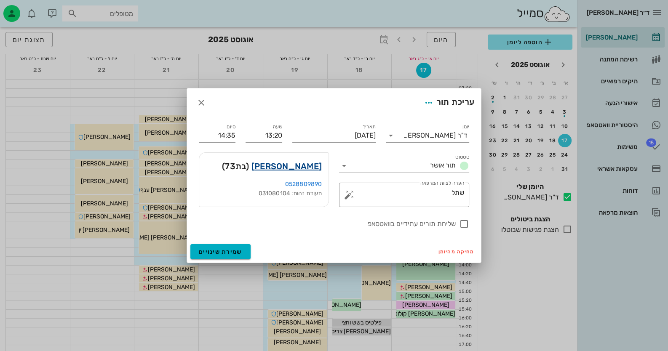
click at [309, 162] on link "ליאת גורן" at bounding box center [286, 166] width 70 height 13
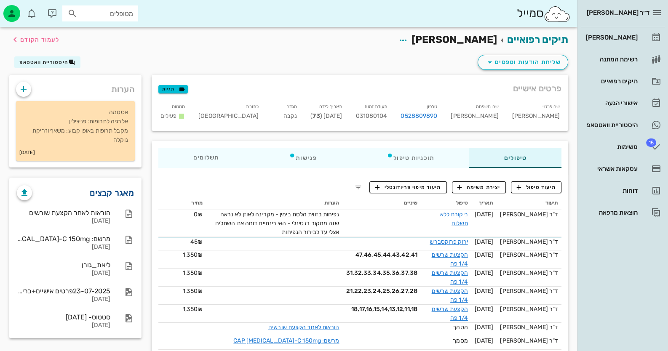
click at [113, 196] on link "מאגר קבצים" at bounding box center [112, 192] width 44 height 13
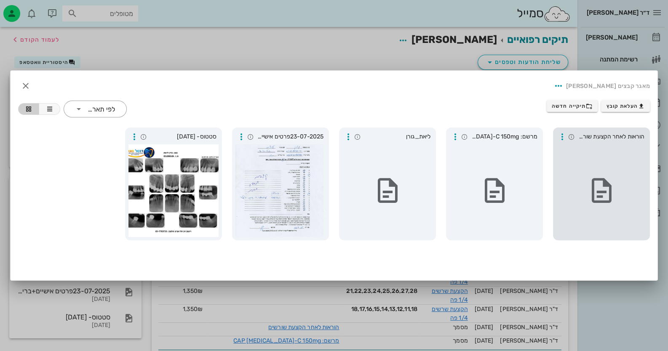
click at [432, 162] on div at bounding box center [601, 190] width 90 height 93
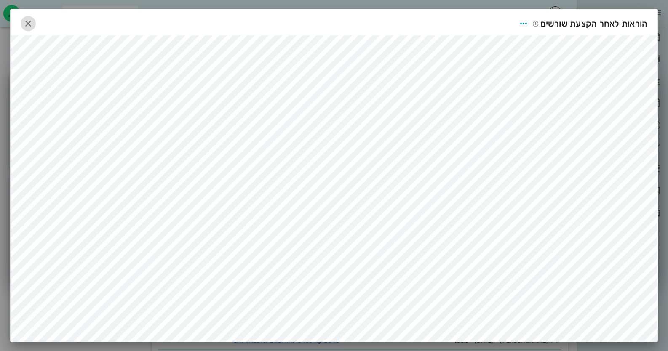
click at [36, 23] on span "button" at bounding box center [28, 24] width 15 height 10
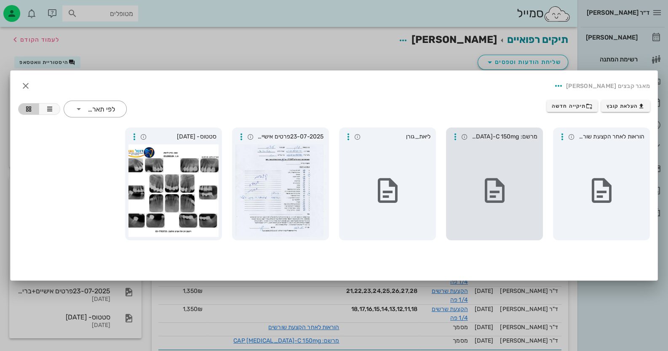
click at [432, 210] on div at bounding box center [494, 190] width 90 height 93
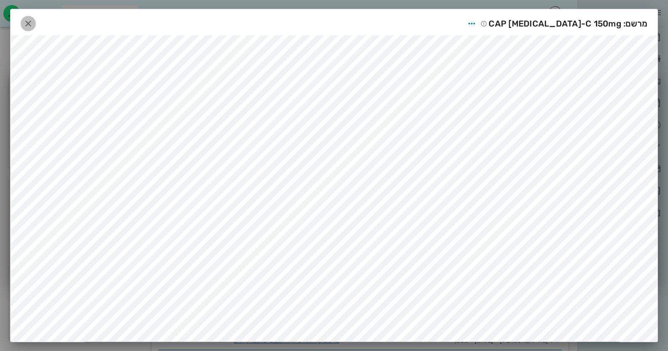
click at [33, 21] on icon "button" at bounding box center [28, 24] width 10 height 10
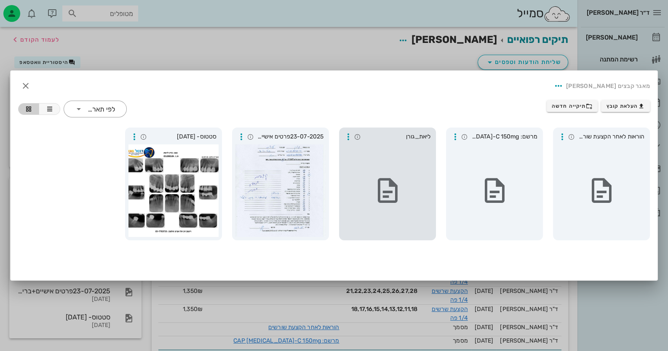
click at [353, 183] on div at bounding box center [387, 190] width 90 height 93
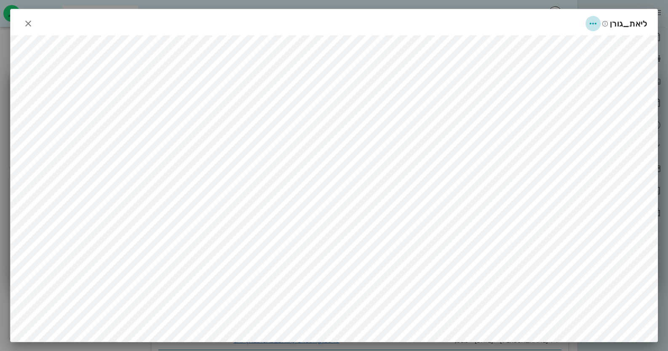
click at [432, 25] on icon "button" at bounding box center [593, 24] width 10 height 10
click at [432, 44] on div "שינוי שם" at bounding box center [585, 44] width 23 height 8
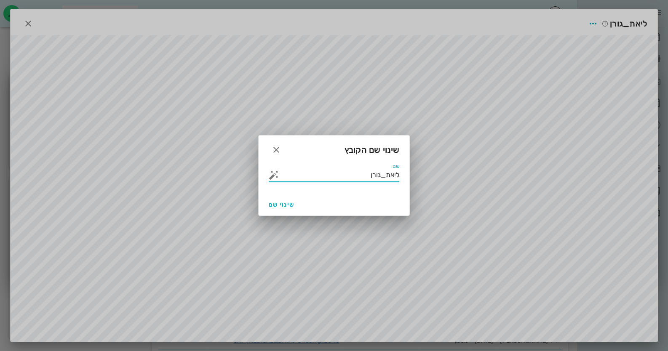
drag, startPoint x: 359, startPoint y: 178, endPoint x: 426, endPoint y: 178, distance: 66.9
click at [426, 178] on div "ד״ר חיה מאיר יומן מרפאה רשימת המתנה תיקים רפואיים אישורי הגעה היסטוריית וואטסאפ…" at bounding box center [334, 214] width 668 height 429
click at [275, 174] on button "button" at bounding box center [274, 175] width 10 height 10
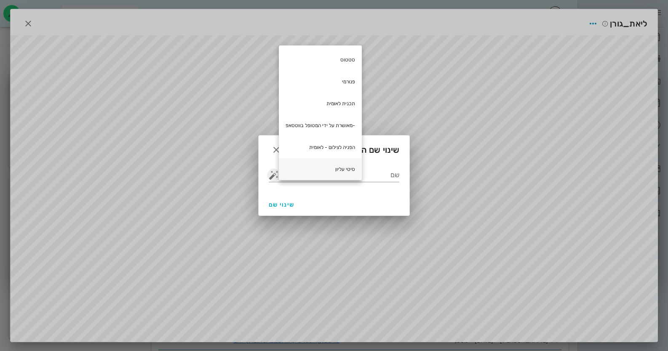
scroll to position [42, 0]
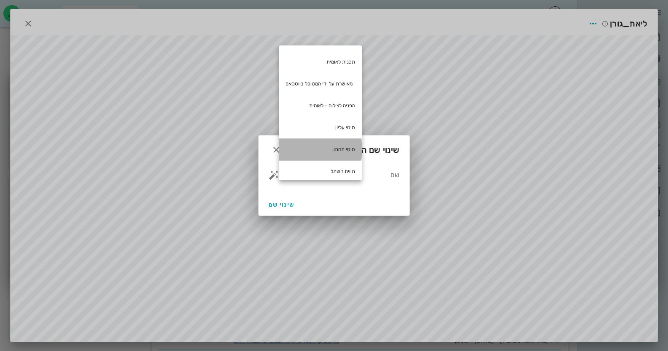
click at [328, 150] on div "סיטי תחתון" at bounding box center [320, 149] width 83 height 22
type input "סיטי תחתון"
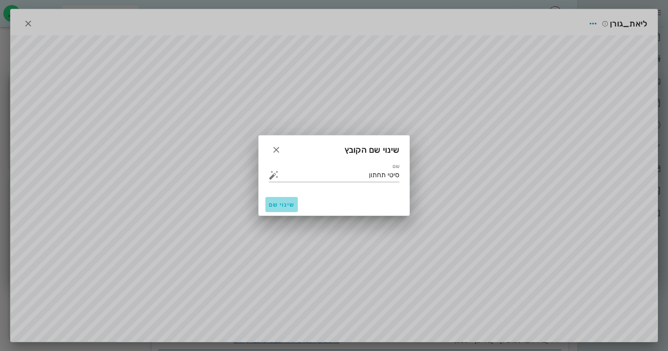
click at [282, 200] on button "שינוי שם" at bounding box center [281, 204] width 32 height 15
